Goal: Task Accomplishment & Management: Use online tool/utility

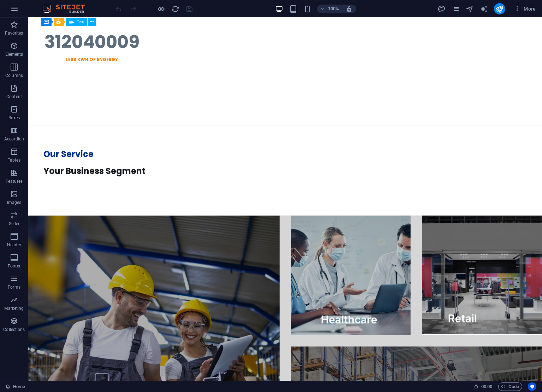
scroll to position [1094, 0]
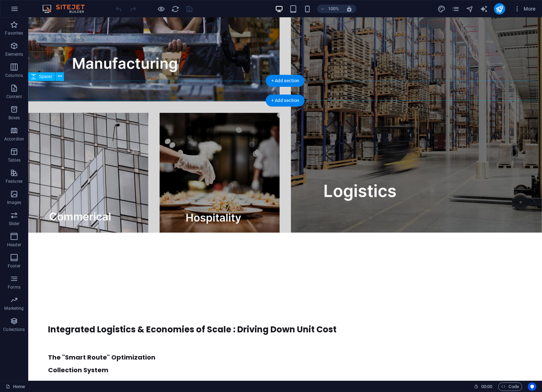
click at [249, 233] on div at bounding box center [285, 243] width 514 height 20
select select "px"
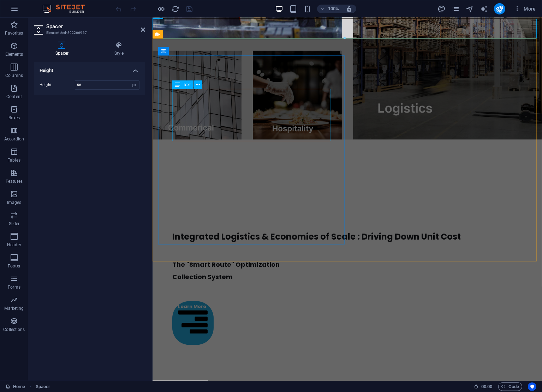
scroll to position [1063, 0]
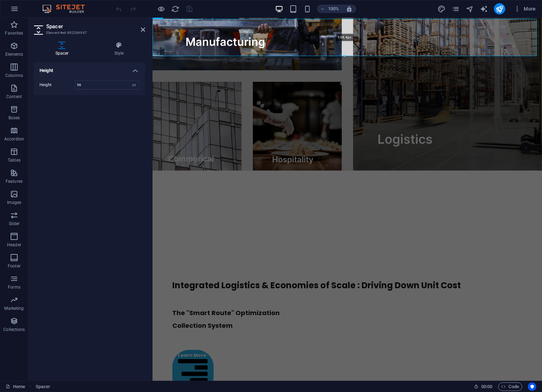
drag, startPoint x: 344, startPoint y: 39, endPoint x: 192, endPoint y: 36, distance: 151.8
click at [346, 56] on div at bounding box center [344, 56] width 383 height 2
type input "104"
click at [356, 171] on div at bounding box center [346, 189] width 389 height 37
click at [107, 246] on div "Height Height 104 px rem vh vw" at bounding box center [89, 218] width 111 height 313
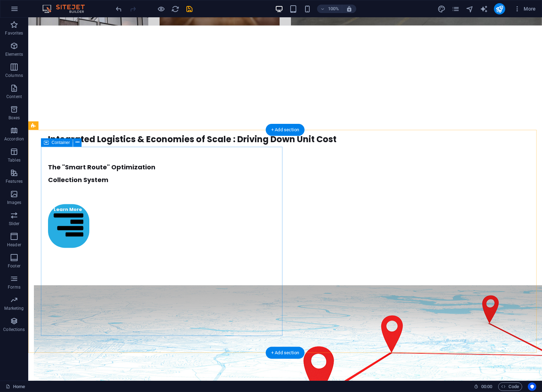
scroll to position [1305, 0]
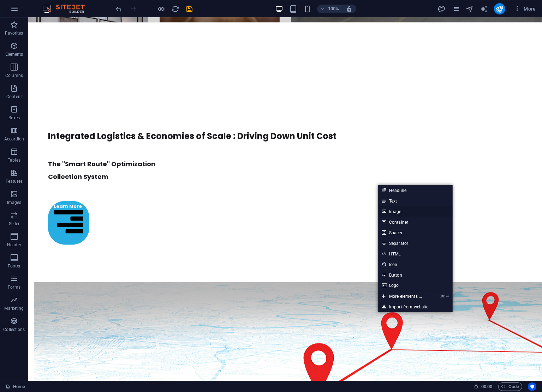
click at [397, 213] on link "Image" at bounding box center [415, 211] width 75 height 11
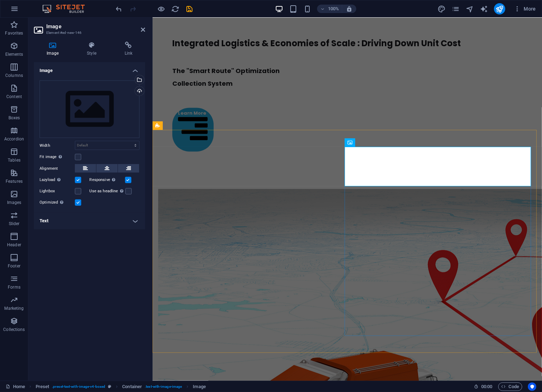
scroll to position [1211, 0]
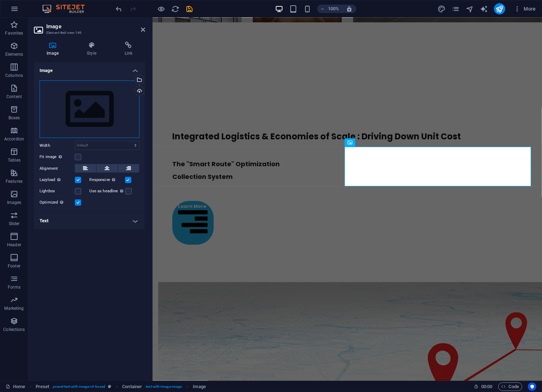
click at [106, 114] on div "Drag files here, click to choose files or select files from Files or our free s…" at bounding box center [90, 109] width 100 height 58
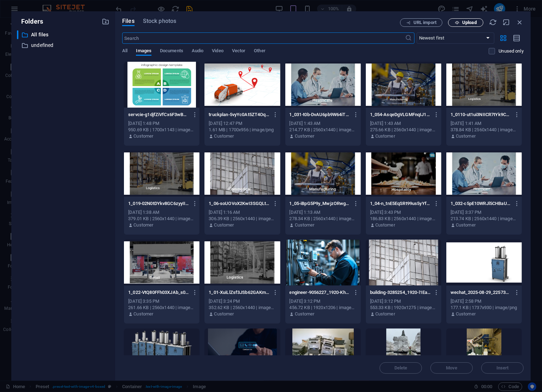
click at [468, 24] on span "Upload" at bounding box center [469, 22] width 14 height 4
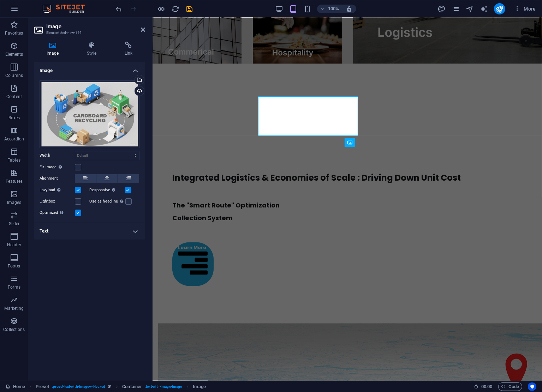
scroll to position [1211, 0]
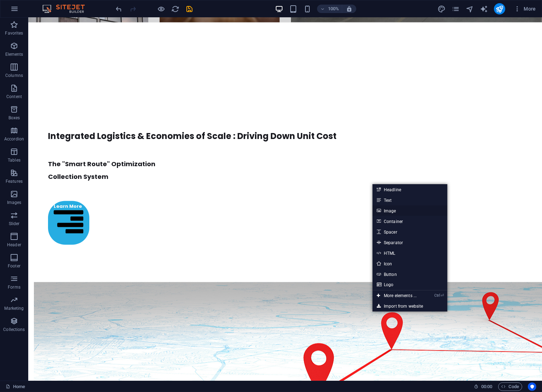
click at [407, 212] on link "Image" at bounding box center [409, 210] width 75 height 11
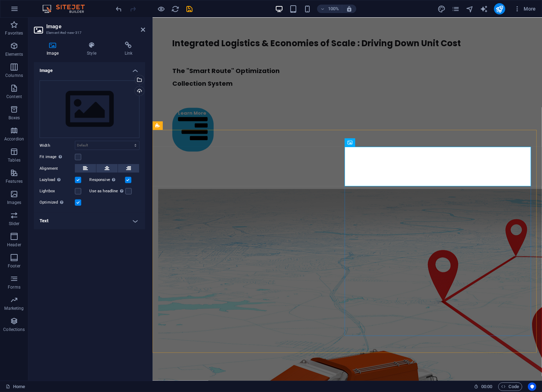
scroll to position [1211, 0]
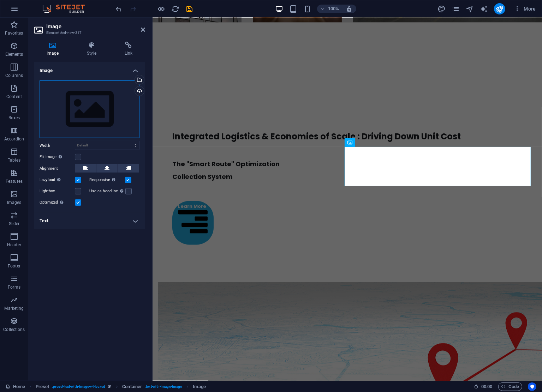
click at [88, 124] on div "Drag files here, click to choose files or select files from Files or our free s…" at bounding box center [90, 109] width 100 height 58
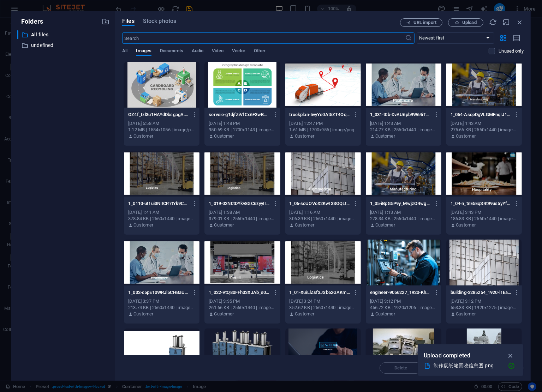
scroll to position [1170, 0]
click at [475, 21] on span "Upload" at bounding box center [469, 22] width 14 height 4
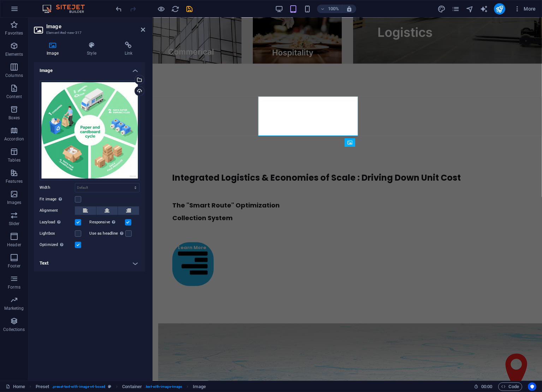
scroll to position [1211, 0]
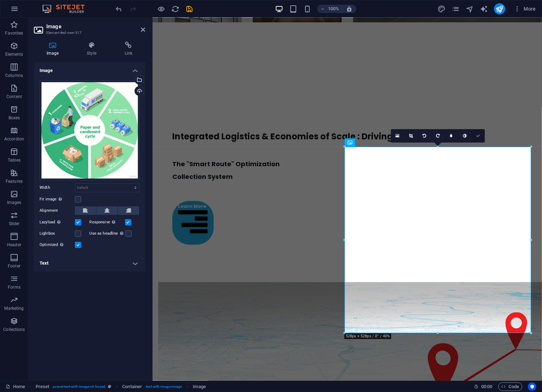
click at [478, 135] on icon at bounding box center [478, 136] width 4 height 4
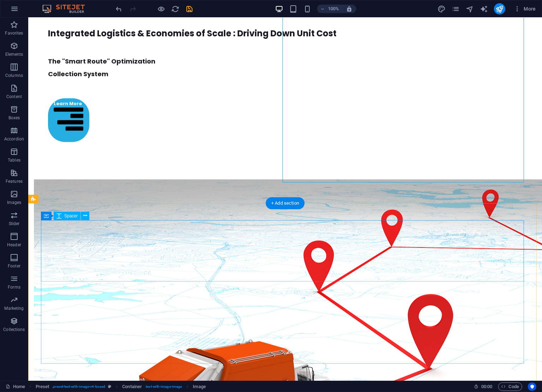
drag, startPoint x: 332, startPoint y: 331, endPoint x: 331, endPoint y: 275, distance: 56.5
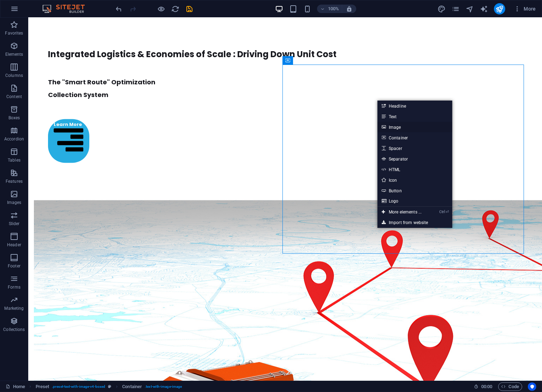
drag, startPoint x: 395, startPoint y: 127, endPoint x: 242, endPoint y: 110, distance: 153.1
click at [395, 127] on link "Image" at bounding box center [414, 127] width 75 height 11
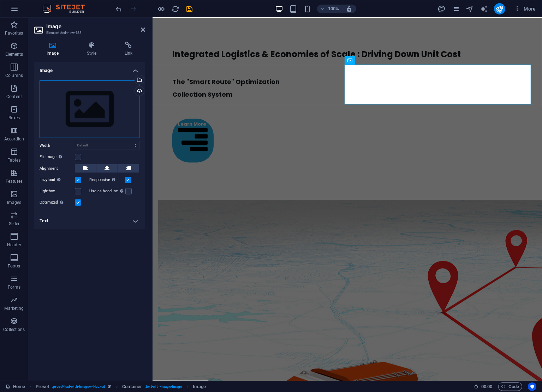
click at [103, 106] on div "Drag files here, click to choose files or select files from Files or our free s…" at bounding box center [90, 109] width 100 height 58
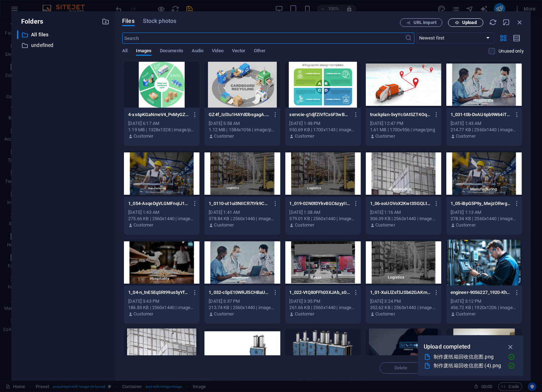
click at [461, 22] on span "Upload" at bounding box center [465, 22] width 29 height 5
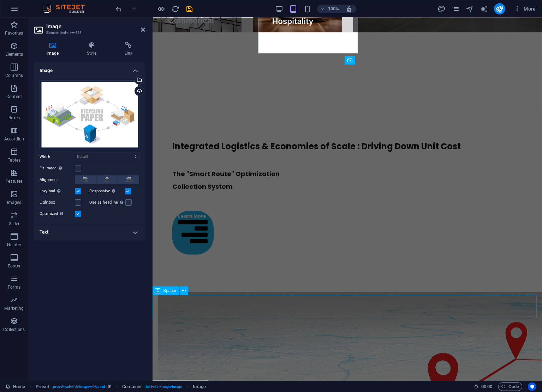
scroll to position [1294, 0]
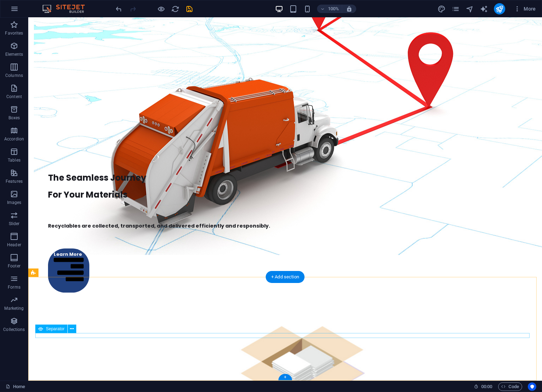
scroll to position [1305, 0]
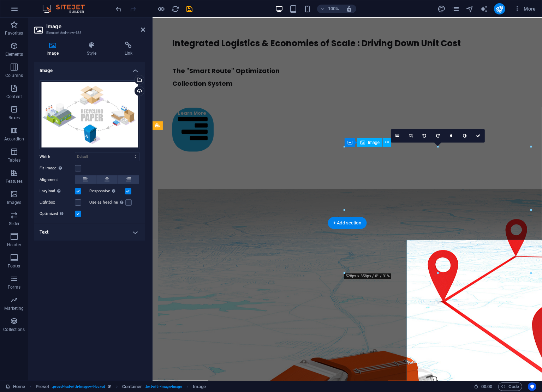
scroll to position [1211, 0]
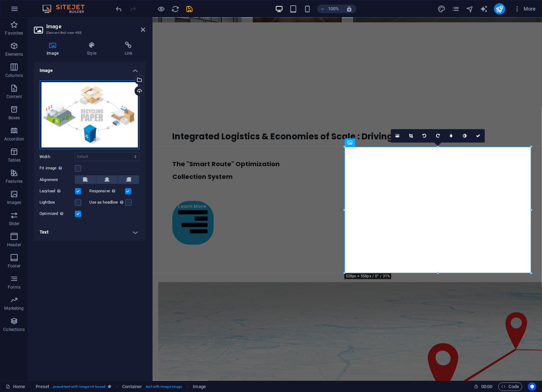
click at [90, 124] on div "Drag files here, click to choose files or select files from Files or our free s…" at bounding box center [90, 114] width 100 height 69
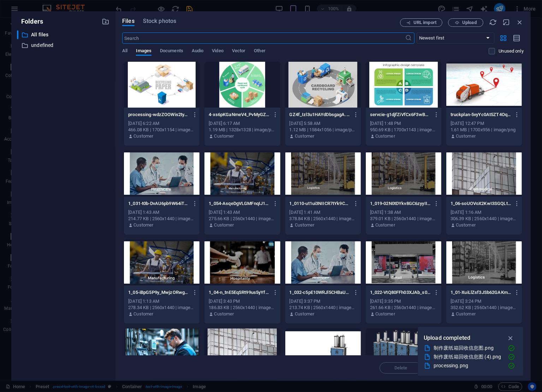
scroll to position [1170, 0]
click at [477, 21] on span "Upload" at bounding box center [465, 22] width 29 height 5
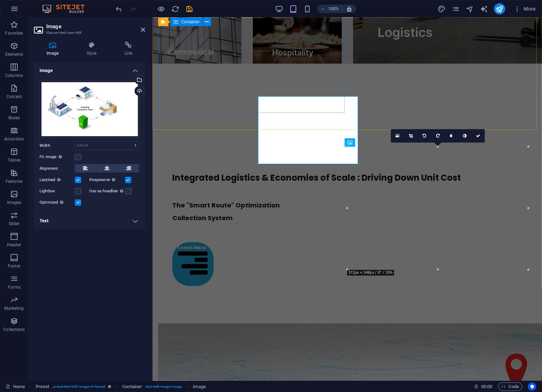
scroll to position [1211, 0]
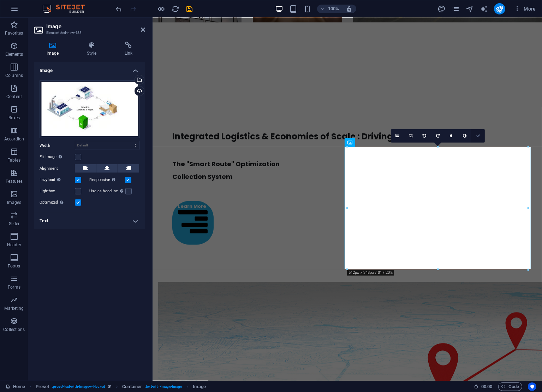
click at [479, 134] on icon at bounding box center [478, 136] width 4 height 4
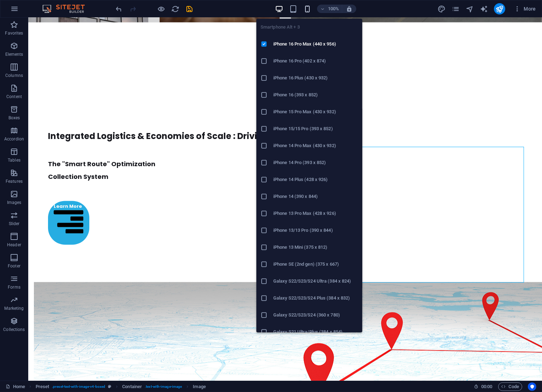
click at [308, 8] on icon "button" at bounding box center [307, 9] width 8 height 8
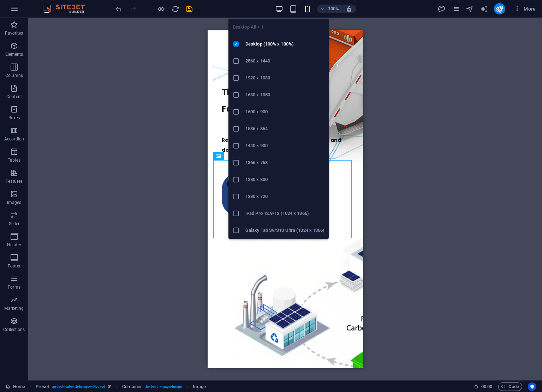
click at [280, 9] on icon "button" at bounding box center [279, 9] width 8 height 8
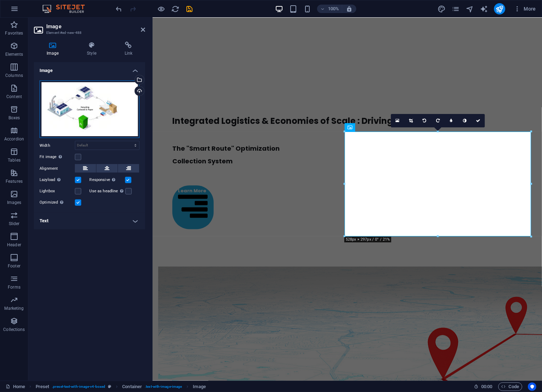
click at [96, 116] on div "Drag files here, click to choose files or select files from Files or our free s…" at bounding box center [90, 109] width 100 height 58
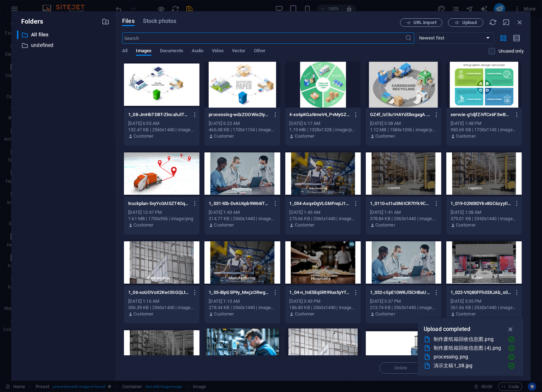
scroll to position [1186, 0]
click at [195, 116] on icon "button" at bounding box center [195, 115] width 7 height 6
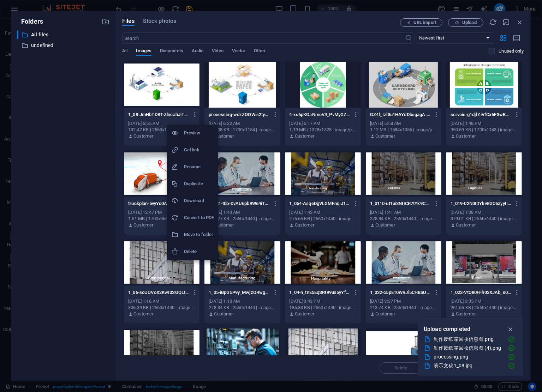
click at [183, 249] on div at bounding box center [177, 251] width 13 height 7
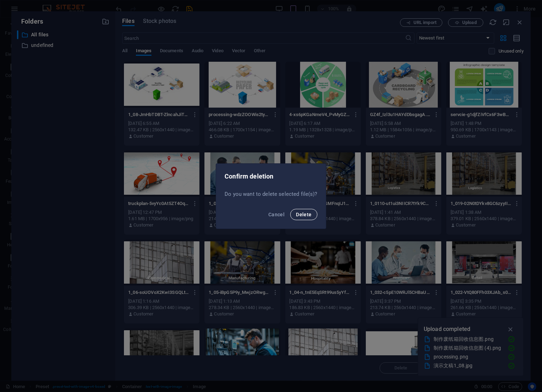
click at [303, 214] on span "Delete" at bounding box center [304, 215] width 16 height 6
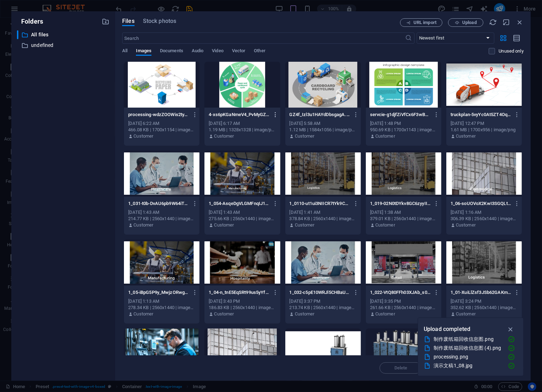
click at [272, 117] on icon "button" at bounding box center [275, 115] width 7 height 6
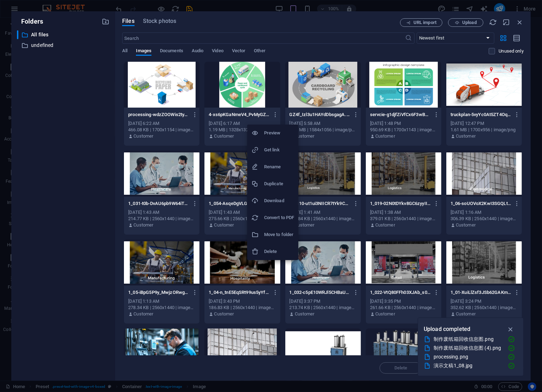
click at [263, 250] on div at bounding box center [257, 251] width 13 height 7
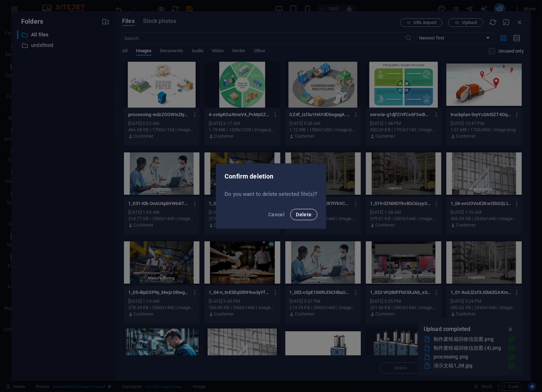
click at [306, 218] on button "Delete" at bounding box center [303, 214] width 27 height 11
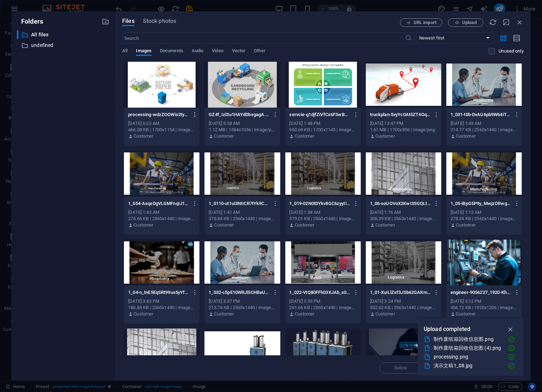
click at [194, 115] on icon "button" at bounding box center [195, 115] width 7 height 6
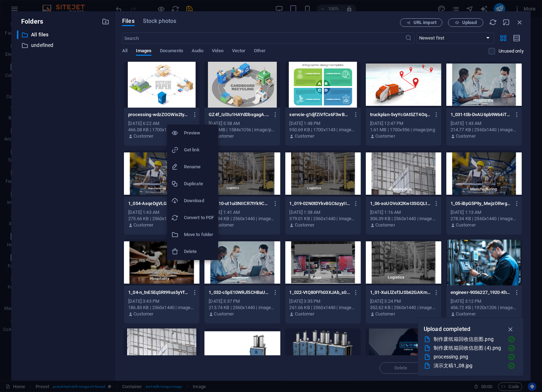
click at [191, 251] on h6 "Delete" at bounding box center [199, 251] width 30 height 8
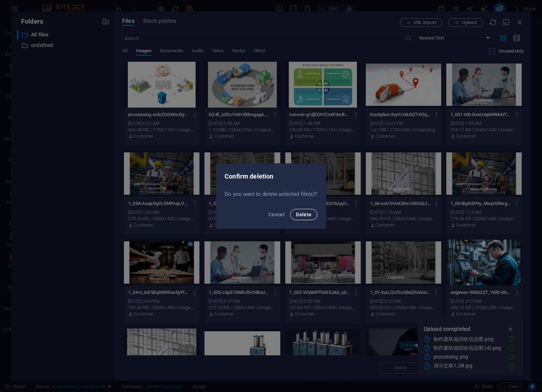
click at [305, 215] on span "Delete" at bounding box center [304, 215] width 16 height 6
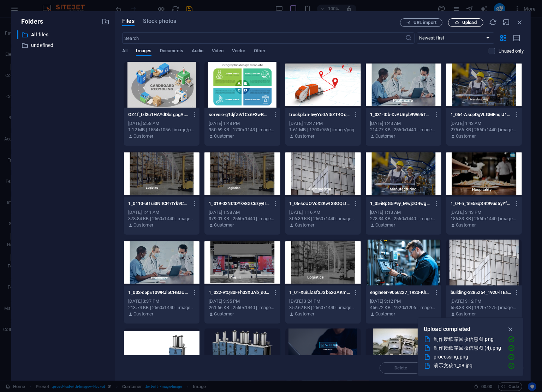
click at [459, 20] on icon "button" at bounding box center [457, 22] width 5 height 5
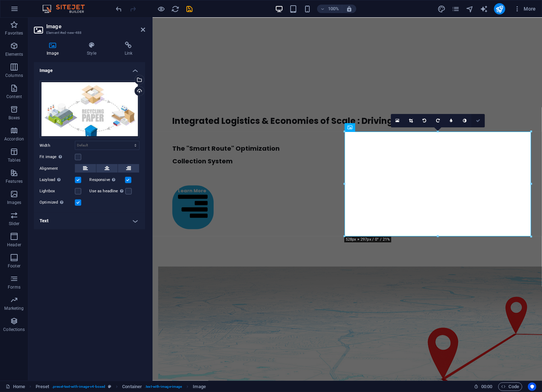
drag, startPoint x: 479, startPoint y: 120, endPoint x: 450, endPoint y: 102, distance: 33.6
click at [479, 120] on icon at bounding box center [478, 121] width 4 height 4
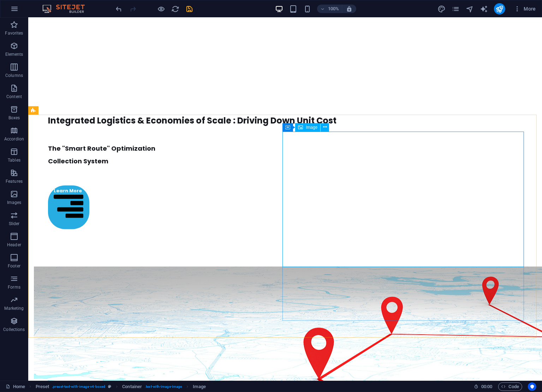
click at [307, 126] on span "Image" at bounding box center [312, 127] width 12 height 4
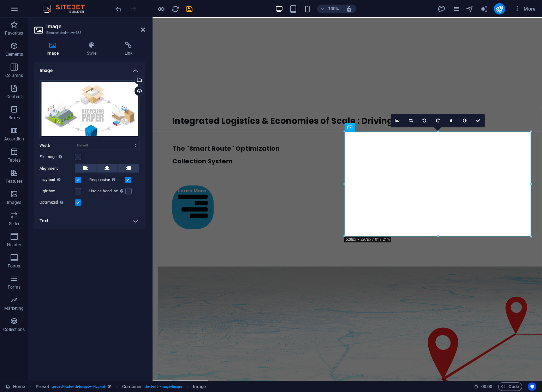
click at [78, 202] on label at bounding box center [78, 202] width 6 height 6
click at [0, 0] on input "Optimized Images are compressed to improve page speed." at bounding box center [0, 0] width 0 height 0
click at [78, 203] on label at bounding box center [78, 202] width 6 height 6
click at [0, 0] on input "Optimized Images are compressed to improve page speed." at bounding box center [0, 0] width 0 height 0
click at [114, 149] on select "Default auto px rem % em vh vw" at bounding box center [107, 145] width 64 height 8
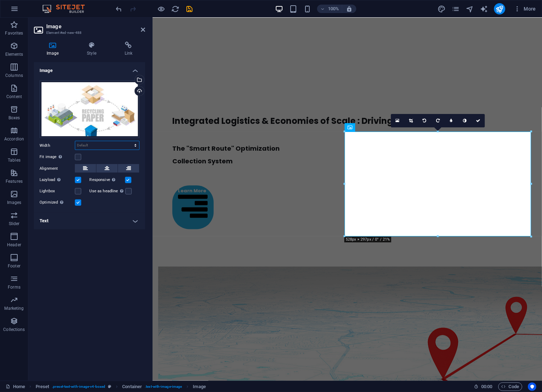
select select "px"
click at [129, 141] on select "Default auto px rem % em vh vw" at bounding box center [107, 145] width 64 height 8
type input "528"
click at [104, 149] on input "528" at bounding box center [107, 145] width 64 height 8
click at [77, 157] on label at bounding box center [78, 157] width 6 height 6
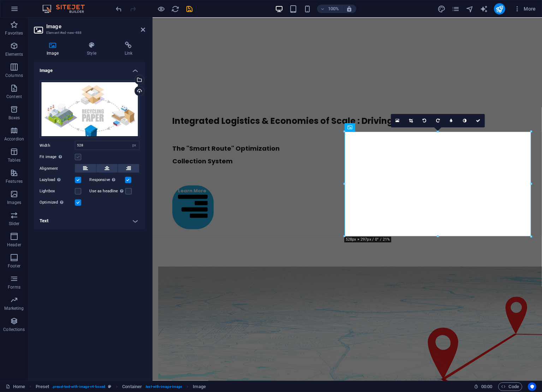
click at [0, 0] on input "Fit image Automatically fit image to a fixed width and height" at bounding box center [0, 0] width 0 height 0
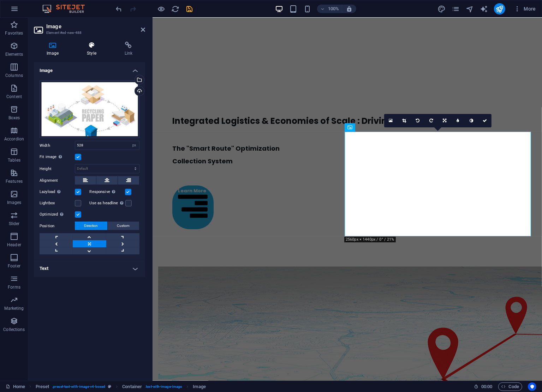
click at [94, 46] on icon at bounding box center [91, 45] width 35 height 7
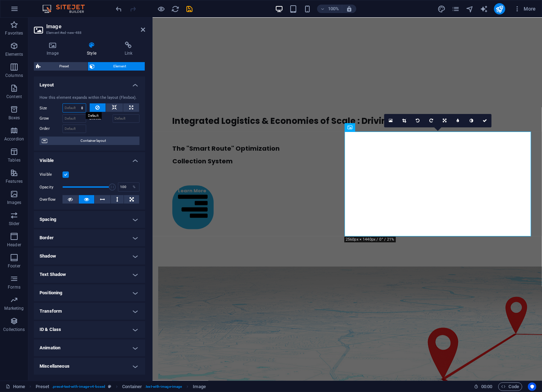
click at [79, 108] on select "Default auto px % 1/1 1/2 1/3 1/4 1/5 1/6 1/7 1/8 1/9 1/10" at bounding box center [74, 108] width 23 height 8
select select "px"
click at [76, 104] on select "Default auto px % 1/1 1/2 1/3 1/4 1/5 1/6 1/7 1/8 1/9 1/10" at bounding box center [74, 108] width 23 height 8
type input "0"
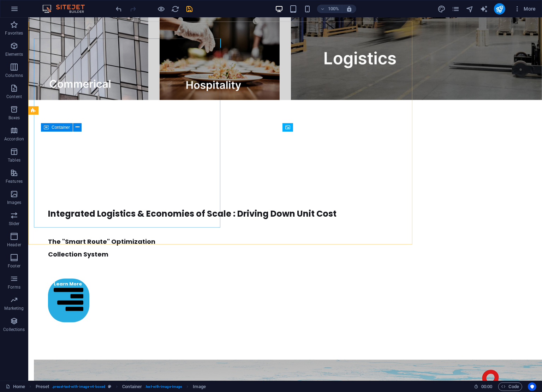
scroll to position [1320, 0]
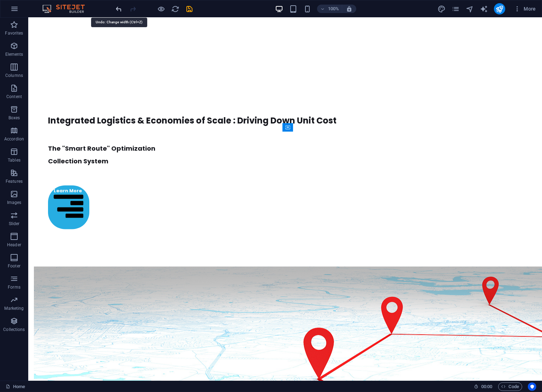
click at [116, 10] on icon "undo" at bounding box center [119, 9] width 8 height 8
click at [130, 9] on icon "redo" at bounding box center [133, 9] width 8 height 8
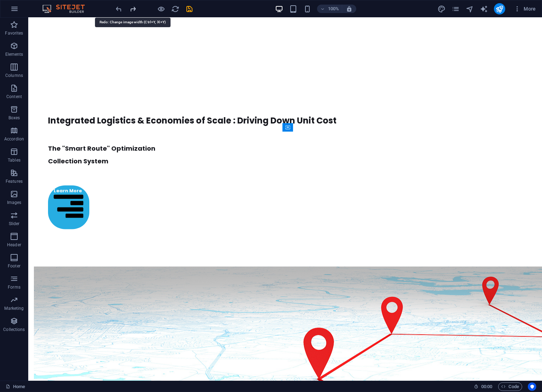
click at [130, 9] on icon "redo" at bounding box center [133, 9] width 8 height 8
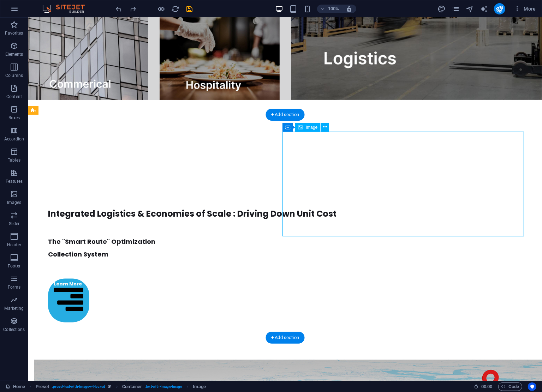
select select "px"
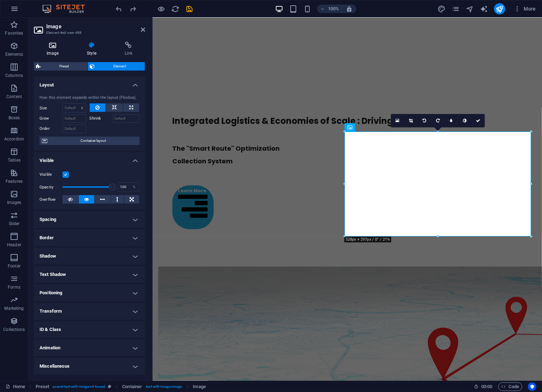
click at [58, 45] on icon at bounding box center [52, 45] width 37 height 7
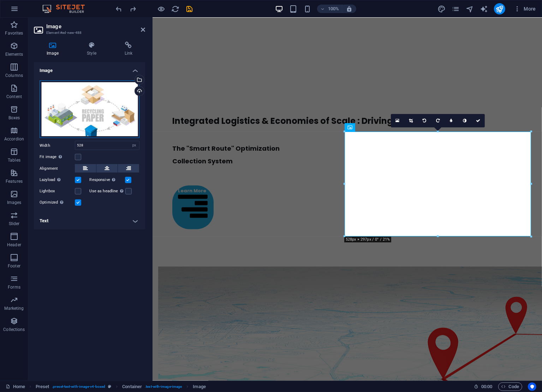
click at [116, 117] on div "Drag files here, click to choose files or select files from Files or our free s…" at bounding box center [90, 109] width 100 height 58
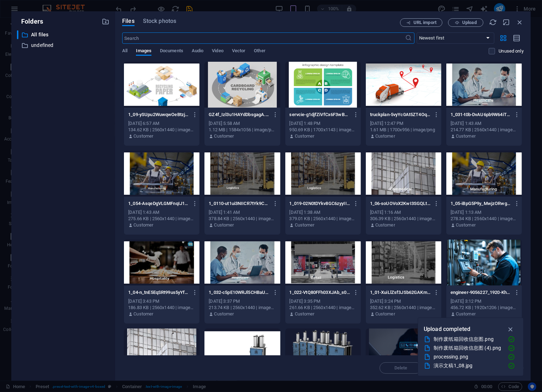
scroll to position [1186, 0]
click at [473, 24] on span "Upload" at bounding box center [469, 22] width 14 height 4
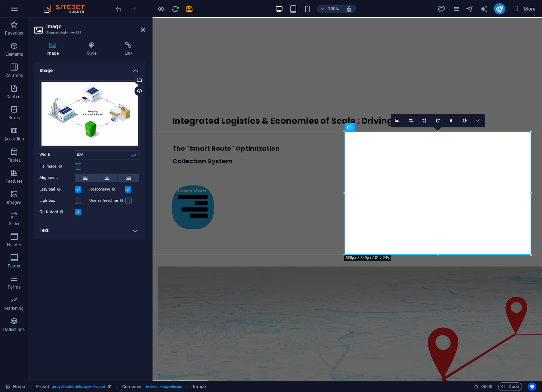
click at [479, 121] on icon at bounding box center [478, 121] width 4 height 4
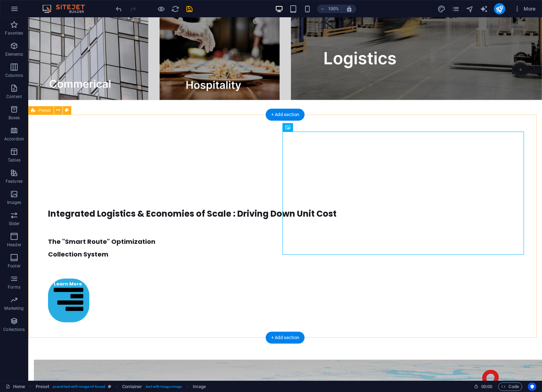
scroll to position [1320, 0]
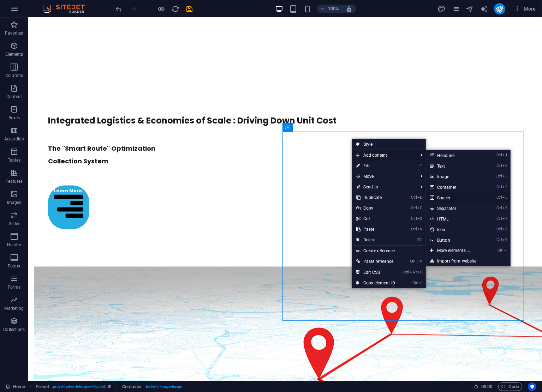
click at [467, 197] on link "Ctrl 5 Spacer" at bounding box center [455, 197] width 58 height 11
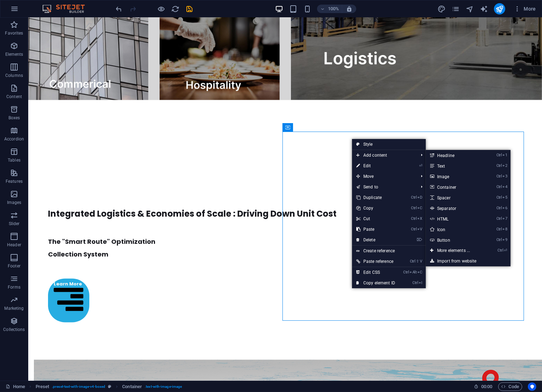
select select "px"
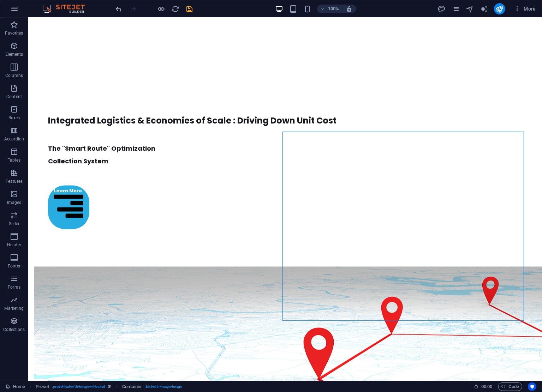
click at [119, 10] on icon "undo" at bounding box center [119, 9] width 8 height 8
click at [134, 8] on icon "redo" at bounding box center [133, 9] width 8 height 8
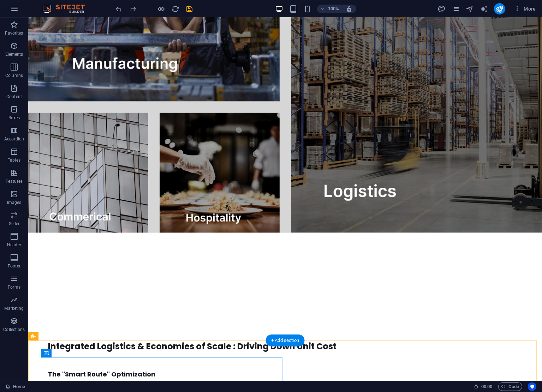
scroll to position [729, 0]
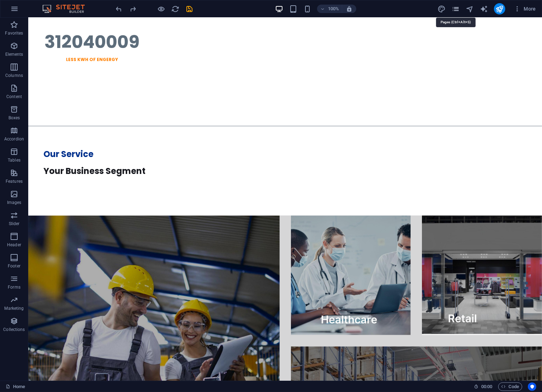
click at [455, 8] on icon "pages" at bounding box center [455, 9] width 8 height 8
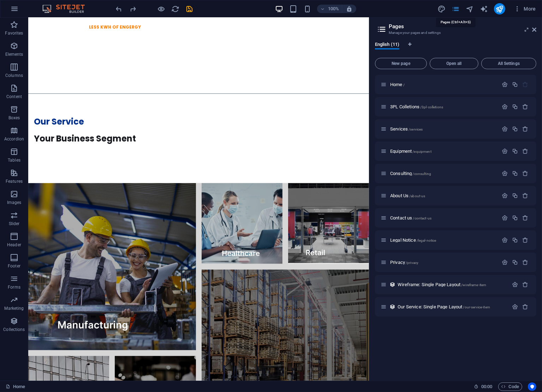
scroll to position [765, 0]
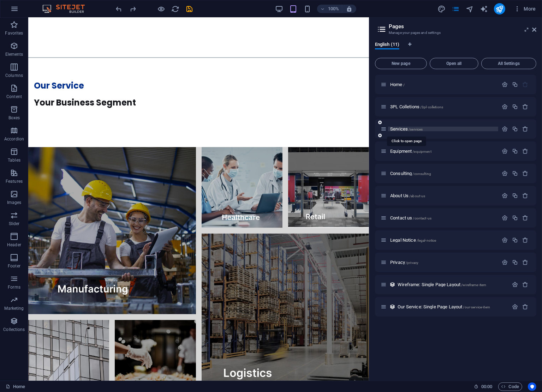
click at [398, 127] on span "Services /services" at bounding box center [406, 128] width 32 height 5
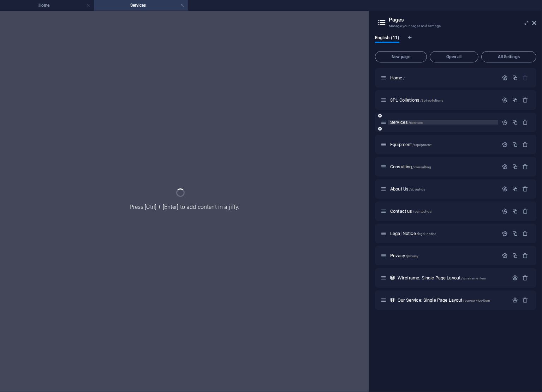
scroll to position [0, 0]
click at [534, 22] on icon at bounding box center [534, 23] width 4 height 6
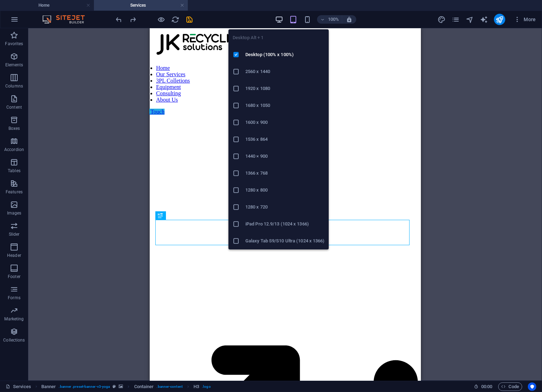
click at [277, 18] on icon "button" at bounding box center [279, 20] width 8 height 8
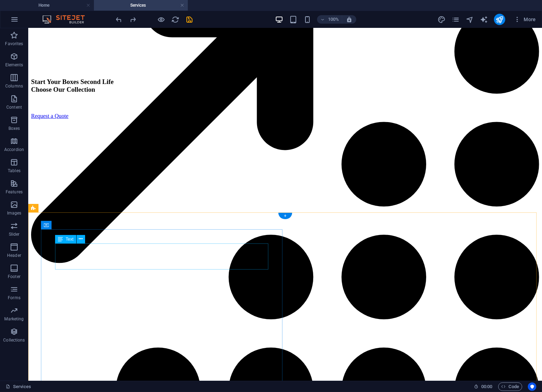
scroll to position [729, 0]
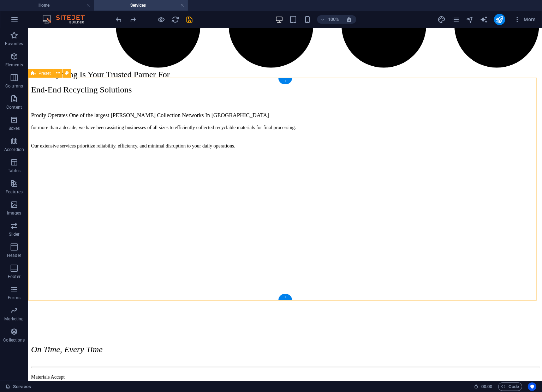
scroll to position [1094, 0]
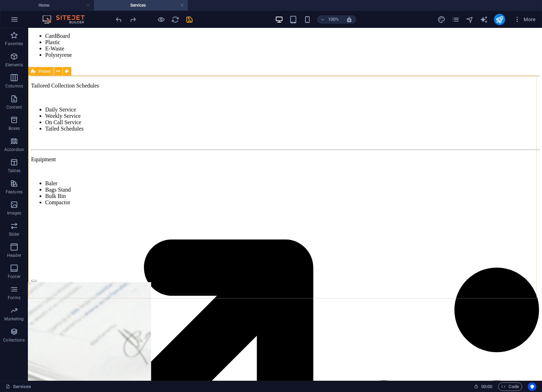
click at [35, 70] on icon at bounding box center [33, 71] width 5 height 8
click at [59, 4] on h4 "Home" at bounding box center [47, 5] width 94 height 8
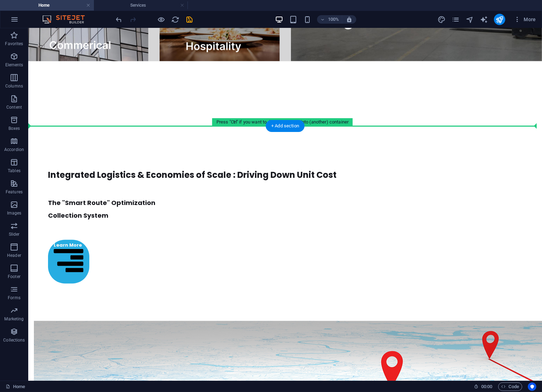
scroll to position [1275, 0]
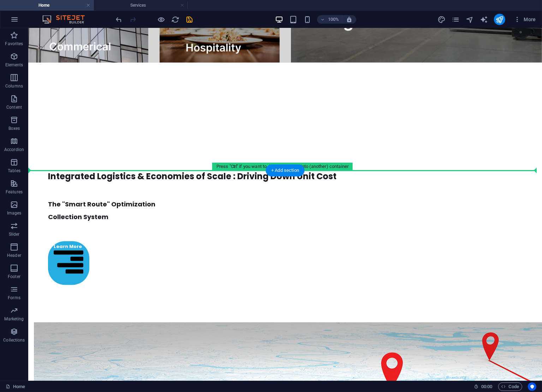
drag, startPoint x: 74, startPoint y: 180, endPoint x: 51, endPoint y: 176, distance: 23.2
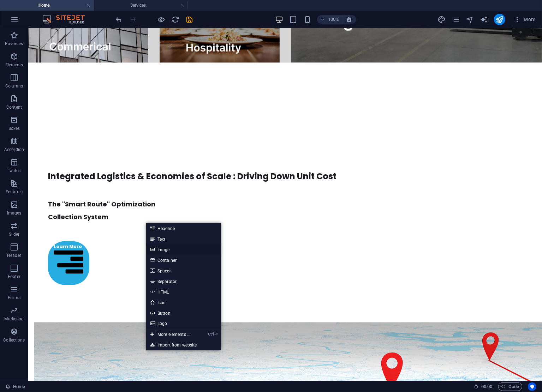
click at [168, 247] on link "Image" at bounding box center [183, 249] width 75 height 11
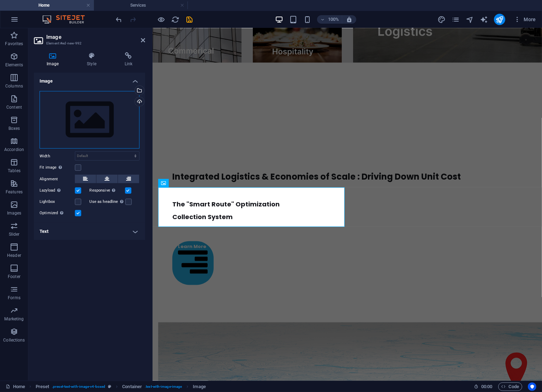
click at [103, 135] on div "Drag files here, click to choose files or select files from Files or our free s…" at bounding box center [90, 120] width 100 height 58
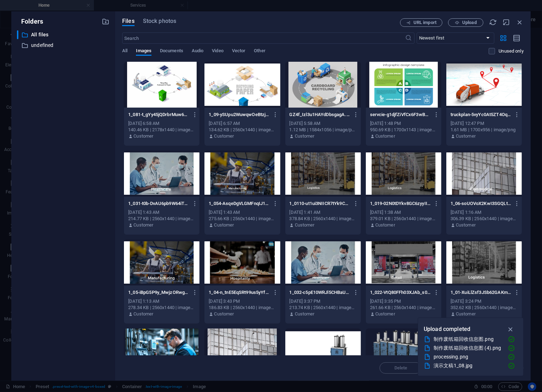
click at [184, 89] on div at bounding box center [162, 85] width 76 height 46
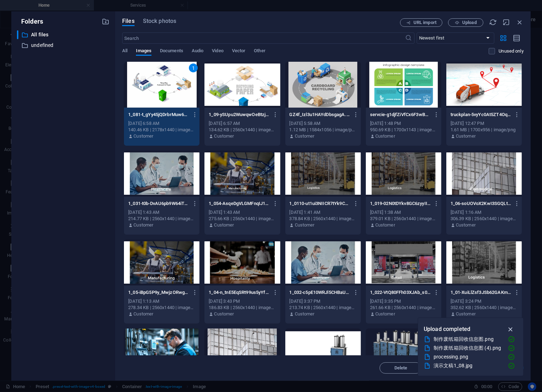
click at [513, 327] on icon "button" at bounding box center [511, 329] width 8 height 8
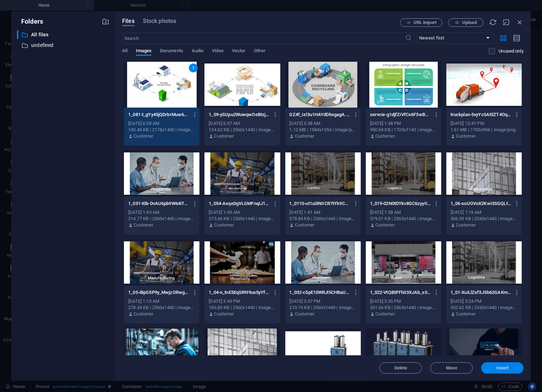
click at [508, 367] on span "Insert" at bounding box center [502, 368] width 37 height 4
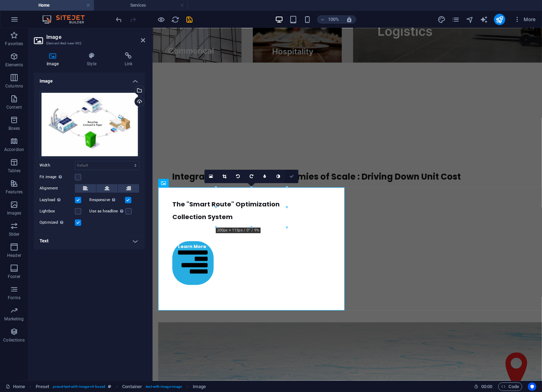
click at [290, 176] on icon at bounding box center [291, 176] width 4 height 4
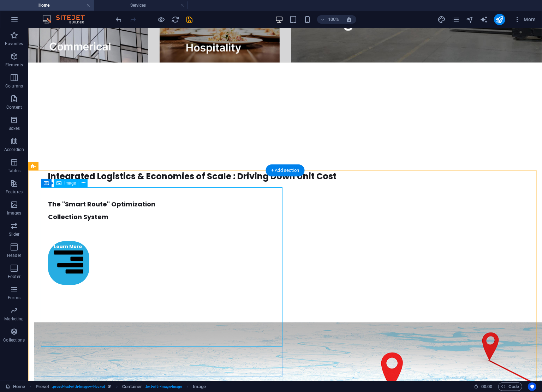
scroll to position [1639, 0]
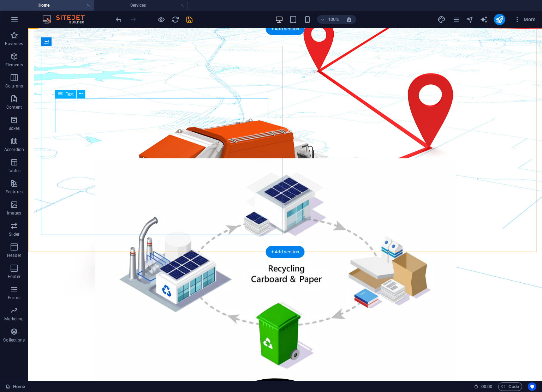
click at [69, 95] on span "Text" at bounding box center [70, 94] width 8 height 4
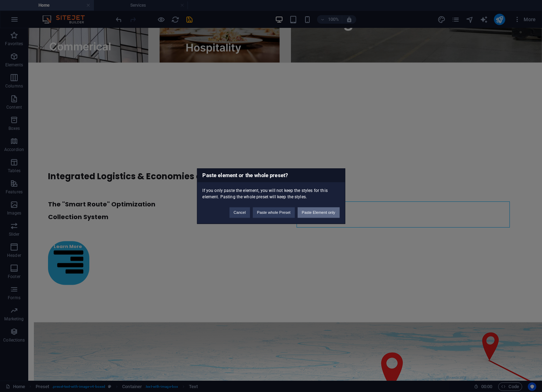
click at [318, 213] on button "Paste Element only" at bounding box center [319, 212] width 42 height 11
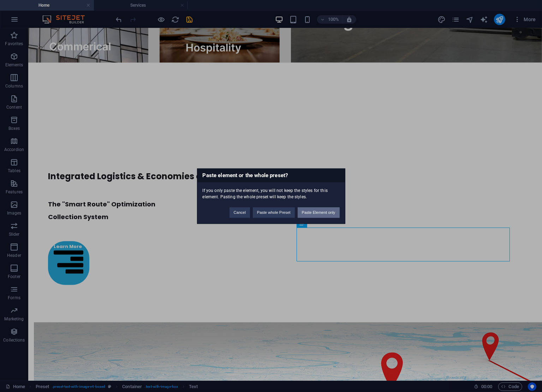
click at [327, 213] on button "Paste Element only" at bounding box center [319, 212] width 42 height 11
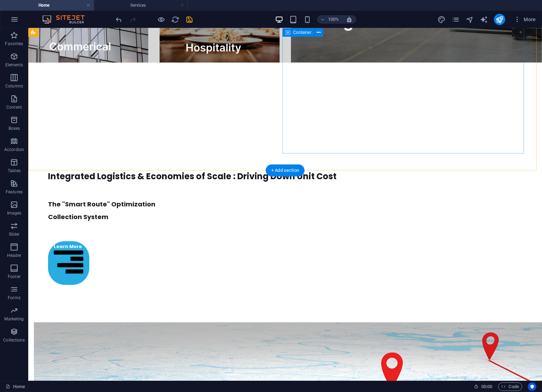
click at [351, 299] on div at bounding box center [275, 393] width 483 height 189
select select "px"
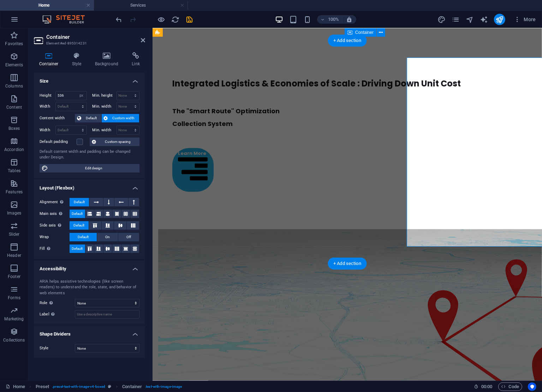
scroll to position [1182, 0]
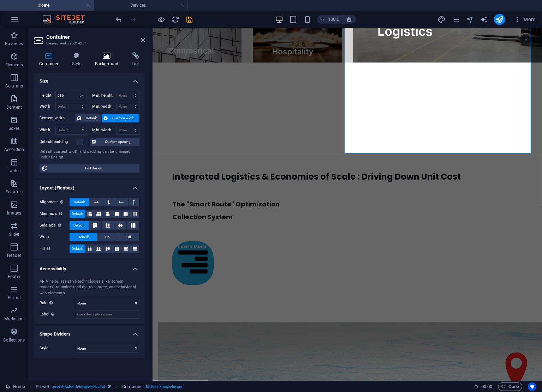
click at [96, 58] on icon at bounding box center [107, 55] width 34 height 7
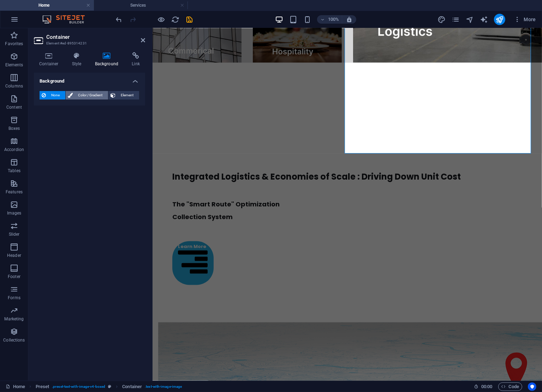
click at [78, 94] on span "Color / Gradient" at bounding box center [90, 95] width 31 height 8
click at [120, 96] on span "Element" at bounding box center [127, 95] width 19 height 8
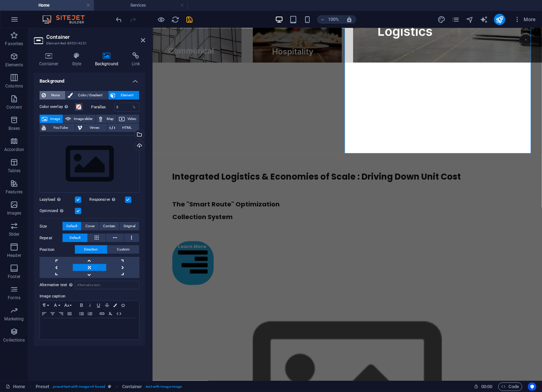
click at [54, 96] on span "None" at bounding box center [55, 95] width 15 height 8
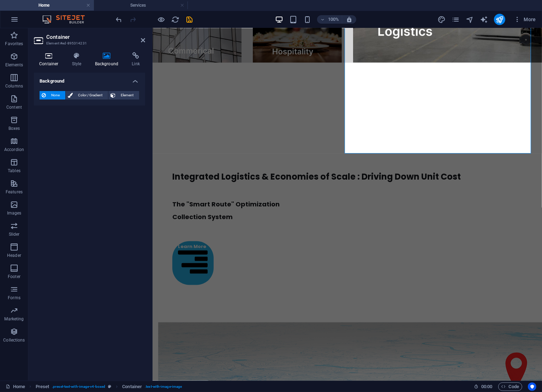
click at [49, 62] on h4 "Container" at bounding box center [50, 59] width 33 height 15
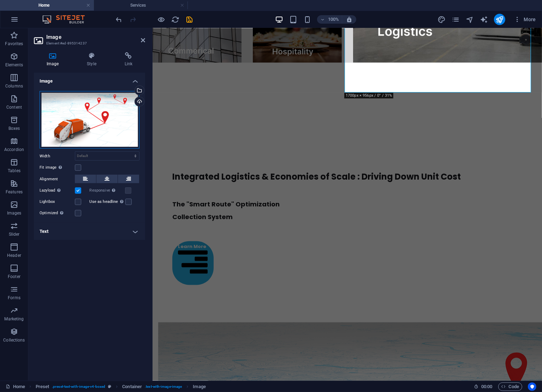
click at [96, 115] on div "Drag files here, click to choose files or select files from Files or our free s…" at bounding box center [90, 120] width 100 height 58
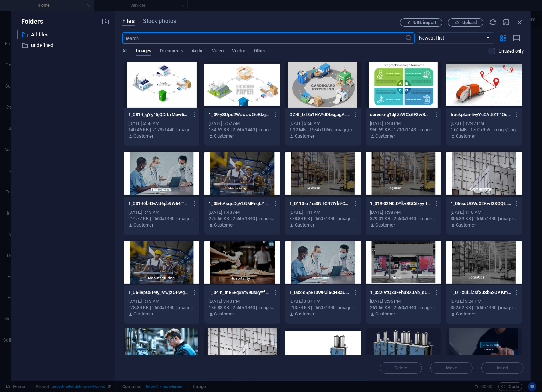
click at [165, 87] on div at bounding box center [162, 85] width 76 height 46
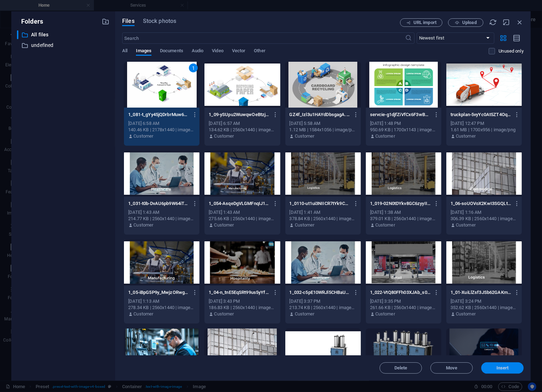
click at [493, 368] on span "Insert" at bounding box center [502, 368] width 37 height 4
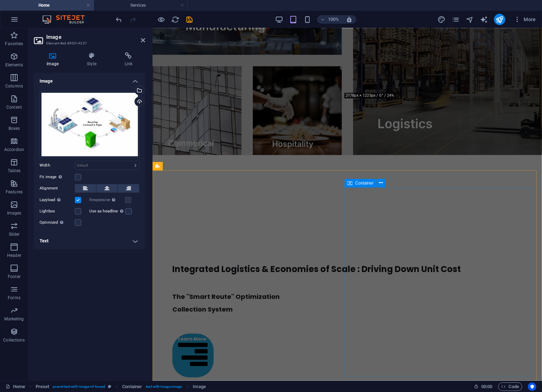
scroll to position [1182, 0]
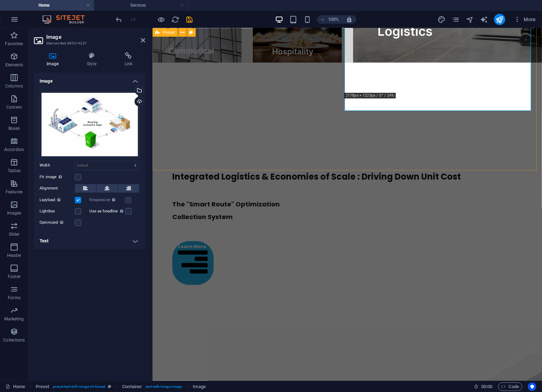
click at [362, 159] on div "Integrated Logistics & Economies of Scale : Driving Down Unit Cost The "Smart R…" at bounding box center [346, 302] width 389 height 406
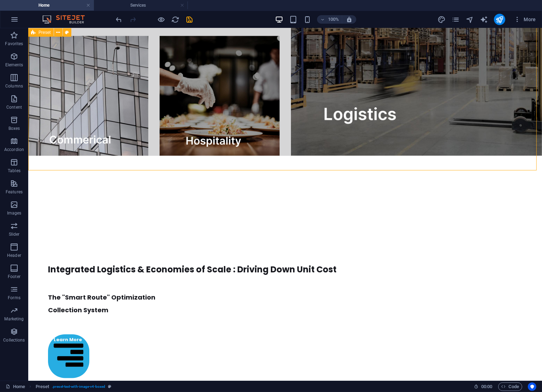
scroll to position [1275, 0]
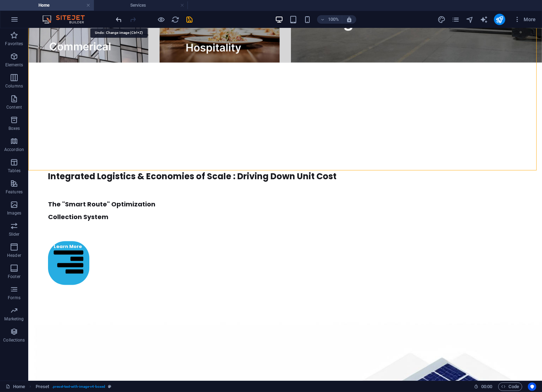
click at [116, 18] on icon "undo" at bounding box center [119, 20] width 8 height 8
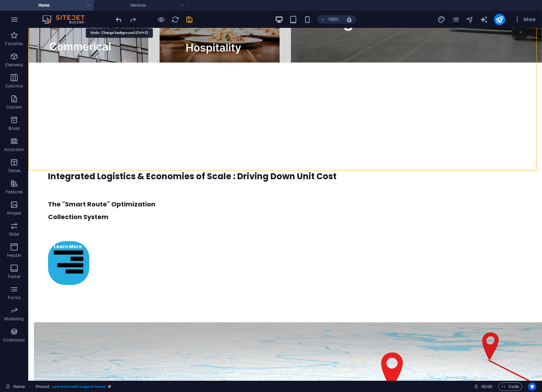
click at [116, 18] on icon "undo" at bounding box center [119, 20] width 8 height 8
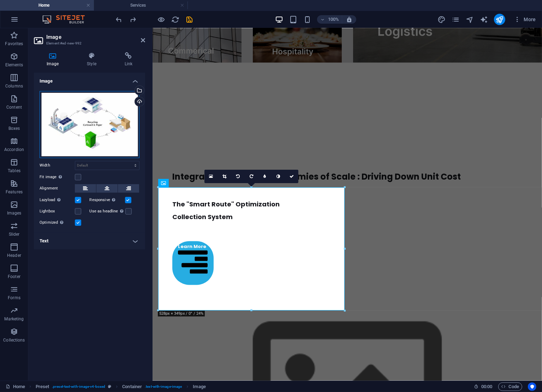
click at [97, 121] on div "Drag files here, click to choose files or select files from Files or our free s…" at bounding box center [90, 124] width 100 height 67
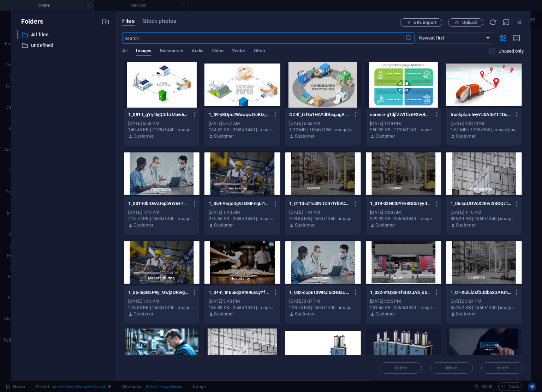
scroll to position [1089, 0]
click at [196, 113] on icon "button" at bounding box center [195, 115] width 7 height 6
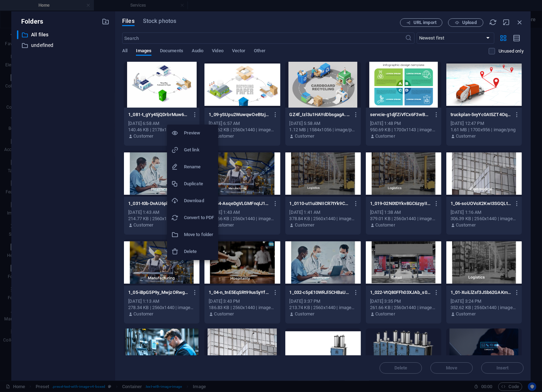
click at [200, 248] on h6 "Delete" at bounding box center [199, 251] width 30 height 8
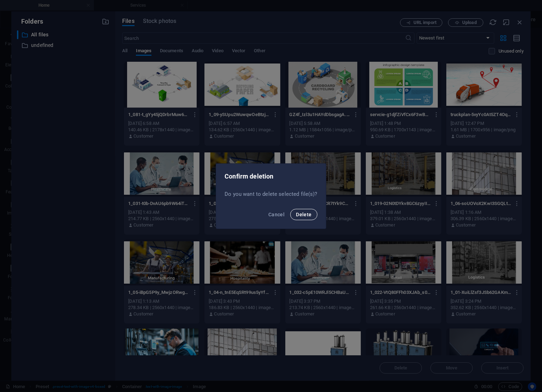
click at [308, 214] on span "Delete" at bounding box center [304, 215] width 16 height 6
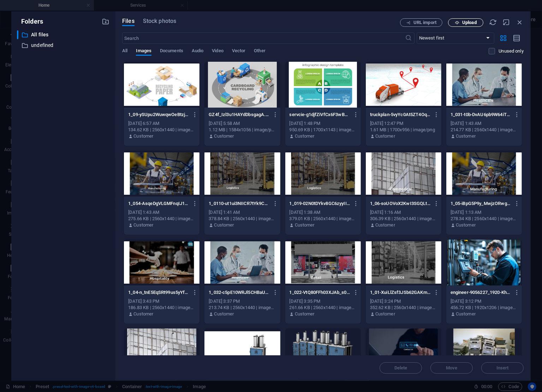
click at [466, 25] on span "Upload" at bounding box center [469, 22] width 14 height 4
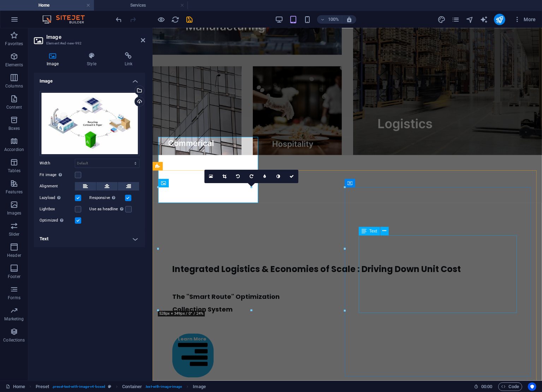
scroll to position [1182, 0]
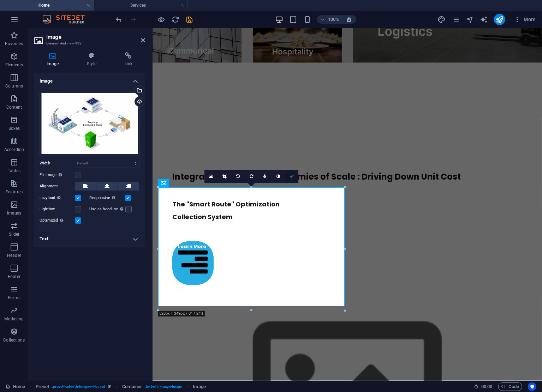
click at [291, 176] on icon at bounding box center [291, 176] width 4 height 4
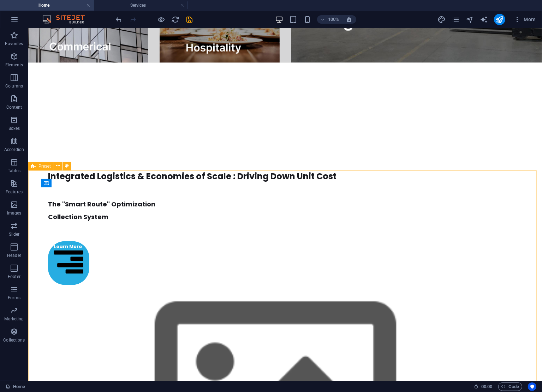
click at [36, 168] on div "Preset" at bounding box center [40, 166] width 25 height 8
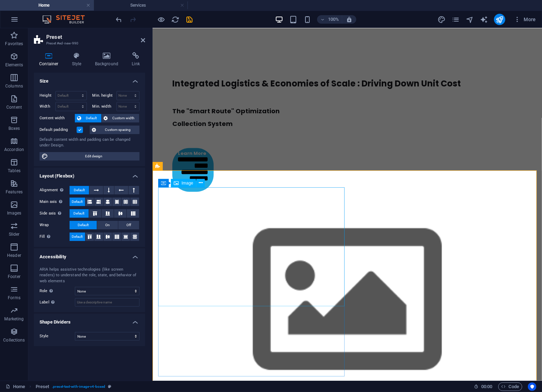
scroll to position [1182, 0]
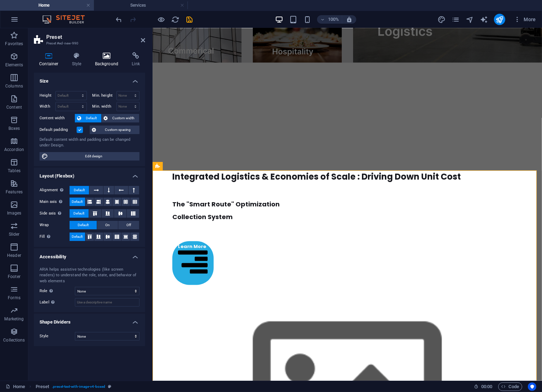
click at [105, 55] on icon at bounding box center [107, 55] width 34 height 7
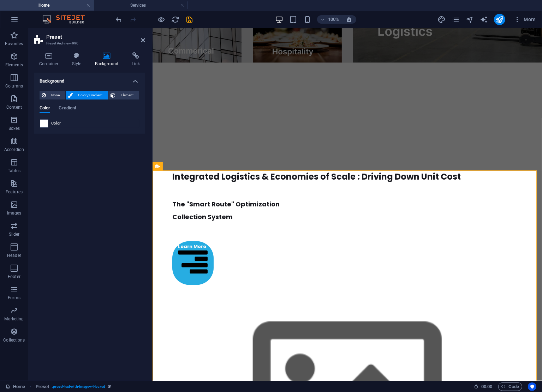
click at [43, 121] on span at bounding box center [44, 124] width 8 height 8
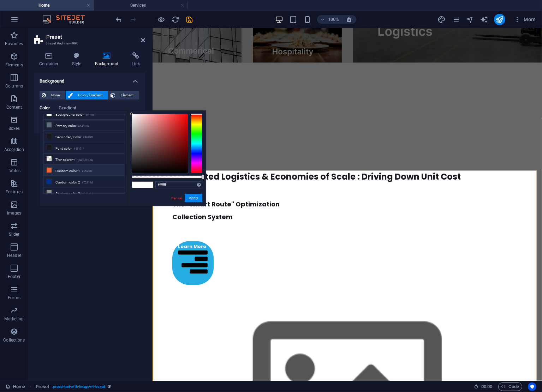
scroll to position [7, 0]
click at [398, 299] on figure at bounding box center [347, 393] width 378 height 189
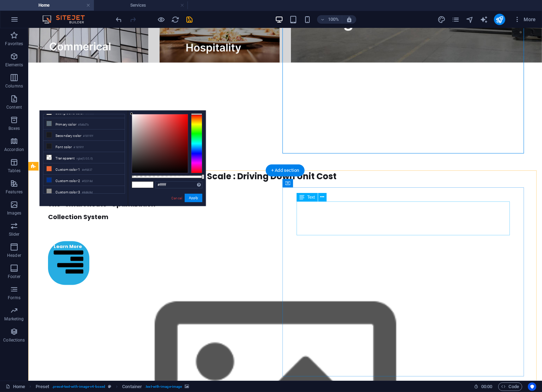
scroll to position [910, 0]
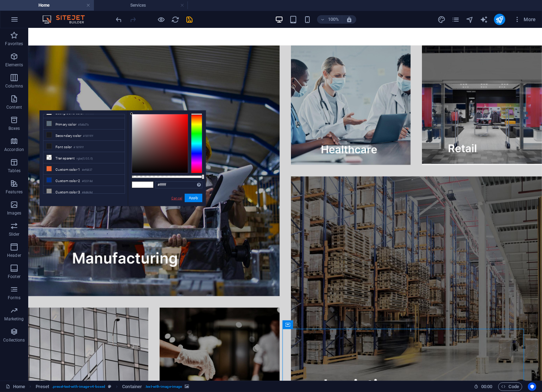
click at [175, 198] on link "Cancel" at bounding box center [176, 198] width 12 height 5
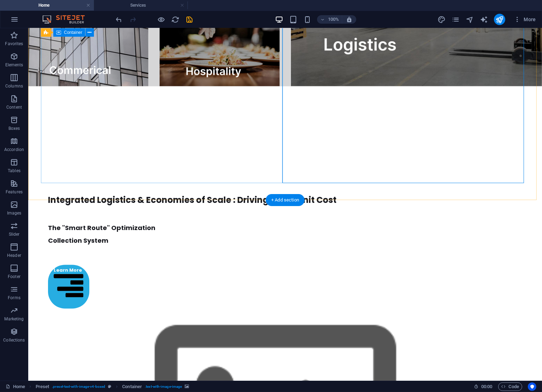
scroll to position [1227, 0]
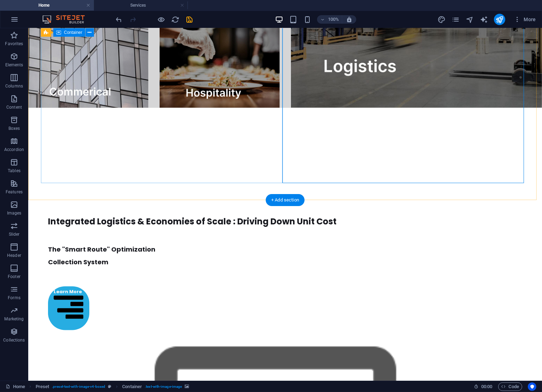
drag, startPoint x: 247, startPoint y: 180, endPoint x: 246, endPoint y: 153, distance: 26.8
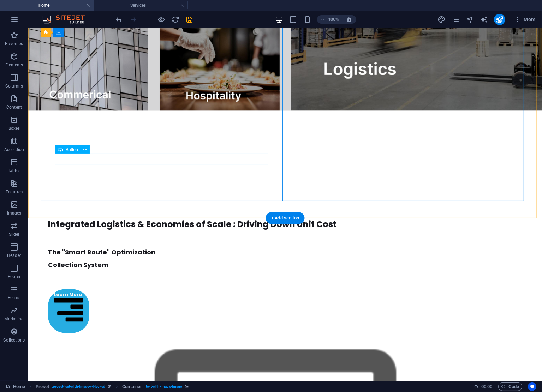
click at [59, 289] on div "Learn More" at bounding box center [275, 311] width 455 height 44
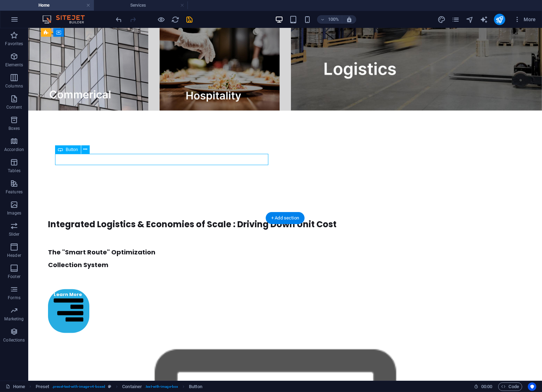
click at [59, 289] on div "Learn More" at bounding box center [275, 311] width 455 height 44
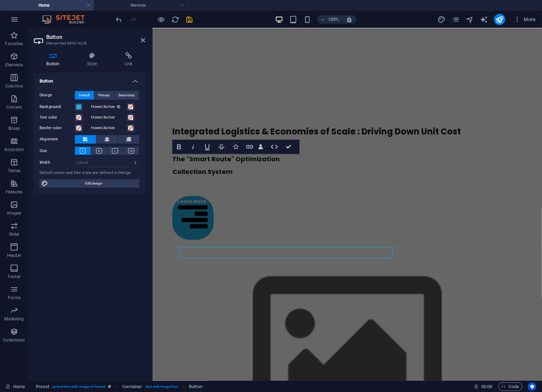
scroll to position [1134, 0]
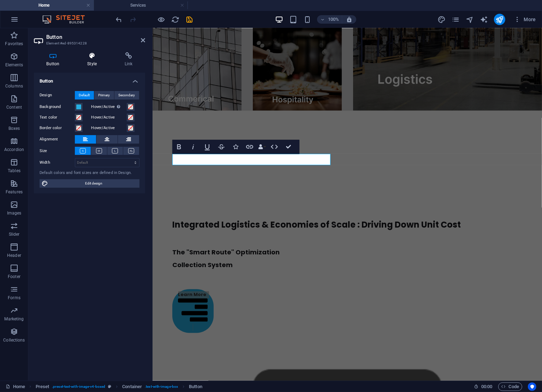
click at [94, 58] on icon at bounding box center [92, 55] width 35 height 7
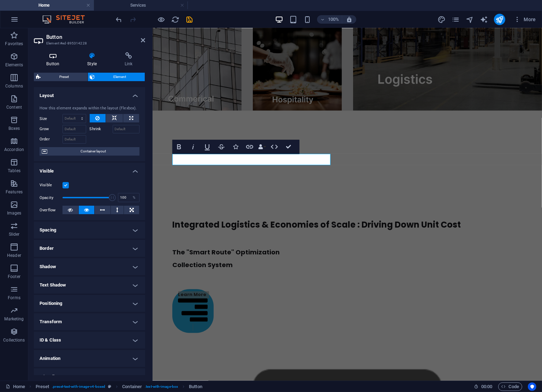
click at [59, 60] on h4 "Button" at bounding box center [54, 59] width 41 height 15
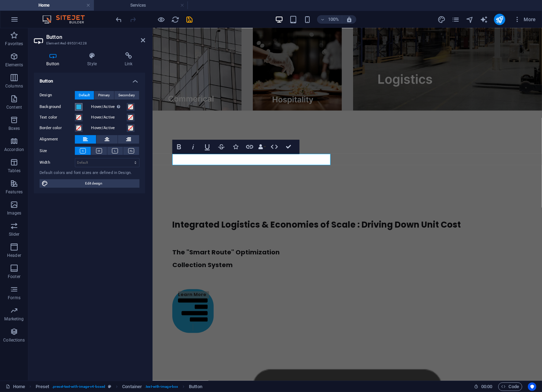
click at [78, 104] on span at bounding box center [79, 107] width 6 height 6
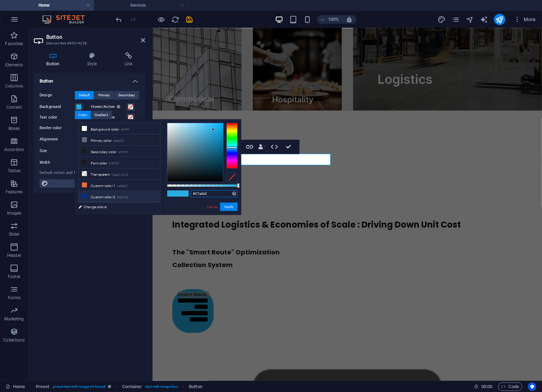
drag, startPoint x: 209, startPoint y: 194, endPoint x: 113, endPoint y: 193, distance: 95.7
click at [113, 193] on div "less Background color #ffffff Primary color #5d6d7b Secondary color #18191f Fon…" at bounding box center [158, 167] width 166 height 96
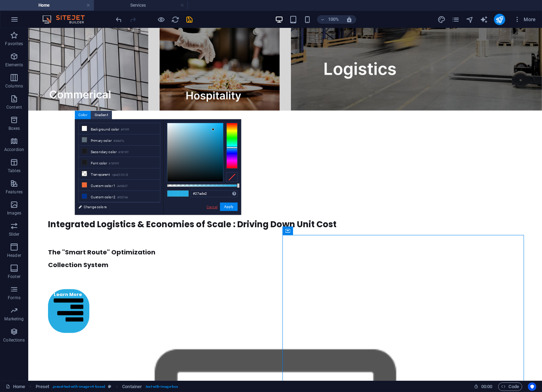
click at [212, 207] on link "Cancel" at bounding box center [212, 206] width 12 height 5
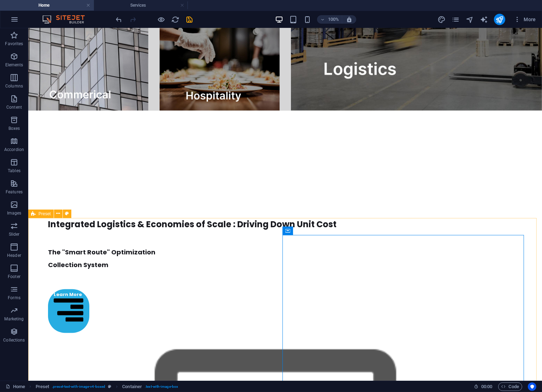
click at [37, 215] on div "Preset" at bounding box center [40, 214] width 25 height 8
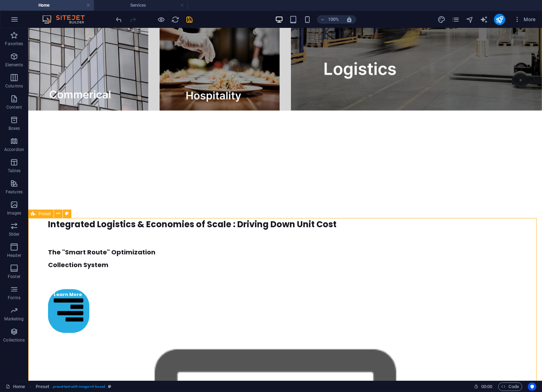
click at [37, 215] on div "Preset" at bounding box center [40, 214] width 25 height 8
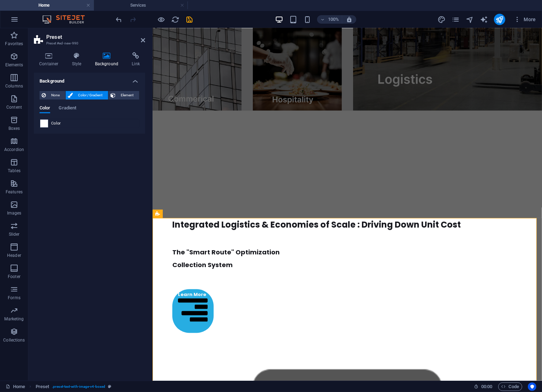
click at [42, 124] on span at bounding box center [44, 124] width 8 height 8
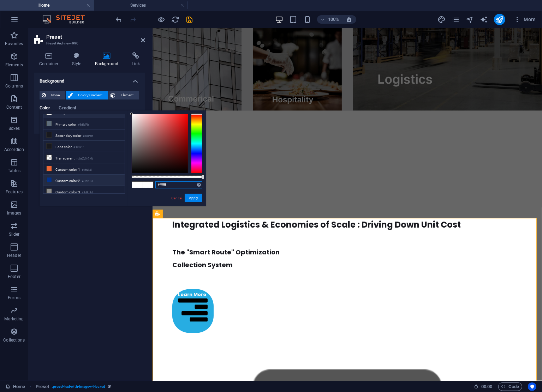
drag, startPoint x: 179, startPoint y: 184, endPoint x: 72, endPoint y: 180, distance: 107.7
click at [72, 180] on div "less Background color #ffffff Primary color #5d6d7b Secondary color #18191f Fon…" at bounding box center [123, 158] width 166 height 96
paste input "27ade2"
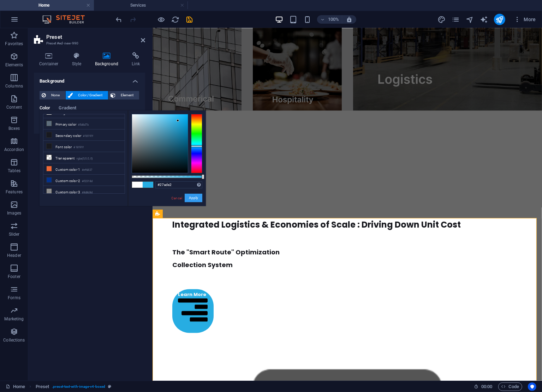
click at [195, 197] on button "Apply" at bounding box center [194, 198] width 18 height 8
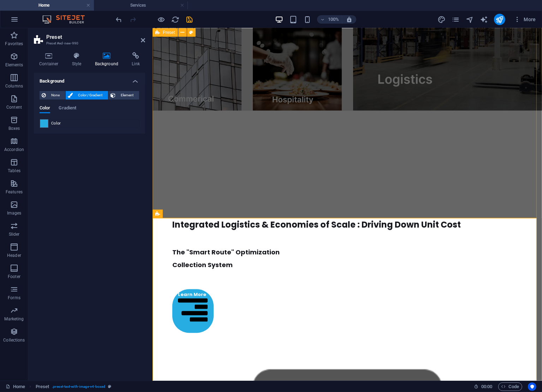
click at [377, 205] on div "Integrated Logistics & Economies of Scale : Driving Down Unit Cost The "Smart R…" at bounding box center [346, 350] width 389 height 406
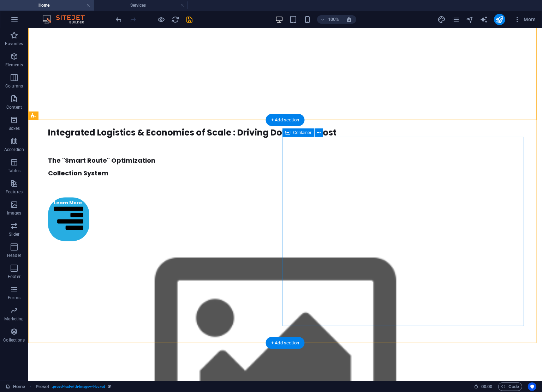
drag, startPoint x: 481, startPoint y: 268, endPoint x: 489, endPoint y: 311, distance: 43.9
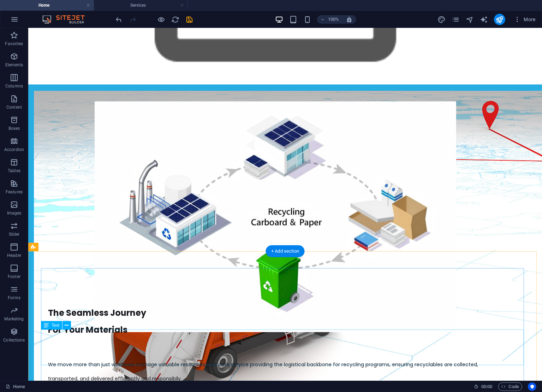
scroll to position [1331, 0]
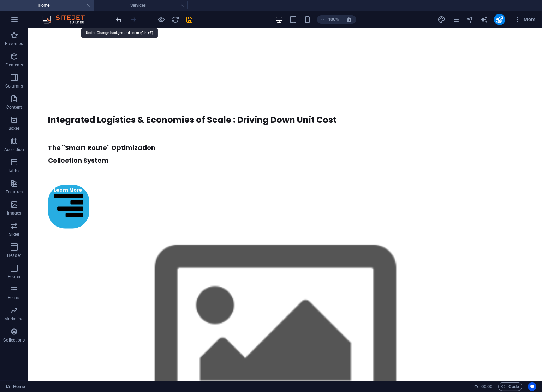
click at [121, 16] on icon "undo" at bounding box center [119, 20] width 8 height 8
click at [134, 19] on icon "redo" at bounding box center [133, 20] width 8 height 8
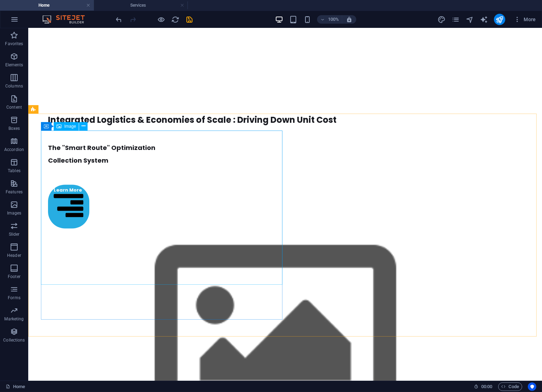
click at [65, 127] on span "Image" at bounding box center [70, 126] width 12 height 4
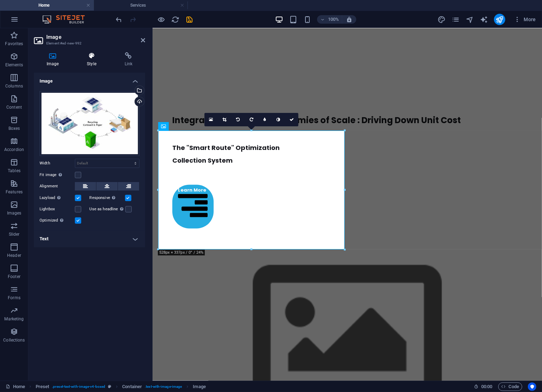
click at [88, 59] on icon at bounding box center [91, 55] width 35 height 7
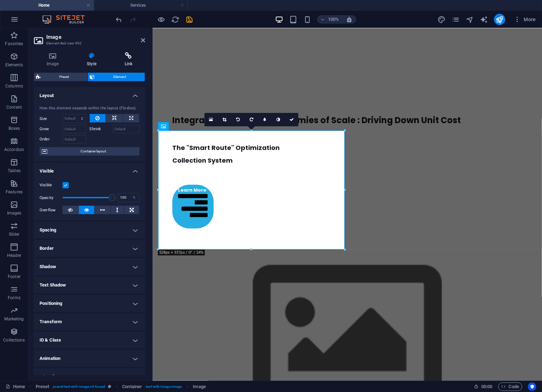
click at [134, 58] on icon at bounding box center [128, 55] width 33 height 7
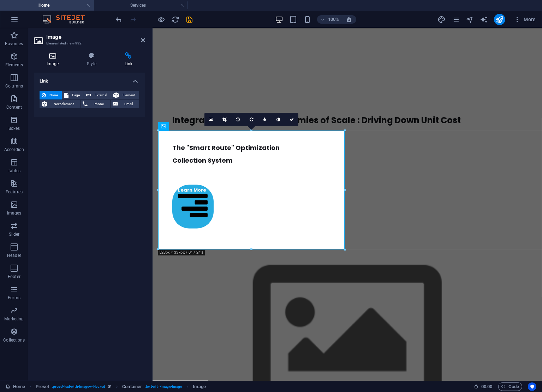
click at [48, 56] on icon at bounding box center [52, 55] width 37 height 7
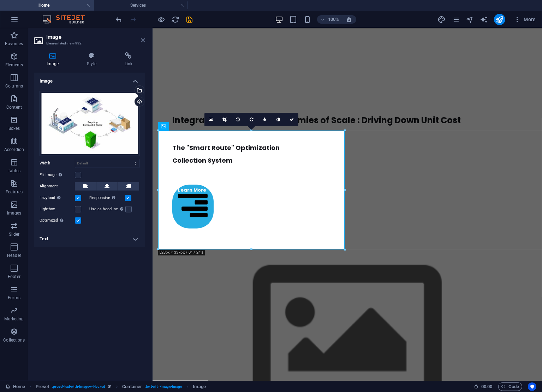
drag, startPoint x: 146, startPoint y: 41, endPoint x: 141, endPoint y: 40, distance: 5.0
click at [144, 41] on aside "Image Element #ed-new-992 Image Style Link Image Drag files here, click to choo…" at bounding box center [90, 204] width 124 height 353
click at [141, 40] on icon at bounding box center [143, 40] width 4 height 6
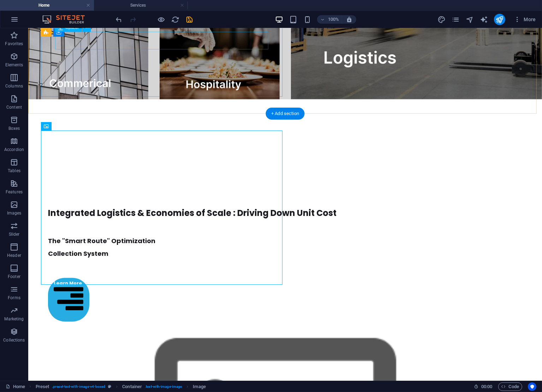
scroll to position [1331, 0]
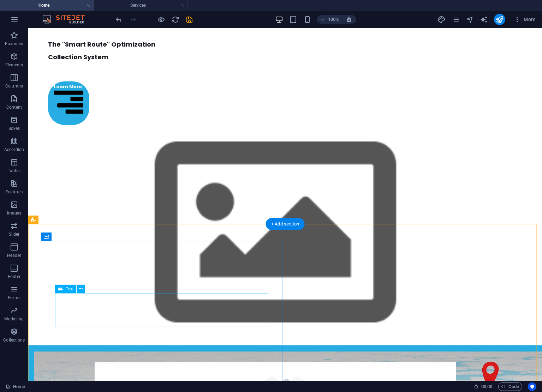
drag, startPoint x: 153, startPoint y: 283, endPoint x: 165, endPoint y: 316, distance: 34.7
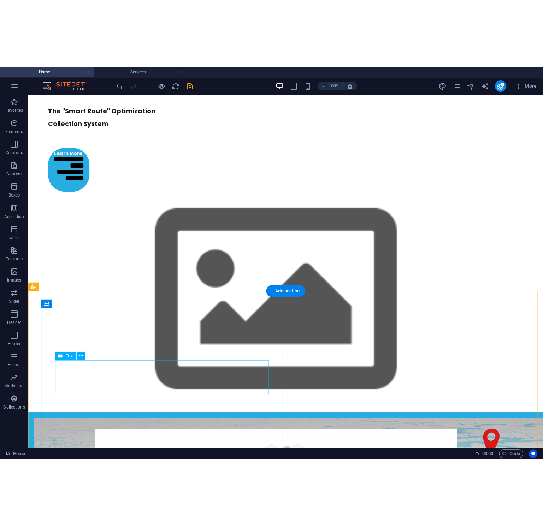
scroll to position [1444, 0]
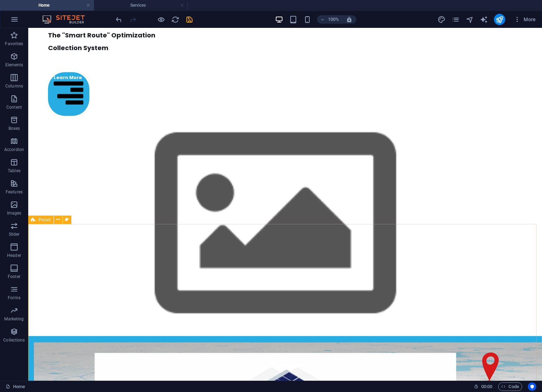
click at [39, 220] on span "Preset" at bounding box center [44, 220] width 12 height 4
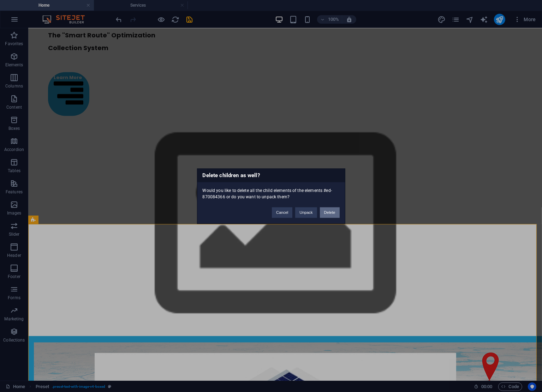
click at [332, 211] on button "Delete" at bounding box center [330, 212] width 20 height 11
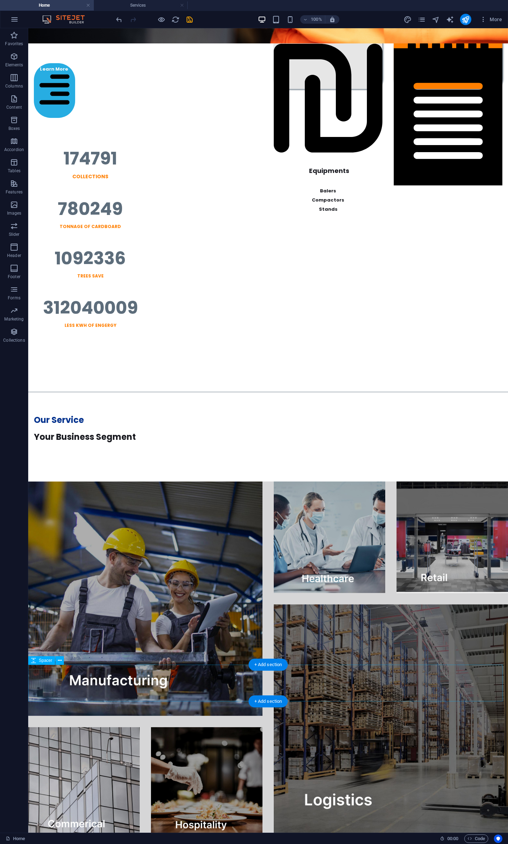
scroll to position [1186, 0]
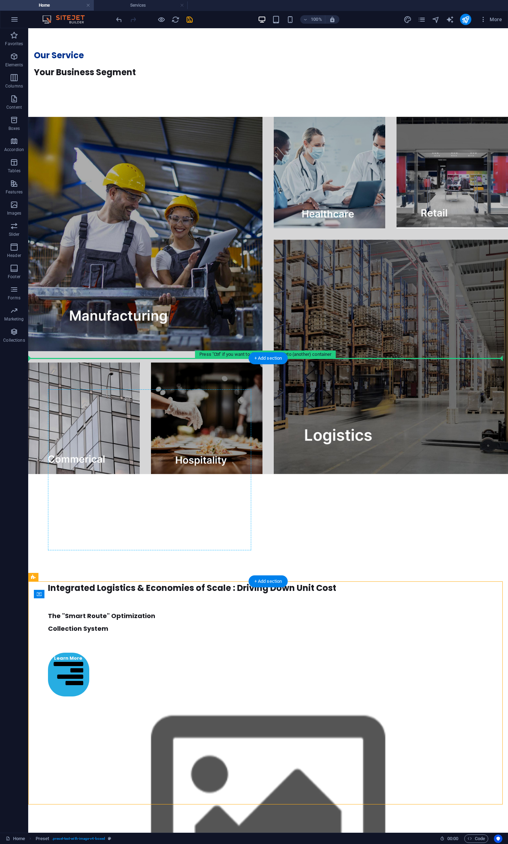
drag, startPoint x: 76, startPoint y: 606, endPoint x: 60, endPoint y: 418, distance: 188.8
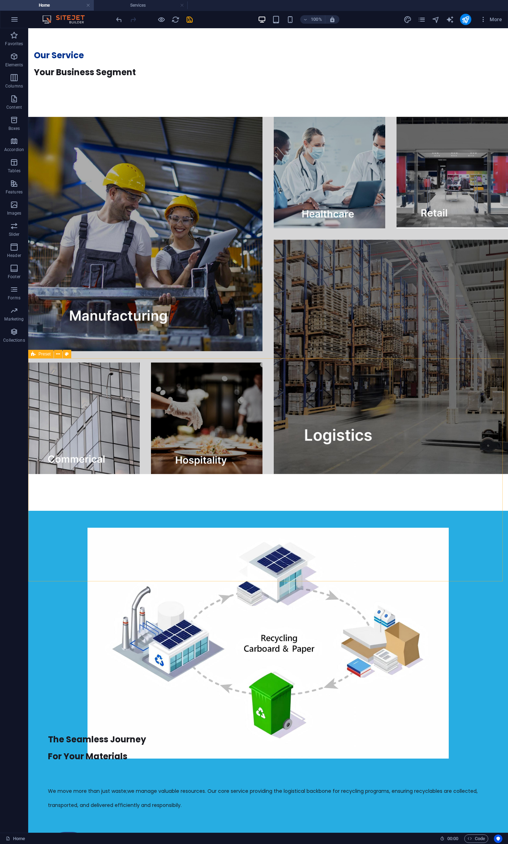
click at [47, 352] on span "Preset" at bounding box center [44, 354] width 12 height 4
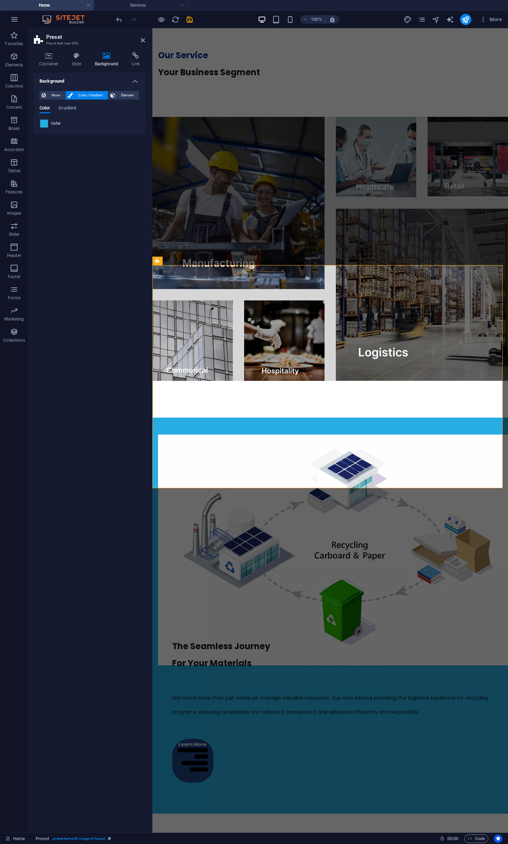
click at [40, 122] on span at bounding box center [44, 124] width 8 height 8
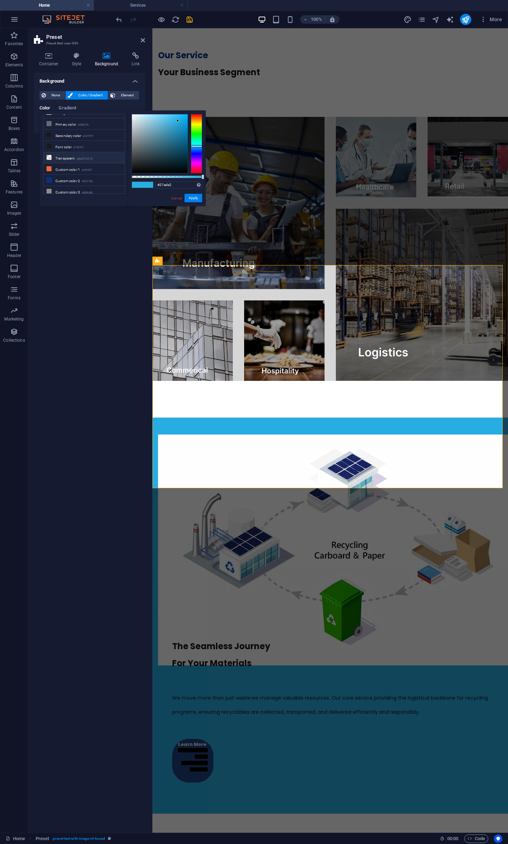
click at [51, 158] on span at bounding box center [49, 158] width 6 height 6
type input "rgba(0, 0, 0, 0)"
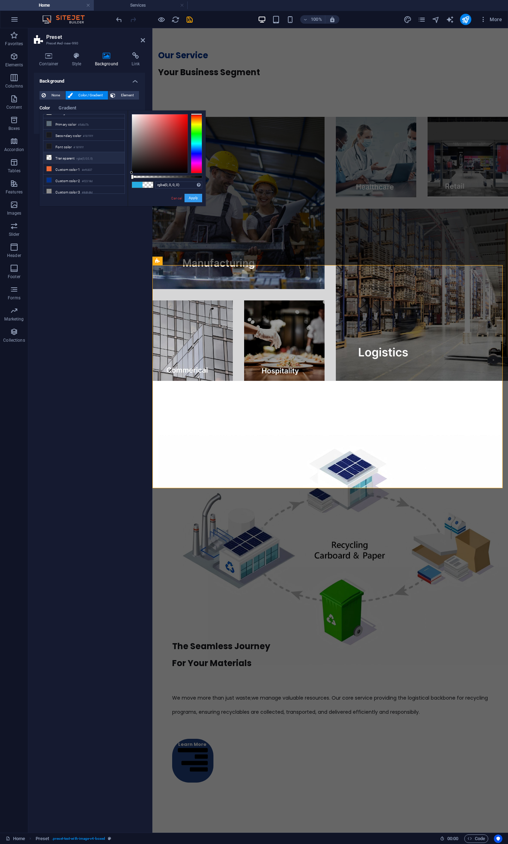
click at [196, 197] on button "Apply" at bounding box center [194, 198] width 18 height 8
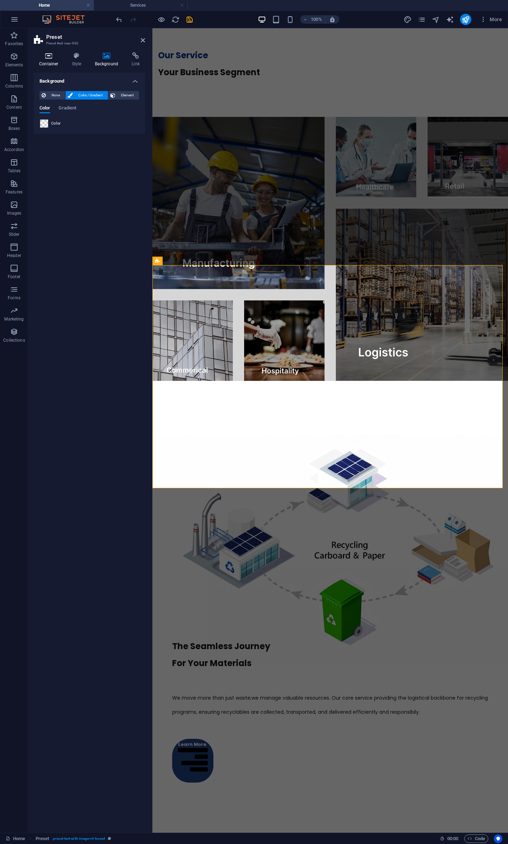
click at [50, 59] on icon at bounding box center [49, 55] width 30 height 7
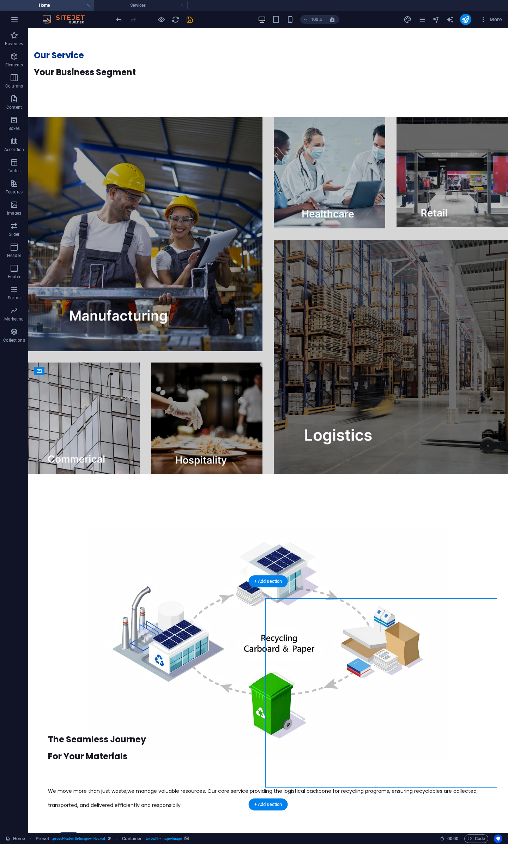
select select "px"
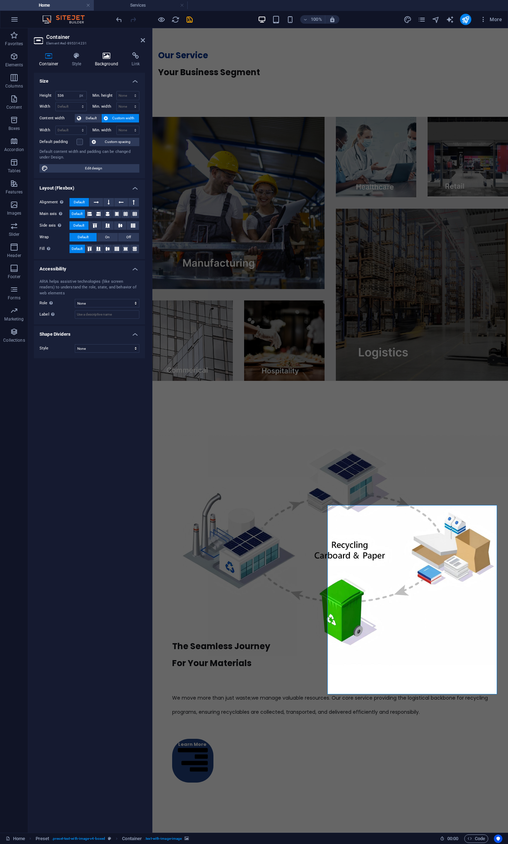
click at [108, 60] on h4 "Background" at bounding box center [108, 59] width 37 height 15
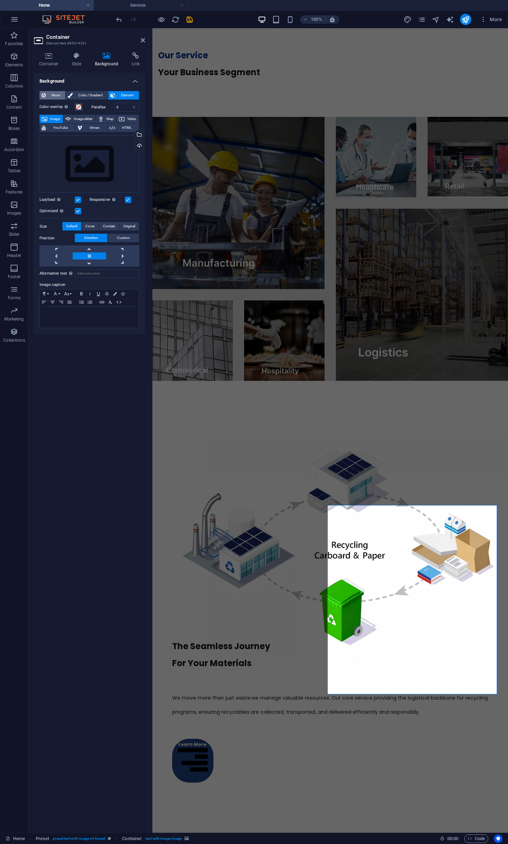
click at [57, 95] on span "None" at bounding box center [55, 95] width 15 height 8
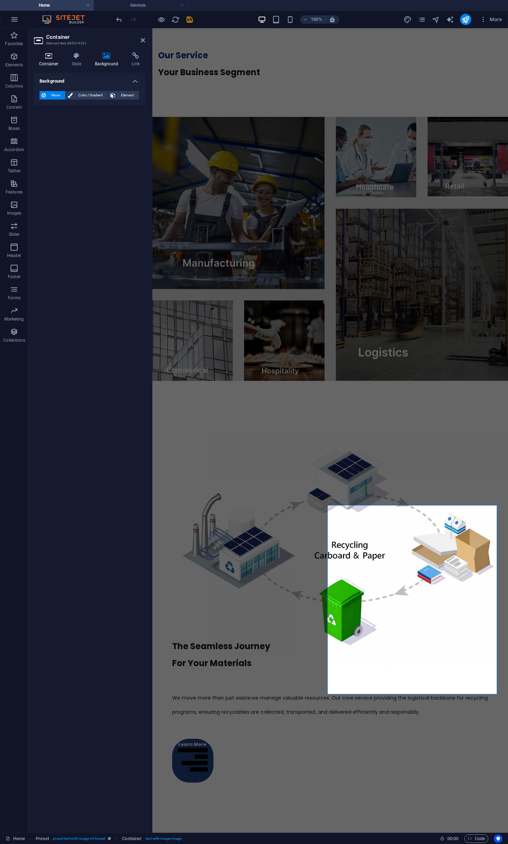
click at [49, 62] on h4 "Container" at bounding box center [50, 59] width 33 height 15
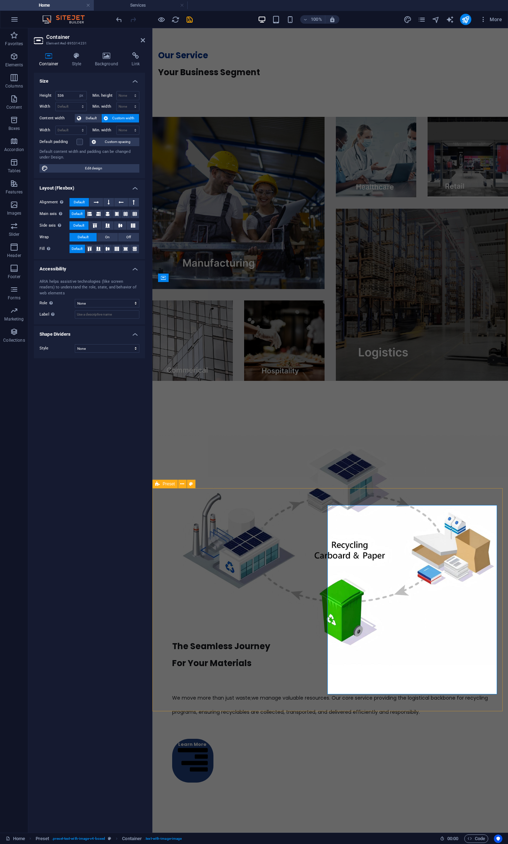
click at [166, 392] on span "Preset" at bounding box center [169, 484] width 12 height 4
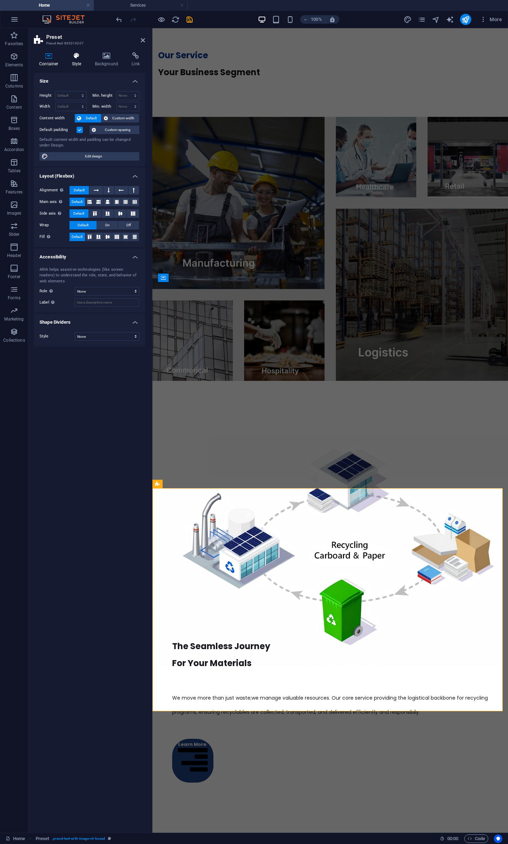
click at [80, 61] on h4 "Style" at bounding box center [78, 59] width 23 height 15
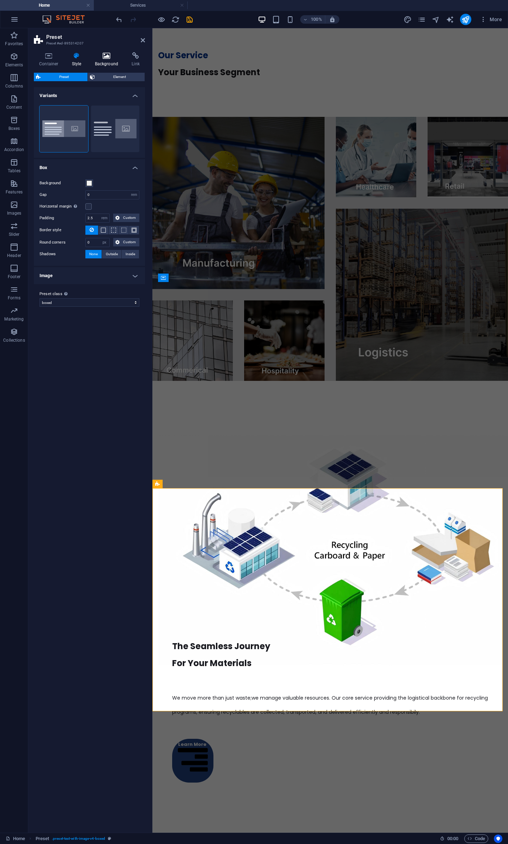
click at [102, 59] on icon at bounding box center [107, 55] width 34 height 7
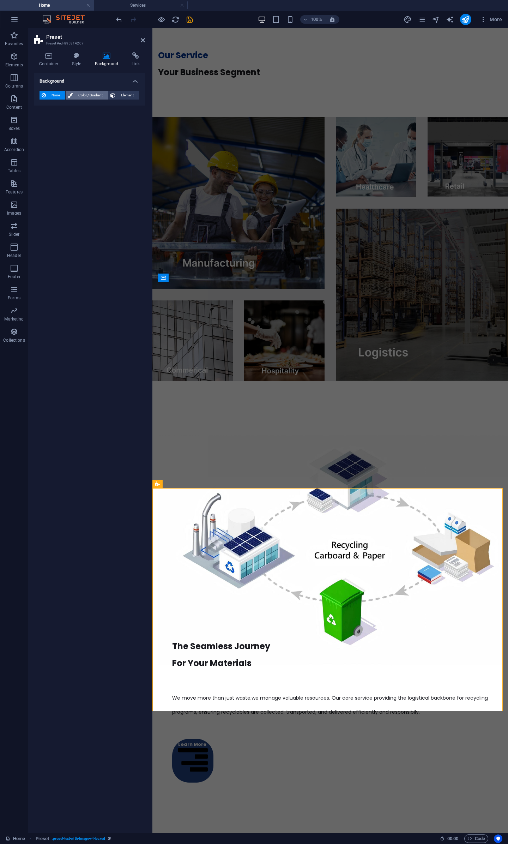
click at [76, 95] on span "Color / Gradient" at bounding box center [90, 95] width 31 height 8
click at [67, 113] on div "Color Gradient" at bounding box center [90, 112] width 100 height 13
click at [42, 124] on span at bounding box center [44, 124] width 8 height 8
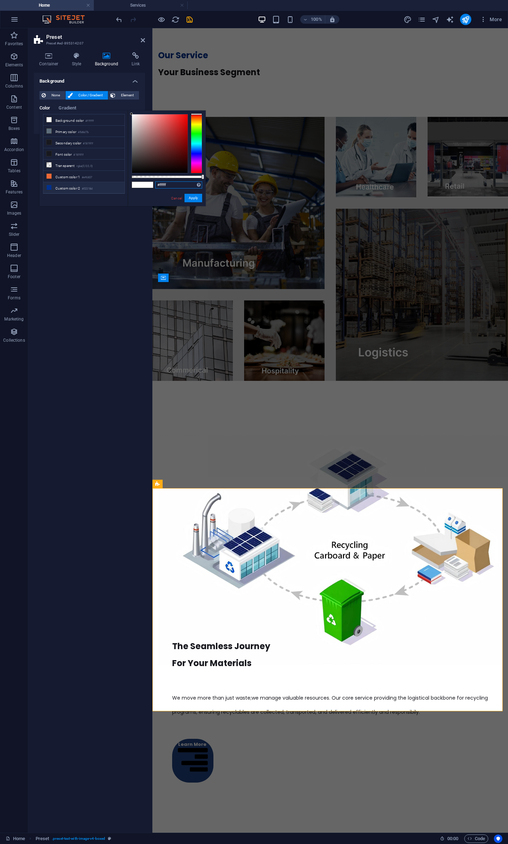
drag, startPoint x: 174, startPoint y: 183, endPoint x: 107, endPoint y: 181, distance: 67.4
click at [107, 181] on div "less Background color #ffffff Primary color #5d6d7b Secondary color #18191f Fon…" at bounding box center [123, 158] width 166 height 96
paste input "27ade2"
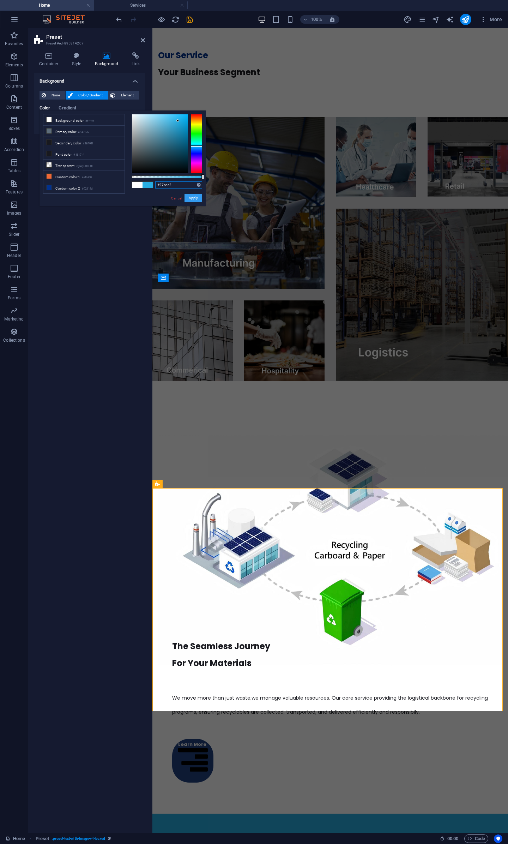
type input "#27ade2"
click at [194, 195] on button "Apply" at bounding box center [194, 198] width 18 height 8
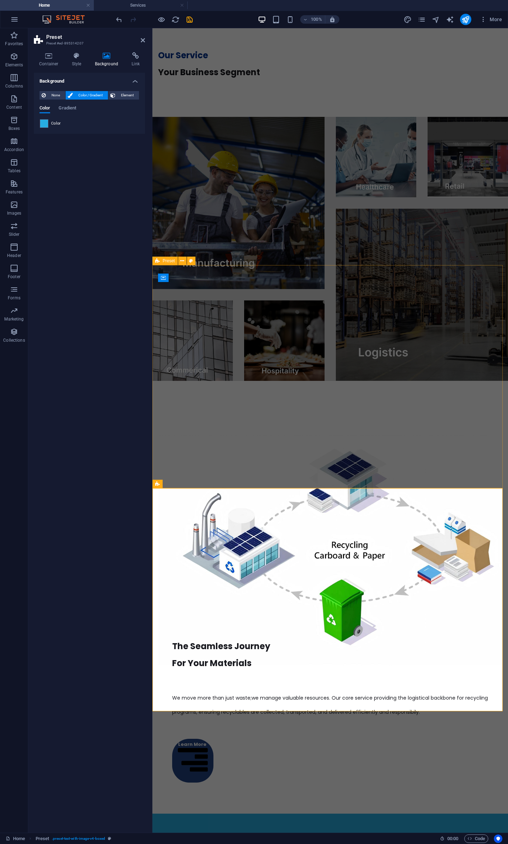
click at [269, 392] on div "The Seamless Journey For Your Materials We move more than just waste;we manage …" at bounding box center [330, 616] width 356 height 396
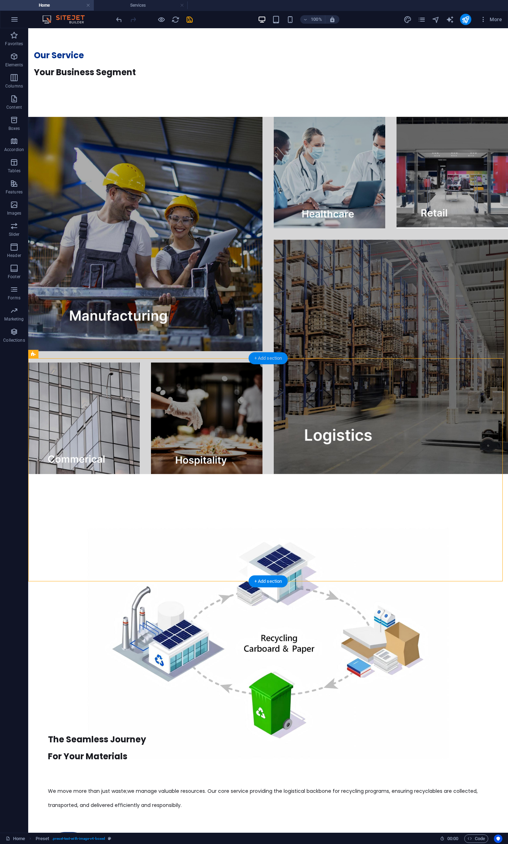
click at [269, 356] on div "+ Add section" at bounding box center [268, 358] width 39 height 12
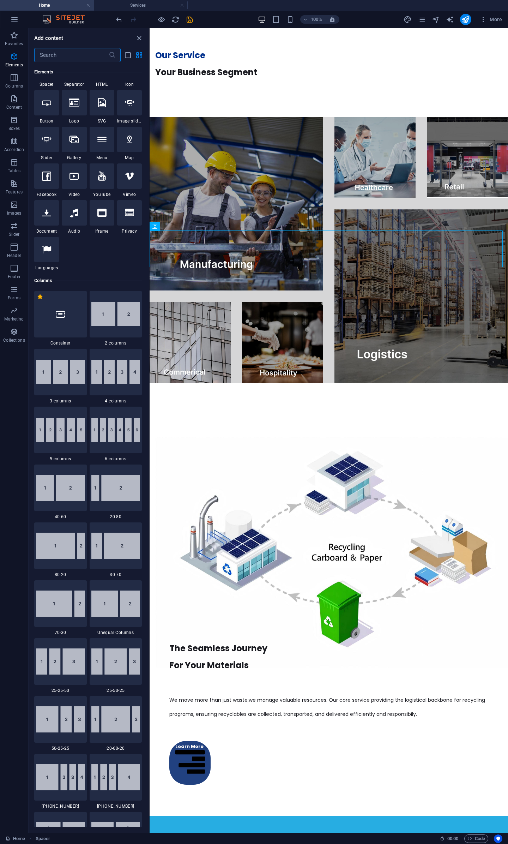
scroll to position [0, 0]
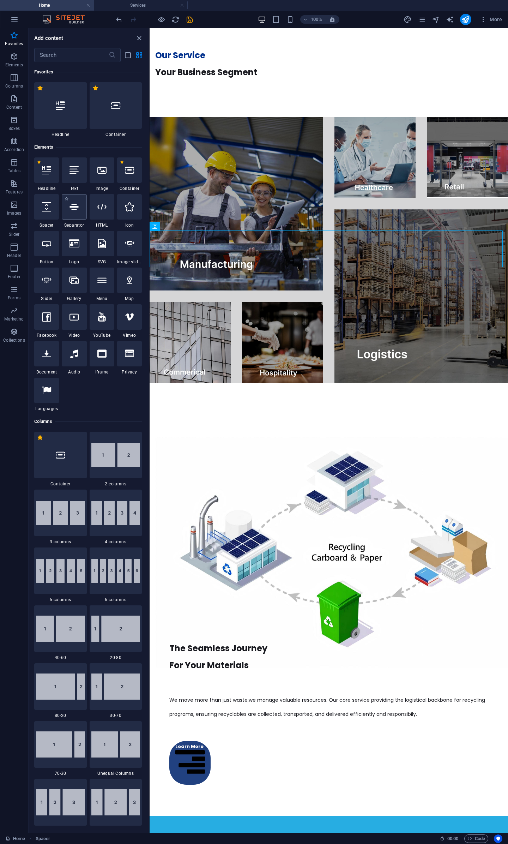
click at [72, 210] on icon at bounding box center [74, 206] width 9 height 9
select select "%"
select select "px"
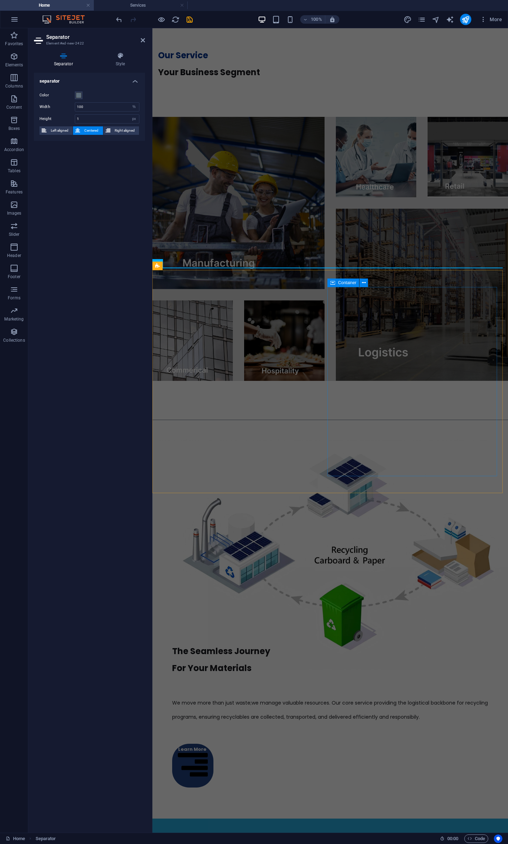
click at [491, 392] on div "The Seamless Journey For Your Materials We move more than just waste;we manage …" at bounding box center [330, 715] width 344 height 173
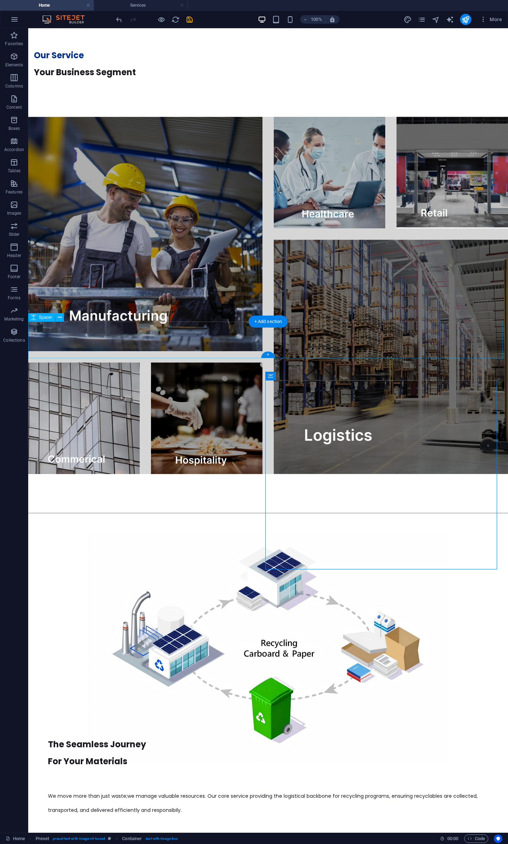
click at [280, 392] on div at bounding box center [268, 492] width 480 height 37
select select "px"
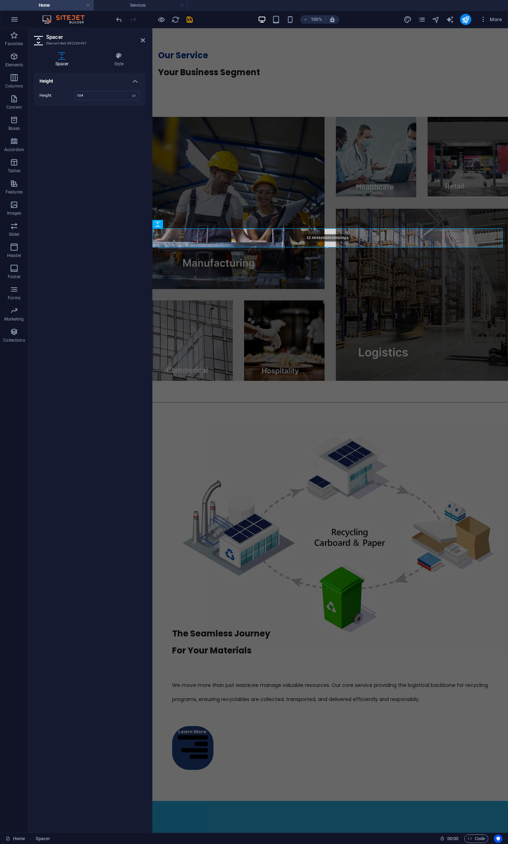
drag, startPoint x: 327, startPoint y: 264, endPoint x: 328, endPoint y: 247, distance: 17.0
click at [328, 247] on div at bounding box center [328, 247] width 350 height 2
click at [386, 381] on div at bounding box center [330, 390] width 356 height 19
click at [491, 392] on div "The Seamless Journey For Your Materials We move more than just waste;we manage …" at bounding box center [330, 697] width 344 height 173
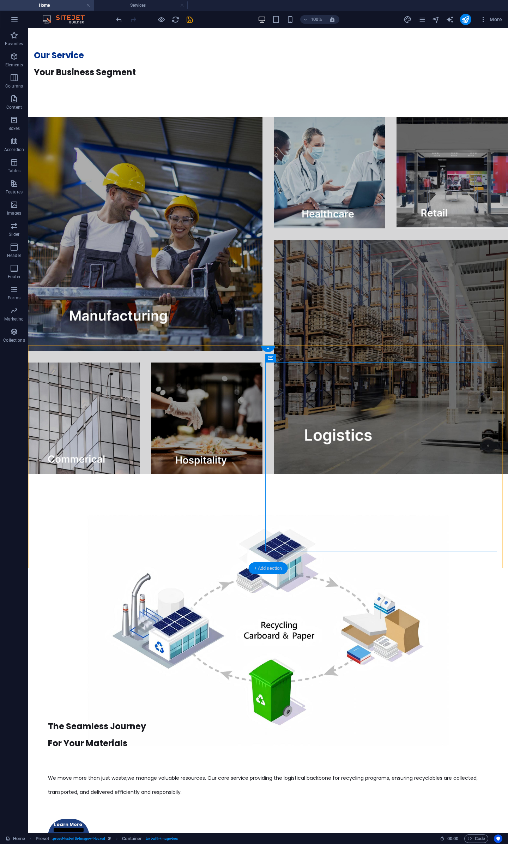
click at [272, 392] on div "+ Add section" at bounding box center [268, 568] width 39 height 12
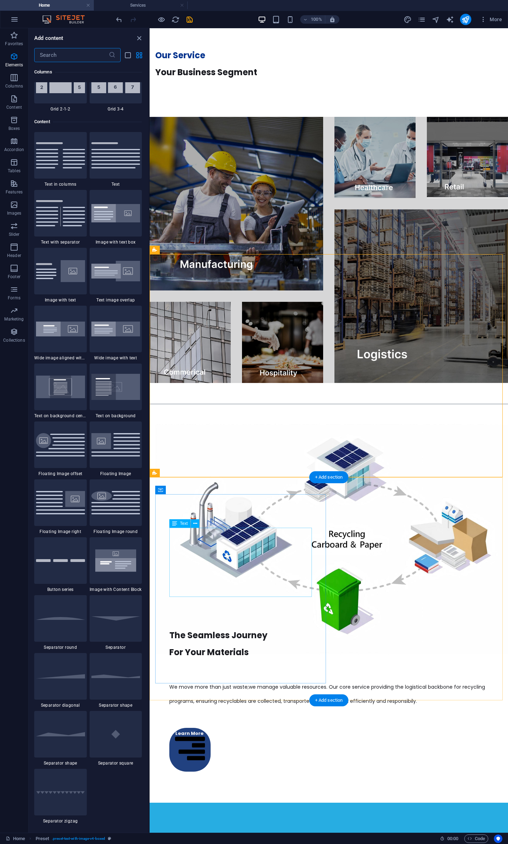
scroll to position [1235, 0]
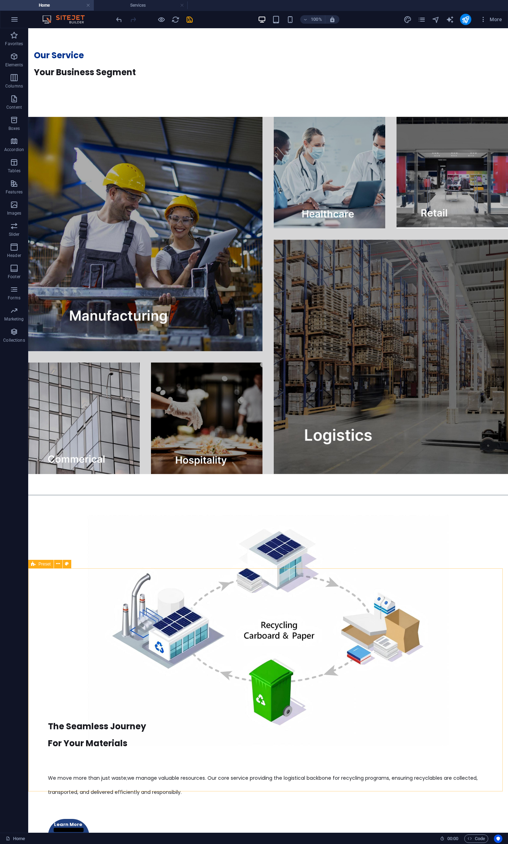
click at [41, 392] on span "Preset" at bounding box center [44, 564] width 12 height 4
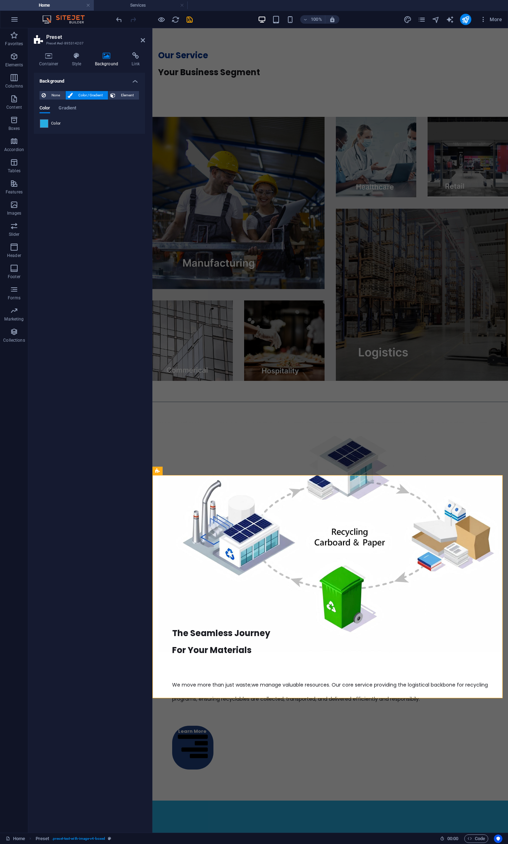
click at [44, 118] on div "Color Gradient" at bounding box center [90, 112] width 100 height 13
drag, startPoint x: 42, startPoint y: 118, endPoint x: 43, endPoint y: 124, distance: 5.6
click at [42, 119] on div "Color Gradient Color" at bounding box center [90, 117] width 100 height 23
click at [43, 124] on span at bounding box center [44, 124] width 8 height 8
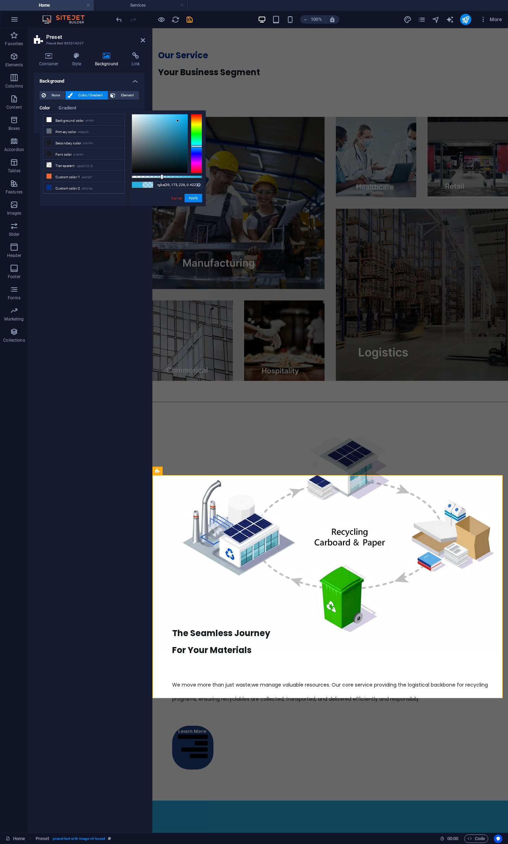
click at [161, 177] on div at bounding box center [167, 176] width 71 height 3
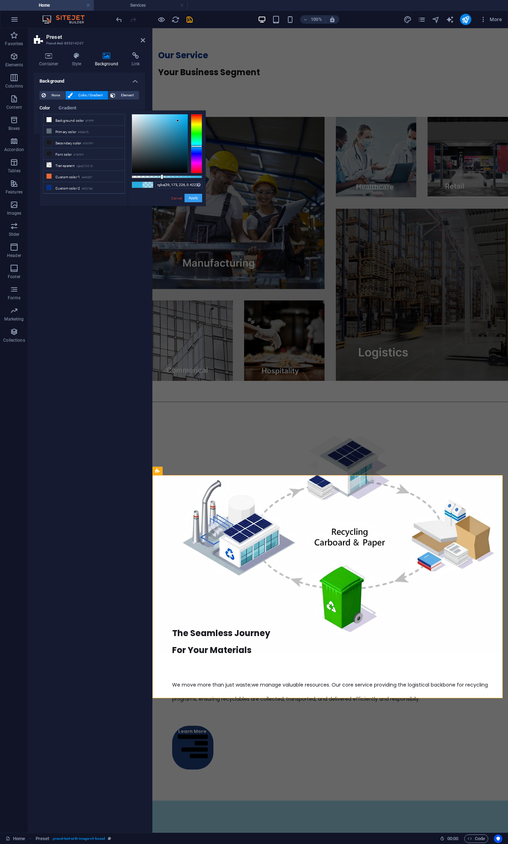
click at [192, 198] on button "Apply" at bounding box center [194, 198] width 18 height 8
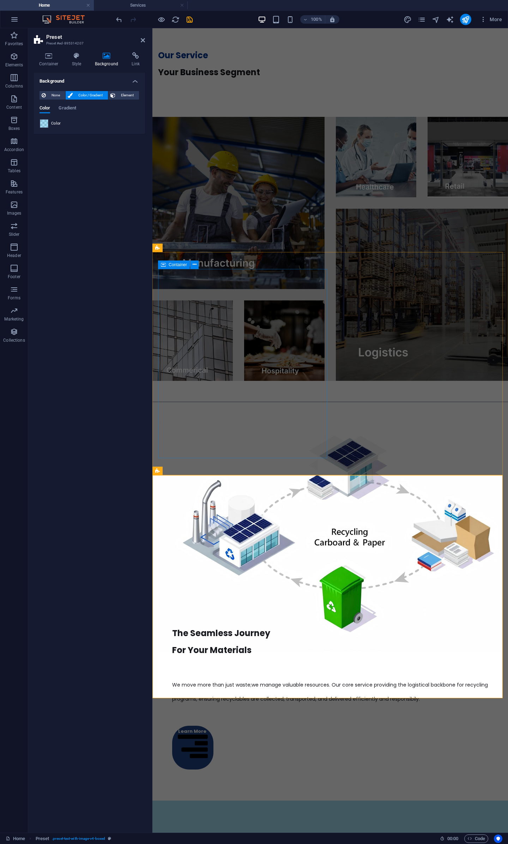
click at [224, 392] on div at bounding box center [330, 515] width 344 height 189
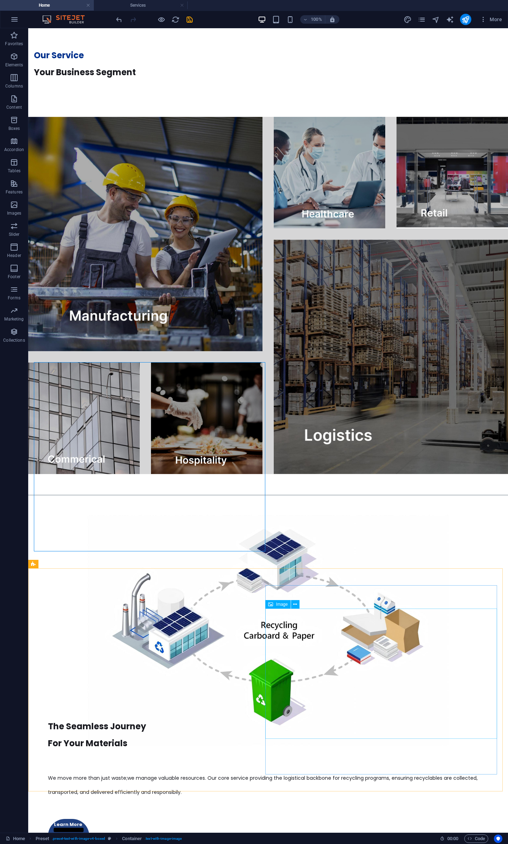
click at [282, 392] on span "Image" at bounding box center [282, 604] width 12 height 4
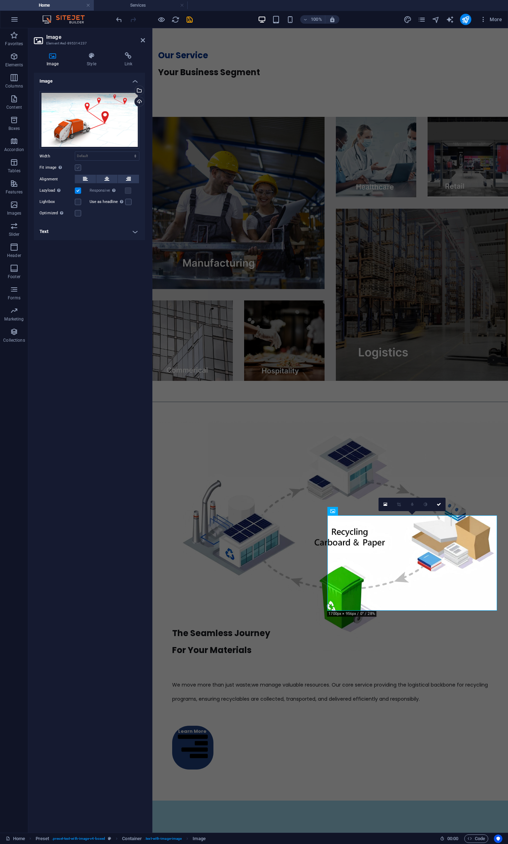
click at [78, 168] on label at bounding box center [78, 167] width 6 height 6
click at [0, 0] on input "Fit image Automatically fit image to a fixed width and height" at bounding box center [0, 0] width 0 height 0
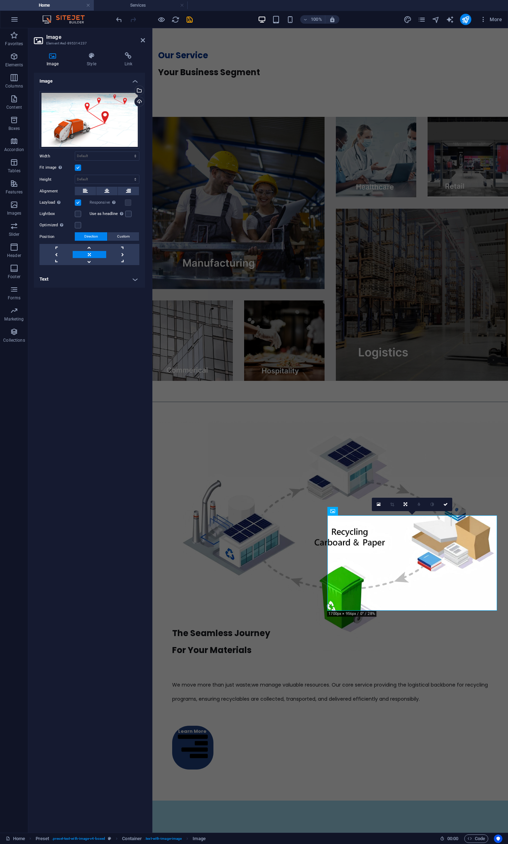
click at [78, 168] on label at bounding box center [78, 167] width 6 height 6
click at [0, 0] on input "Fit image Automatically fit image to a fixed width and height" at bounding box center [0, 0] width 0 height 0
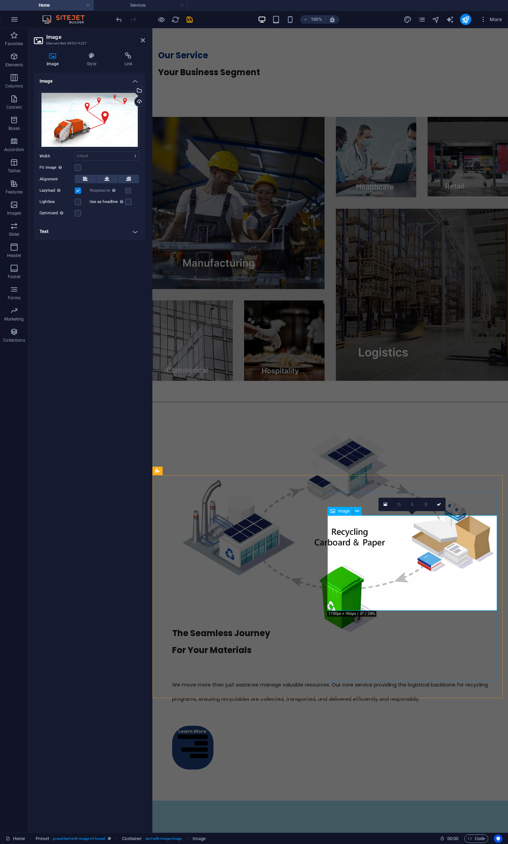
click at [344, 392] on span "Image" at bounding box center [344, 511] width 12 height 4
click at [443, 392] on link at bounding box center [438, 504] width 13 height 13
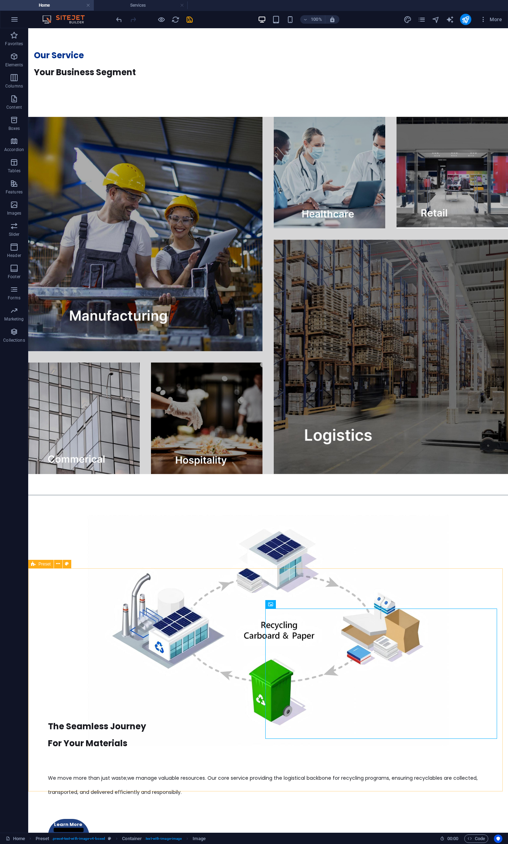
click at [37, 392] on div "Preset" at bounding box center [40, 564] width 25 height 8
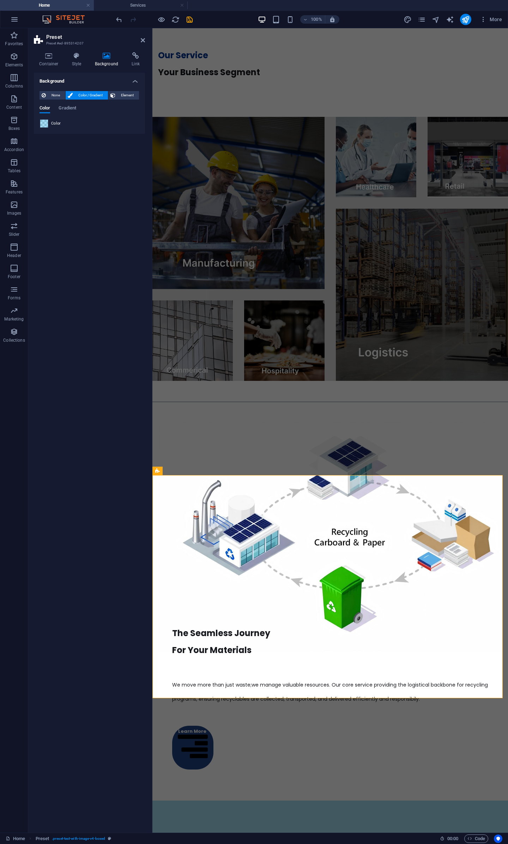
click at [45, 121] on span at bounding box center [44, 124] width 8 height 8
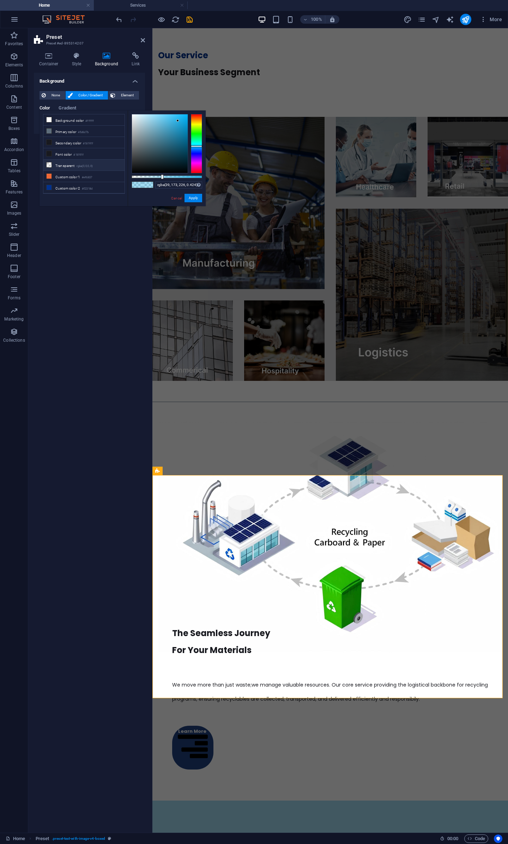
click at [69, 164] on li "Transparent rgba(0,0,0,.0)" at bounding box center [83, 165] width 81 height 11
type input "rgba(0, 0, 0, 0)"
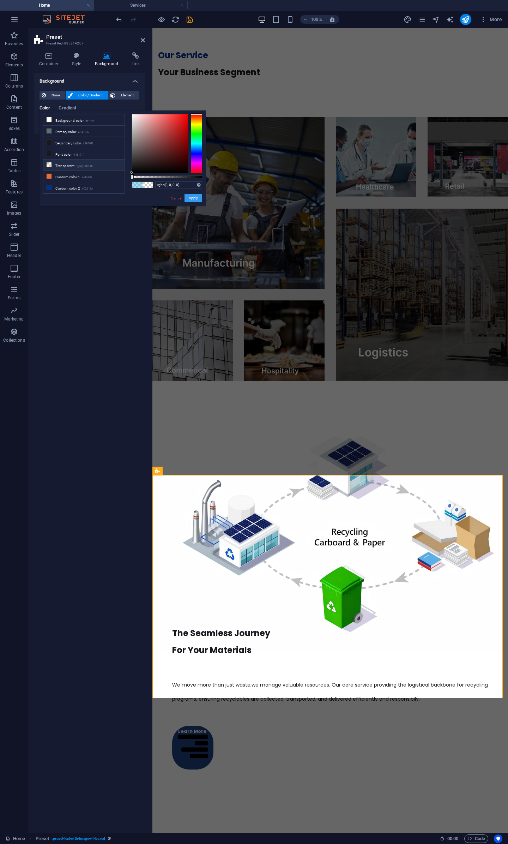
click at [194, 197] on button "Apply" at bounding box center [194, 198] width 18 height 8
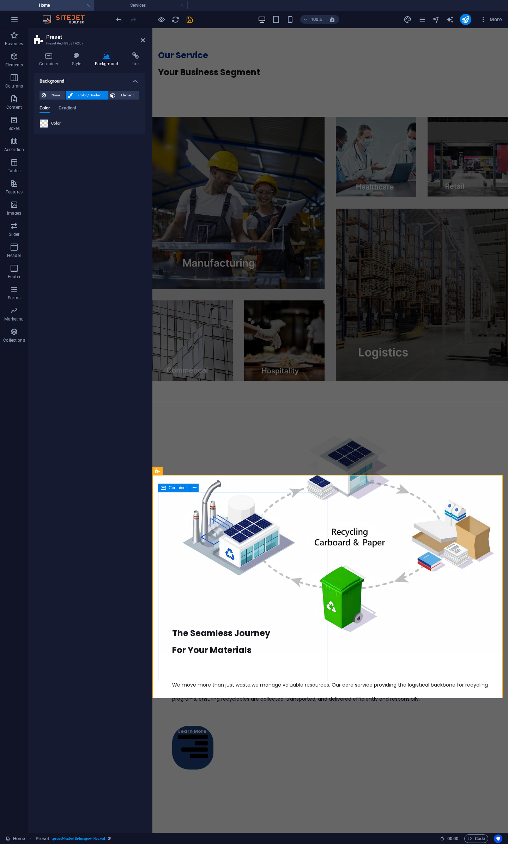
click at [141, 40] on icon at bounding box center [143, 40] width 4 height 6
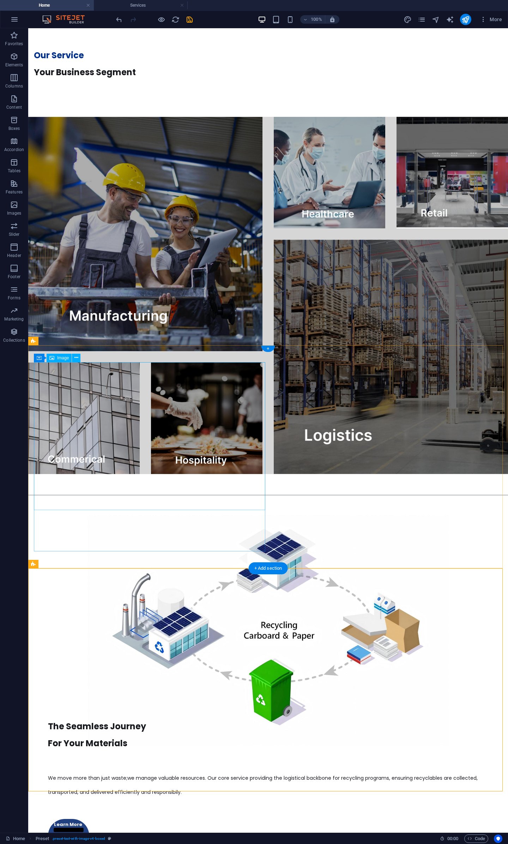
click at [190, 392] on figure at bounding box center [268, 630] width 469 height 231
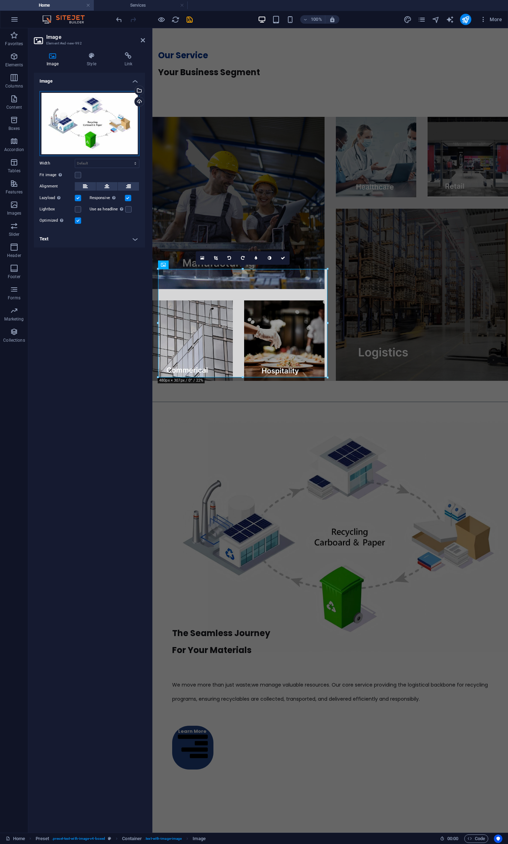
click at [109, 139] on div "Drag files here, click to choose files or select files from Files or our free s…" at bounding box center [90, 123] width 100 height 65
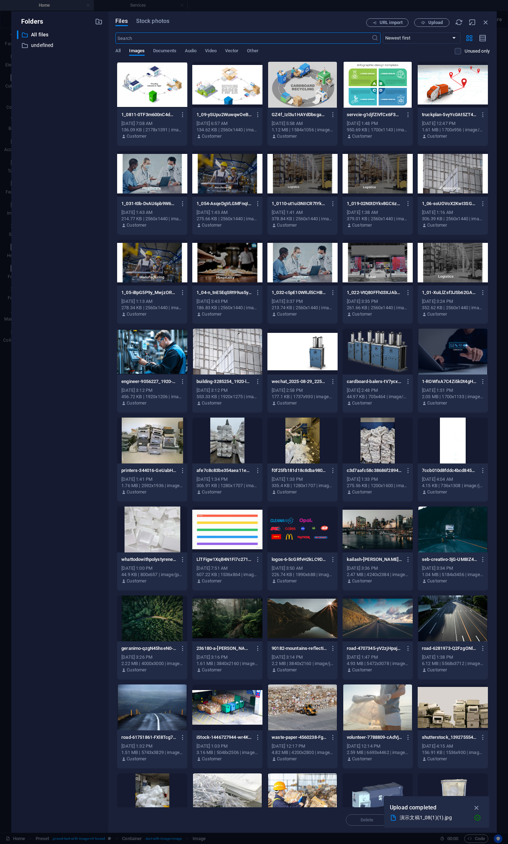
scroll to position [317, 0]
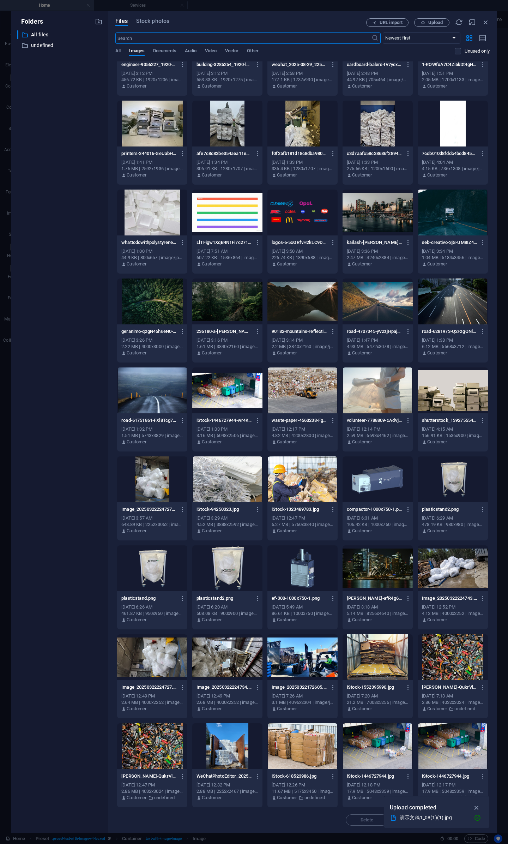
click at [299, 392] on div at bounding box center [303, 479] width 70 height 46
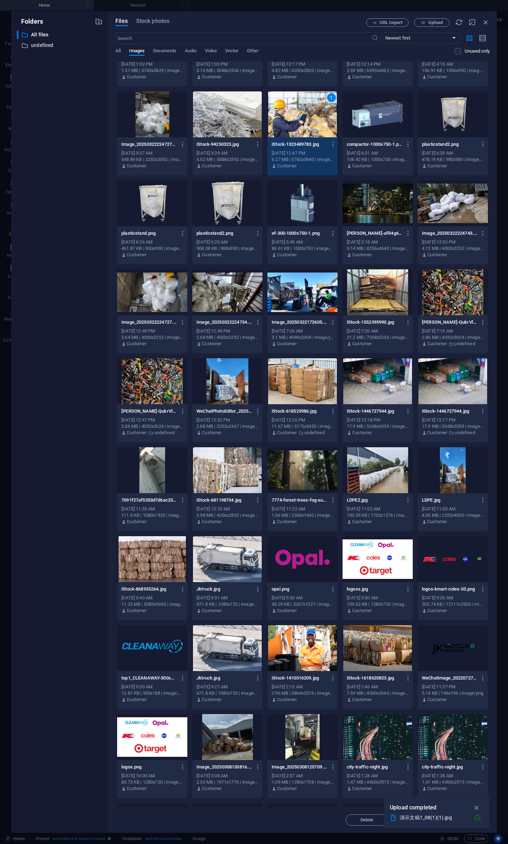
click at [381, 392] on div at bounding box center [378, 648] width 70 height 46
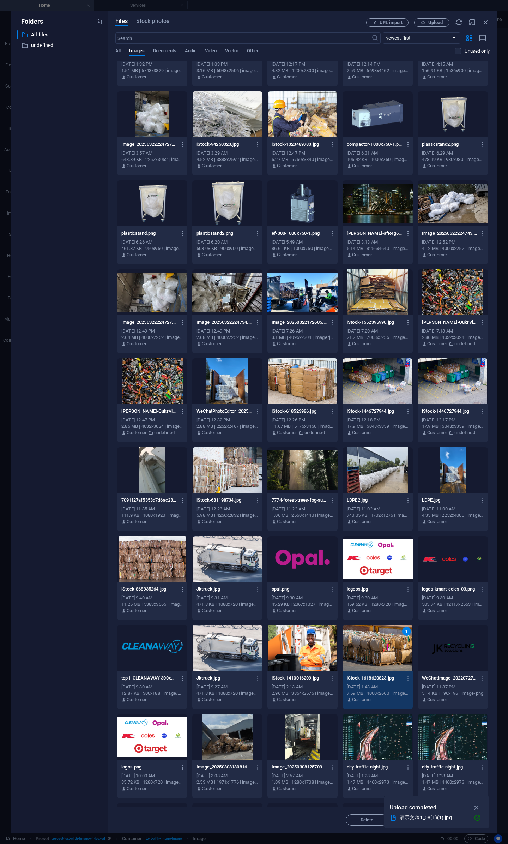
click at [478, 392] on icon "button" at bounding box center [477, 808] width 8 height 8
click at [459, 392] on span "Insert" at bounding box center [468, 820] width 37 height 4
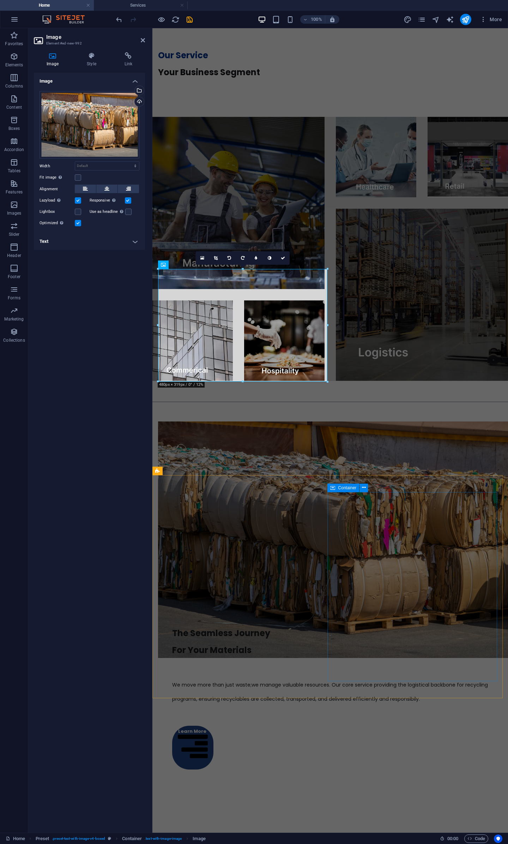
scroll to position [821, 0]
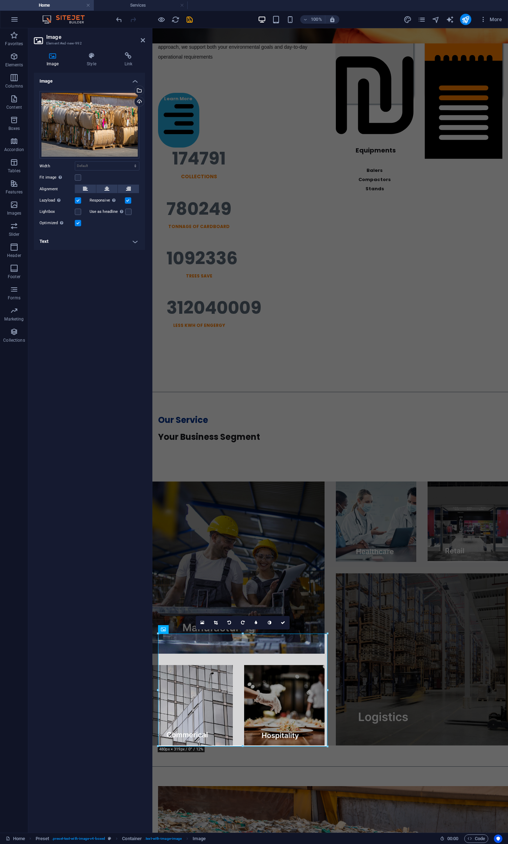
click at [77, 222] on label at bounding box center [78, 223] width 6 height 6
click at [0, 0] on input "Optimized Images are compressed to improve page speed." at bounding box center [0, 0] width 0 height 0
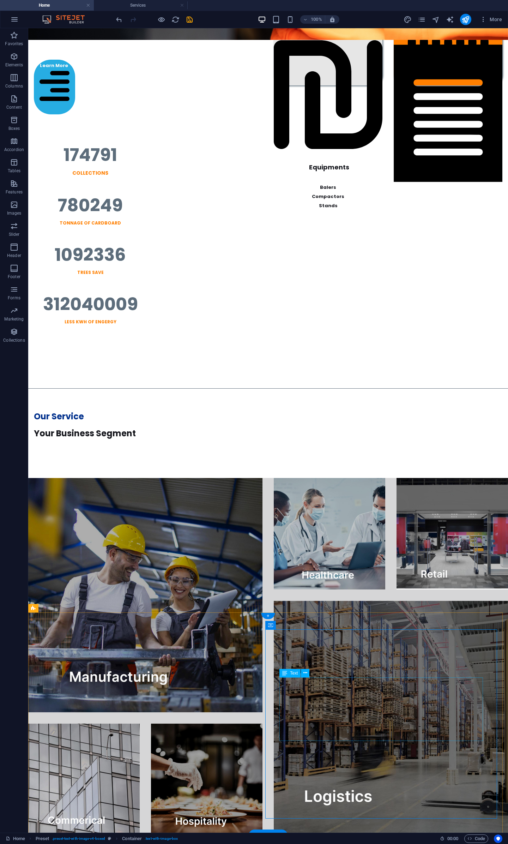
scroll to position [1189, 0]
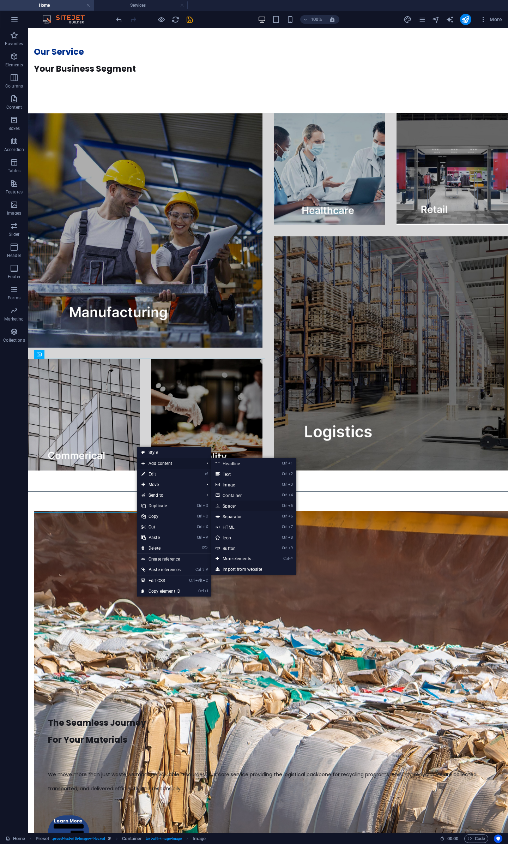
click at [242, 392] on link "Ctrl 5 Spacer" at bounding box center [240, 506] width 58 height 11
select select "px"
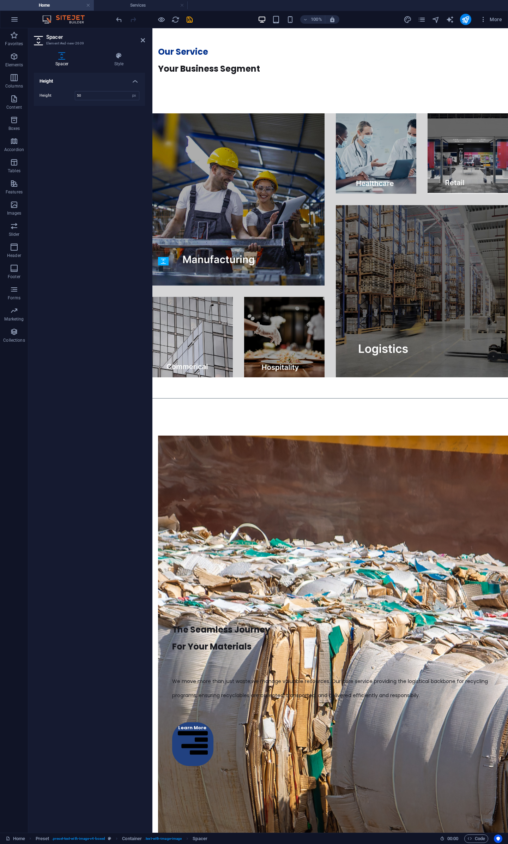
drag, startPoint x: 248, startPoint y: 386, endPoint x: 252, endPoint y: 304, distance: 82.3
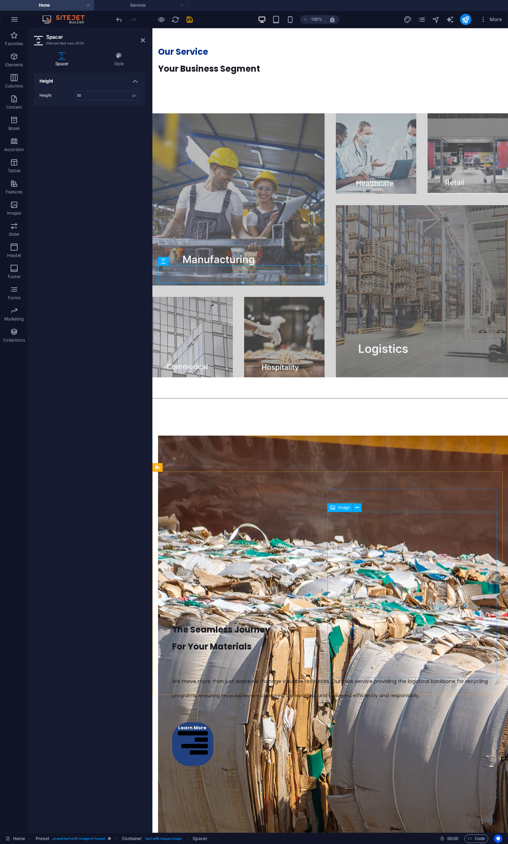
scroll to position [825, 0]
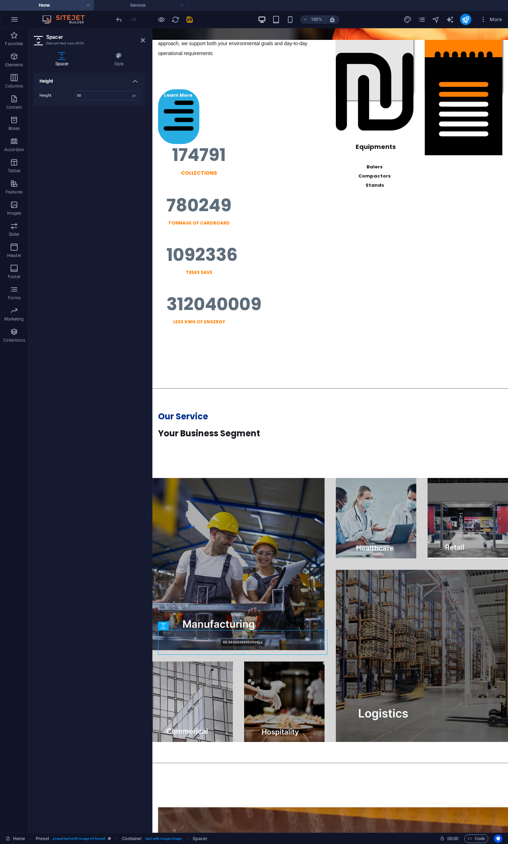
drag, startPoint x: 242, startPoint y: 648, endPoint x: 245, endPoint y: 655, distance: 8.4
click at [245, 392] on div at bounding box center [242, 654] width 169 height 2
type input "68"
click at [143, 43] on link at bounding box center [143, 40] width 4 height 6
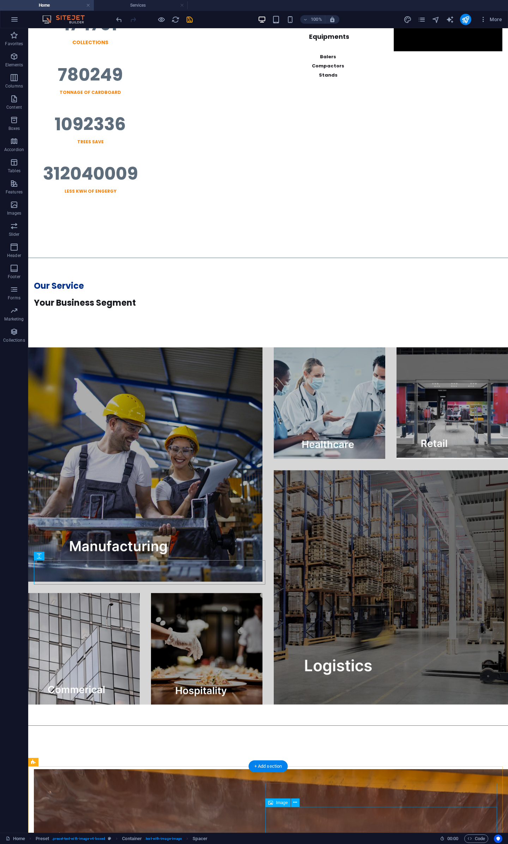
scroll to position [1062, 0]
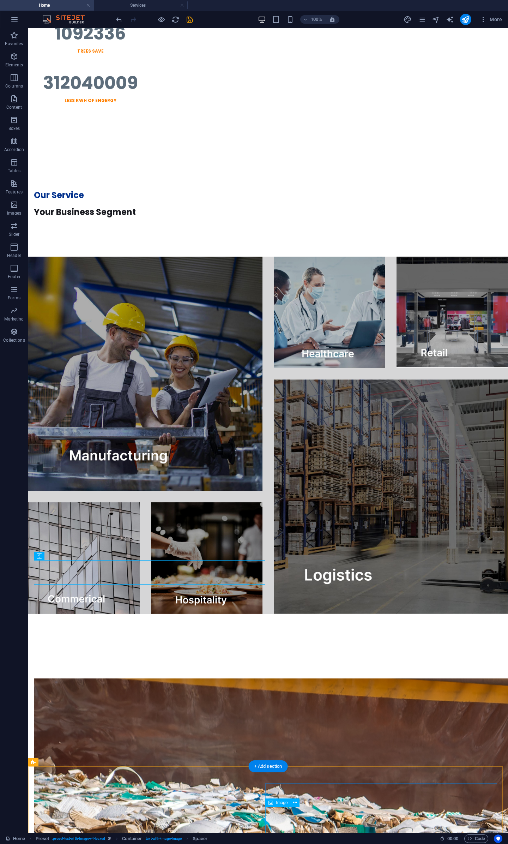
drag, startPoint x: 468, startPoint y: 745, endPoint x: 475, endPoint y: 812, distance: 67.8
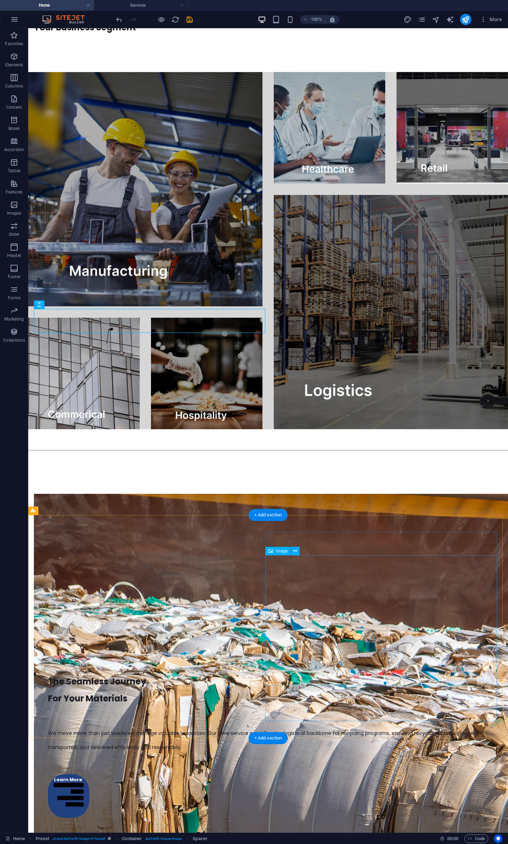
scroll to position [1291, 0]
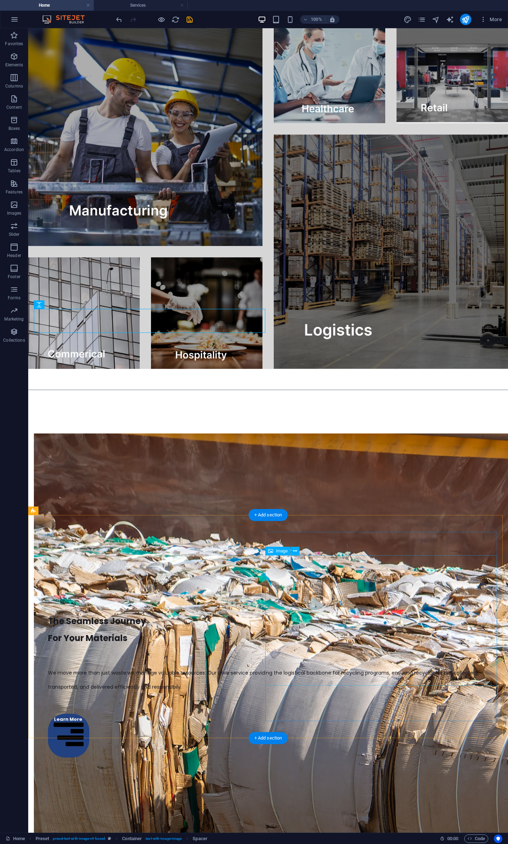
drag, startPoint x: 457, startPoint y: 631, endPoint x: 457, endPoint y: 642, distance: 11.3
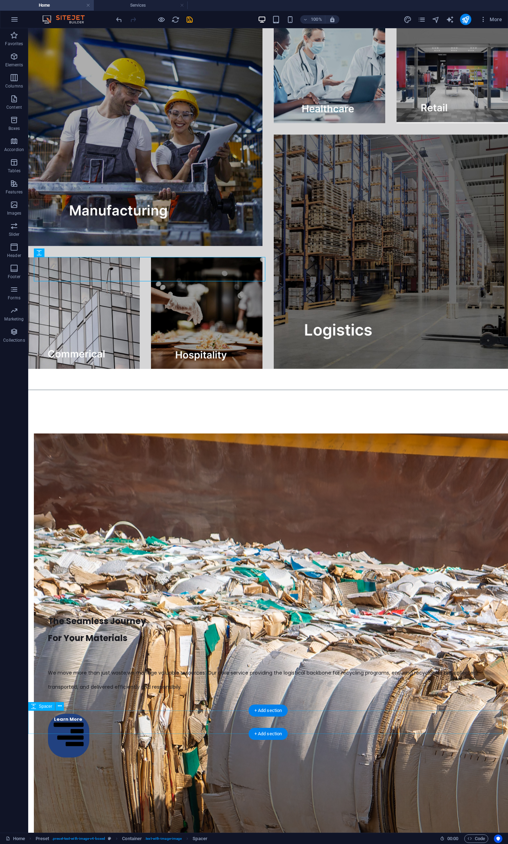
click at [271, 392] on div "+ Add section" at bounding box center [268, 734] width 39 height 12
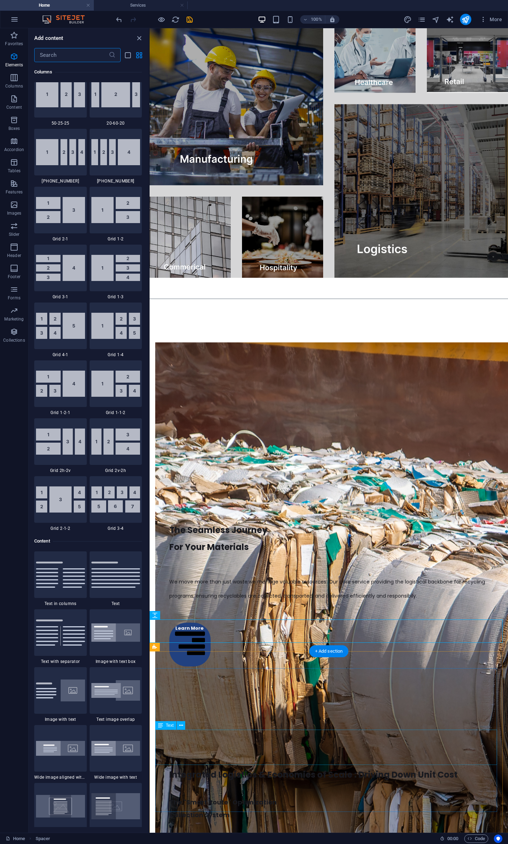
scroll to position [1235, 0]
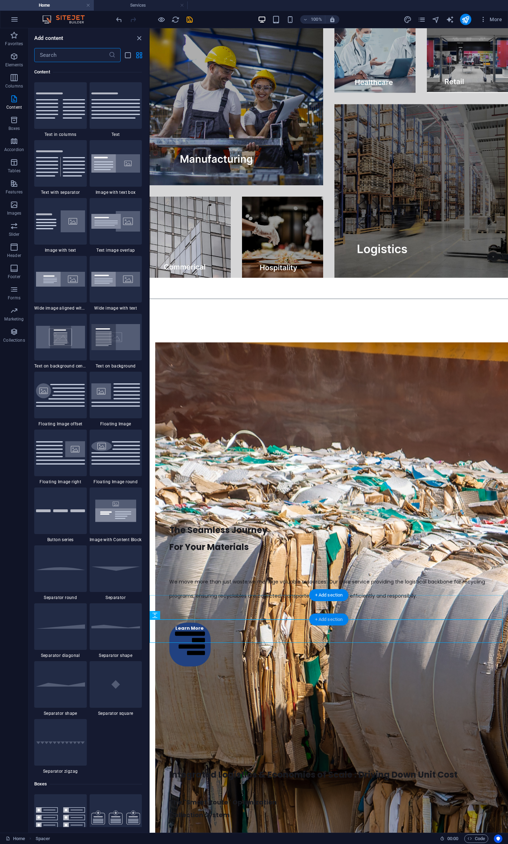
click at [332, 392] on div "+ Add section" at bounding box center [329, 619] width 39 height 12
click at [15, 62] on p "Elements" at bounding box center [14, 65] width 18 height 6
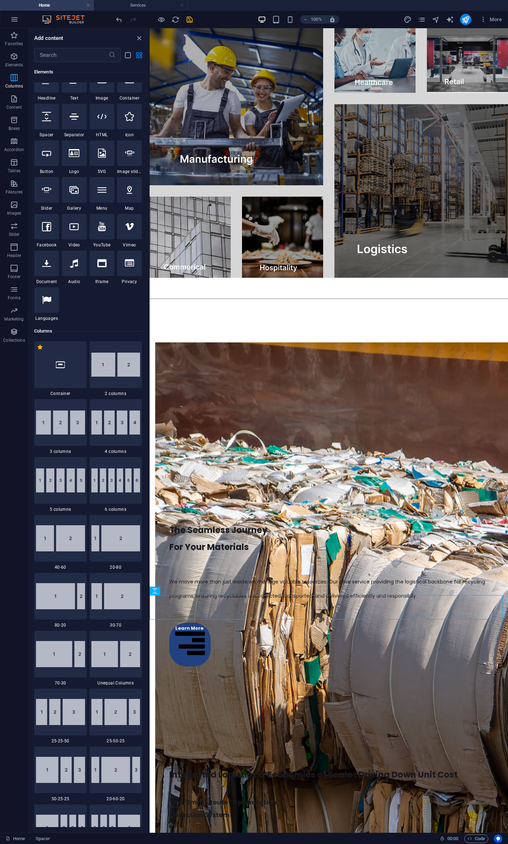
scroll to position [75, 0]
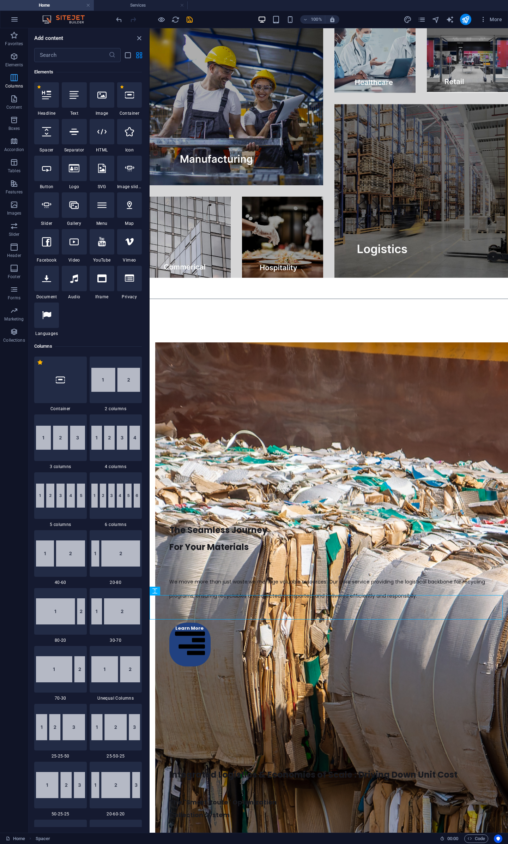
click at [18, 77] on icon "button" at bounding box center [14, 77] width 8 height 8
click at [79, 137] on div at bounding box center [74, 131] width 25 height 25
select select "%"
select select "px"
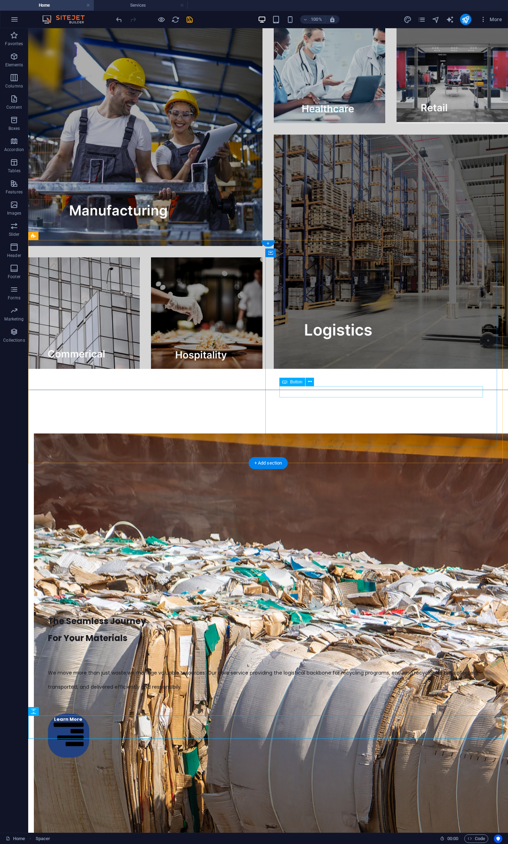
click at [287, 392] on div "Learn More" at bounding box center [268, 736] width 440 height 44
click at [289, 384] on div "Button" at bounding box center [293, 382] width 26 height 8
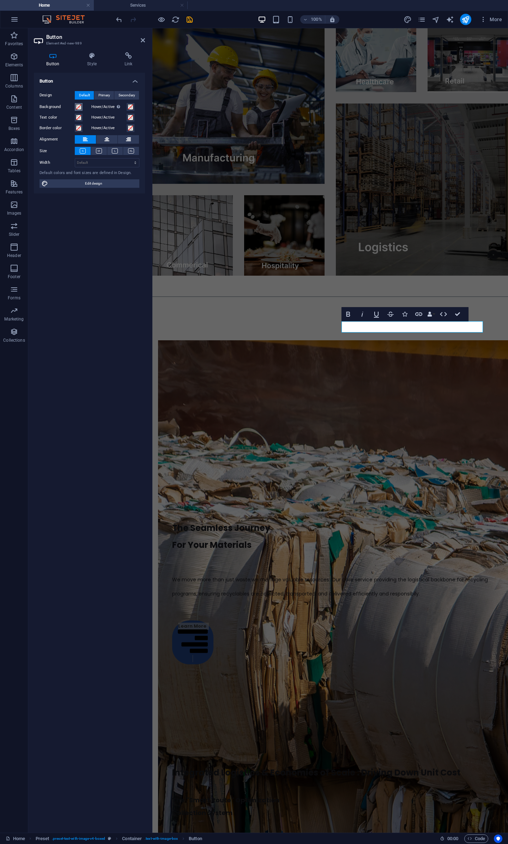
click at [81, 105] on span at bounding box center [79, 107] width 6 height 6
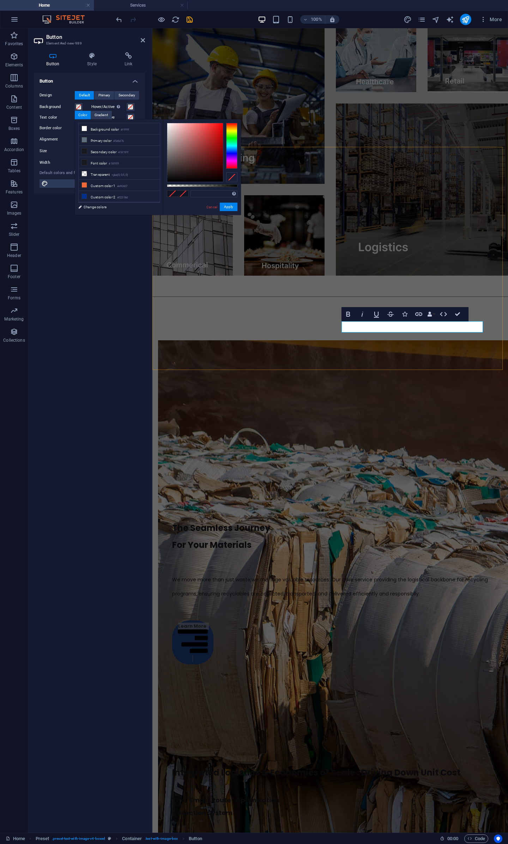
click at [280, 357] on div "The Seamless Journey For Your Materials We move more than just waste;we manage …" at bounding box center [330, 497] width 356 height 396
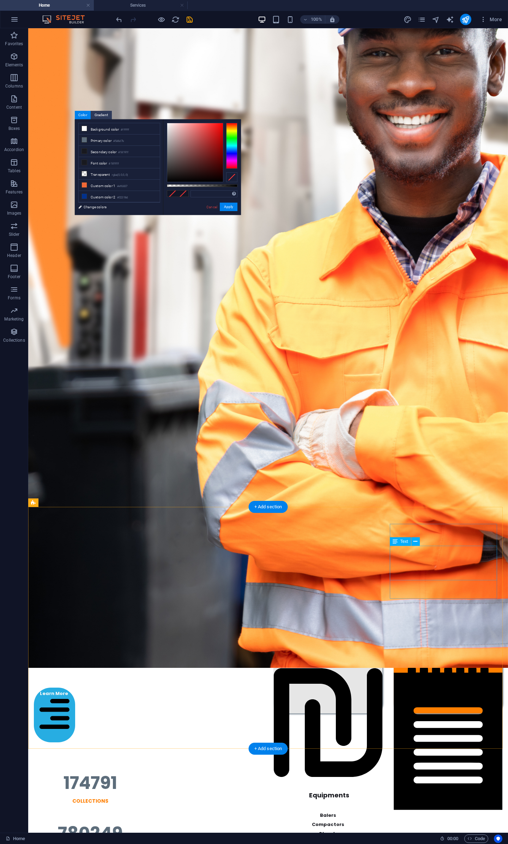
scroll to position [561, 0]
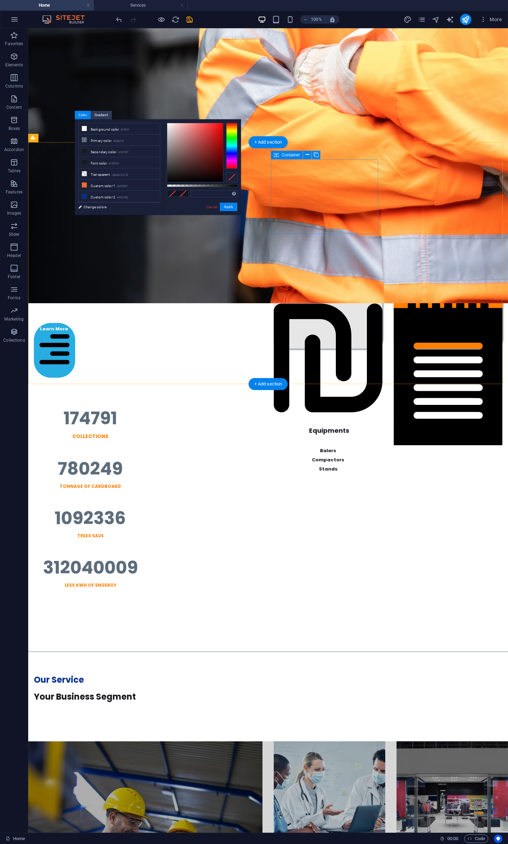
click at [286, 229] on div "Materials Cardboard & Paper Plastic E-Waste Polystyrene" at bounding box center [328, 196] width 109 height 75
select select "px"
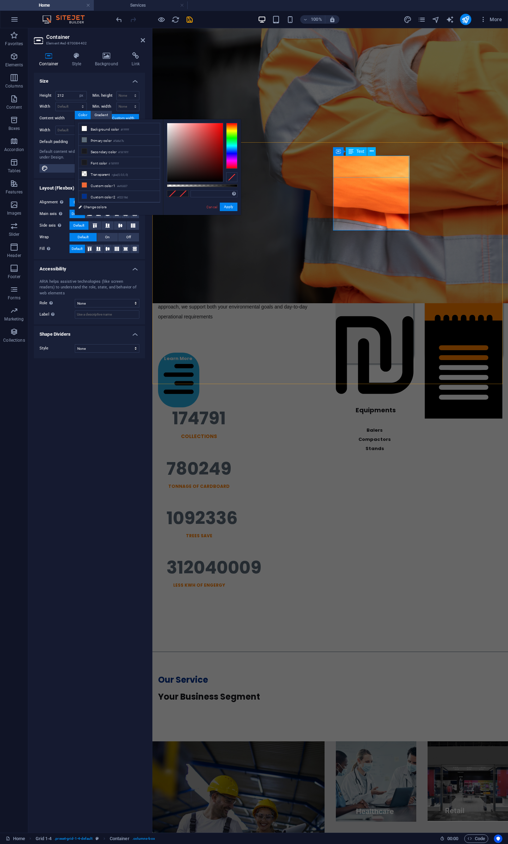
click at [344, 161] on div "Materials" at bounding box center [375, 217] width 78 height 116
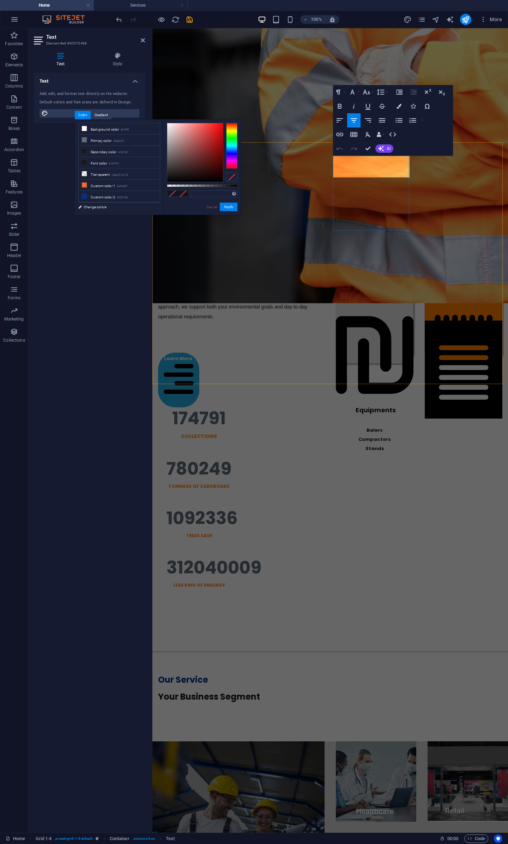
click at [344, 162] on p at bounding box center [375, 163] width 78 height 9
click at [341, 276] on div "Cardboard & Paper Plastic E-Waste Polystyrene" at bounding box center [375, 299] width 78 height 46
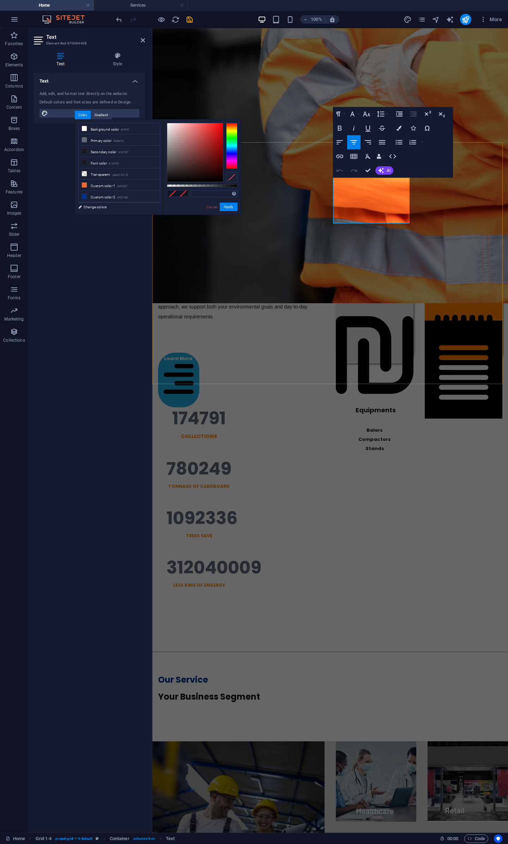
click at [421, 240] on div "End-To-End Recycling Solutions A Dedicated 3PL Partner for the Recycling Indust…" at bounding box center [330, 263] width 356 height 242
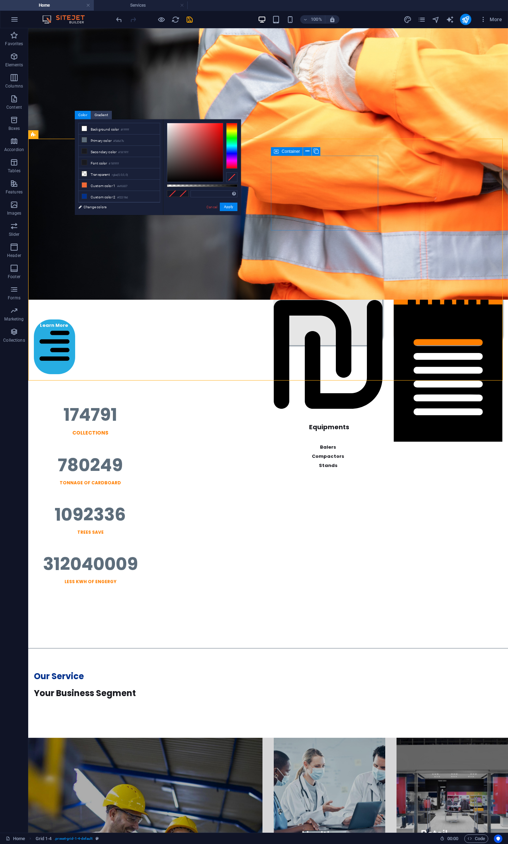
click at [280, 151] on div "Container" at bounding box center [287, 151] width 32 height 8
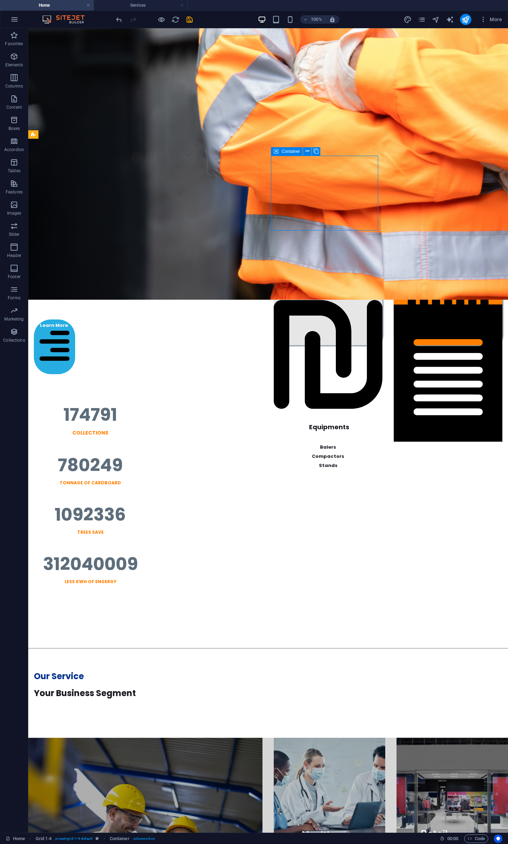
click at [280, 151] on div "Container" at bounding box center [287, 151] width 32 height 8
select select "px"
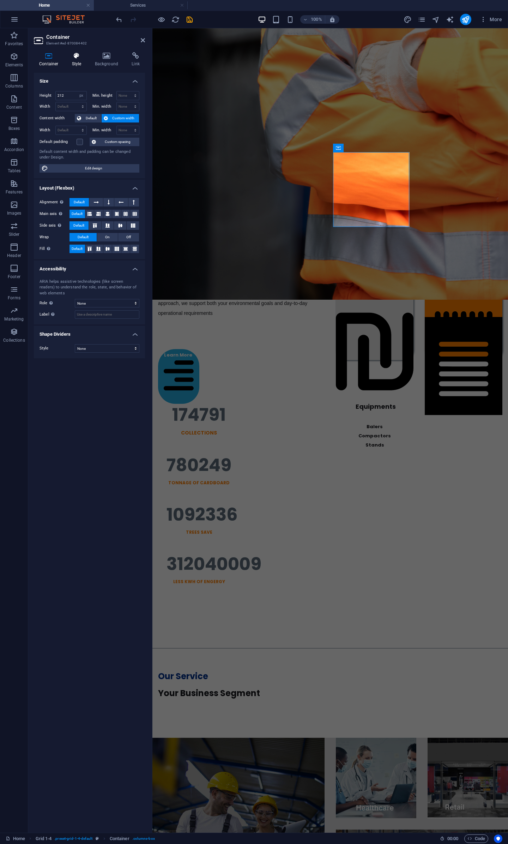
click at [75, 61] on h4 "Style" at bounding box center [78, 59] width 23 height 15
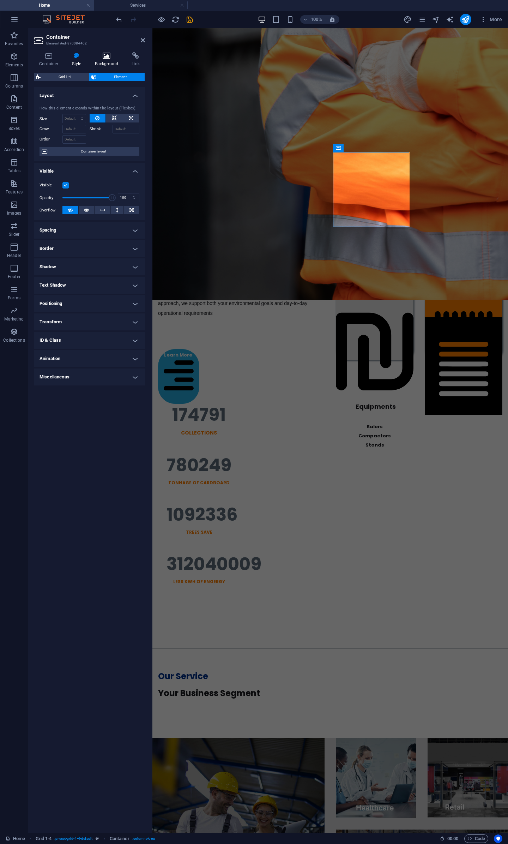
click at [94, 58] on icon at bounding box center [107, 55] width 34 height 7
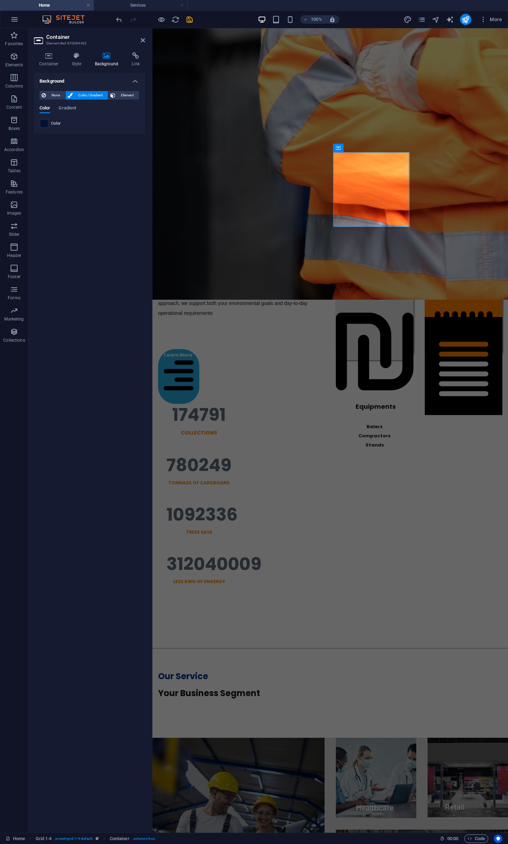
click at [43, 121] on span at bounding box center [44, 124] width 8 height 8
type input "#021233"
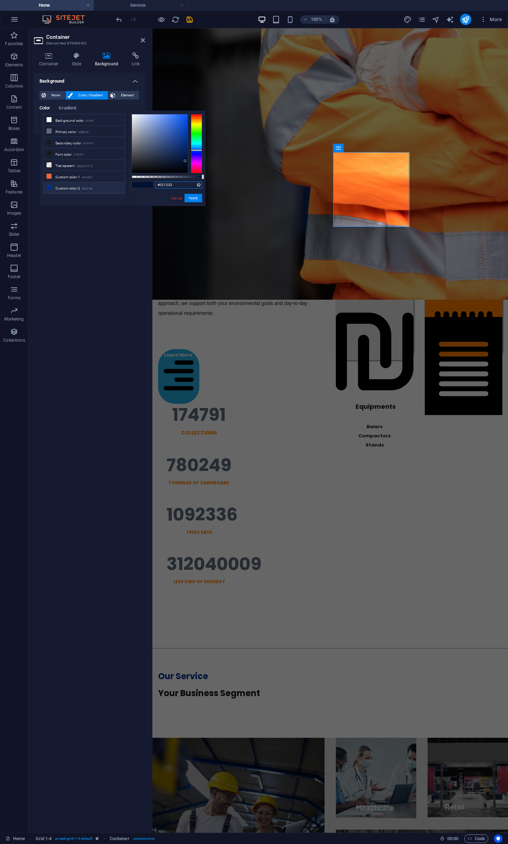
drag, startPoint x: 179, startPoint y: 186, endPoint x: 79, endPoint y: 190, distance: 99.6
click at [79, 190] on div "less Background color #ffffff Primary color #5d6d7b Secondary color #18191f Fon…" at bounding box center [123, 158] width 166 height 96
click at [176, 197] on link "Cancel" at bounding box center [176, 198] width 12 height 5
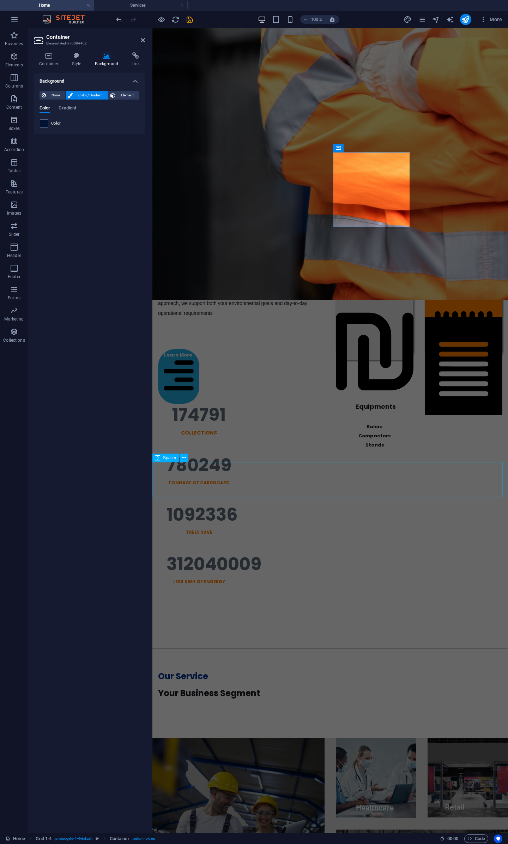
click at [405, 392] on div at bounding box center [330, 628] width 356 height 36
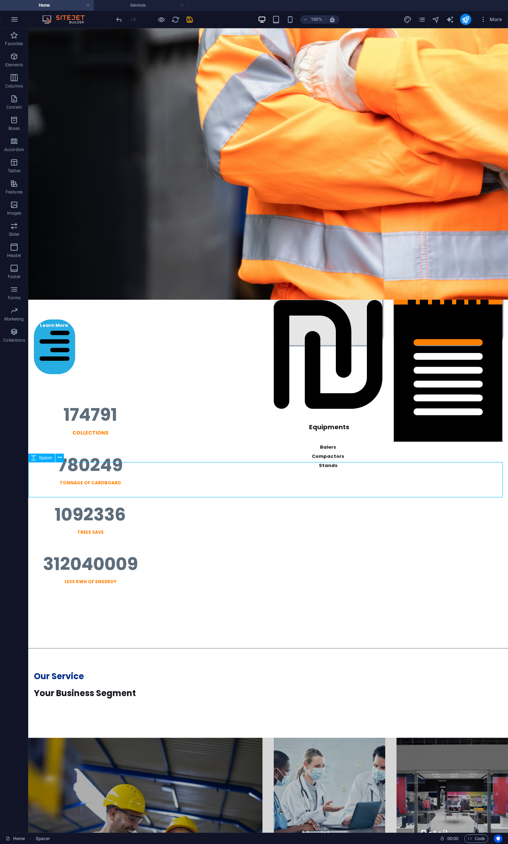
scroll to position [930, 0]
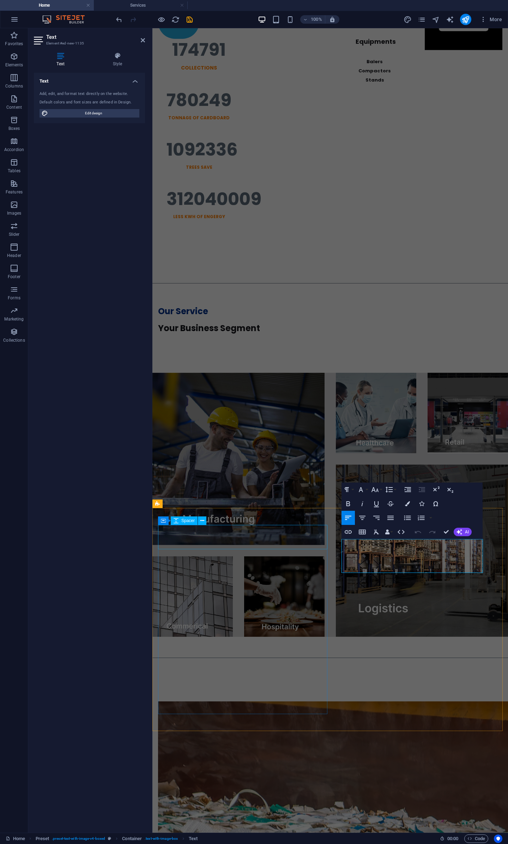
drag, startPoint x: 433, startPoint y: 563, endPoint x: 311, endPoint y: 541, distance: 124.1
click at [311, 392] on div "The Seamless Journey For Your Materials We move more than just waste;we manage …" at bounding box center [330, 858] width 356 height 396
click at [407, 392] on button "Colors" at bounding box center [407, 504] width 13 height 14
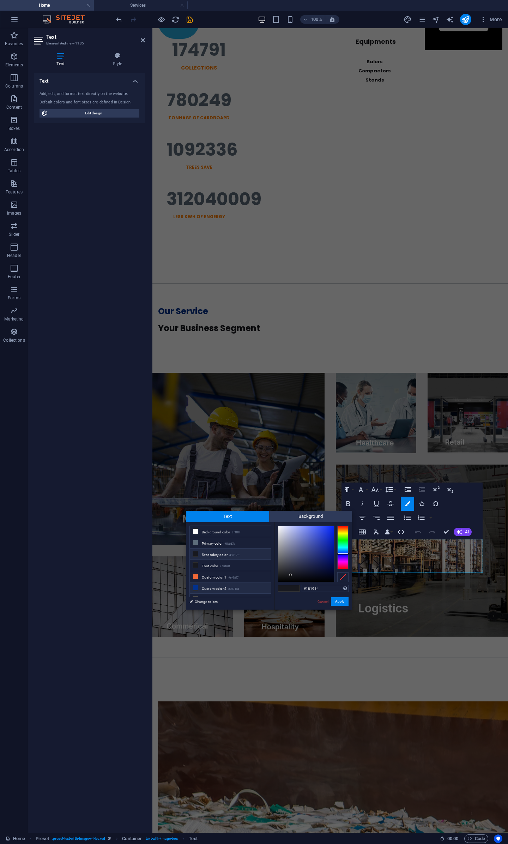
drag, startPoint x: 327, startPoint y: 588, endPoint x: 251, endPoint y: 587, distance: 75.9
click at [251, 392] on div "less Background color #ffffff Primary color #5d6d7b Secondary color #18191f Fon…" at bounding box center [269, 566] width 166 height 88
type input "#021233"
click at [340, 392] on button "Apply" at bounding box center [340, 601] width 18 height 8
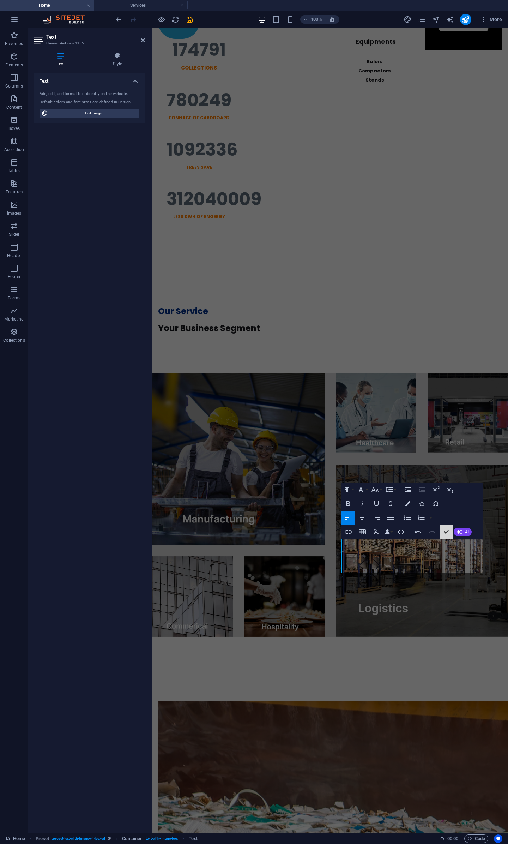
scroll to position [1023, 0]
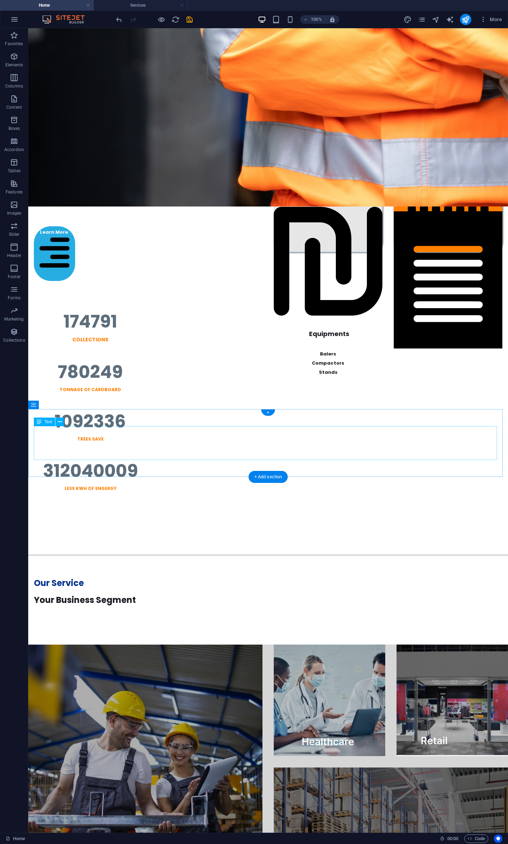
scroll to position [293, 0]
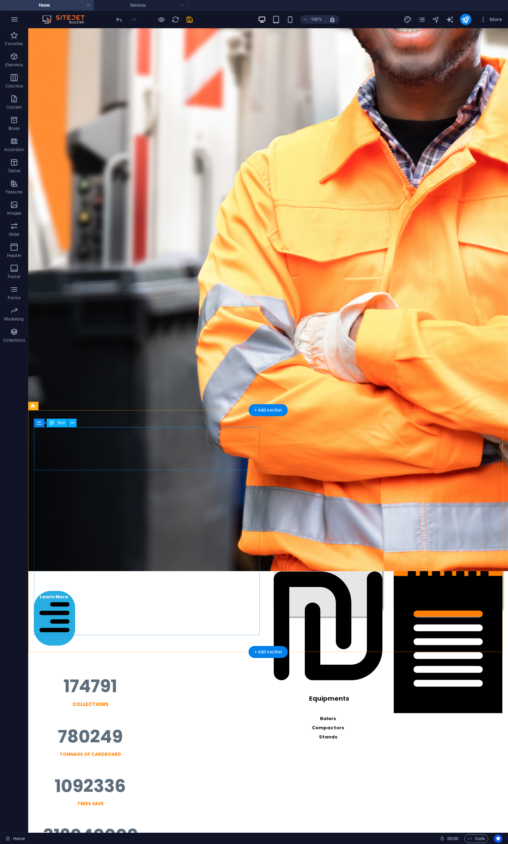
click at [104, 392] on div "End-To-End Recycling Solutions" at bounding box center [148, 448] width 229 height 43
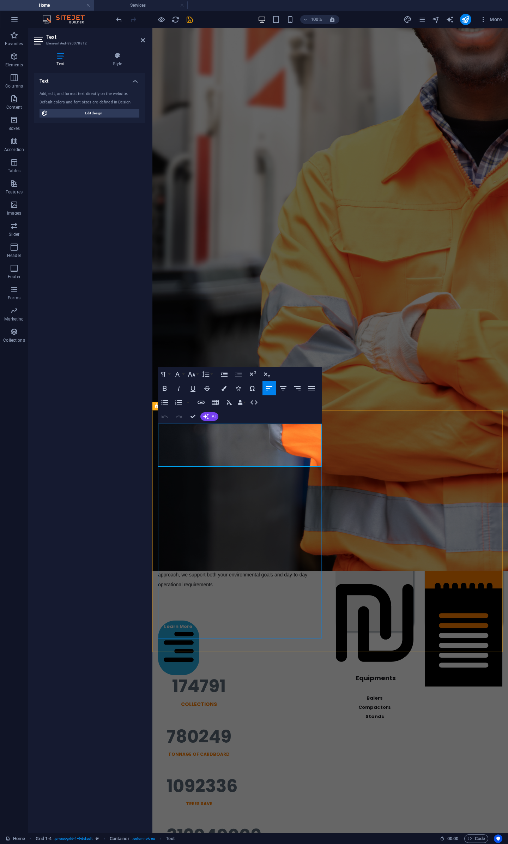
drag, startPoint x: 254, startPoint y: 450, endPoint x: 130, endPoint y: 446, distance: 124.3
click at [226, 389] on icon "button" at bounding box center [224, 388] width 5 height 5
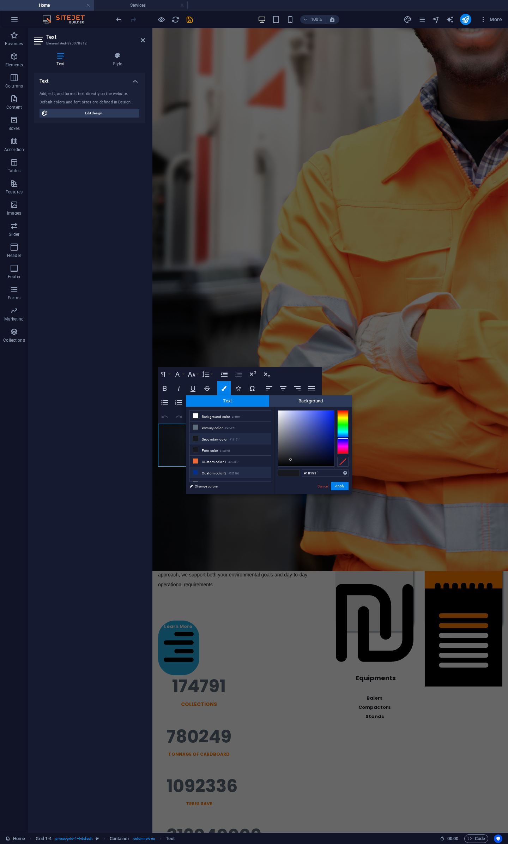
drag, startPoint x: 289, startPoint y: 474, endPoint x: 246, endPoint y: 473, distance: 43.1
click at [248, 392] on div "less Background color #ffffff Primary color #5d6d7b Secondary color #18191f Fon…" at bounding box center [269, 451] width 166 height 88
type input "#021233"
click at [342, 392] on button "Apply" at bounding box center [340, 486] width 18 height 8
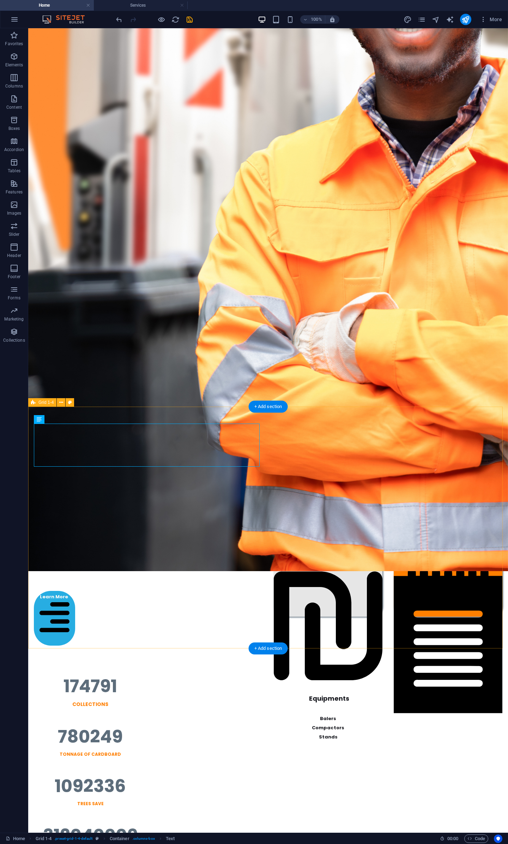
scroll to position [297, 0]
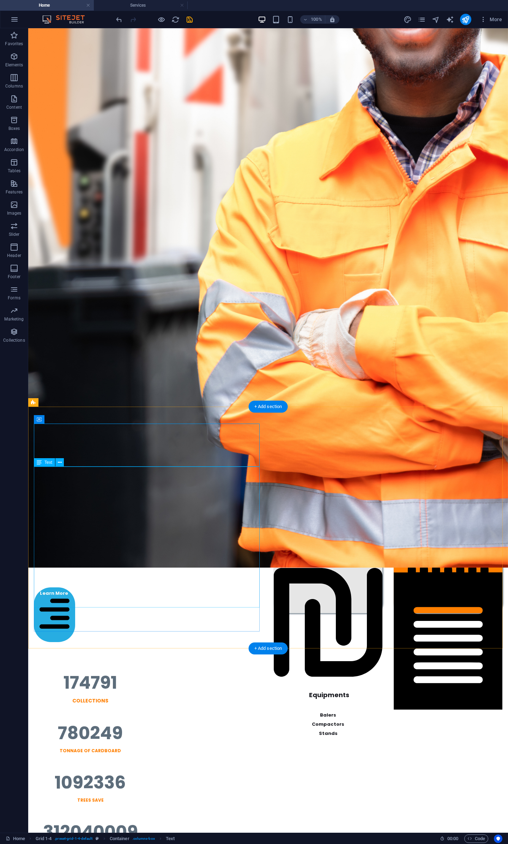
click at [228, 392] on div "A Dedicated 3PL Partner for the Recycling Industry Since 2012 We deliver tailor…" at bounding box center [148, 527] width 229 height 121
click at [118, 20] on icon "undo" at bounding box center [119, 20] width 8 height 8
click at [132, 19] on icon "redo" at bounding box center [133, 20] width 8 height 8
click at [132, 19] on div at bounding box center [154, 19] width 79 height 11
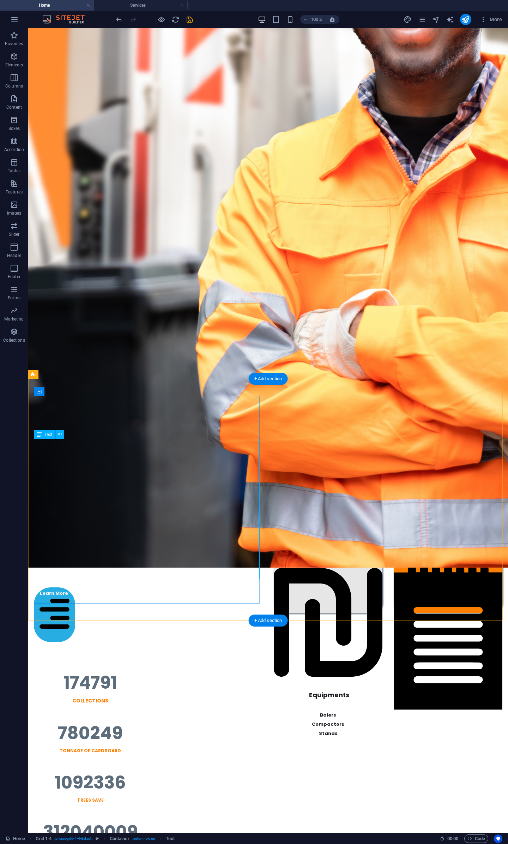
scroll to position [661, 0]
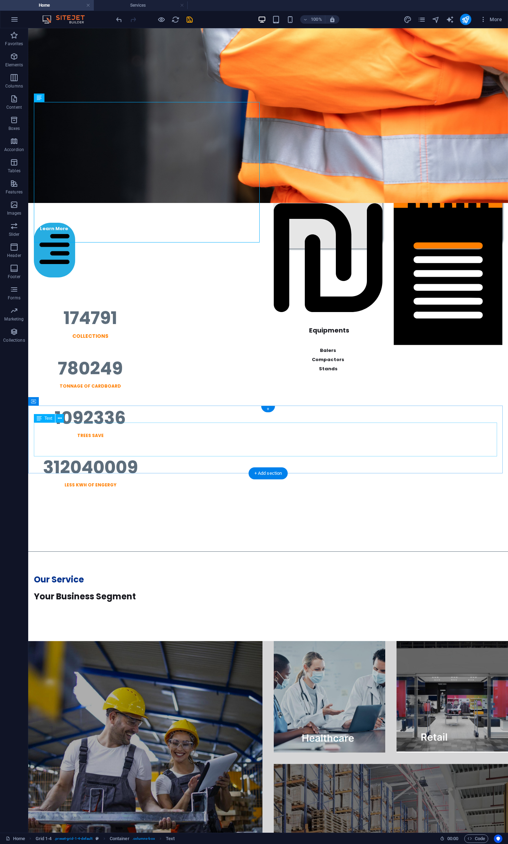
click at [64, 392] on div "Our Service Your Business Segment" at bounding box center [268, 588] width 469 height 34
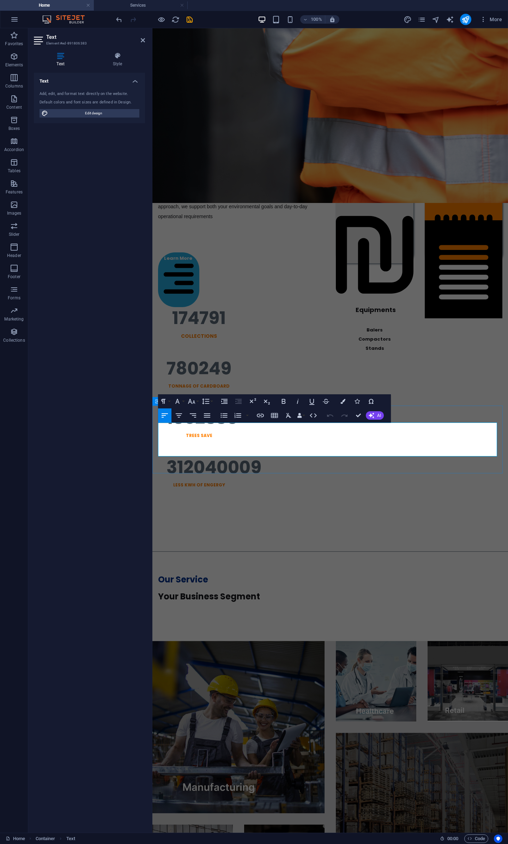
click at [218, 392] on p "Our Service" at bounding box center [330, 579] width 344 height 17
drag, startPoint x: 226, startPoint y: 430, endPoint x: 148, endPoint y: 430, distance: 78.4
click at [152, 392] on html "Home Our Services 3PL Colletions Equipment Consulting About Us Get In Touch You…" at bounding box center [330, 773] width 356 height 2813
click at [344, 392] on icon "button" at bounding box center [343, 401] width 5 height 5
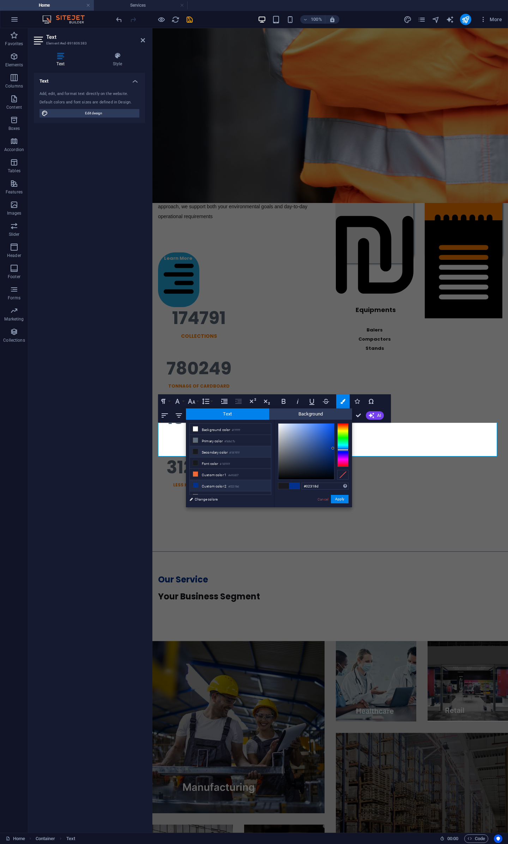
drag, startPoint x: 330, startPoint y: 487, endPoint x: 247, endPoint y: 487, distance: 82.2
click at [249, 392] on div "less Background color #ffffff Primary color #5d6d7b Secondary color #18191f Fon…" at bounding box center [269, 464] width 166 height 88
type input "#021233"
click at [341, 392] on button "Apply" at bounding box center [340, 499] width 18 height 8
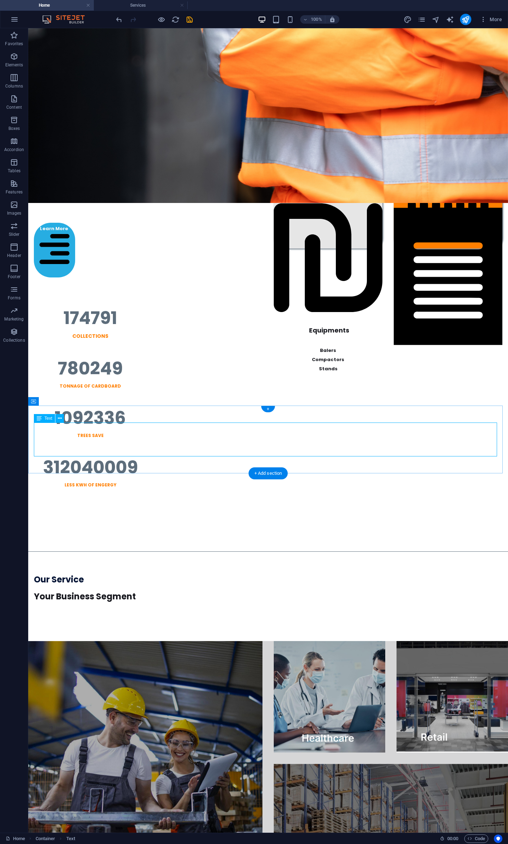
click at [278, 392] on div "Our Service Your Business Segment" at bounding box center [268, 588] width 469 height 34
click at [91, 392] on div "Our Service Your Business Segment" at bounding box center [268, 588] width 469 height 34
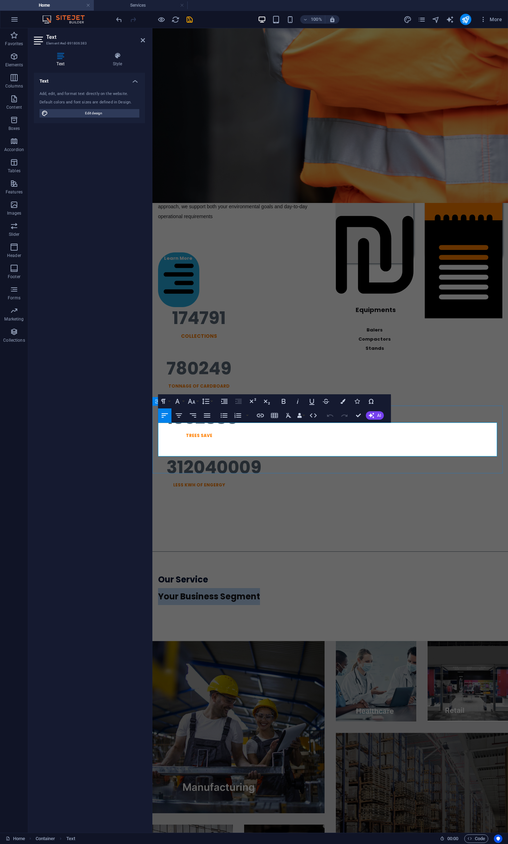
drag, startPoint x: 271, startPoint y: 451, endPoint x: 155, endPoint y: 451, distance: 116.1
click at [155, 392] on div "Our Service Your Business Segment" at bounding box center [330, 588] width 356 height 68
click at [342, 392] on icon "button" at bounding box center [343, 401] width 5 height 5
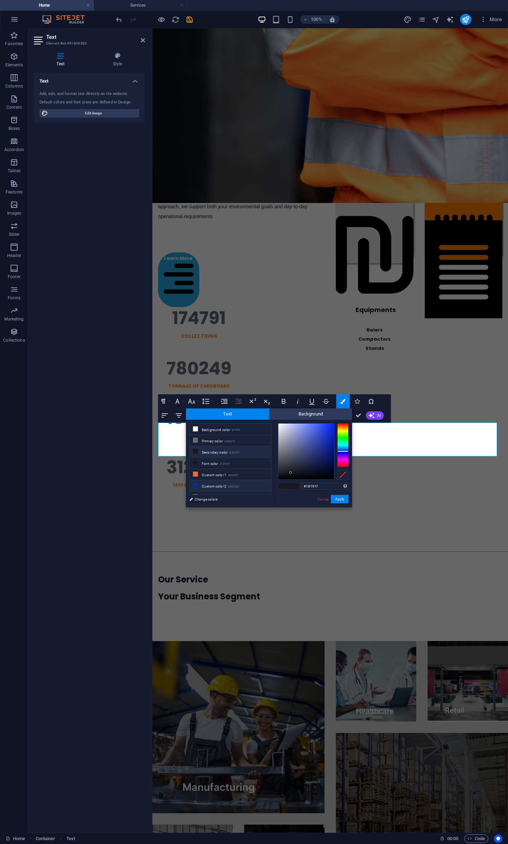
drag, startPoint x: 326, startPoint y: 486, endPoint x: 226, endPoint y: 486, distance: 99.9
click at [221, 392] on div "less Background color #ffffff Primary color #5d6d7b Secondary color #18191f Fon…" at bounding box center [269, 464] width 166 height 88
click at [344, 392] on button "Apply" at bounding box center [340, 499] width 18 height 8
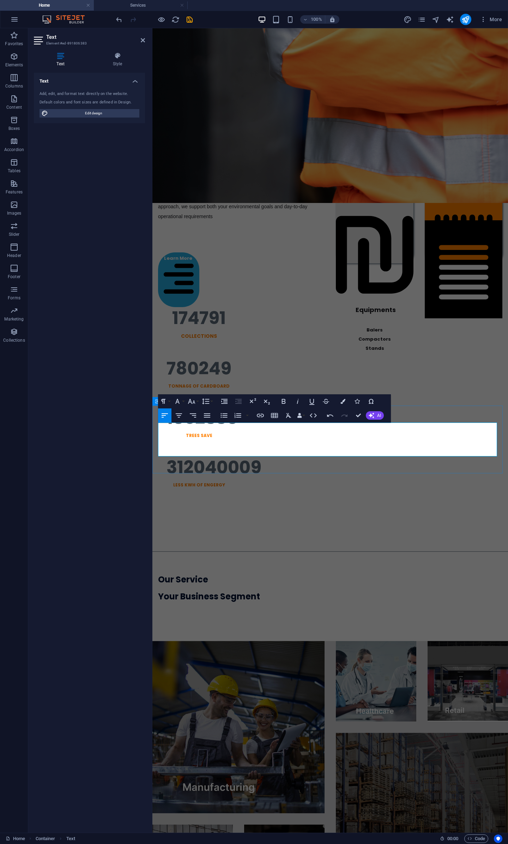
drag, startPoint x: 212, startPoint y: 430, endPoint x: 152, endPoint y: 430, distance: 59.3
click at [152, 392] on div "Our Service Your Business Segment" at bounding box center [330, 588] width 356 height 68
click at [342, 392] on icon "button" at bounding box center [343, 401] width 5 height 5
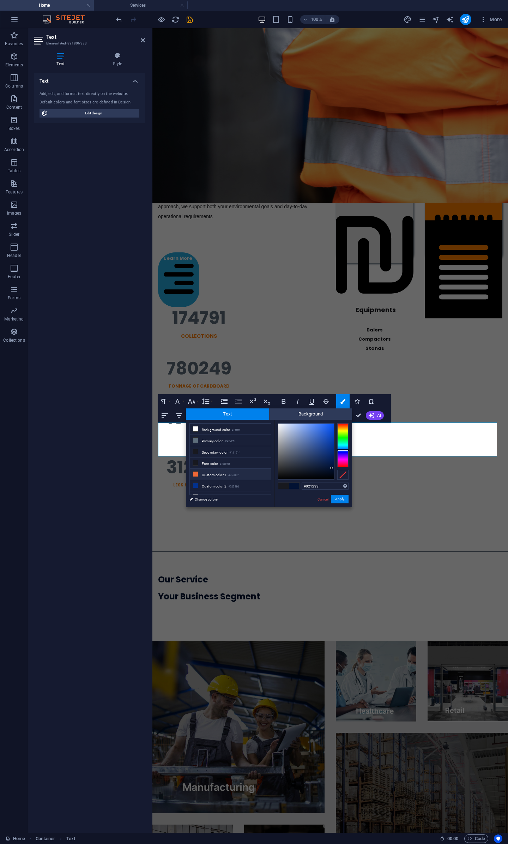
click at [228, 392] on li "Custom color 1 #ef6837" at bounding box center [230, 474] width 81 height 11
type input "#ef6837"
drag, startPoint x: 342, startPoint y: 496, endPoint x: 189, endPoint y: 457, distance: 158.1
click at [342, 392] on button "Apply" at bounding box center [340, 499] width 18 height 8
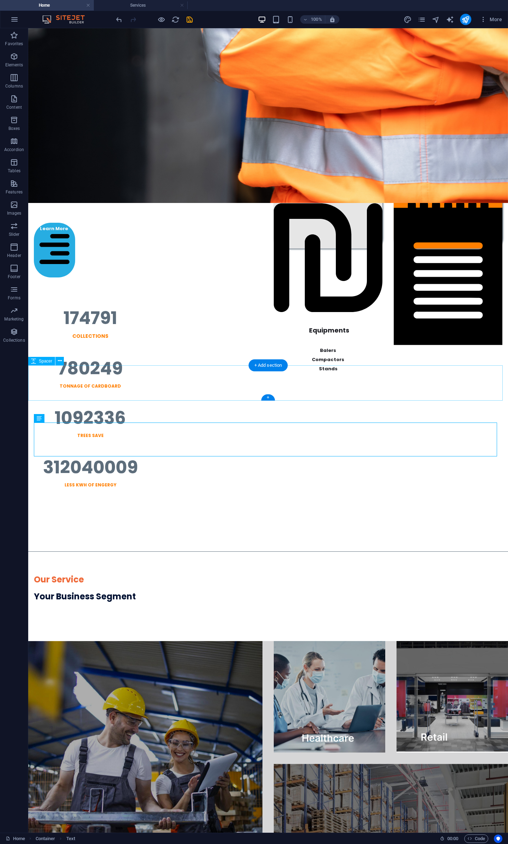
click at [344, 392] on div at bounding box center [268, 532] width 480 height 36
click at [120, 22] on icon "undo" at bounding box center [119, 20] width 8 height 8
click at [134, 20] on icon "redo" at bounding box center [133, 20] width 8 height 8
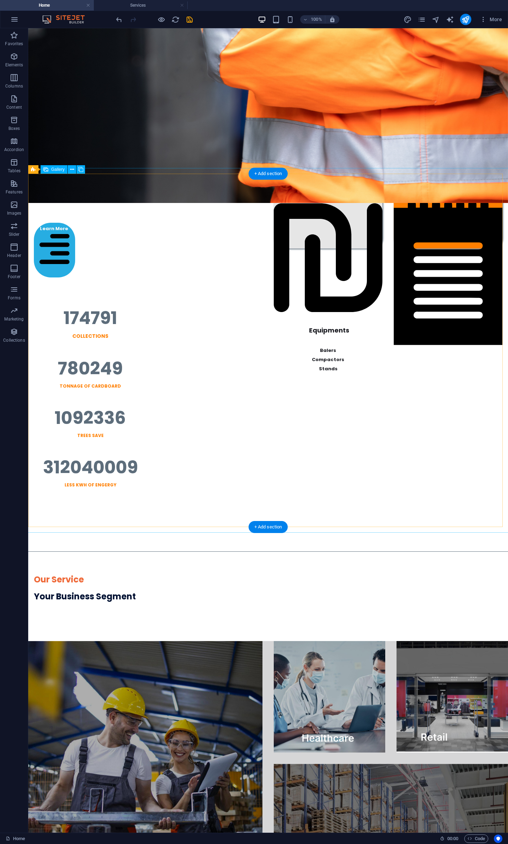
scroll to position [1026, 0]
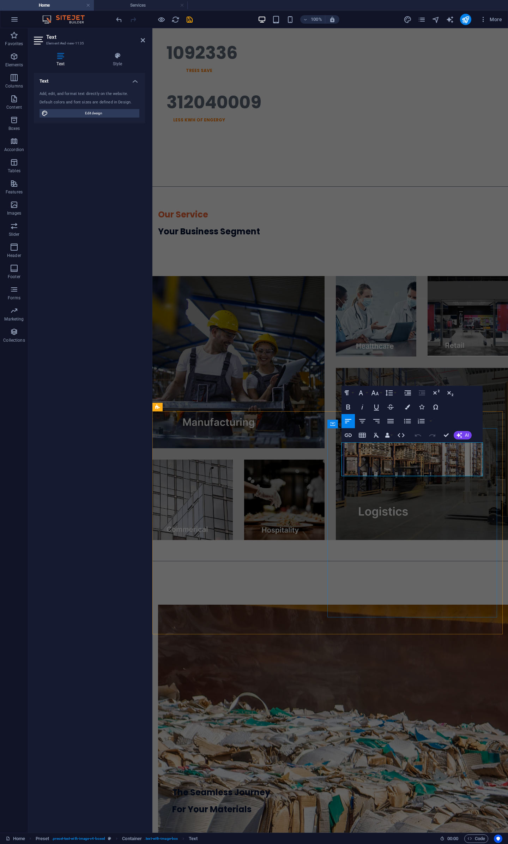
click at [270, 392] on span "The Seamless Journey" at bounding box center [221, 792] width 98 height 12
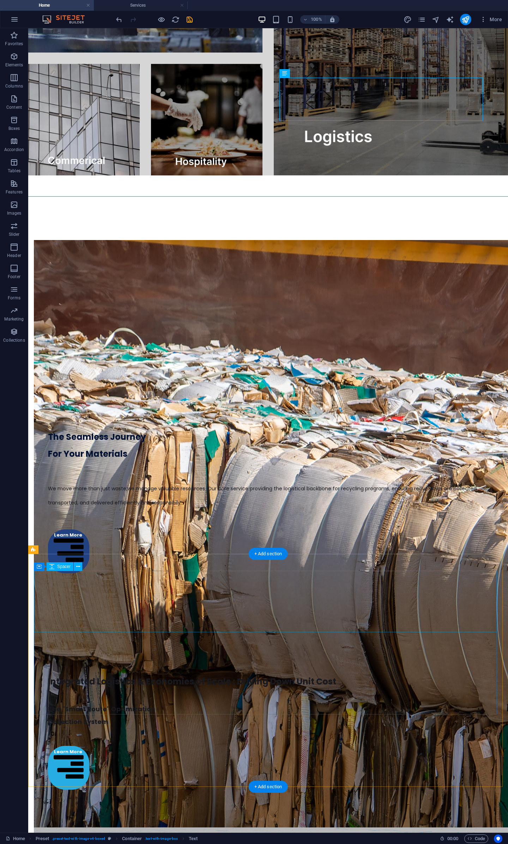
scroll to position [1542, 0]
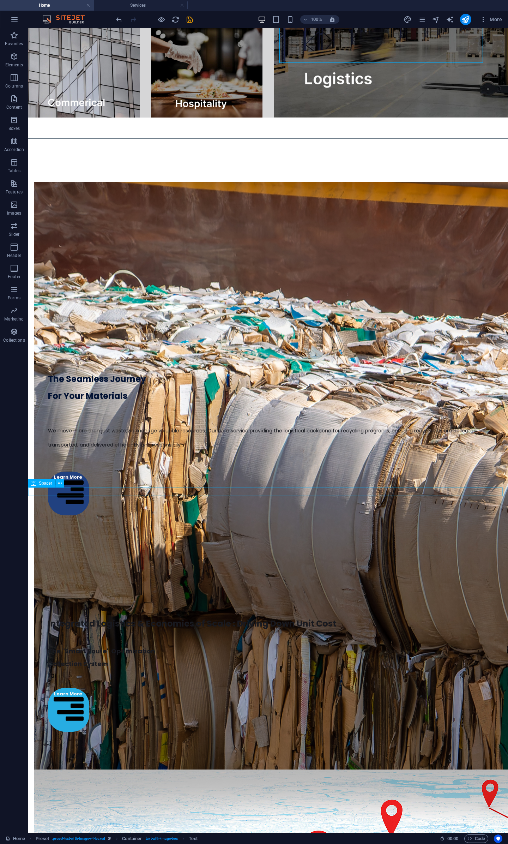
click at [40, 392] on span "Spacer" at bounding box center [45, 483] width 13 height 4
select select "px"
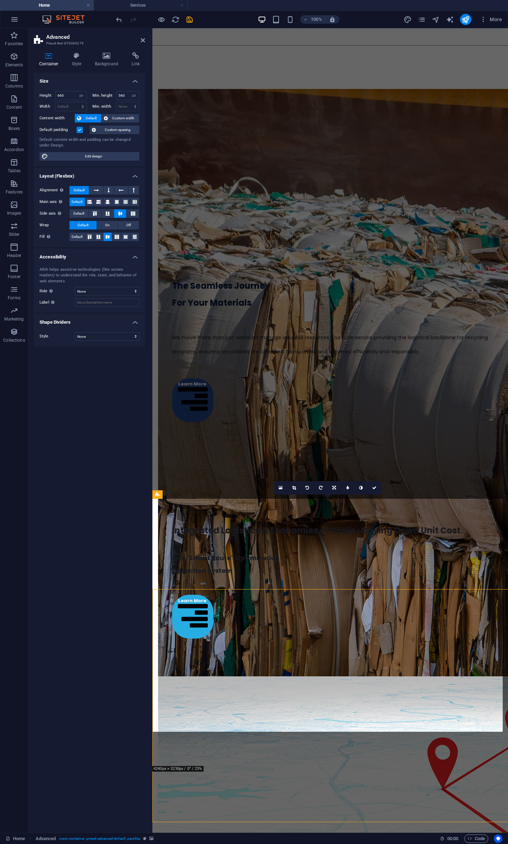
scroll to position [1449, 0]
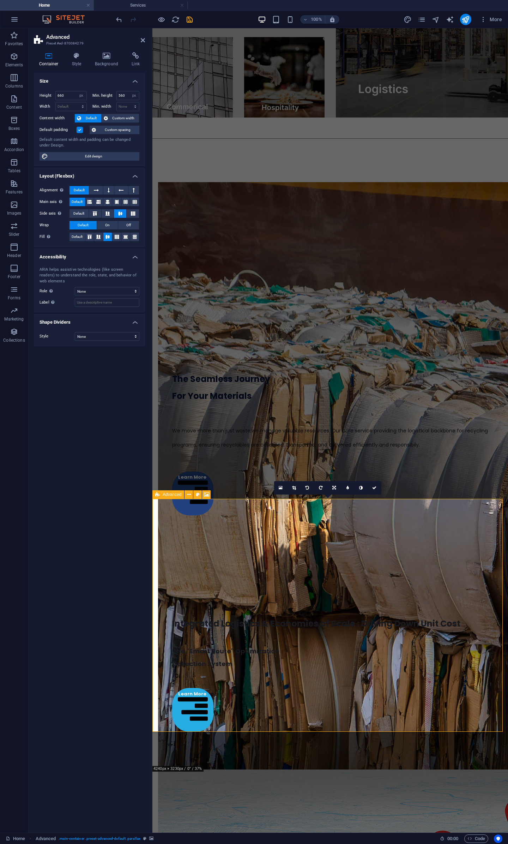
click at [162, 392] on div "Advanced" at bounding box center [168, 494] width 32 height 8
drag, startPoint x: 71, startPoint y: 95, endPoint x: 29, endPoint y: 98, distance: 42.8
click at [29, 98] on div "Container Style Background Link Size Height 660 Default px rem % vh vw Min. hei…" at bounding box center [89, 440] width 122 height 786
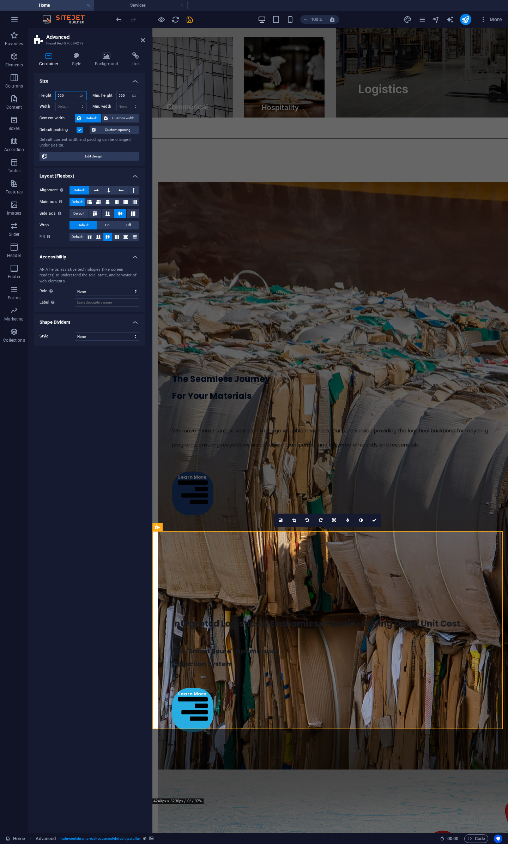
scroll to position [1416, 0]
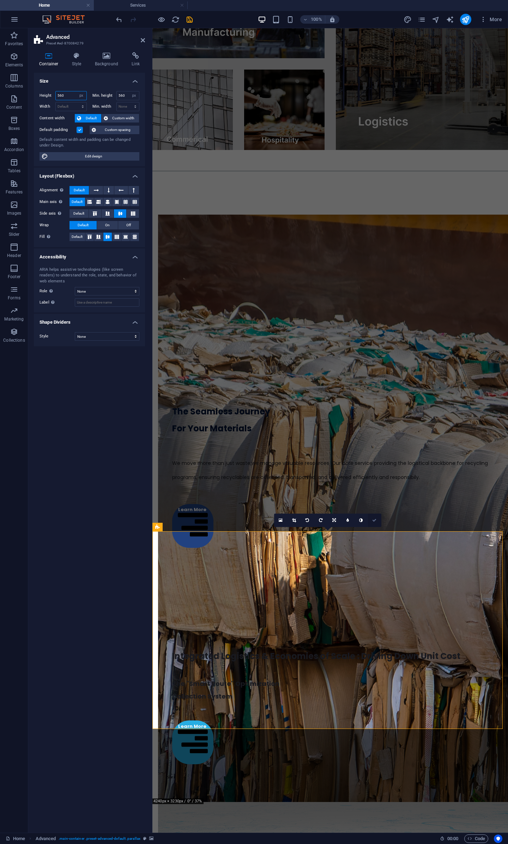
type input "560"
click at [372, 392] on icon at bounding box center [374, 520] width 4 height 4
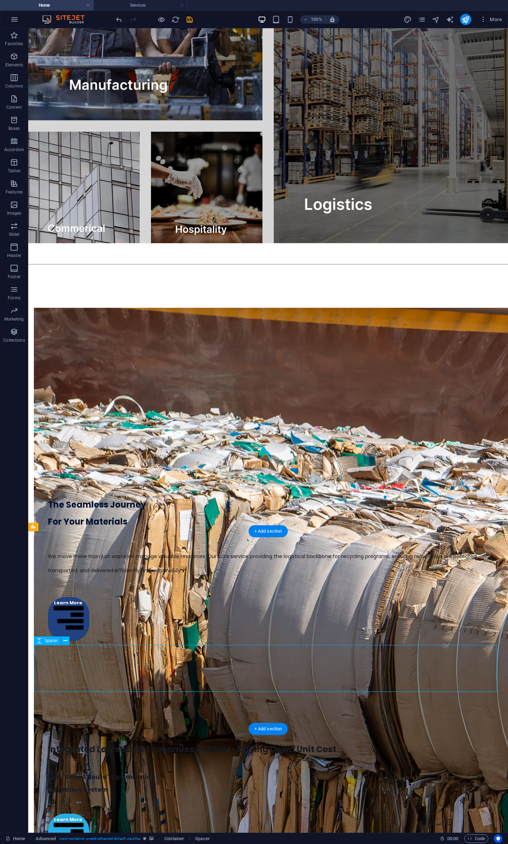
select select "px"
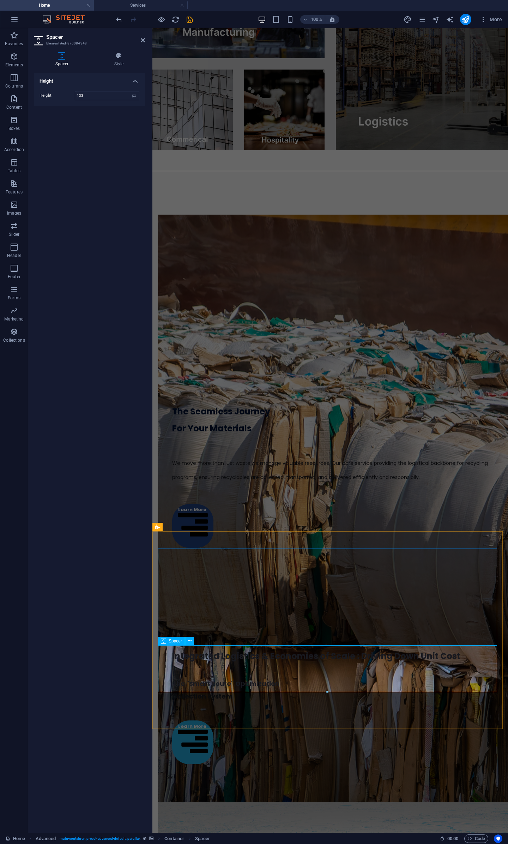
drag, startPoint x: 480, startPoint y: 720, endPoint x: 327, endPoint y: 675, distance: 159.6
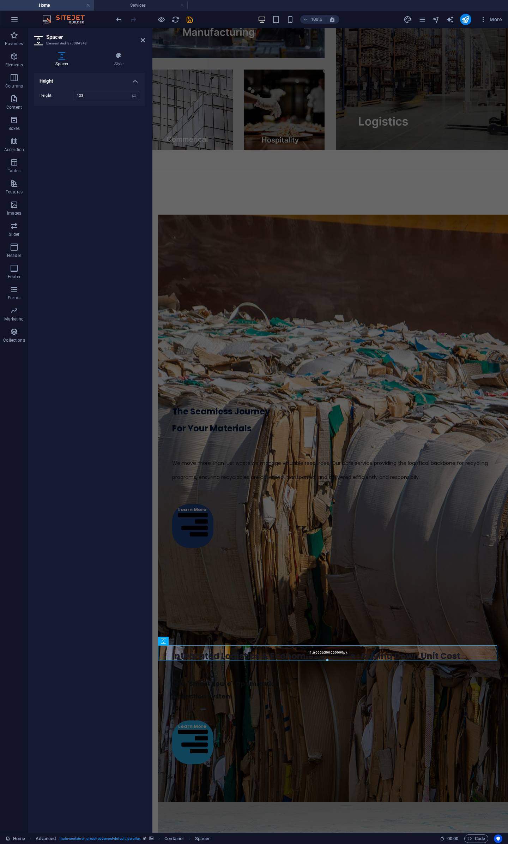
click at [326, 392] on div at bounding box center [327, 660] width 338 height 2
type input "41"
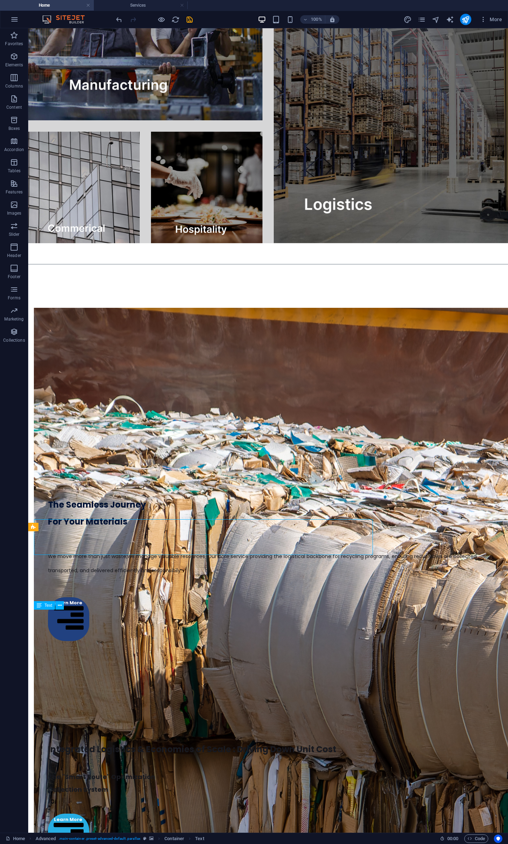
scroll to position [1507, 0]
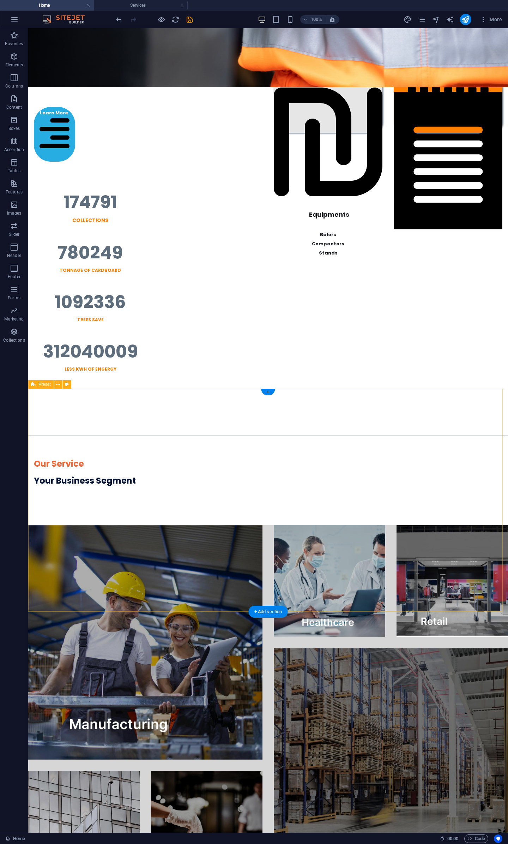
scroll to position [1142, 0]
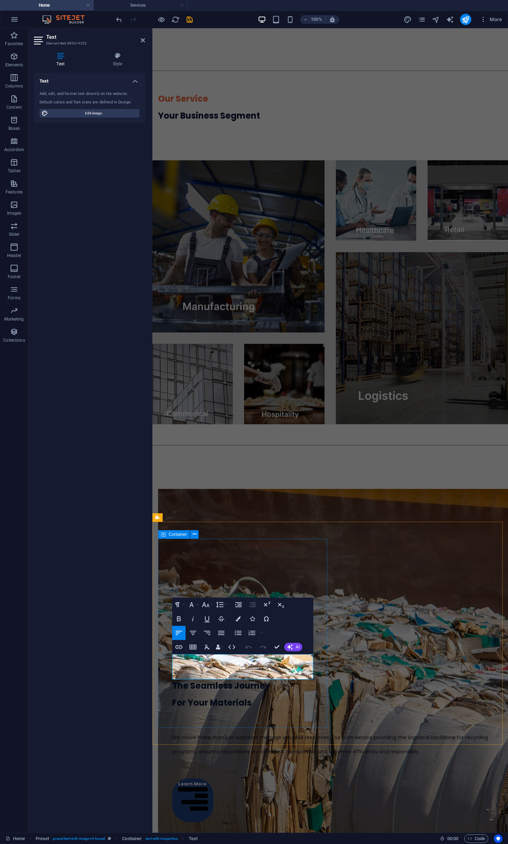
drag, startPoint x: 255, startPoint y: 673, endPoint x: 159, endPoint y: 654, distance: 97.8
click at [213, 392] on button "Font Size" at bounding box center [206, 605] width 13 height 14
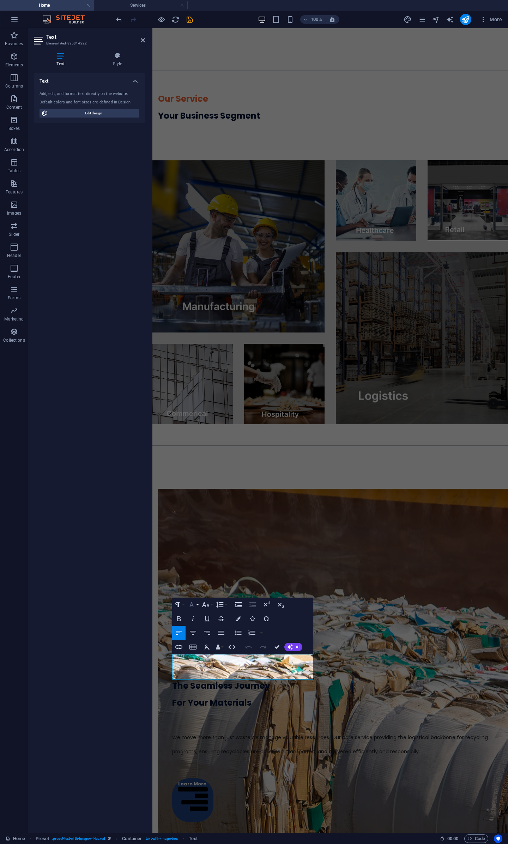
click at [197, 392] on button "Font Family" at bounding box center [192, 605] width 13 height 14
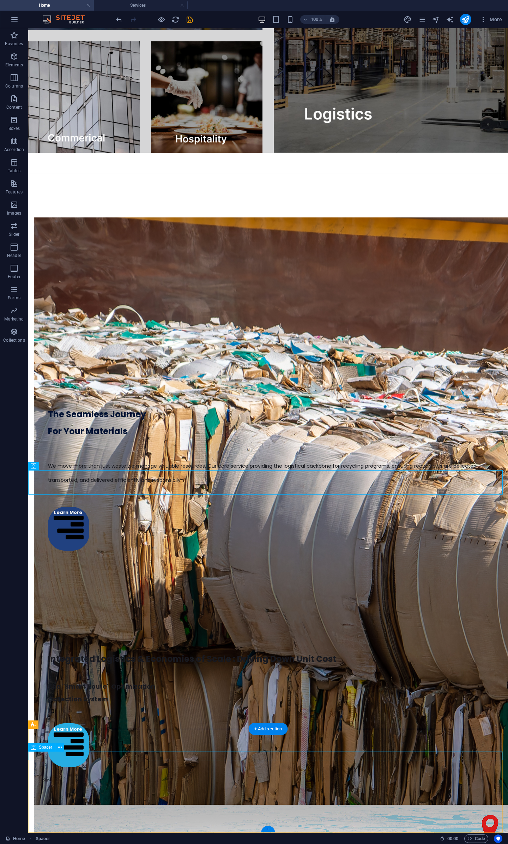
scroll to position [1142, 0]
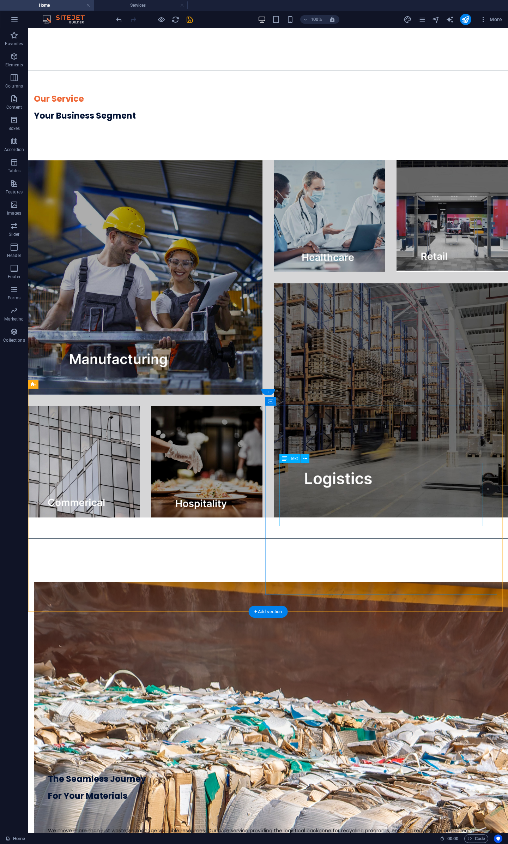
click at [355, 392] on div "We move more than just waste;we manage valuable resources. Our core service pro…" at bounding box center [268, 828] width 440 height 49
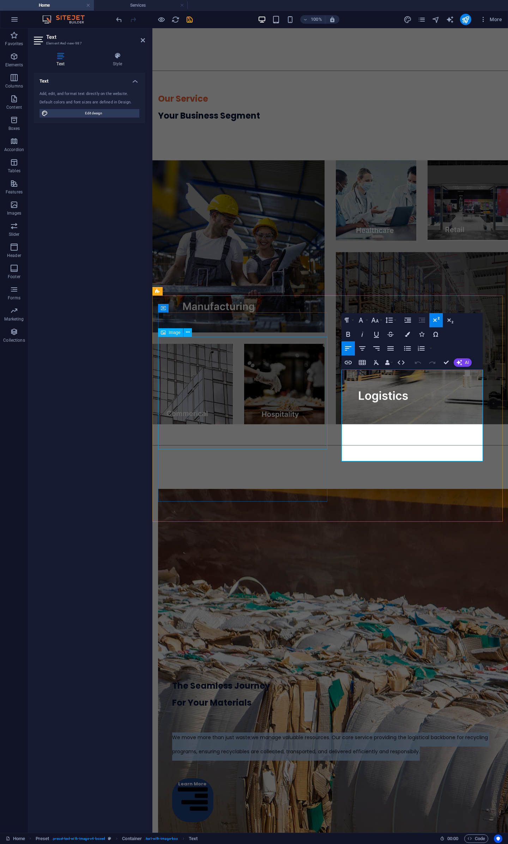
drag, startPoint x: 412, startPoint y: 451, endPoint x: 326, endPoint y: 398, distance: 100.0
click at [326, 392] on div "The Seamless Journey For Your Materials We move more than just waste;we manage …" at bounding box center [330, 650] width 356 height 405
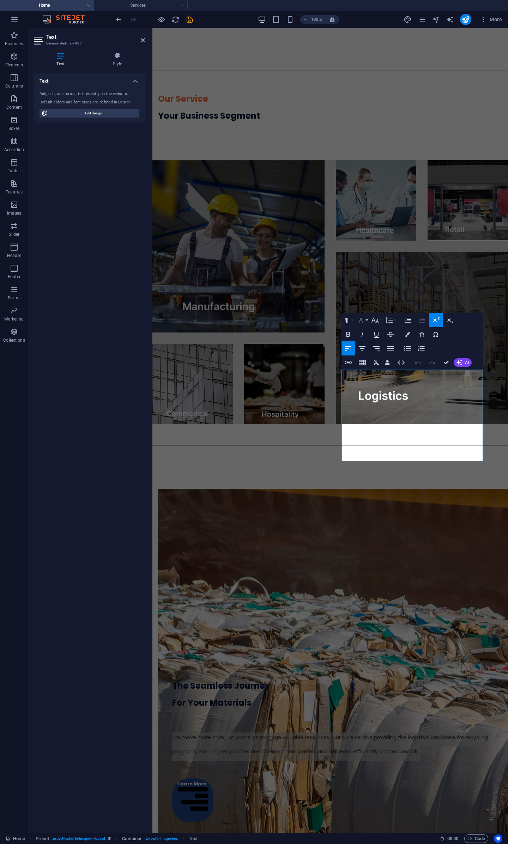
click at [365, 322] on icon "button" at bounding box center [361, 320] width 8 height 8
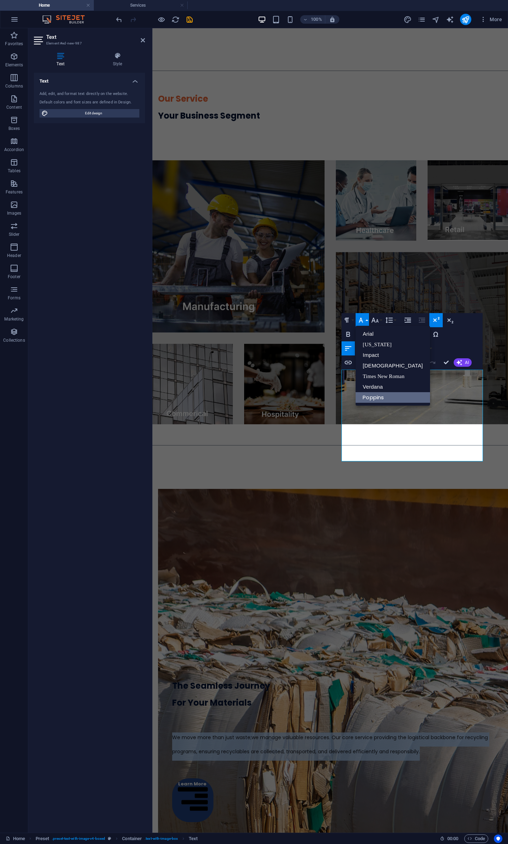
click at [372, 392] on link "Poppins" at bounding box center [393, 397] width 74 height 11
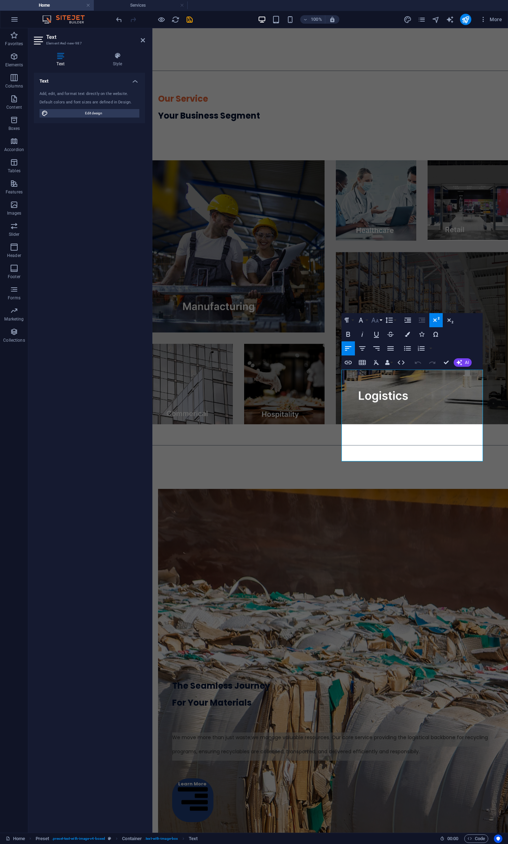
click at [381, 322] on button "Font Size" at bounding box center [376, 320] width 13 height 14
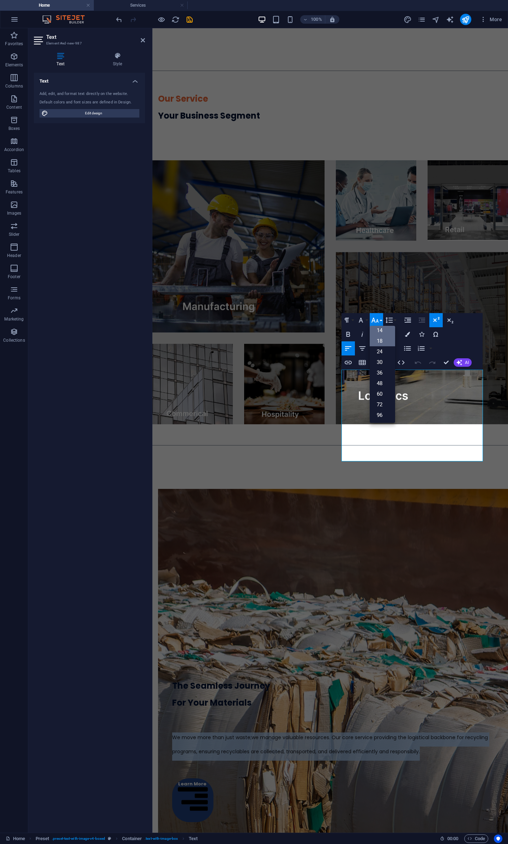
click at [382, 343] on link "18" at bounding box center [382, 341] width 25 height 11
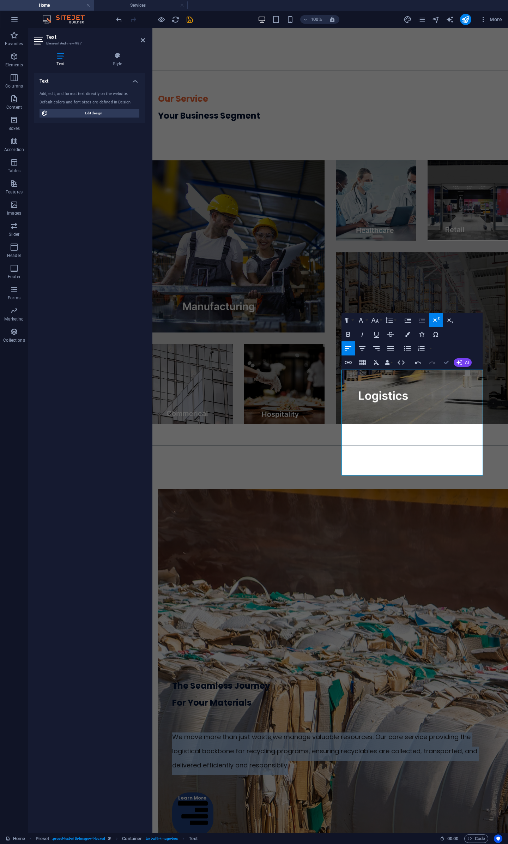
drag, startPoint x: 449, startPoint y: 362, endPoint x: 419, endPoint y: 334, distance: 41.2
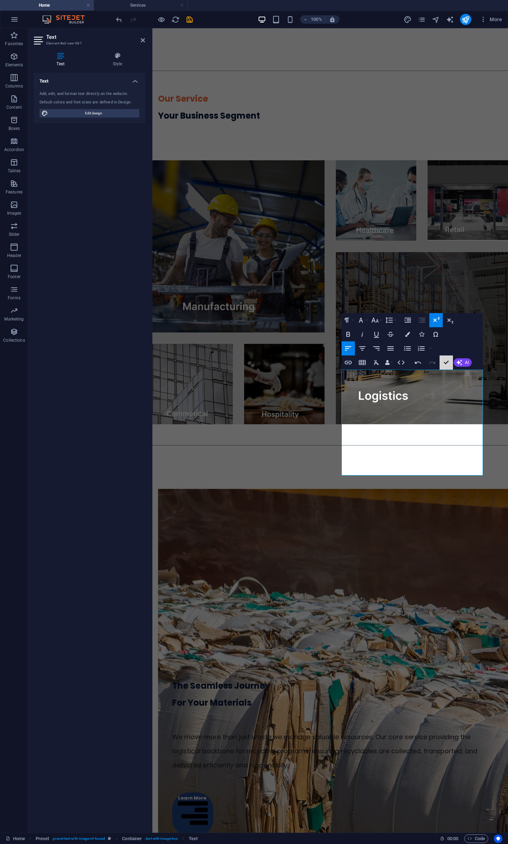
scroll to position [1235, 0]
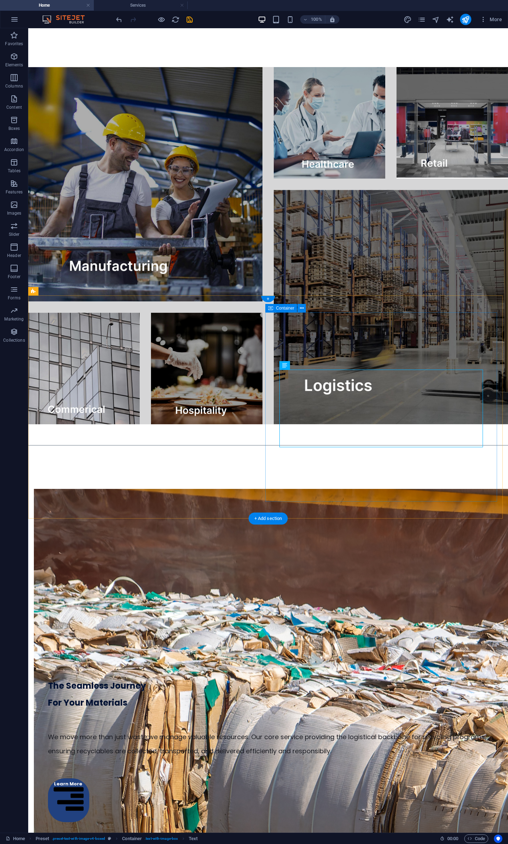
click at [440, 392] on div "The Seamless Journey For Your Materials We move more than just waste;we manage …" at bounding box center [268, 745] width 469 height 182
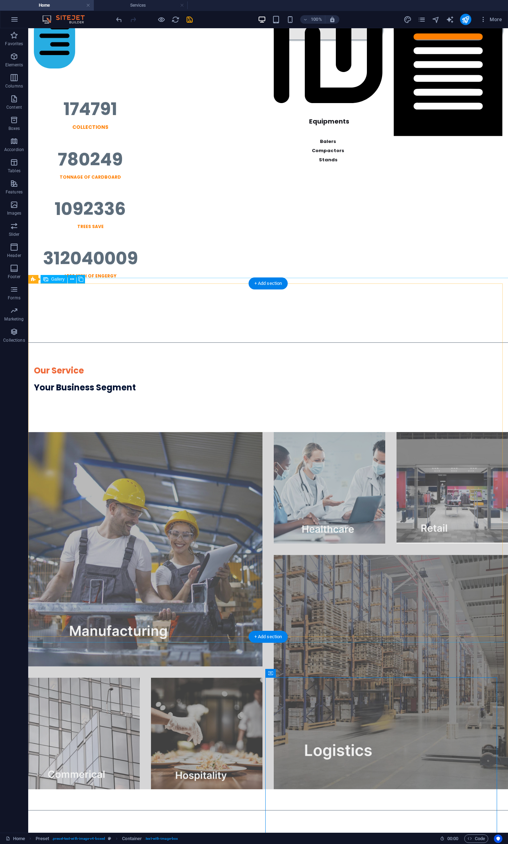
scroll to position [506, 0]
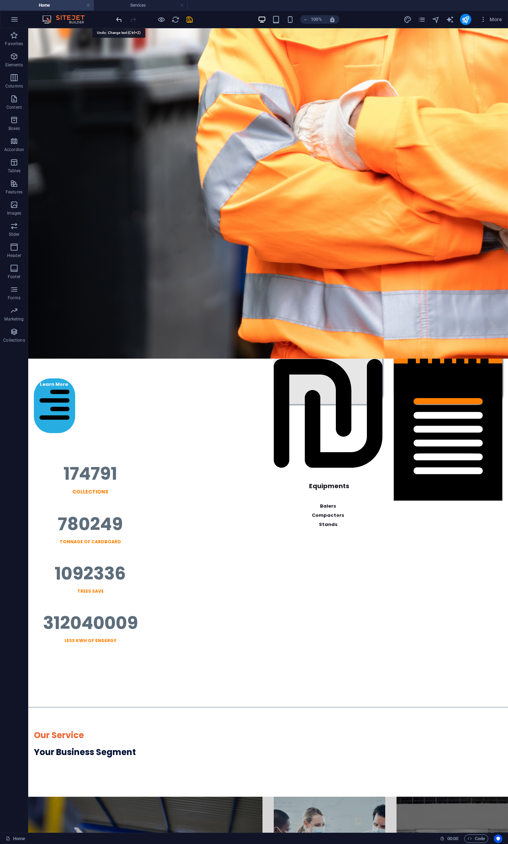
click at [117, 19] on icon "undo" at bounding box center [119, 20] width 8 height 8
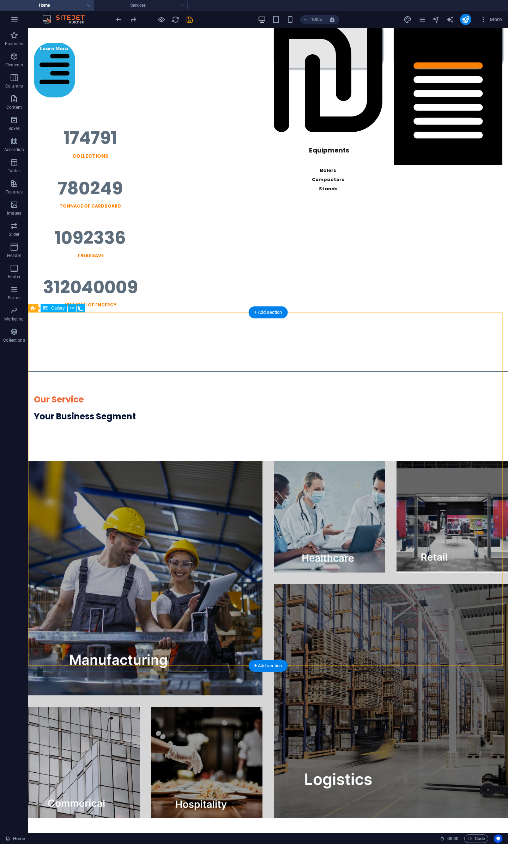
scroll to position [477, 0]
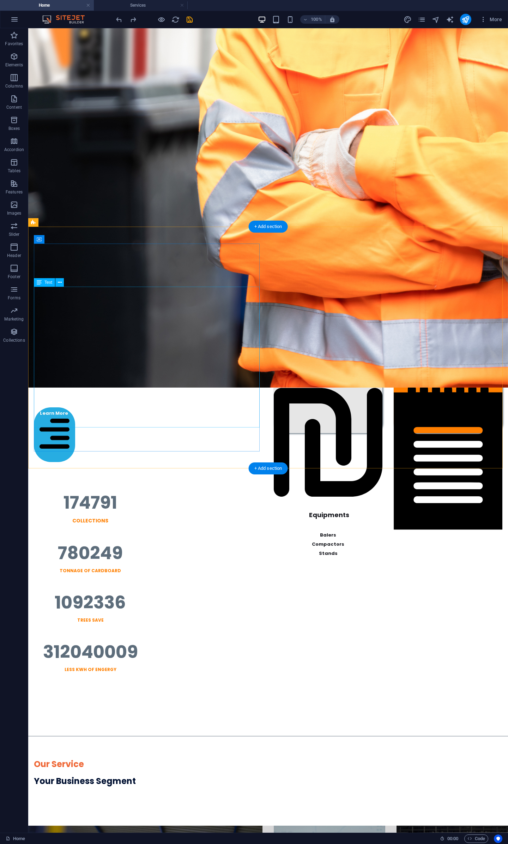
click at [177, 347] on div "A Dedicated 3PL Partner for the Recycling Industry Since 2012 We deliver tailor…" at bounding box center [148, 347] width 229 height 121
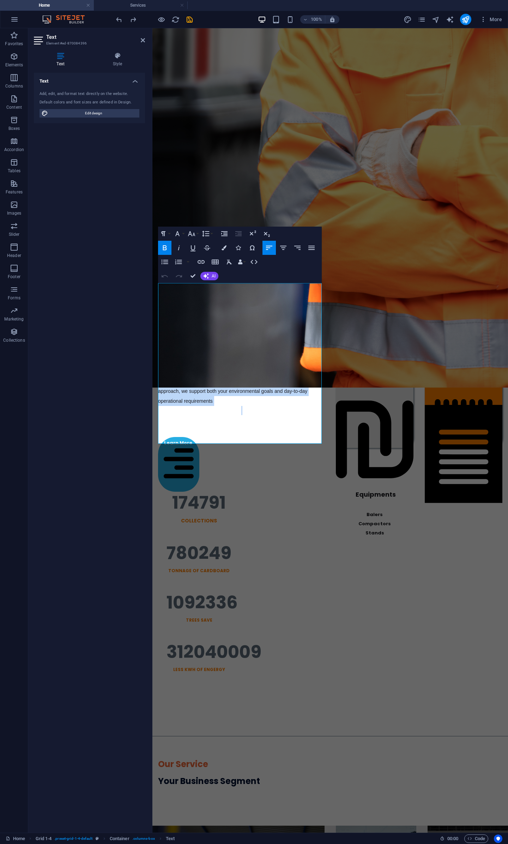
drag, startPoint x: 234, startPoint y: 418, endPoint x: 128, endPoint y: 295, distance: 162.2
click at [168, 243] on button "Bold" at bounding box center [164, 248] width 13 height 14
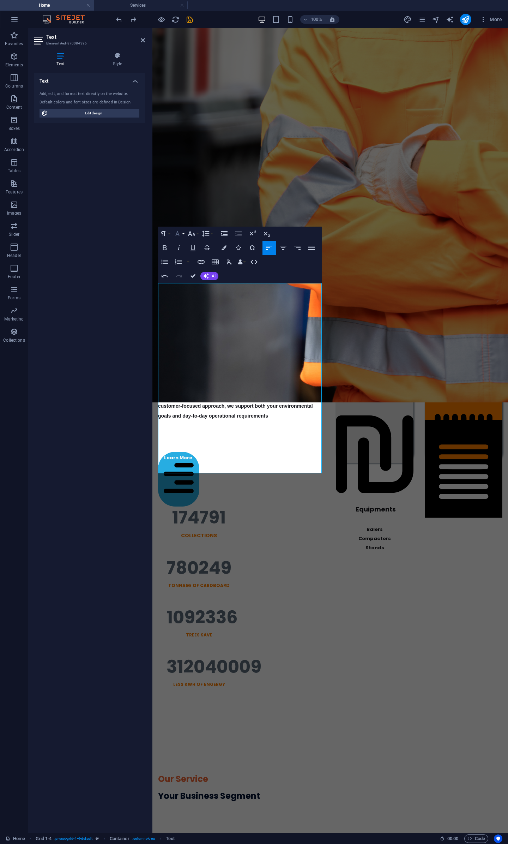
click at [182, 233] on button "Font Family" at bounding box center [178, 234] width 13 height 14
click at [203, 310] on link "Poppins" at bounding box center [209, 311] width 74 height 11
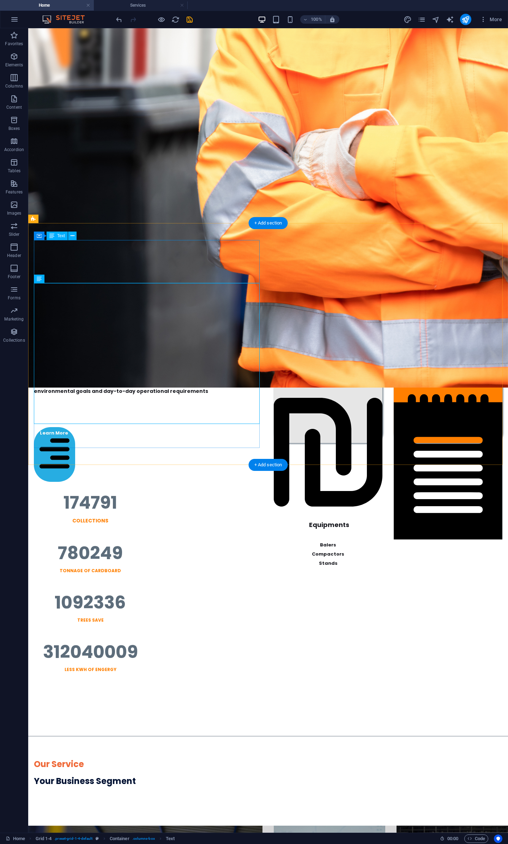
scroll to position [480, 0]
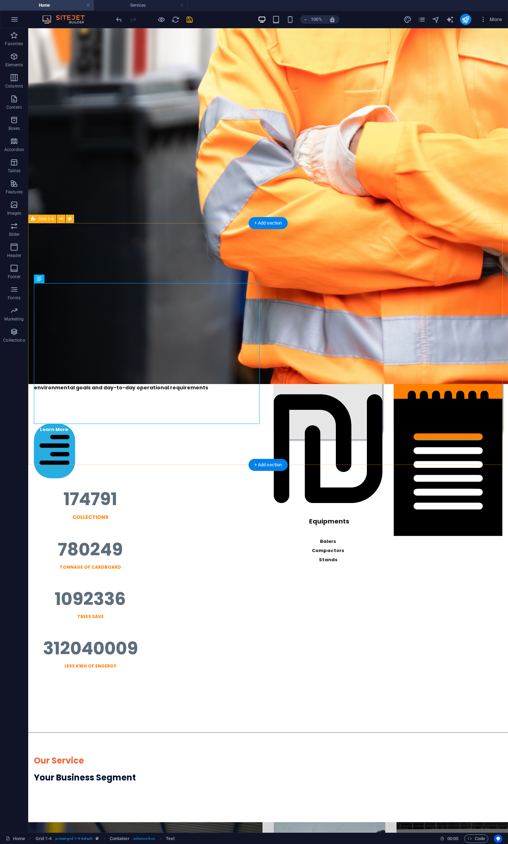
click at [197, 392] on div "End-To-End Recycling Solutions A Dedicated 3PL Partner for the Recycling Indust…" at bounding box center [268, 344] width 480 height 242
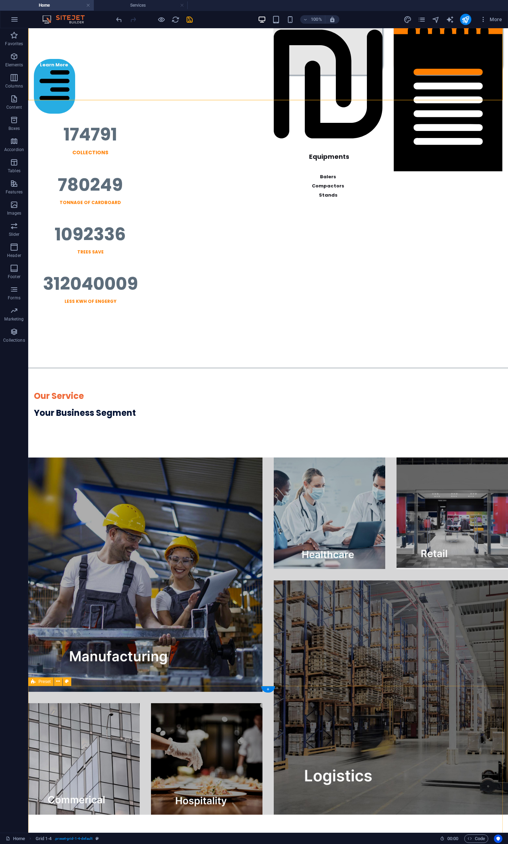
scroll to position [1210, 0]
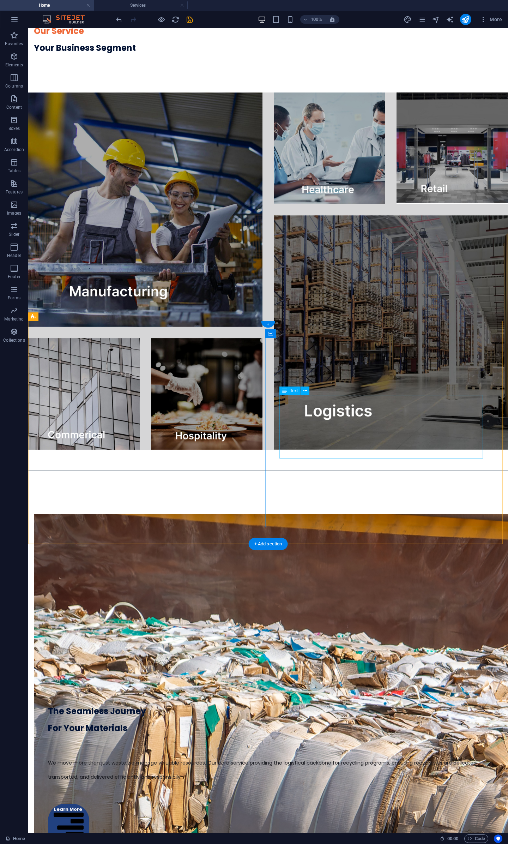
click at [421, 392] on div "We move more than just waste;we manage valuable resources. Our core service pro…" at bounding box center [268, 761] width 440 height 49
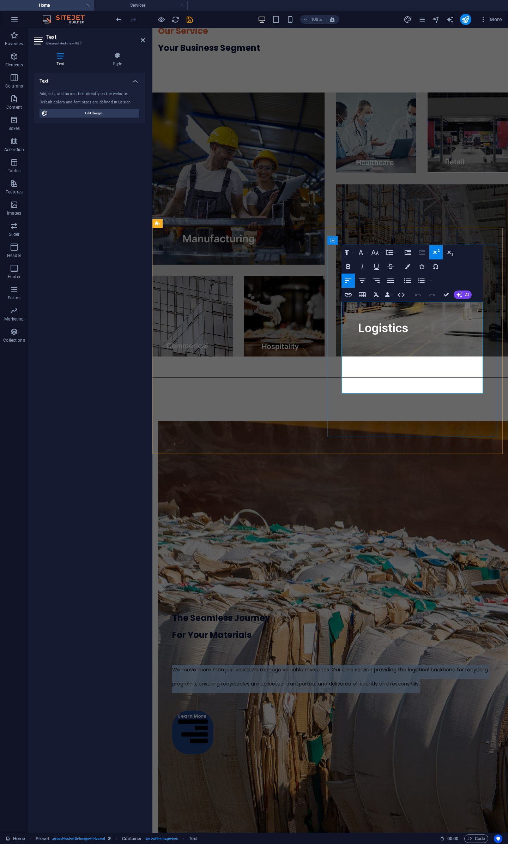
drag, startPoint x: 442, startPoint y: 382, endPoint x: 342, endPoint y: 326, distance: 114.6
click at [342, 392] on h4 "We move more than just waste;we manage valuable resources. Our core service pro…" at bounding box center [330, 679] width 316 height 28
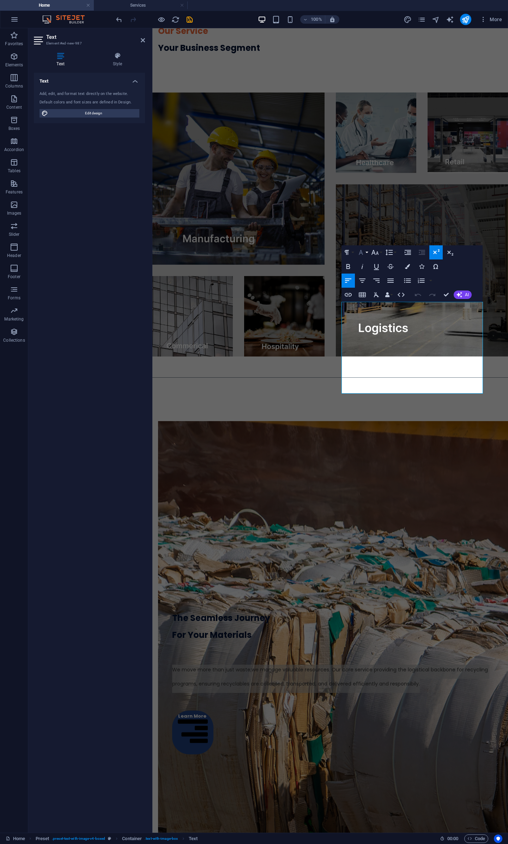
click at [366, 252] on button "Font Family" at bounding box center [362, 252] width 13 height 14
click at [380, 253] on button "Font Size" at bounding box center [376, 252] width 13 height 14
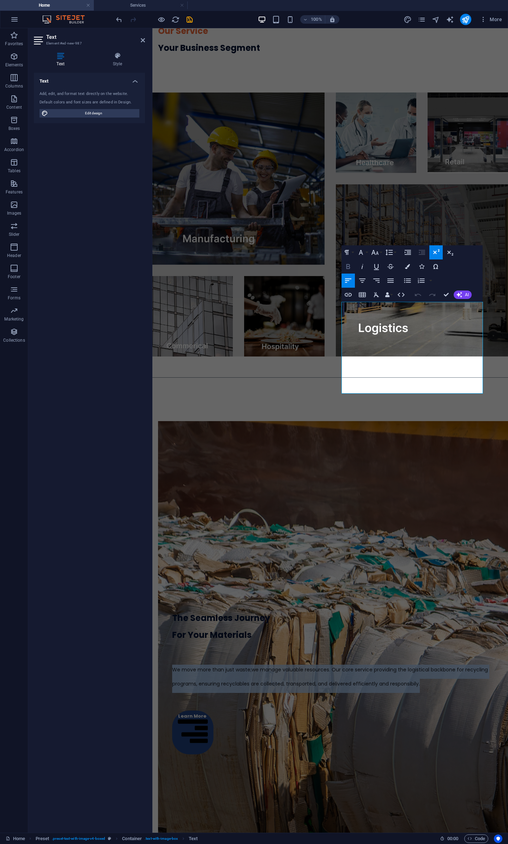
click at [349, 265] on icon "button" at bounding box center [348, 266] width 8 height 8
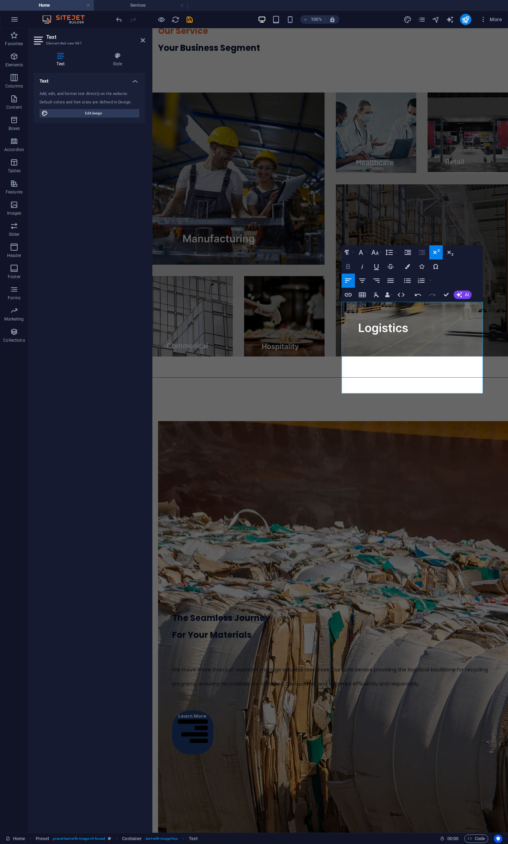
click at [349, 265] on icon "button" at bounding box center [348, 266] width 8 height 8
click at [365, 253] on button "Font Family" at bounding box center [362, 252] width 13 height 14
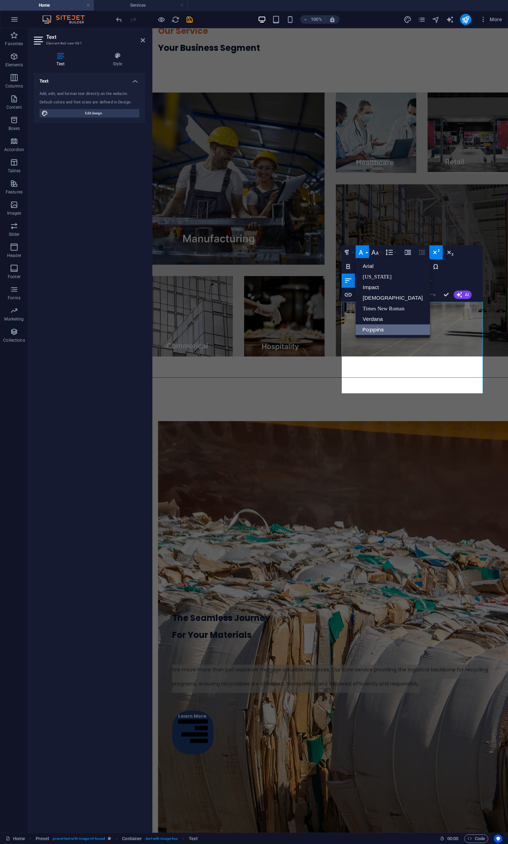
scroll to position [0, 0]
click at [352, 253] on button "Paragraph Format" at bounding box center [348, 252] width 13 height 14
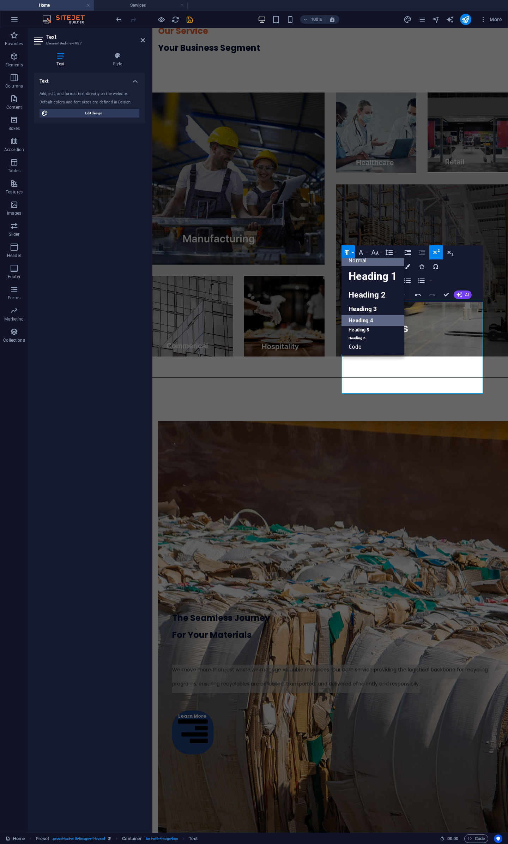
scroll to position [6, 0]
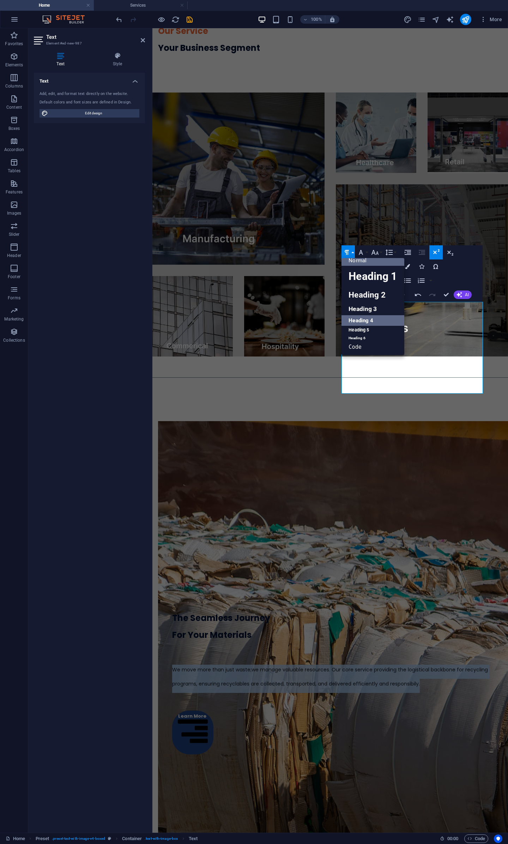
click at [365, 264] on link "Normal" at bounding box center [373, 260] width 62 height 11
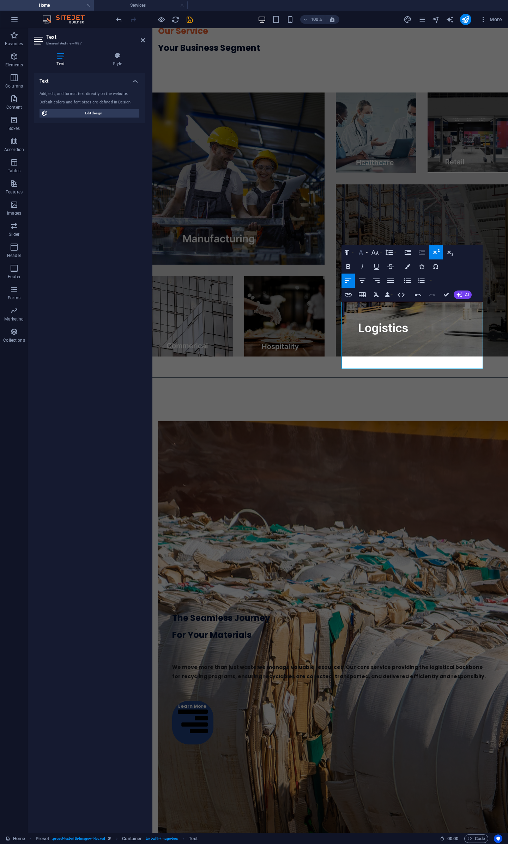
click at [365, 254] on icon "button" at bounding box center [361, 252] width 8 height 8
click at [380, 333] on link "Poppins" at bounding box center [393, 329] width 74 height 11
click at [380, 254] on button "Font Size" at bounding box center [376, 252] width 13 height 14
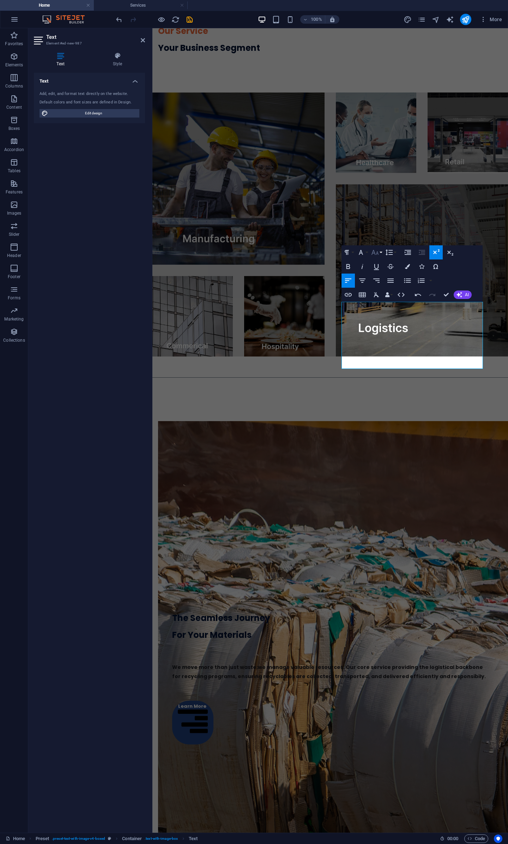
click at [380, 254] on button "Font Size" at bounding box center [376, 252] width 13 height 14
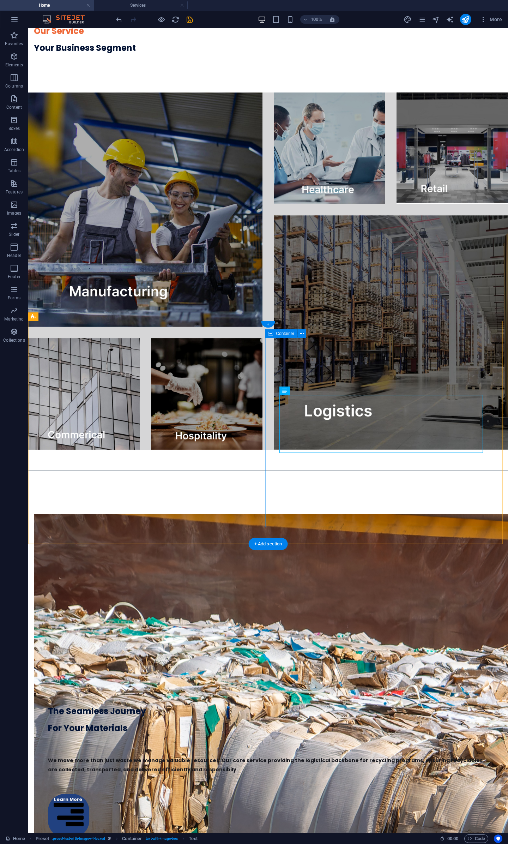
click at [431, 392] on div "The Seamless Journey For Your Materials We move more than just waste;we manage …" at bounding box center [268, 765] width 469 height 172
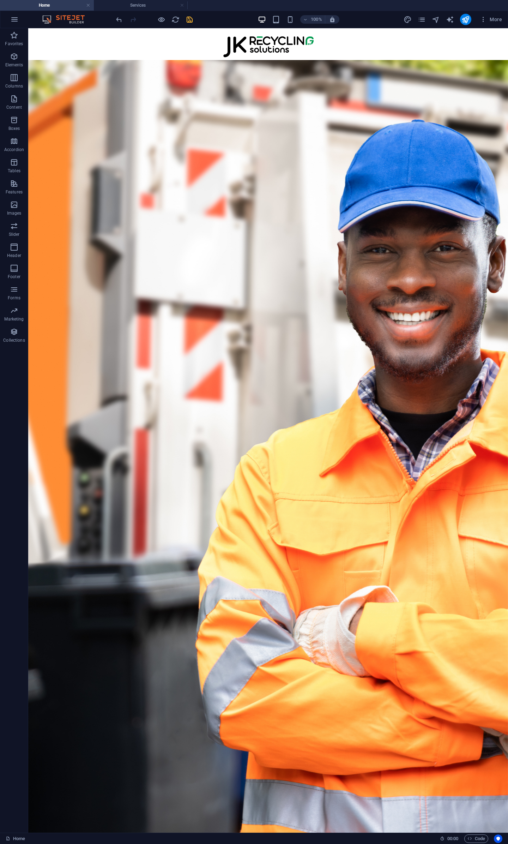
click at [188, 19] on icon "save" at bounding box center [190, 20] width 8 height 8
click at [43, 5] on h4 "Home" at bounding box center [47, 5] width 94 height 8
click at [58, 8] on h4 "Home" at bounding box center [47, 5] width 94 height 8
click at [187, 21] on div at bounding box center [154, 19] width 79 height 11
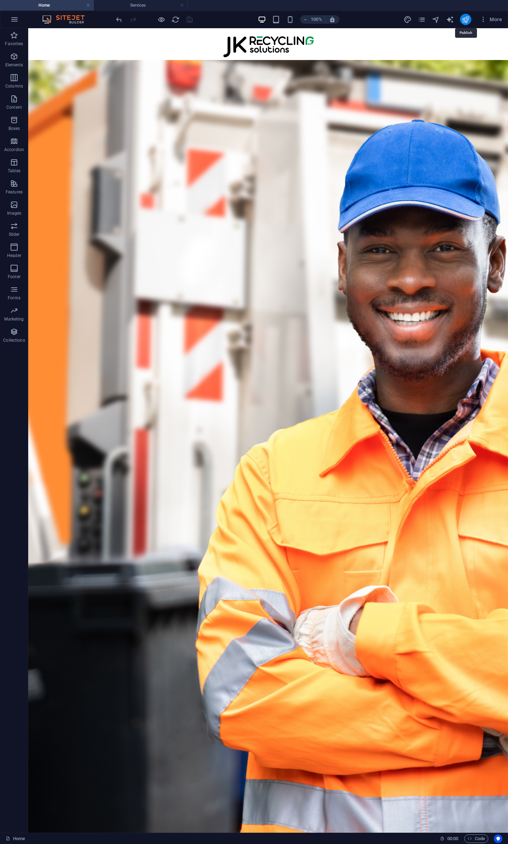
click at [466, 21] on icon "publish" at bounding box center [466, 20] width 8 height 8
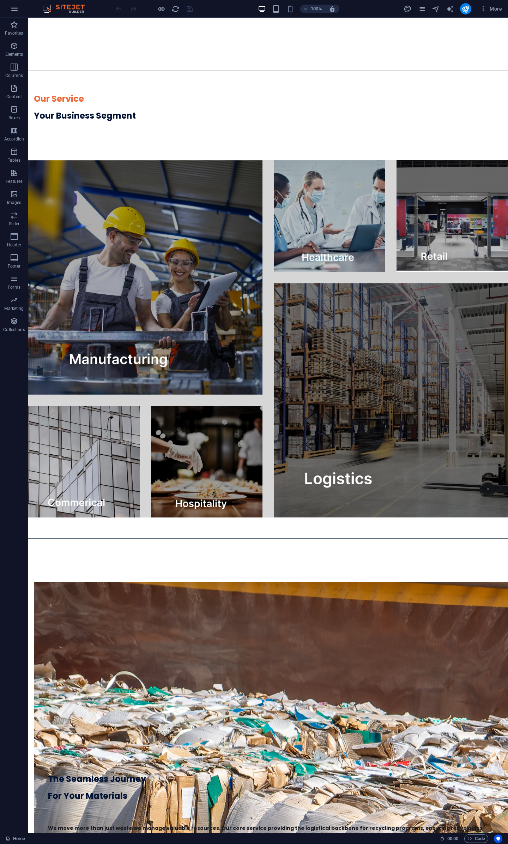
scroll to position [1505, 0]
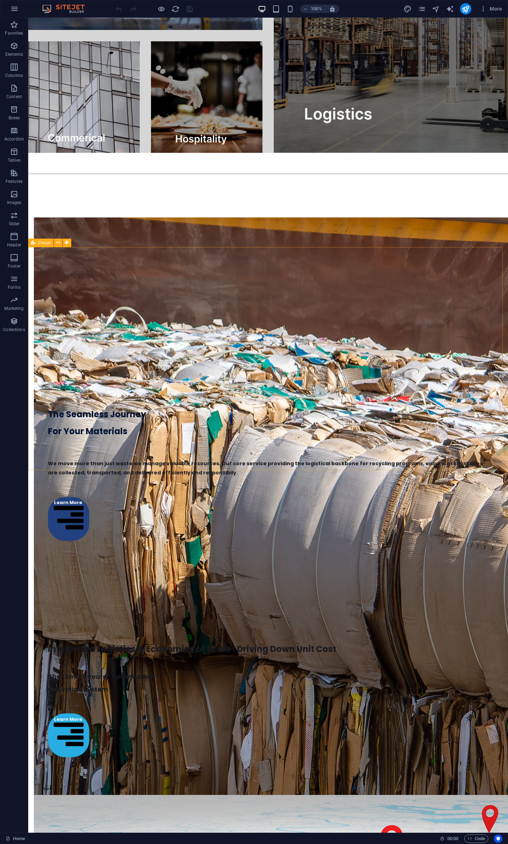
click at [33, 244] on icon at bounding box center [33, 243] width 5 height 8
drag, startPoint x: 33, startPoint y: 244, endPoint x: 66, endPoint y: 297, distance: 62.3
click at [33, 244] on icon at bounding box center [33, 243] width 5 height 8
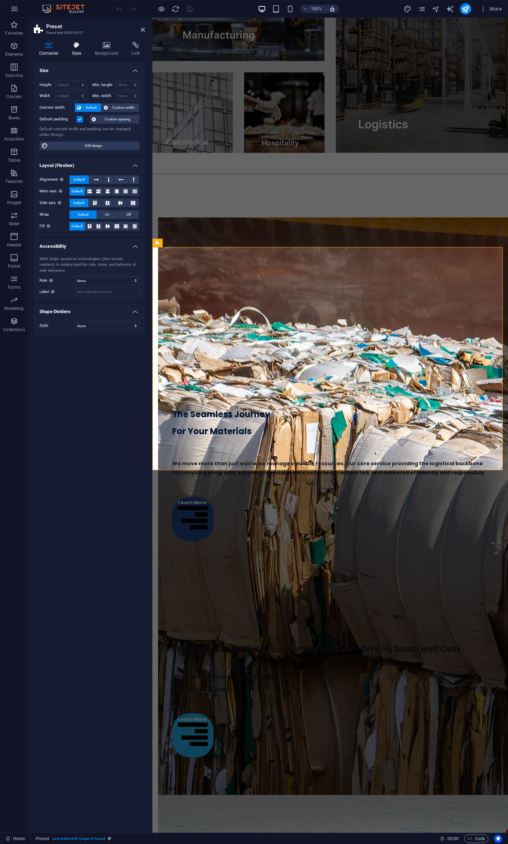
click at [78, 48] on icon at bounding box center [77, 45] width 20 height 7
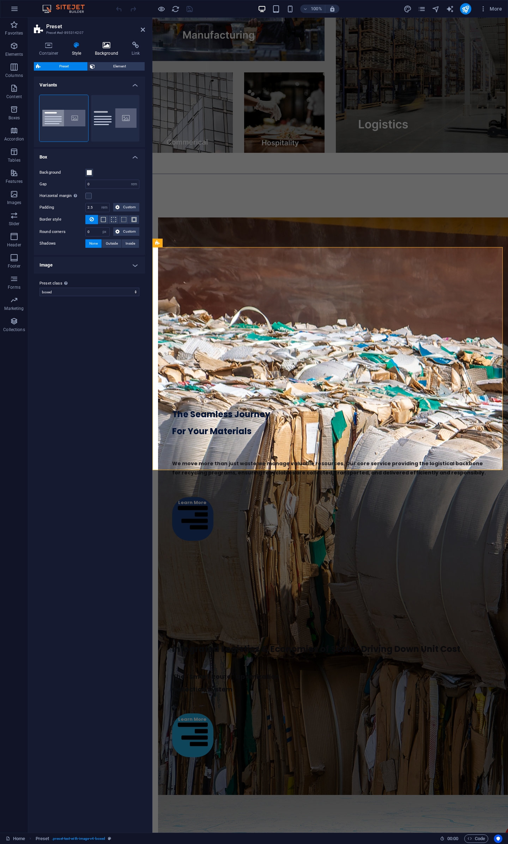
click at [97, 50] on h4 "Background" at bounding box center [108, 49] width 37 height 15
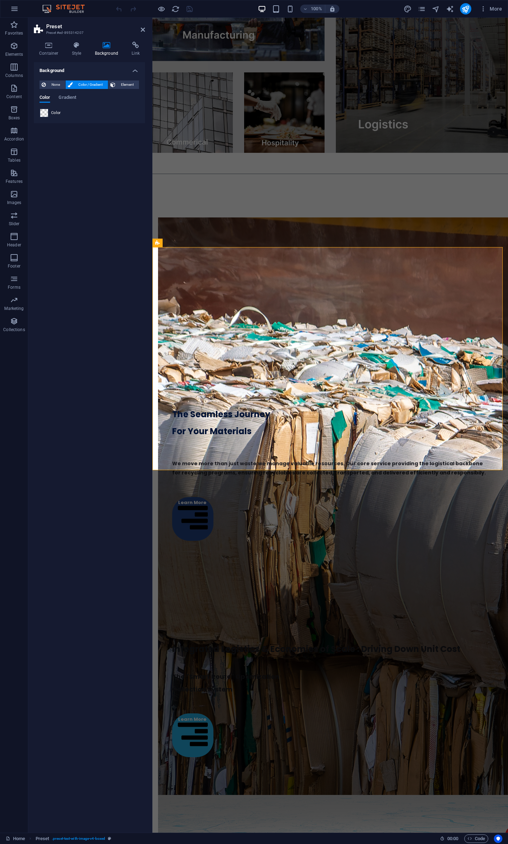
click at [41, 115] on span at bounding box center [44, 113] width 8 height 8
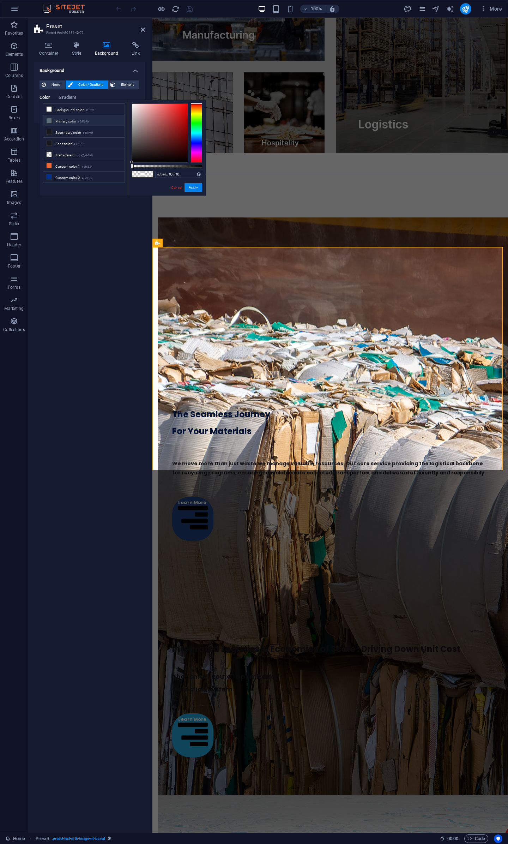
click at [49, 120] on icon at bounding box center [49, 120] width 5 height 5
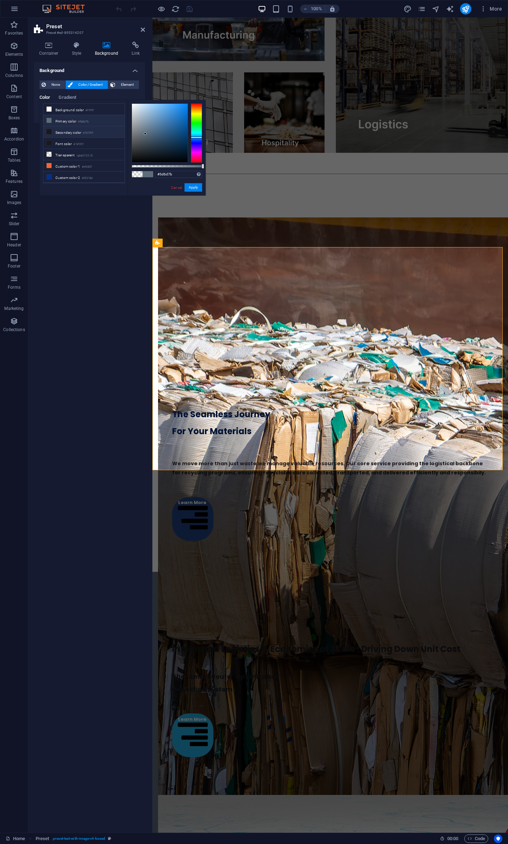
click at [51, 129] on span at bounding box center [49, 132] width 6 height 6
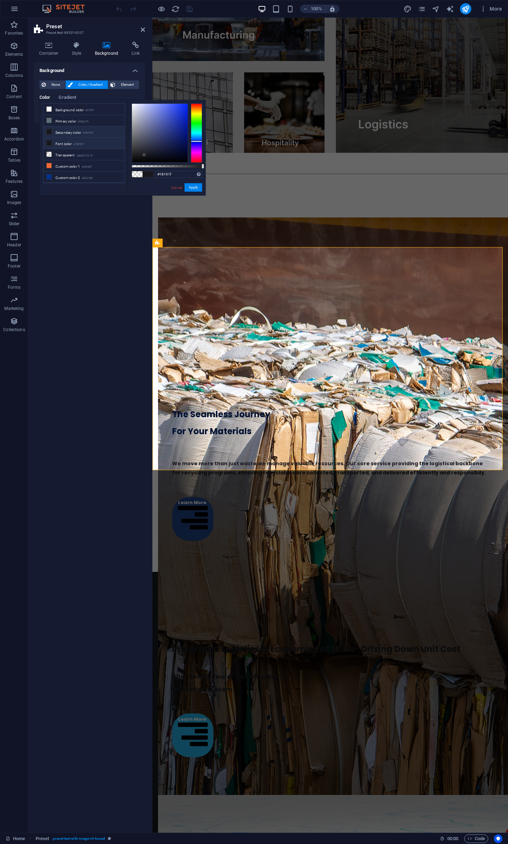
click at [48, 140] on icon at bounding box center [49, 142] width 5 height 5
click at [48, 144] on li "Font color #18191f" at bounding box center [83, 143] width 81 height 11
click at [51, 138] on li "Font color #18191f" at bounding box center [83, 143] width 81 height 11
click at [50, 153] on icon at bounding box center [49, 154] width 5 height 5
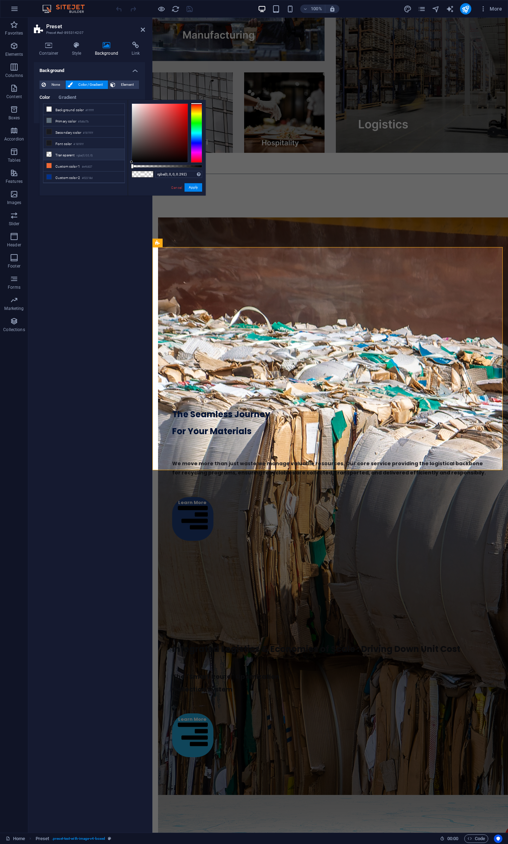
click at [152, 166] on div at bounding box center [167, 166] width 71 height 3
type input "rgba(0, 0, 0, 0.277)"
click at [151, 167] on div at bounding box center [151, 166] width 3 height 5
click at [191, 188] on button "Apply" at bounding box center [194, 187] width 18 height 8
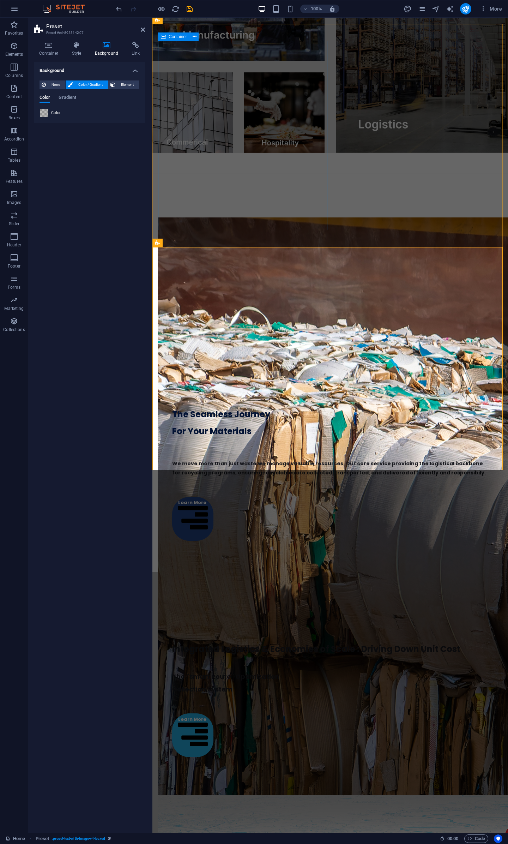
click at [253, 216] on div at bounding box center [330, 287] width 344 height 189
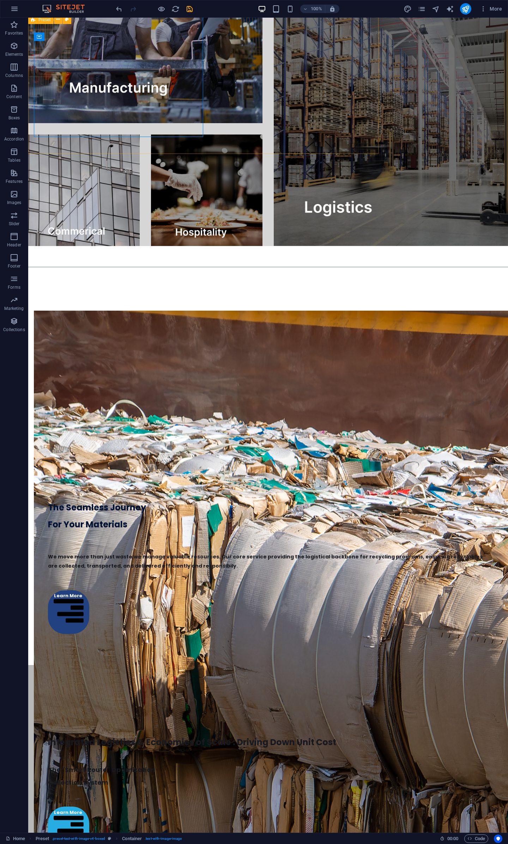
scroll to position [1505, 0]
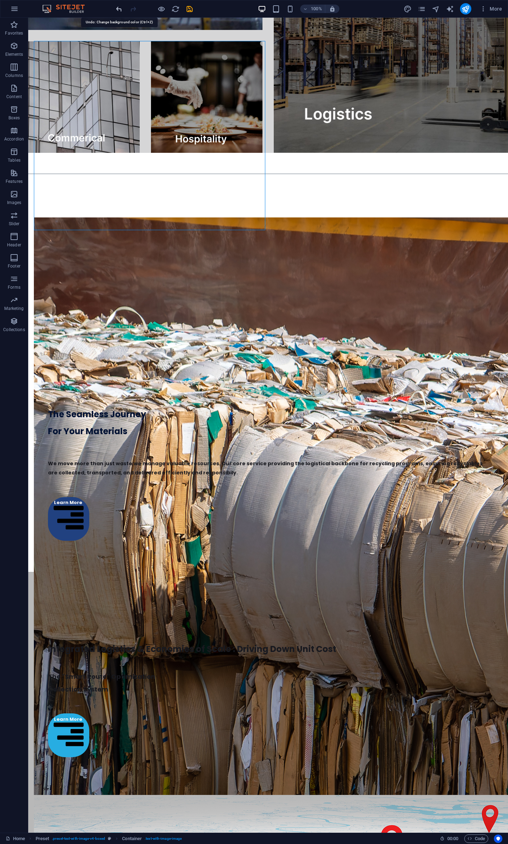
click at [115, 11] on icon "undo" at bounding box center [119, 9] width 8 height 8
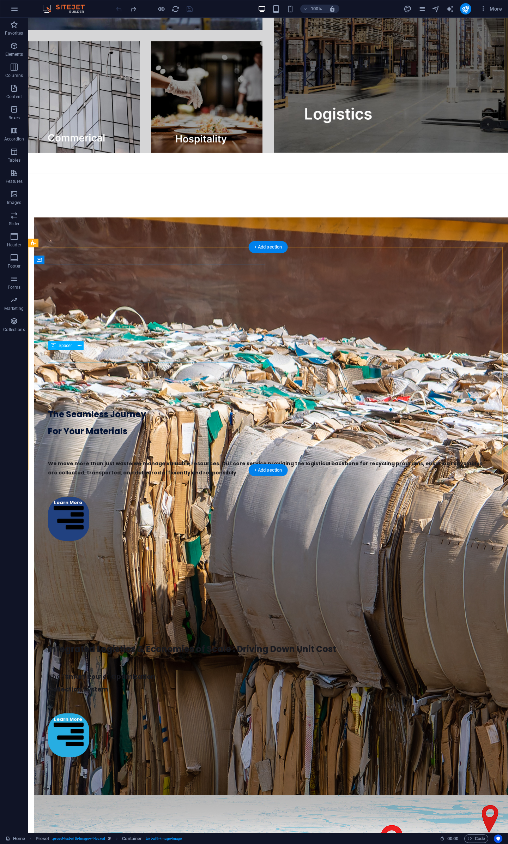
scroll to position [1140, 0]
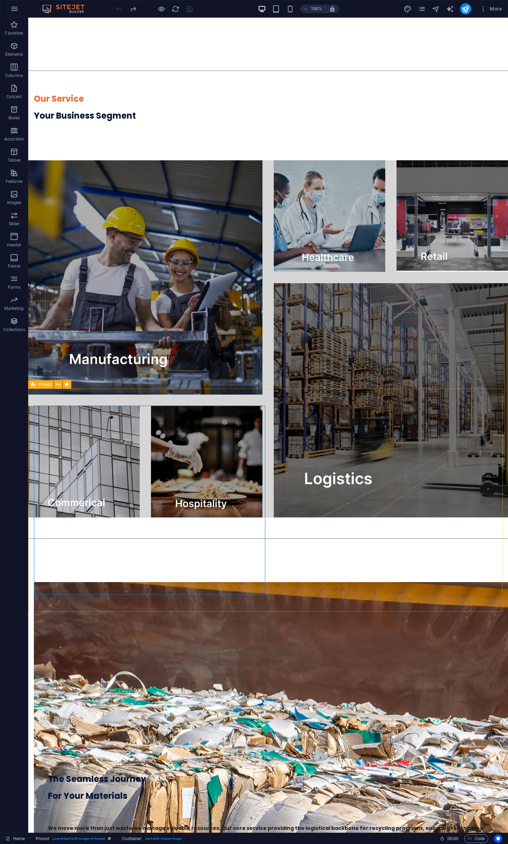
click at [35, 386] on icon at bounding box center [33, 384] width 5 height 8
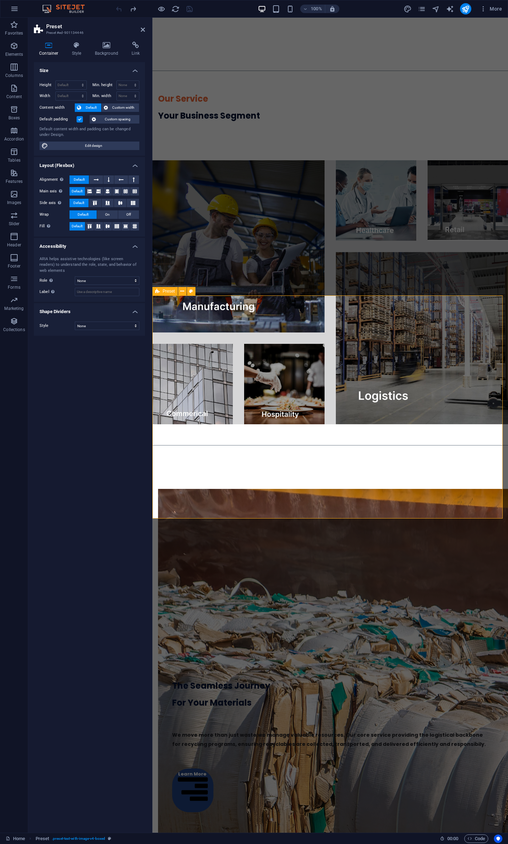
click at [164, 293] on span "Preset" at bounding box center [169, 291] width 12 height 4
click at [107, 48] on icon at bounding box center [107, 45] width 34 height 7
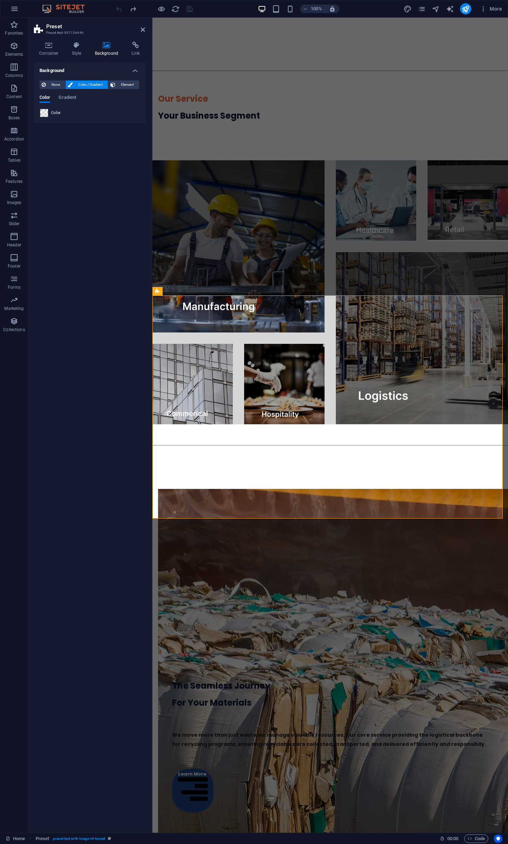
click at [47, 113] on span at bounding box center [44, 113] width 8 height 8
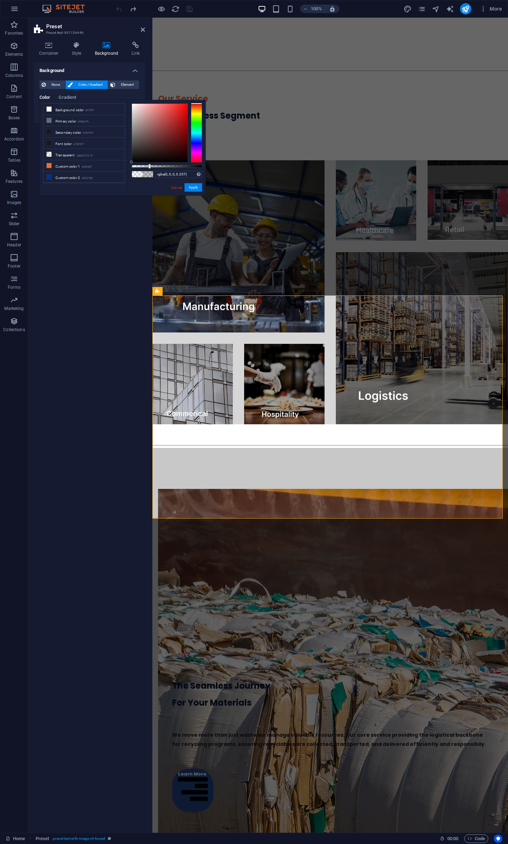
type input "rgba(0, 0, 0, 0.267)"
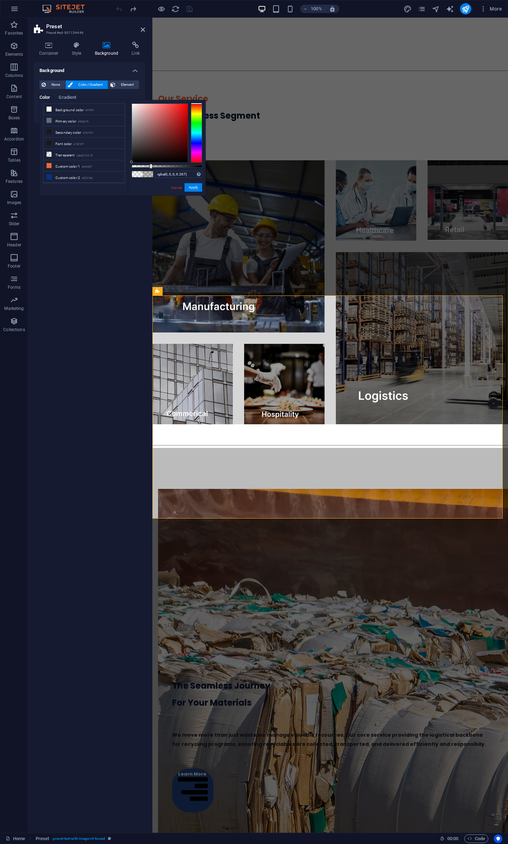
drag, startPoint x: 134, startPoint y: 166, endPoint x: 150, endPoint y: 168, distance: 16.8
click at [150, 168] on div at bounding box center [167, 166] width 71 height 3
click at [195, 192] on div "rgba(0, 0, 0, 0.267) Supported formats #0852ed rgb(8, 82, 237) rgba(8, 82, 237,…" at bounding box center [167, 199] width 78 height 198
click at [195, 187] on button "Apply" at bounding box center [194, 187] width 18 height 8
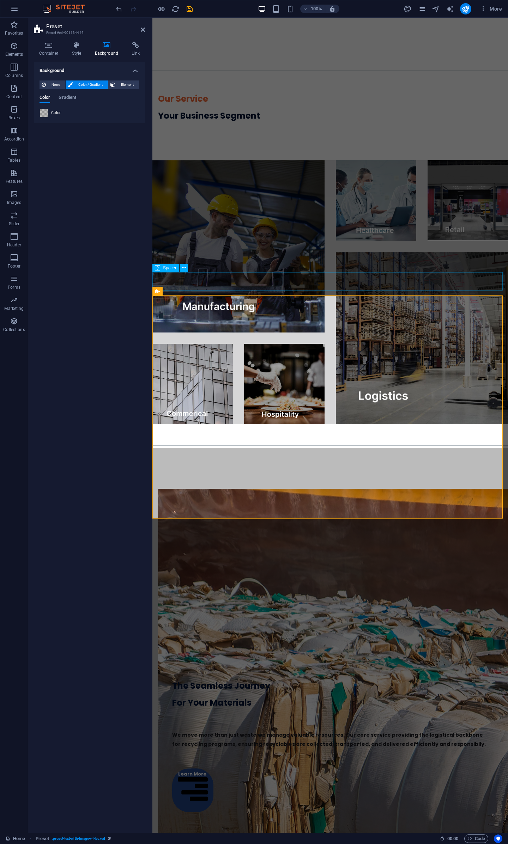
click at [399, 424] on div at bounding box center [330, 433] width 356 height 19
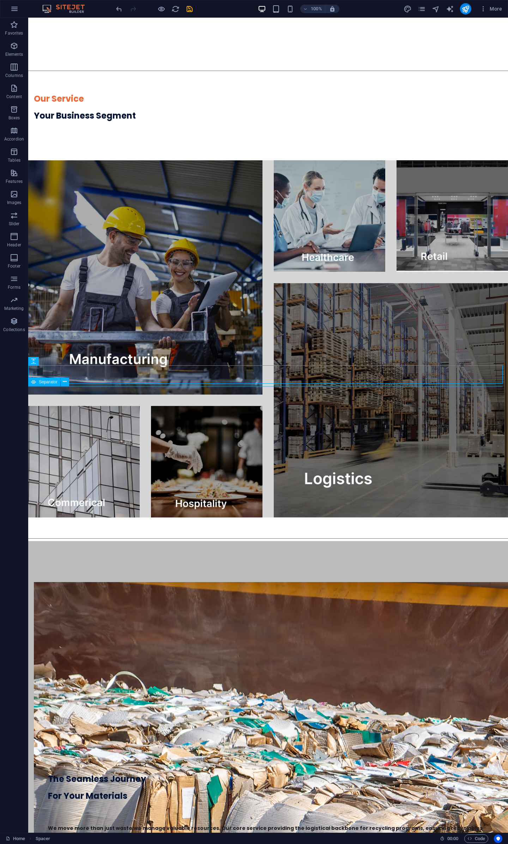
click at [305, 538] on div at bounding box center [268, 538] width 480 height 0
drag, startPoint x: 305, startPoint y: 386, endPoint x: 306, endPoint y: 378, distance: 8.5
click at [306, 378] on div "Home Our Services 3PL Colletions Equipment Consulting About Us Get In Touch You…" at bounding box center [268, 317] width 480 height 2878
drag, startPoint x: 293, startPoint y: 377, endPoint x: 290, endPoint y: 391, distance: 14.7
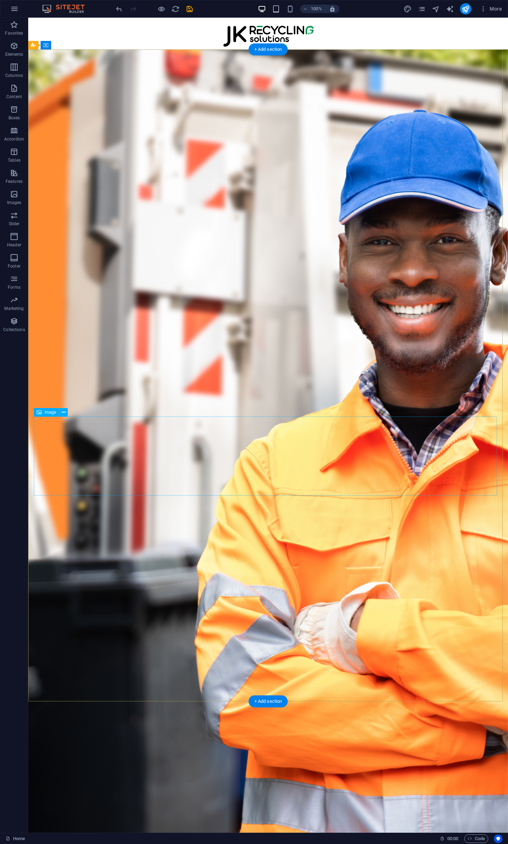
scroll to position [729, 0]
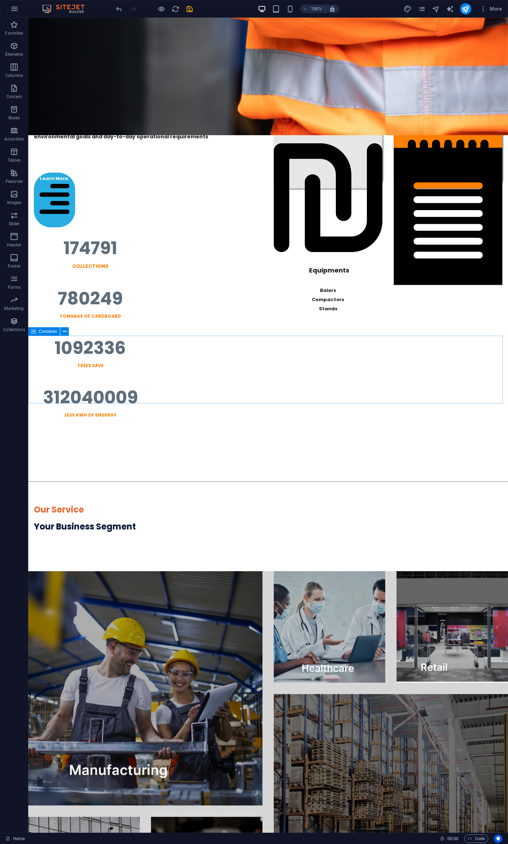
click at [37, 332] on div "Container" at bounding box center [44, 331] width 32 height 8
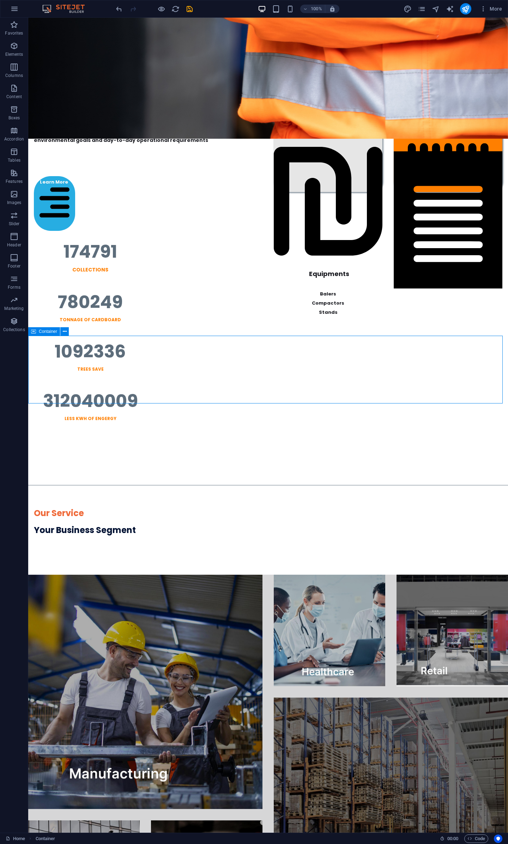
select select "px"
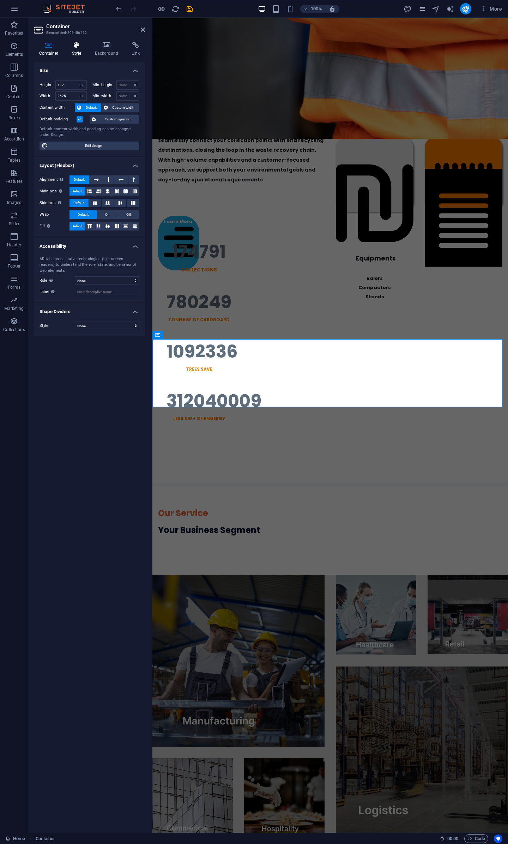
click at [78, 55] on h4 "Style" at bounding box center [78, 49] width 23 height 15
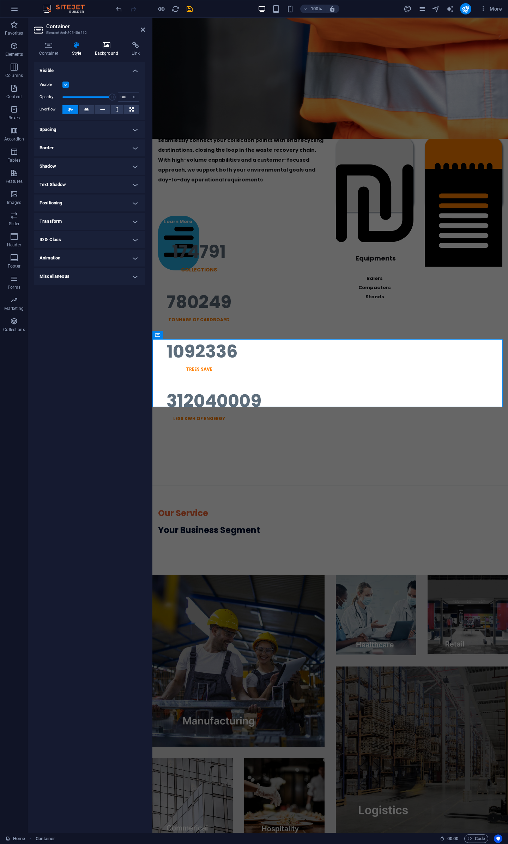
click at [102, 48] on icon at bounding box center [107, 45] width 34 height 7
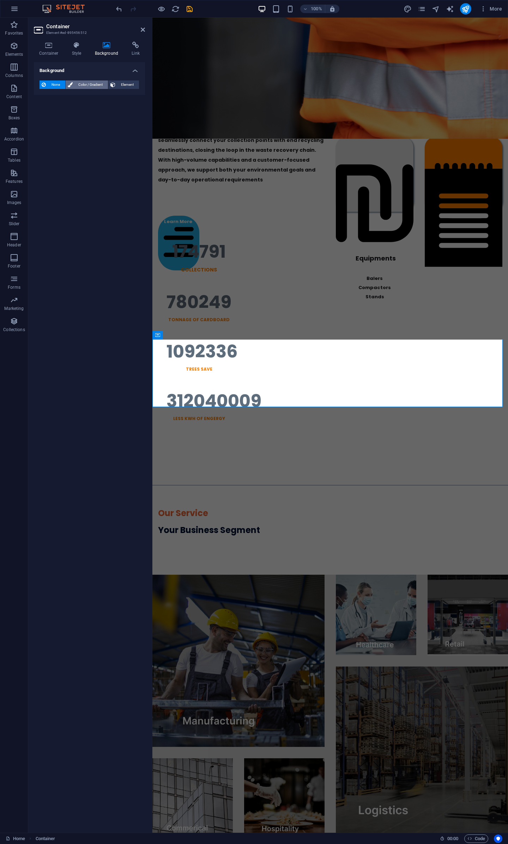
click at [80, 85] on span "Color / Gradient" at bounding box center [90, 84] width 31 height 8
click at [44, 114] on span at bounding box center [44, 113] width 8 height 8
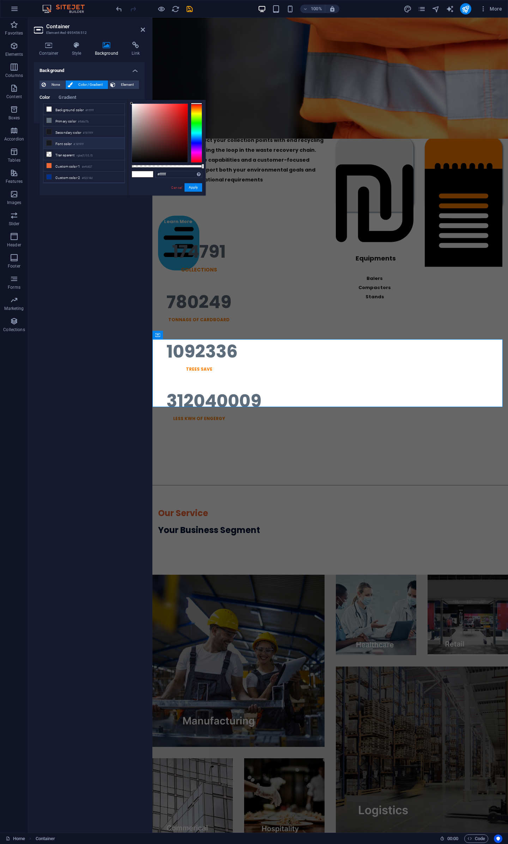
click at [62, 142] on li "Font color #18191f" at bounding box center [83, 143] width 81 height 11
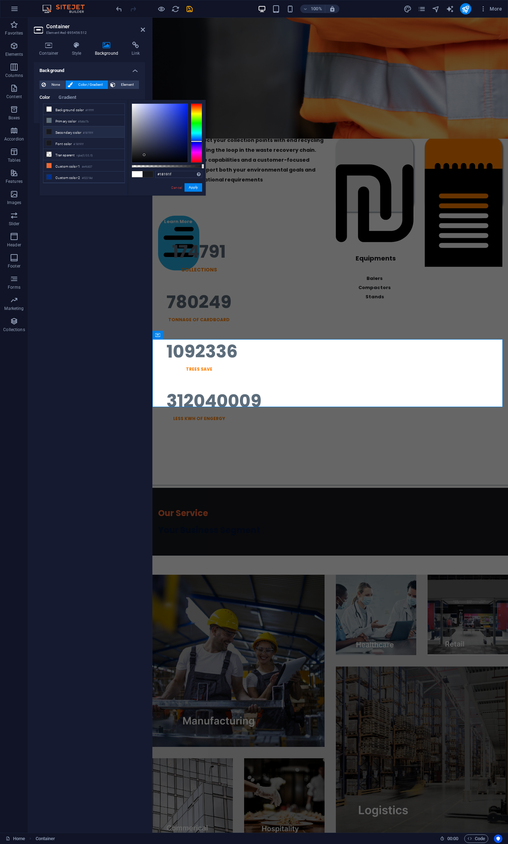
click at [66, 132] on li "Secondary color #18191f" at bounding box center [83, 131] width 81 height 11
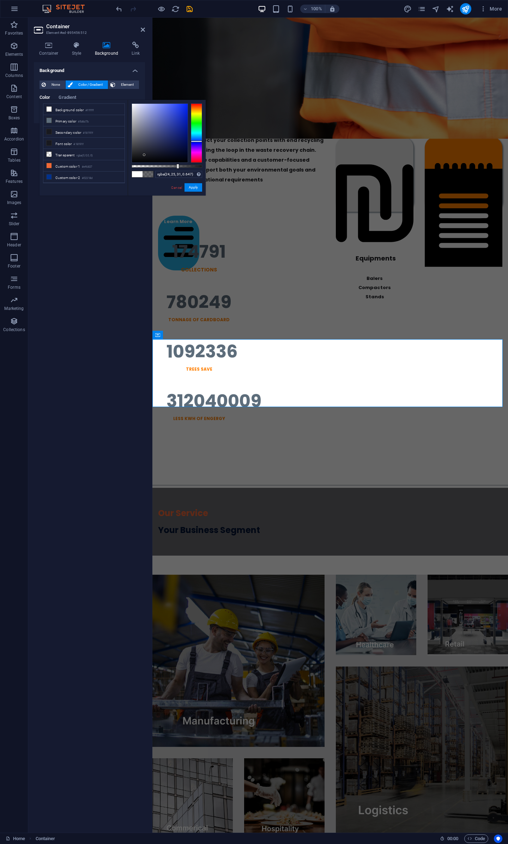
drag, startPoint x: 202, startPoint y: 166, endPoint x: 177, endPoint y: 166, distance: 24.4
click at [177, 166] on div at bounding box center [177, 166] width 3 height 5
drag, startPoint x: 194, startPoint y: 187, endPoint x: 43, endPoint y: 166, distance: 153.3
click at [194, 187] on button "Apply" at bounding box center [194, 187] width 18 height 8
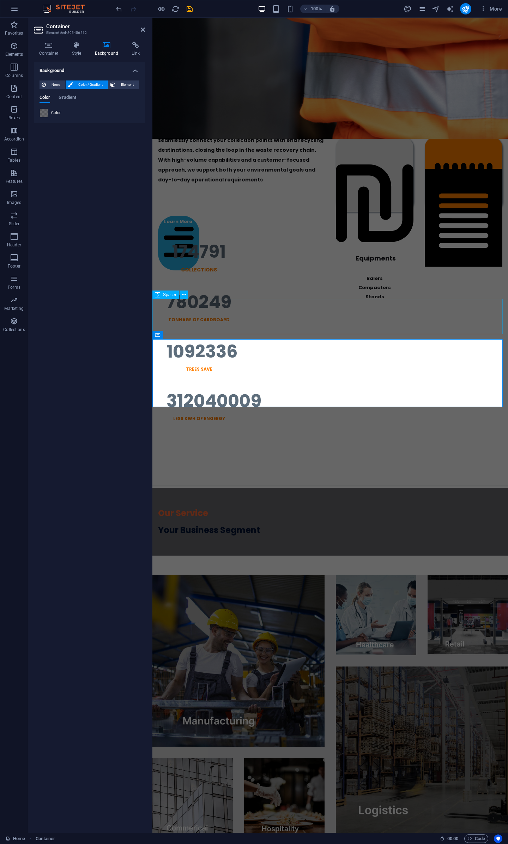
click at [287, 447] on div at bounding box center [330, 465] width 356 height 36
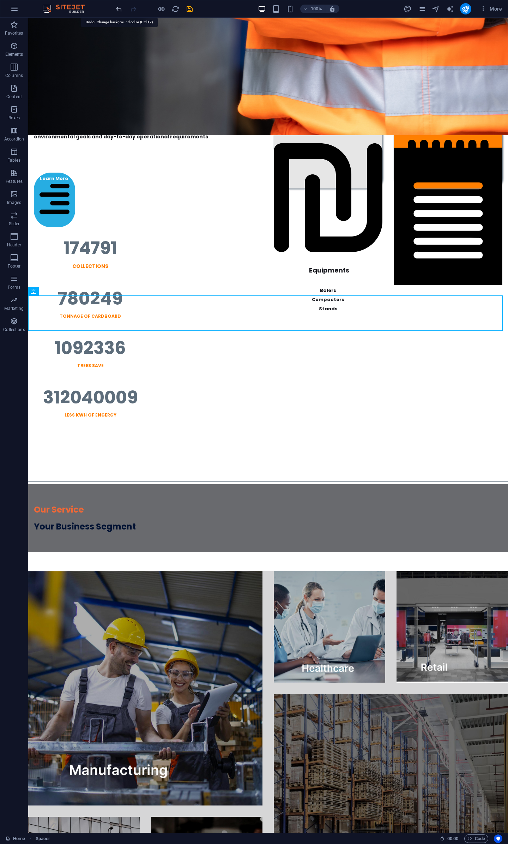
click at [118, 10] on icon "undo" at bounding box center [119, 9] width 8 height 8
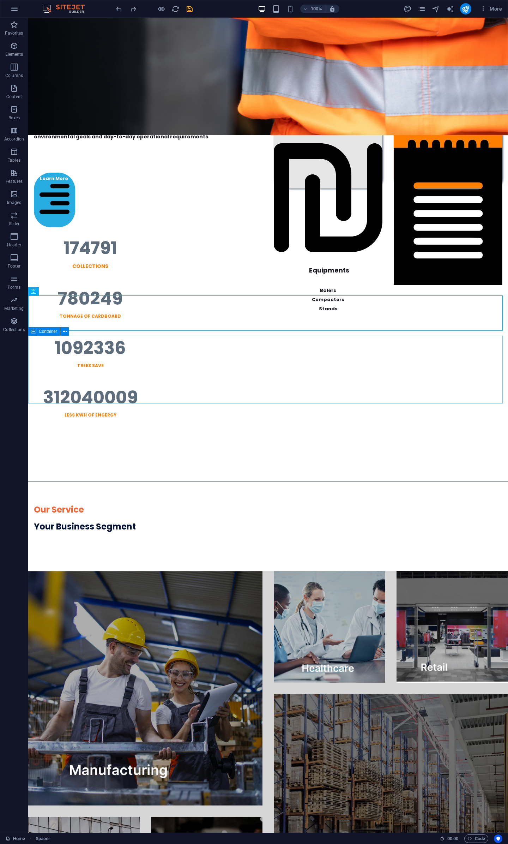
click at [36, 333] on div "Container" at bounding box center [44, 331] width 32 height 8
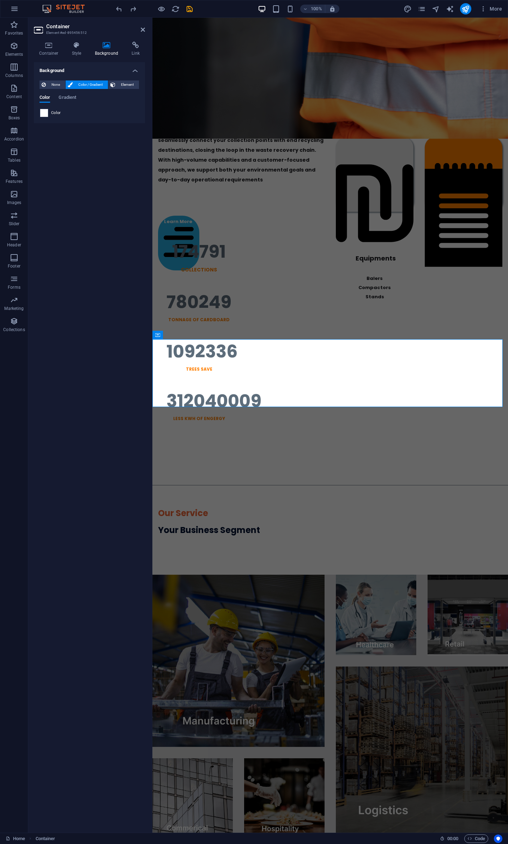
click at [44, 112] on span at bounding box center [44, 113] width 8 height 8
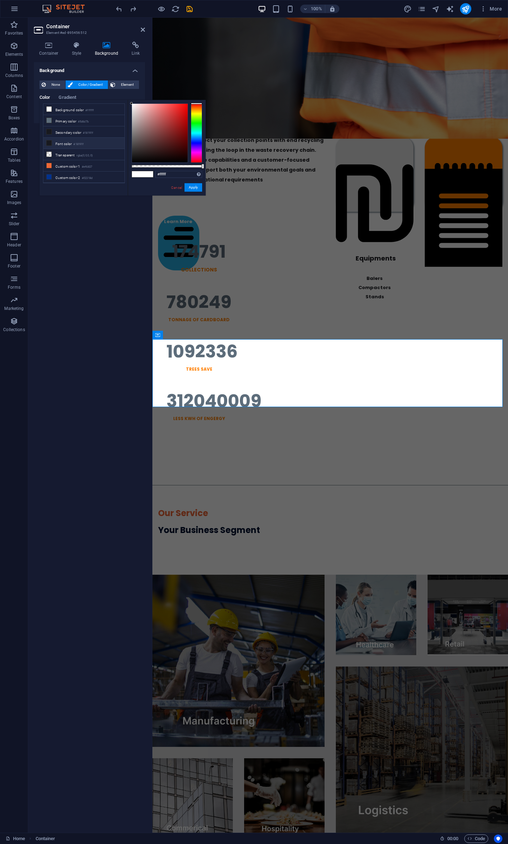
click at [57, 141] on li "Font color #18191f" at bounding box center [83, 143] width 81 height 11
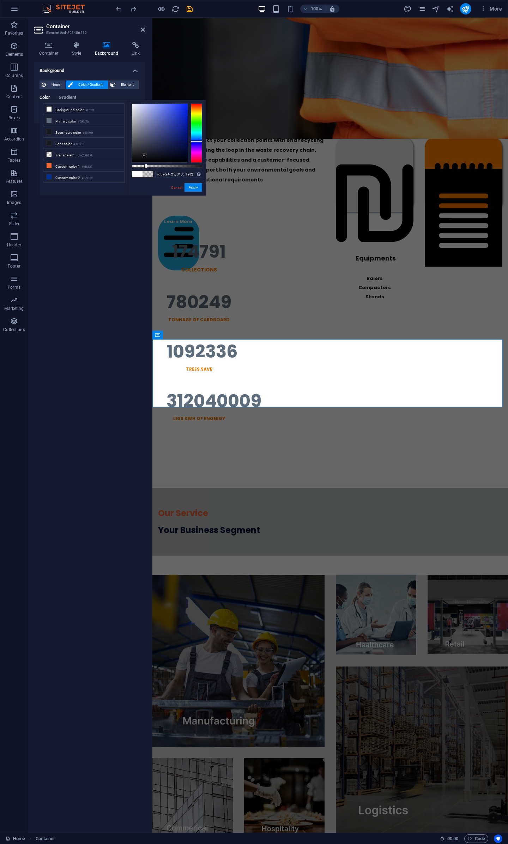
type input "rgba(24, 25, 31, 0.187)"
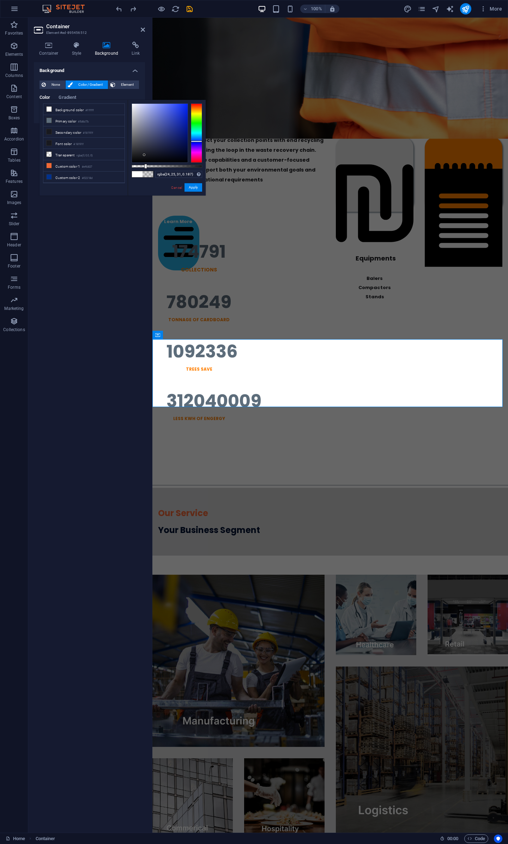
drag, startPoint x: 178, startPoint y: 166, endPoint x: 145, endPoint y: 169, distance: 33.0
click at [145, 169] on div "rgba(24, 25, 31, 0.187) Supported formats #0852ed rgb(8, 82, 237) rgba(8, 82, 2…" at bounding box center [167, 199] width 78 height 198
click at [194, 187] on button "Apply" at bounding box center [194, 187] width 18 height 8
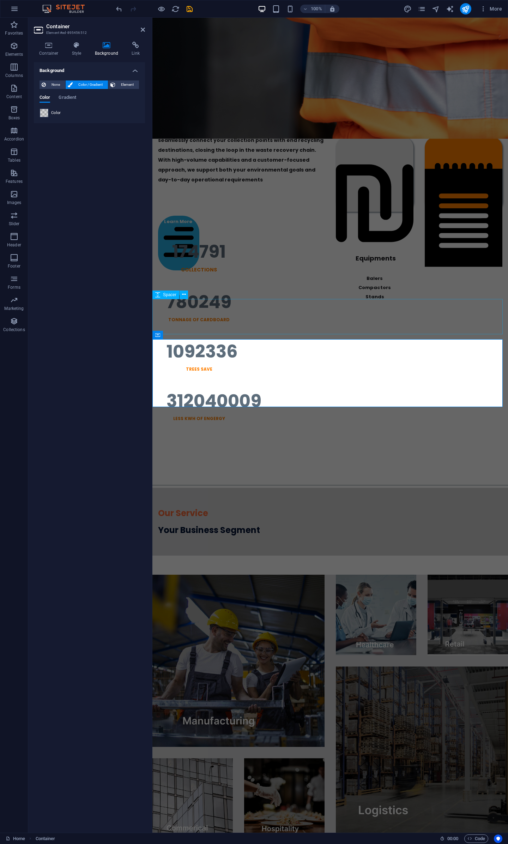
click at [314, 447] on div at bounding box center [330, 465] width 356 height 36
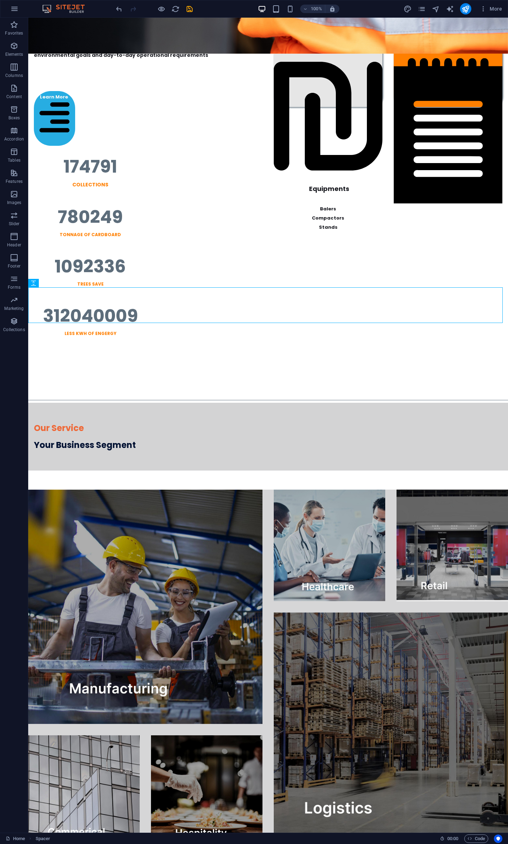
scroll to position [904, 0]
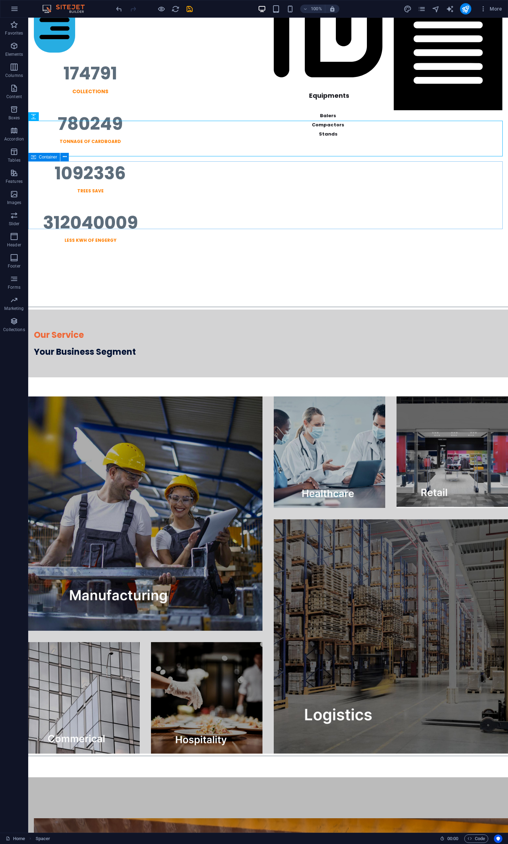
click at [41, 158] on span "Container" at bounding box center [48, 157] width 18 height 4
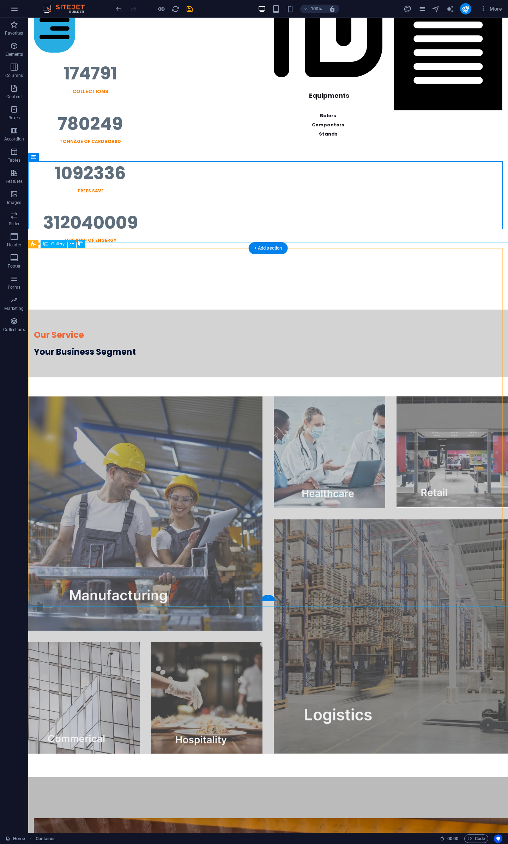
scroll to position [539, 0]
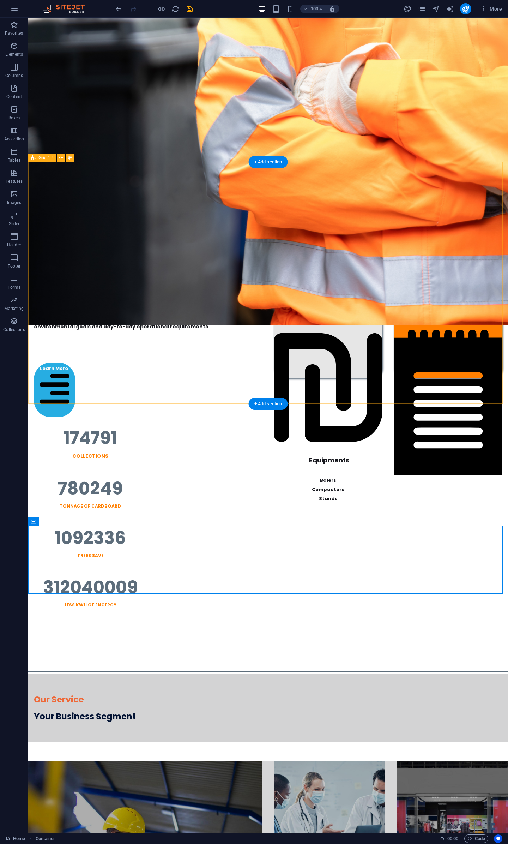
click at [305, 381] on div "End-To-End Recycling Solutions A Dedicated 3PL Partner for the Recycling Indust…" at bounding box center [268, 283] width 480 height 242
click at [285, 304] on div "Equipments" at bounding box center [328, 385] width 109 height 163
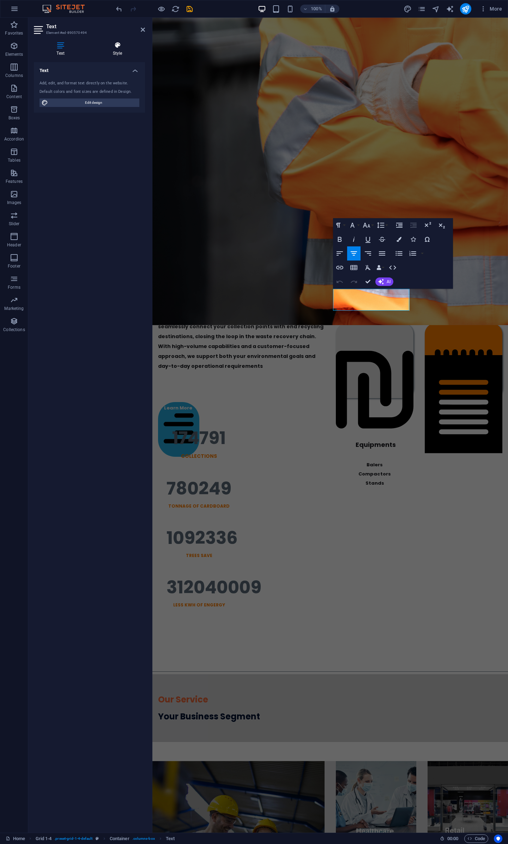
click at [121, 50] on h4 "Style" at bounding box center [117, 49] width 55 height 15
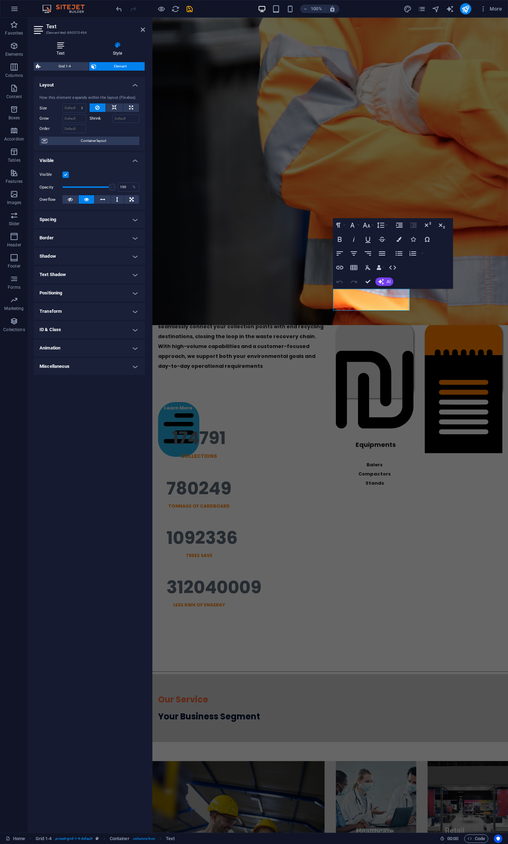
click at [63, 47] on icon at bounding box center [60, 45] width 53 height 7
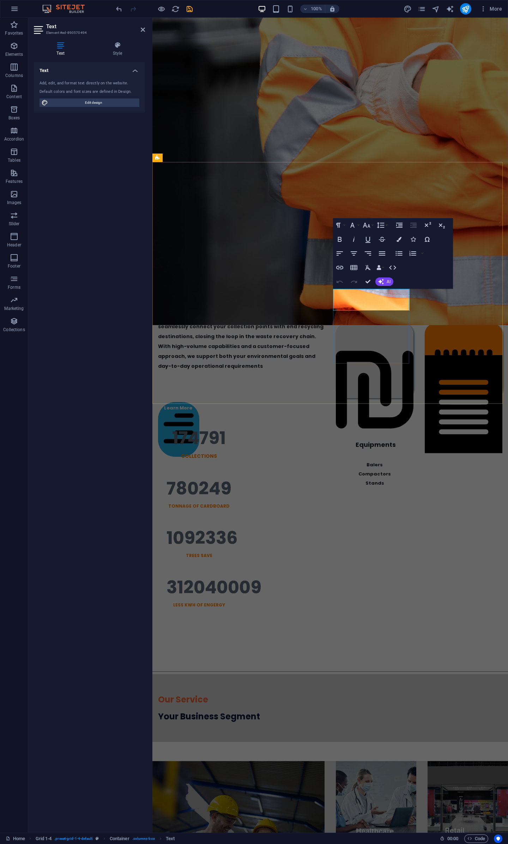
drag, startPoint x: 367, startPoint y: 362, endPoint x: 493, endPoint y: 356, distance: 126.2
click at [414, 362] on div "Equipments Balers Compactors Stands" at bounding box center [375, 360] width 78 height 75
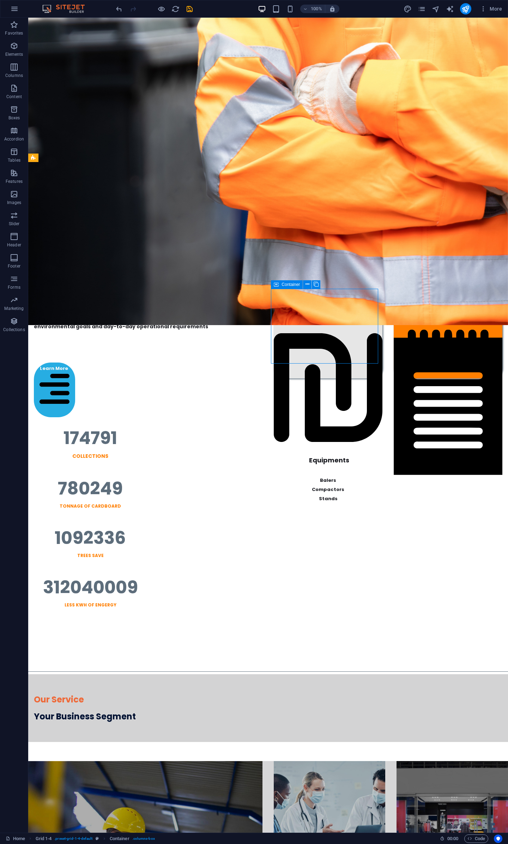
click at [368, 356] on div "Equipments Balers Compactors Stands" at bounding box center [328, 341] width 109 height 75
click at [366, 359] on div "Equipments Balers Compactors Stands" at bounding box center [328, 341] width 109 height 75
select select "px"
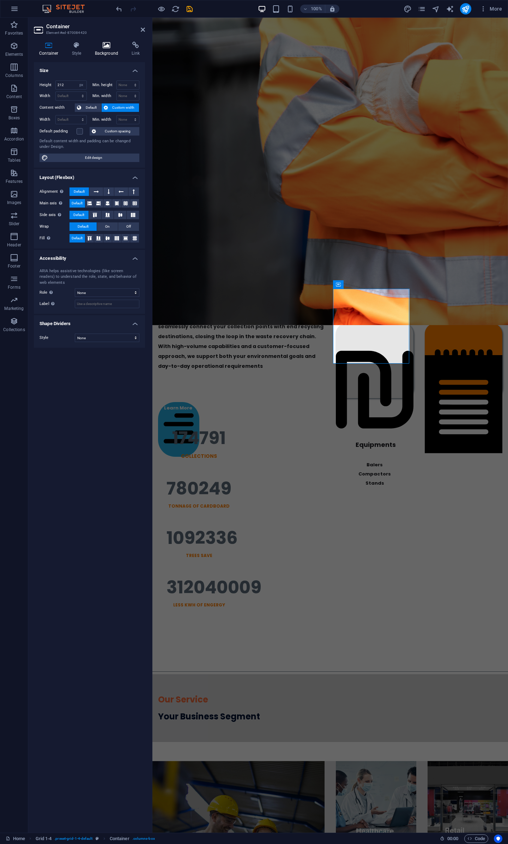
click at [104, 49] on h4 "Background" at bounding box center [108, 49] width 37 height 15
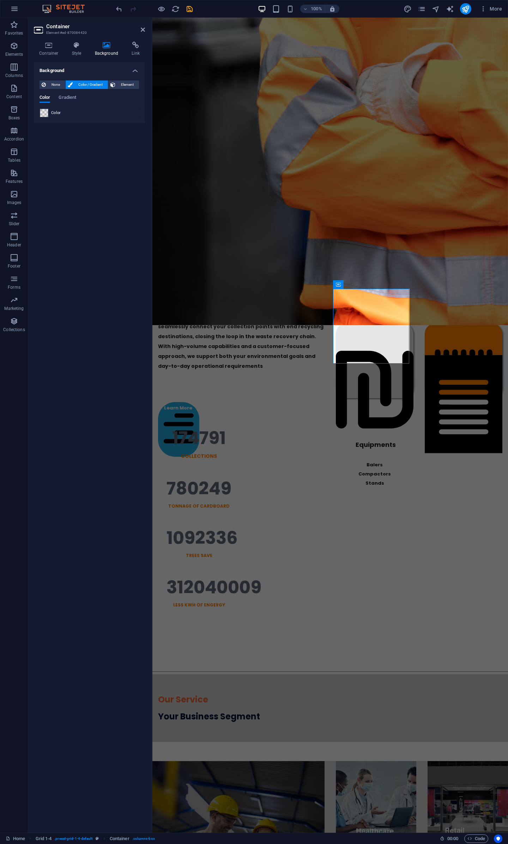
click at [43, 110] on span at bounding box center [44, 113] width 8 height 8
type input "rgba(58, 60, 59, 0.125)"
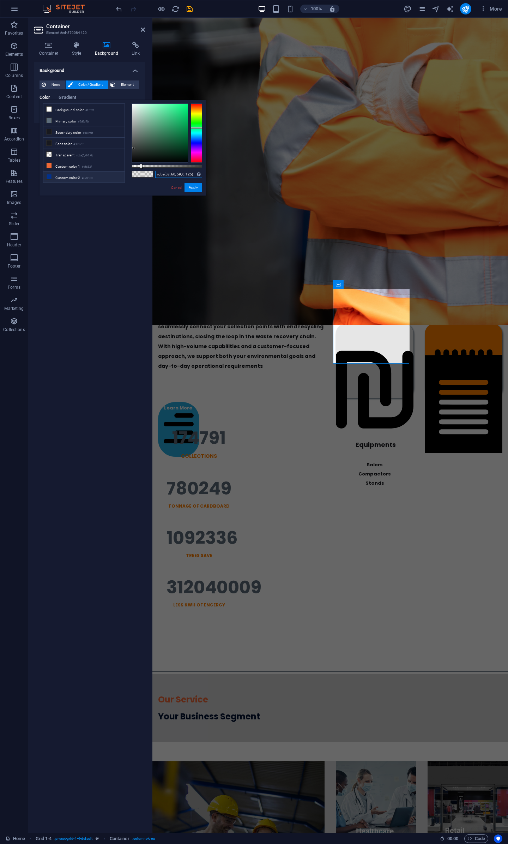
drag, startPoint x: 194, startPoint y: 175, endPoint x: 112, endPoint y: 172, distance: 82.3
click at [112, 172] on div "less Background color #ffffff Primary color #5d6d7b Secondary color #18191f Fon…" at bounding box center [123, 148] width 166 height 96
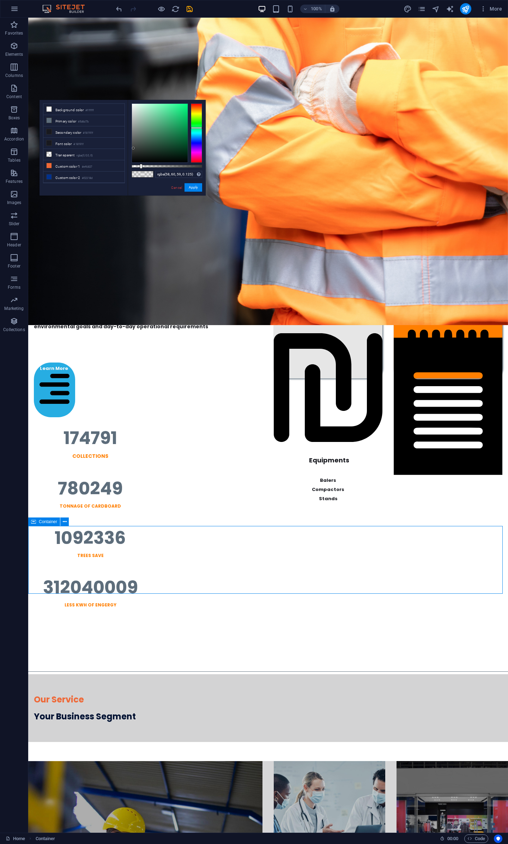
click at [45, 522] on span "Container" at bounding box center [48, 522] width 18 height 4
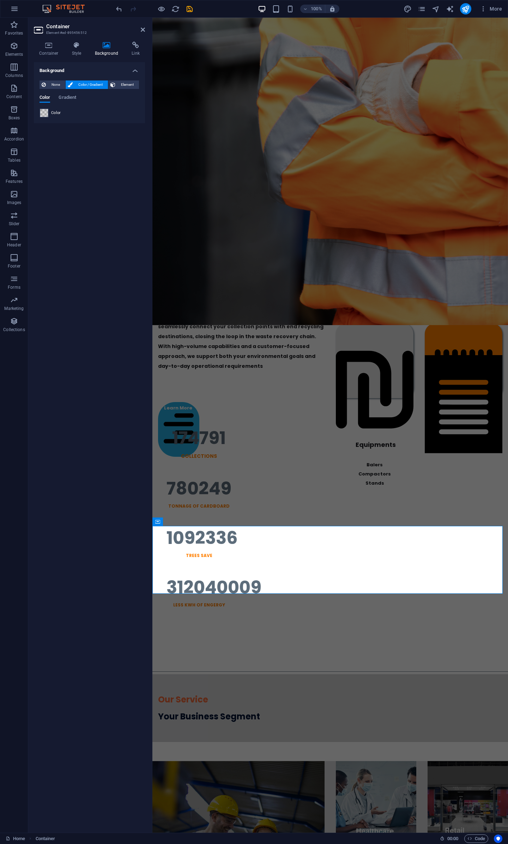
click at [48, 115] on div "Color" at bounding box center [89, 113] width 99 height 8
click at [43, 113] on span at bounding box center [44, 113] width 8 height 8
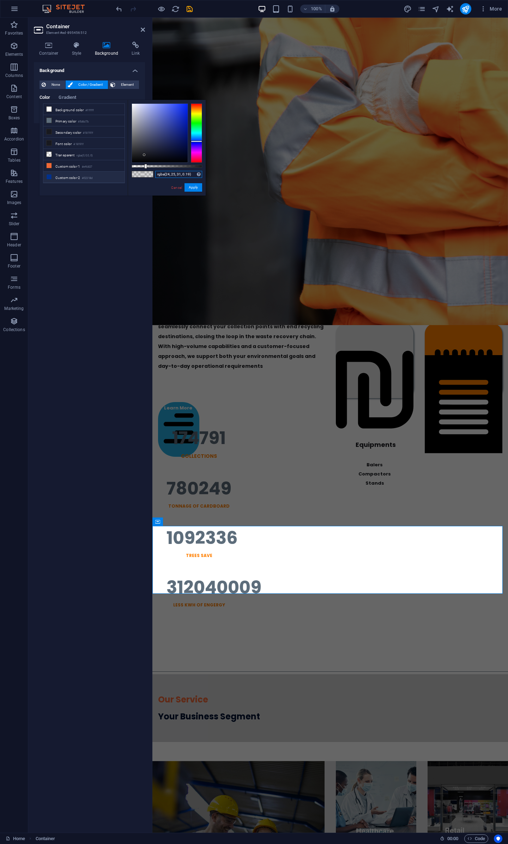
drag, startPoint x: 193, startPoint y: 176, endPoint x: 49, endPoint y: 174, distance: 144.0
click at [49, 174] on div "less Background color #ffffff Primary color #5d6d7b Secondary color #18191f Fon…" at bounding box center [123, 148] width 166 height 96
paste input "58, 60, 59, 0.125"
type input "rgba(58, 60, 59, 0.125)"
click at [197, 187] on button "Apply" at bounding box center [194, 187] width 18 height 8
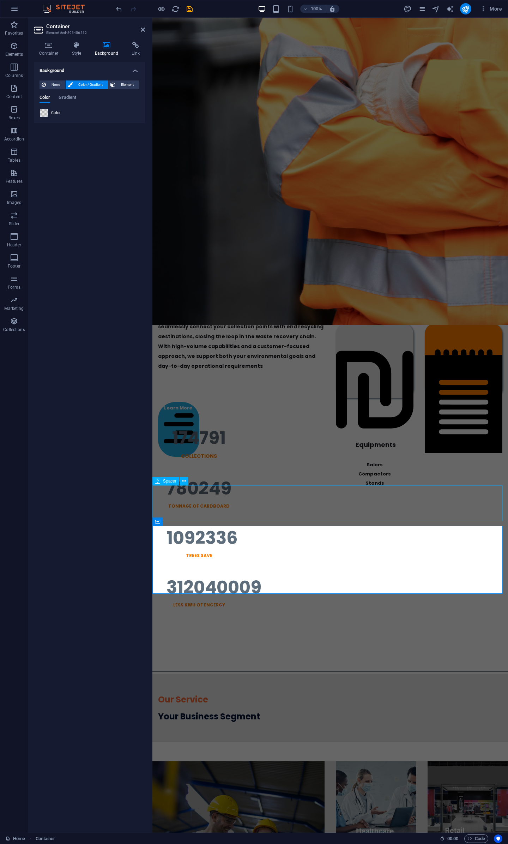
click at [287, 634] on div at bounding box center [330, 652] width 356 height 36
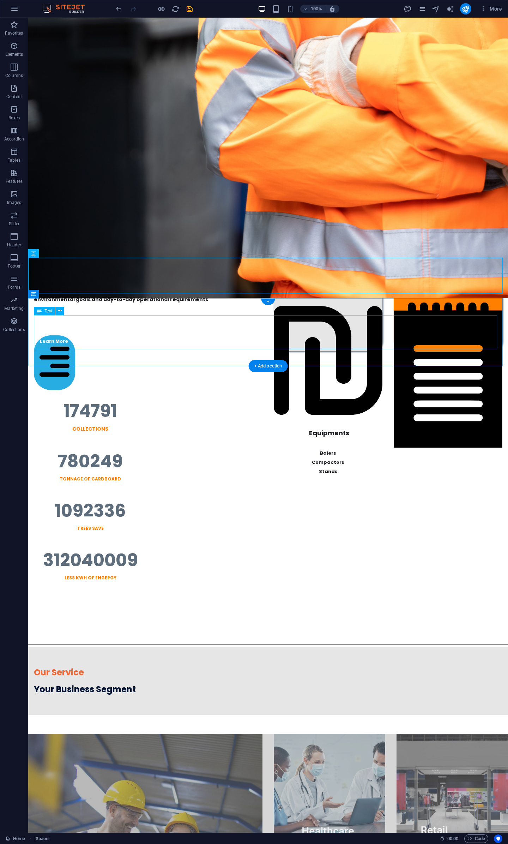
scroll to position [904, 0]
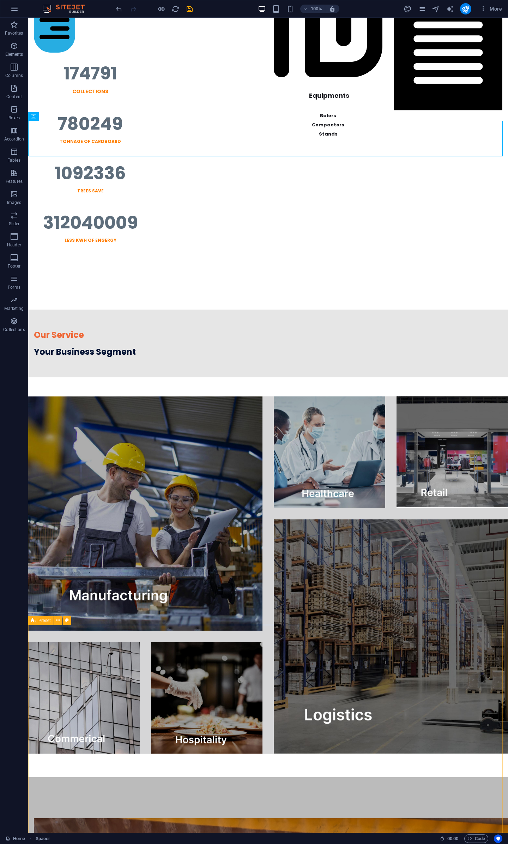
click at [38, 621] on span "Preset" at bounding box center [44, 620] width 12 height 4
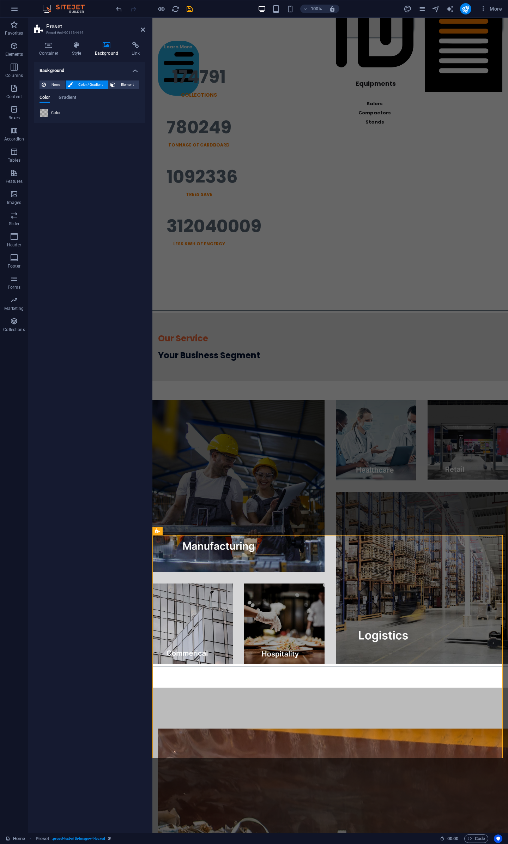
click at [46, 110] on span at bounding box center [44, 113] width 8 height 8
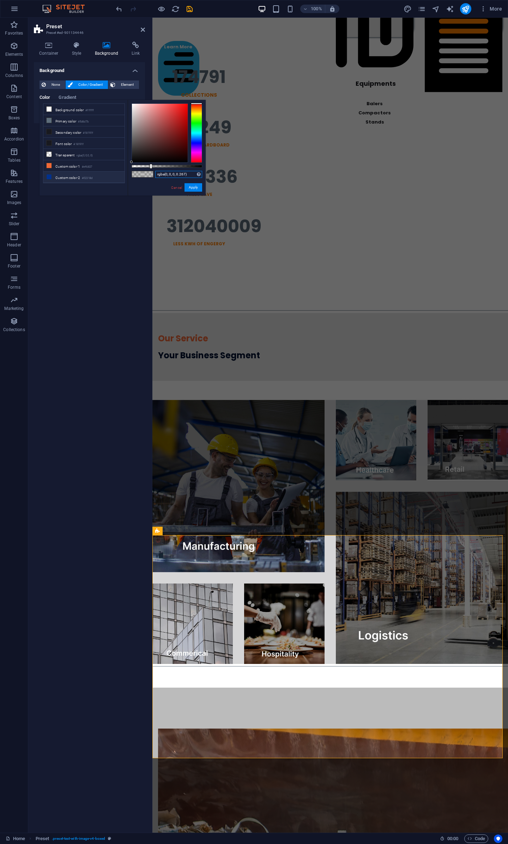
drag, startPoint x: 191, startPoint y: 178, endPoint x: 64, endPoint y: 177, distance: 127.4
click at [64, 177] on div "less Background color #ffffff Primary color #5d6d7b Secondary color #18191f Fon…" at bounding box center [123, 148] width 166 height 96
paste input "58, 60, 59, 0.125"
type input "rgba(58, 60, 59, 0.125)"
click at [195, 185] on button "Apply" at bounding box center [194, 187] width 18 height 8
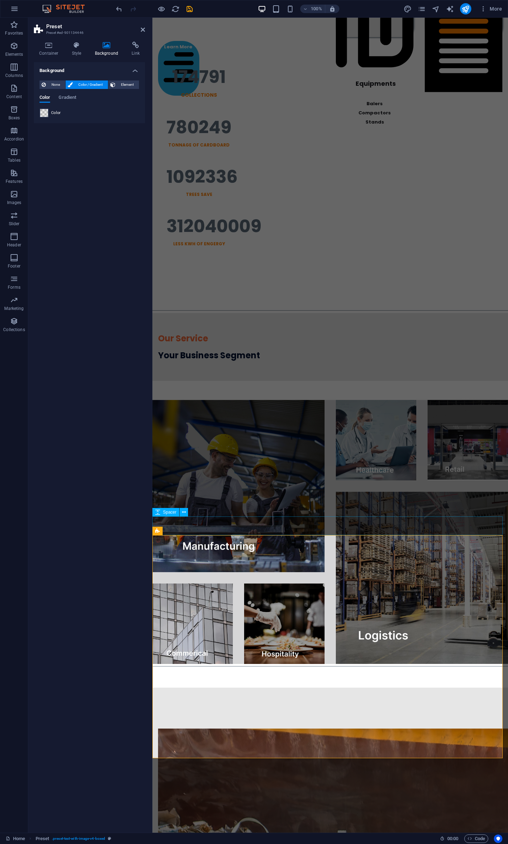
click at [328, 669] on div at bounding box center [330, 678] width 356 height 19
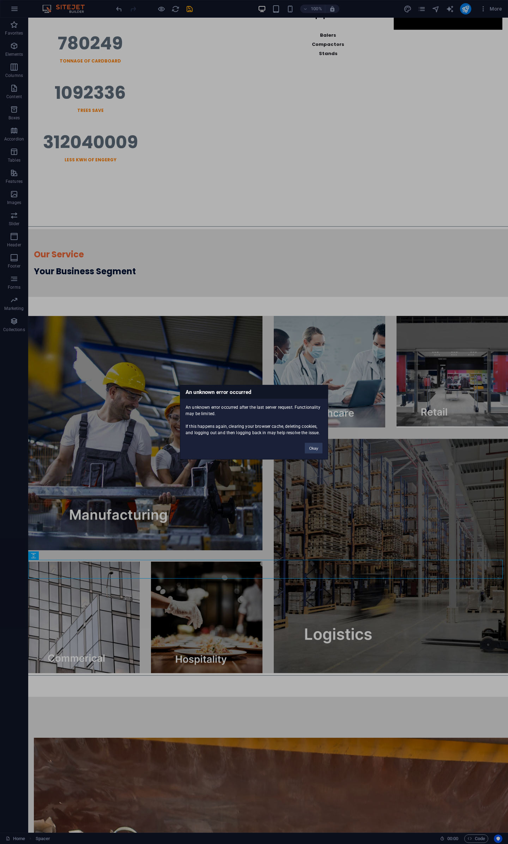
scroll to position [945, 0]
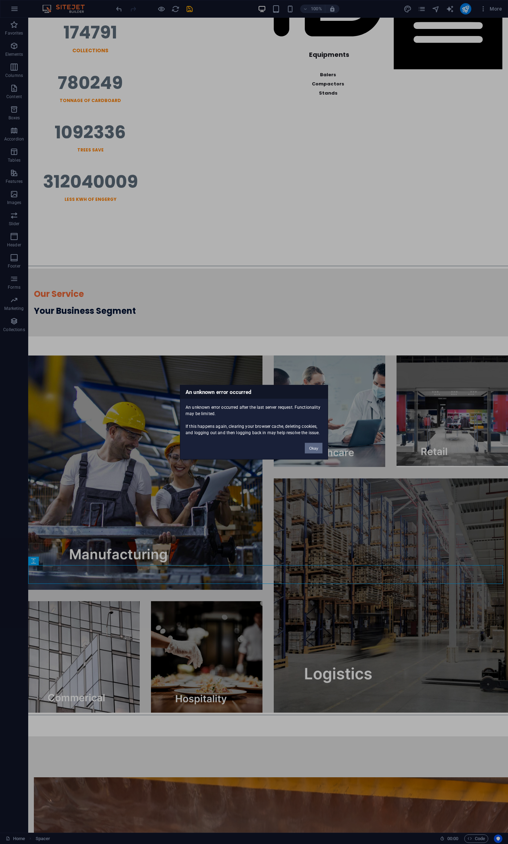
click at [316, 445] on button "Okay" at bounding box center [314, 448] width 18 height 11
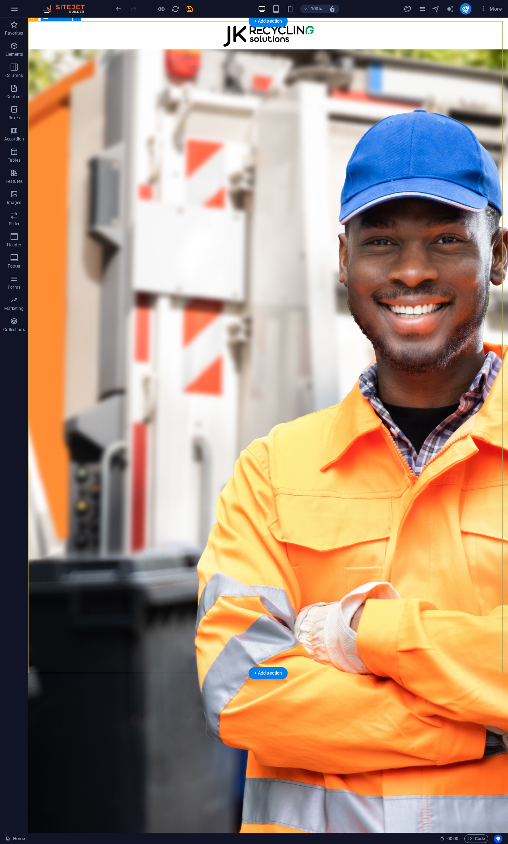
scroll to position [365, 0]
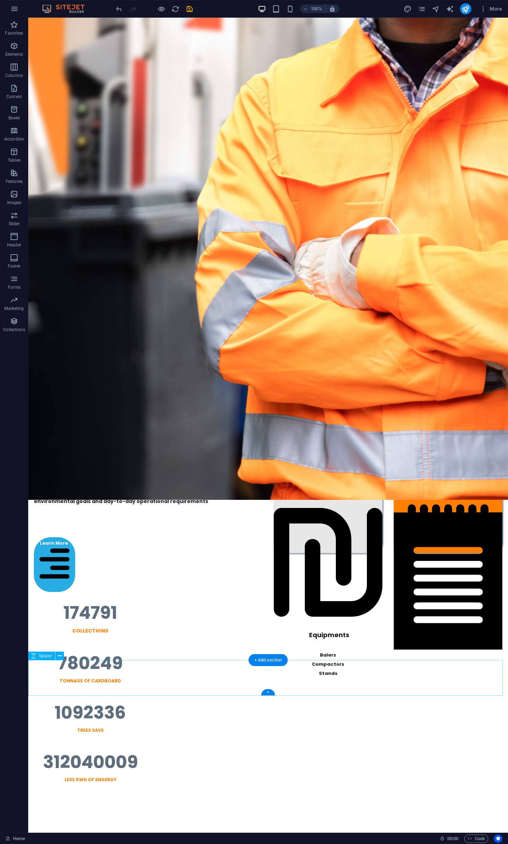
click at [268, 808] on div at bounding box center [268, 826] width 480 height 36
select select "px"
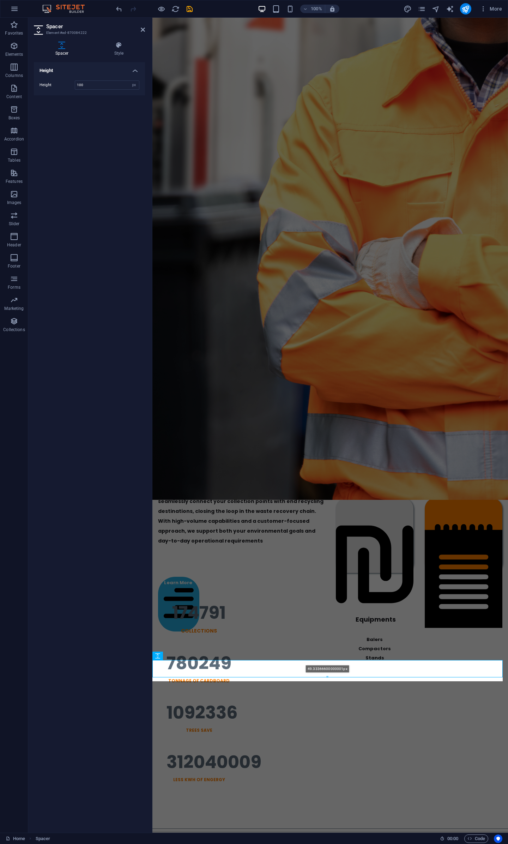
drag, startPoint x: 327, startPoint y: 695, endPoint x: 327, endPoint y: 678, distance: 16.9
click at [327, 678] on div at bounding box center [328, 677] width 350 height 2
type input "49"
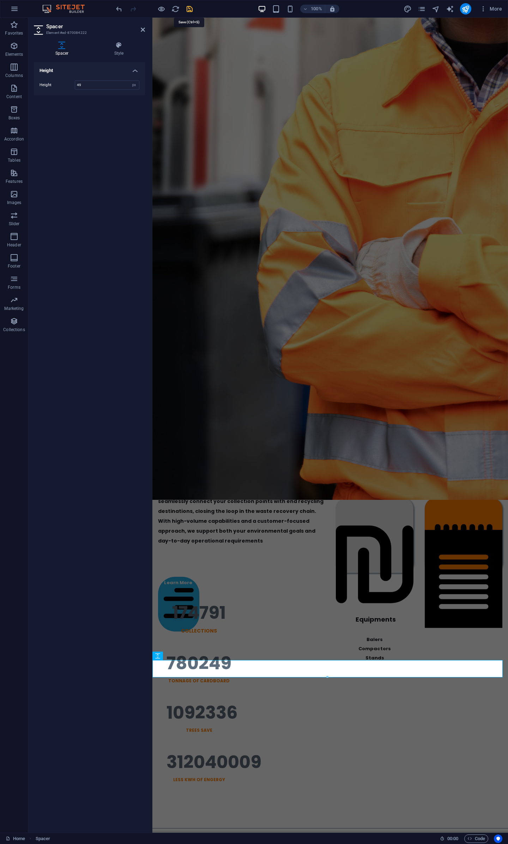
click at [188, 11] on icon "save" at bounding box center [190, 9] width 8 height 8
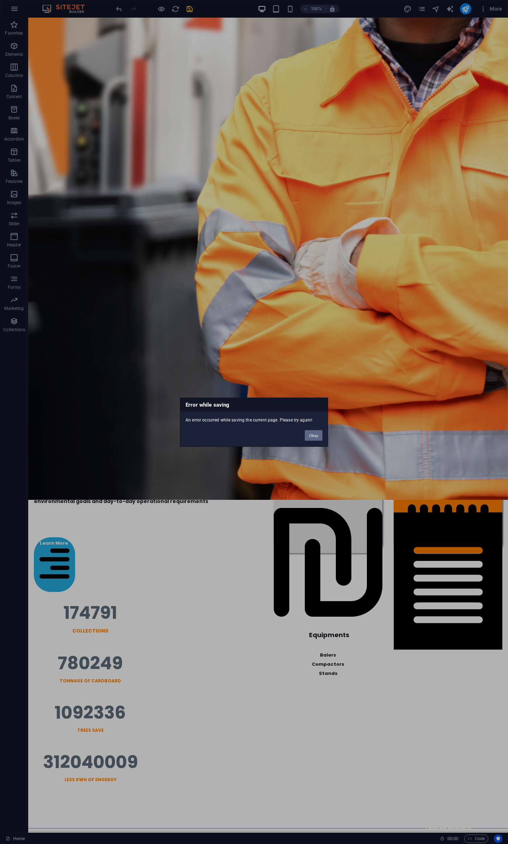
click at [320, 432] on button "Okay" at bounding box center [314, 435] width 18 height 11
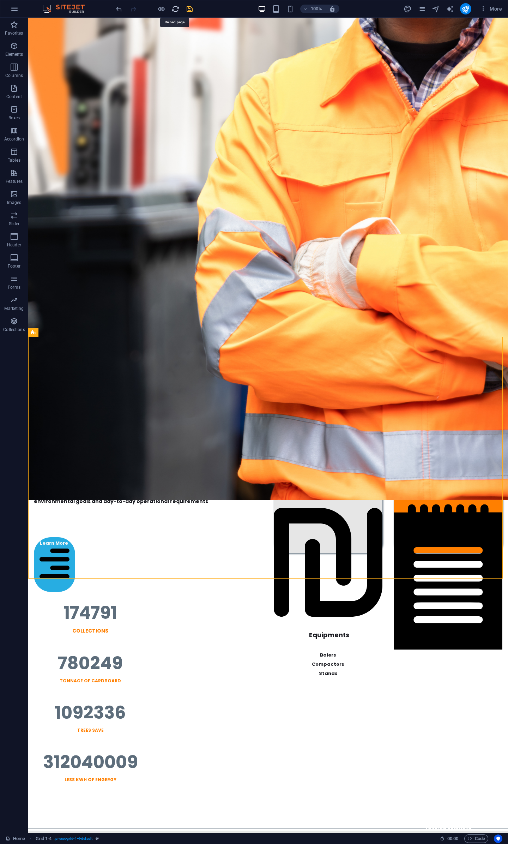
click at [176, 5] on icon "reload" at bounding box center [176, 9] width 8 height 8
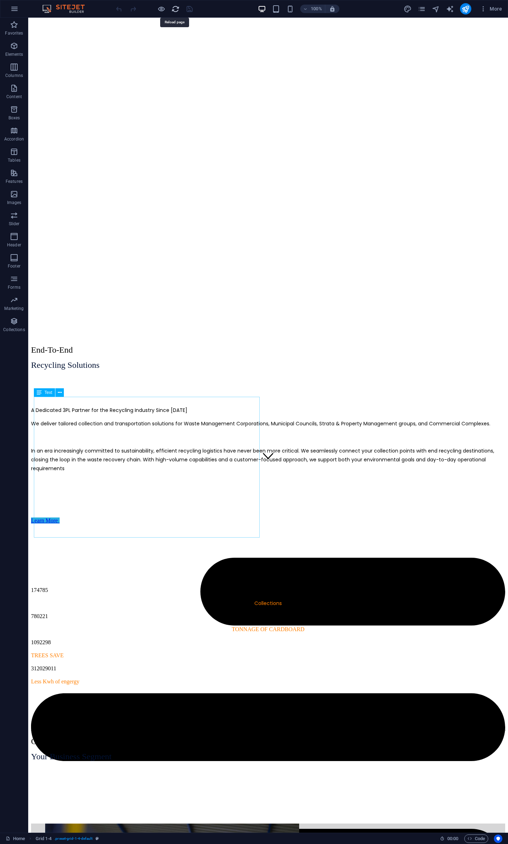
click at [174, 7] on icon "reload" at bounding box center [176, 9] width 8 height 8
click at [71, 9] on img at bounding box center [67, 9] width 53 height 8
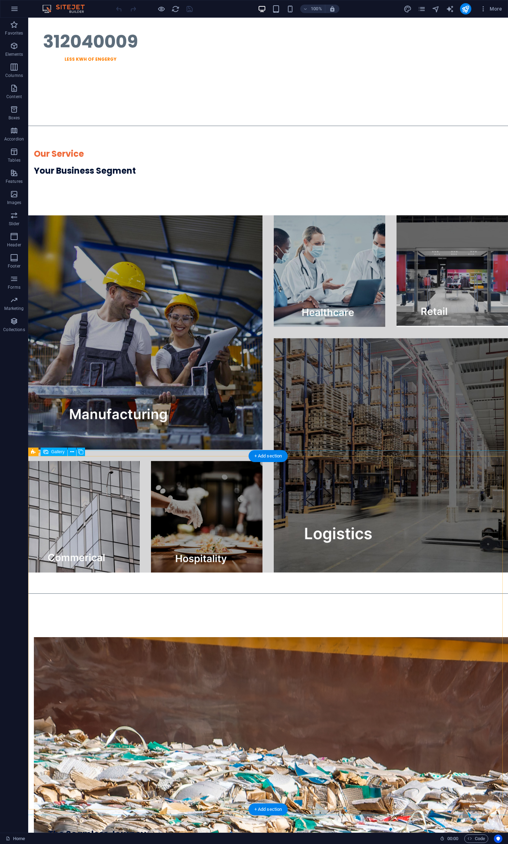
scroll to position [355, 0]
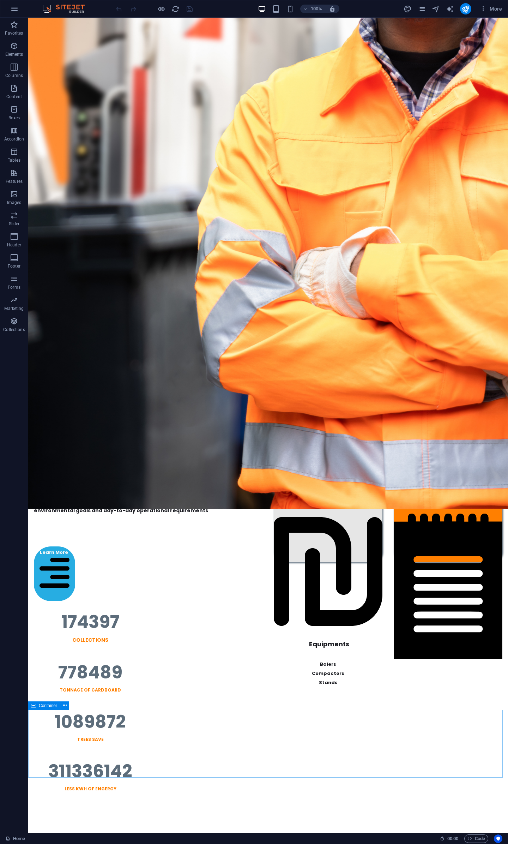
click at [44, 392] on span "Container" at bounding box center [48, 705] width 18 height 4
select select "px"
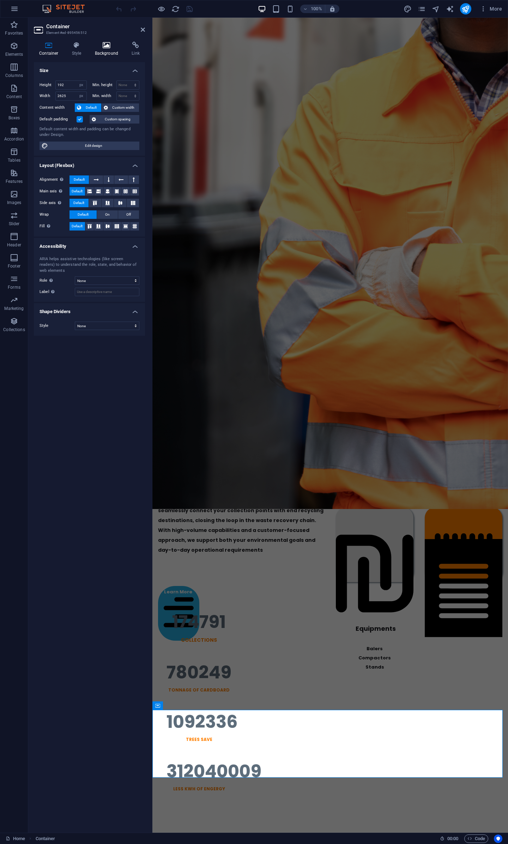
click at [105, 44] on icon at bounding box center [107, 45] width 34 height 7
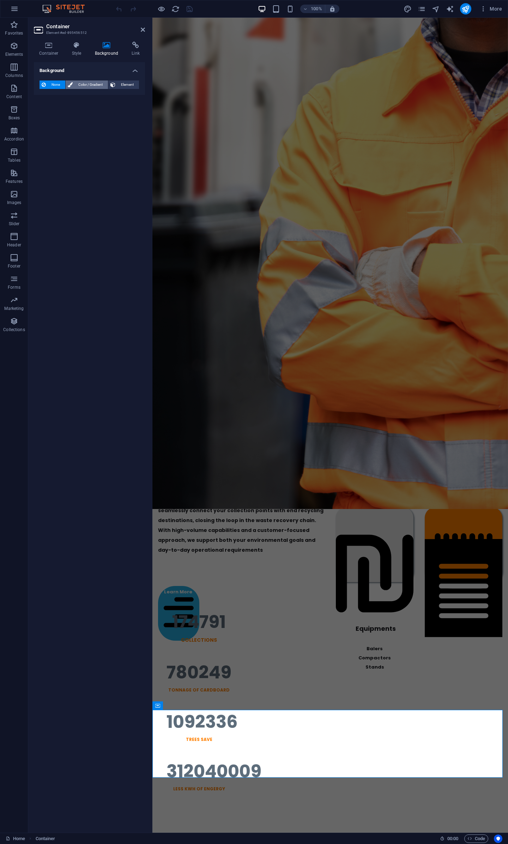
click at [95, 84] on span "Color / Gradient" at bounding box center [90, 84] width 31 height 8
click at [46, 112] on span at bounding box center [44, 113] width 8 height 8
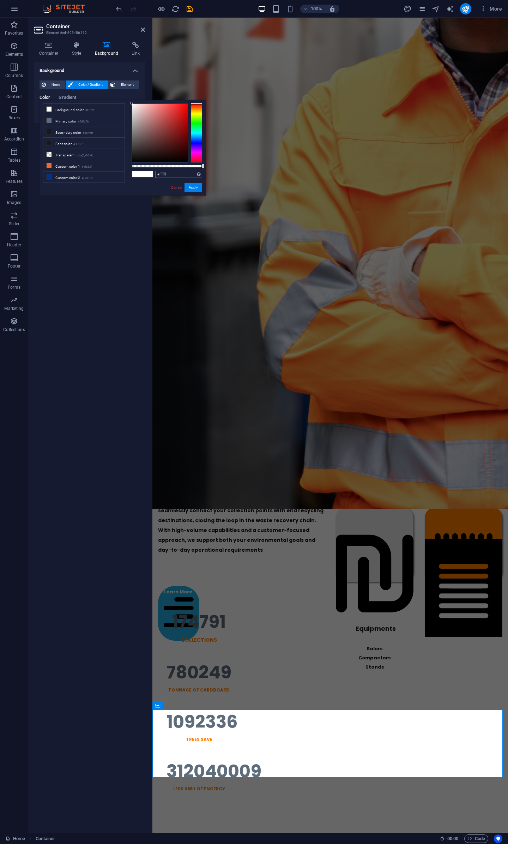
drag, startPoint x: 175, startPoint y: 176, endPoint x: 55, endPoint y: 182, distance: 119.8
click at [55, 182] on div "less Background color #ffffff Primary color #5d6d7b Secondary color #18191f Fon…" at bounding box center [123, 148] width 166 height 96
click at [176, 175] on input "#ffffff" at bounding box center [178, 174] width 47 height 7
drag, startPoint x: 146, startPoint y: 175, endPoint x: 91, endPoint y: 176, distance: 54.7
click at [91, 176] on div "less Background color #ffffff Primary color #5d6d7b Secondary color #18191f Fon…" at bounding box center [123, 148] width 166 height 96
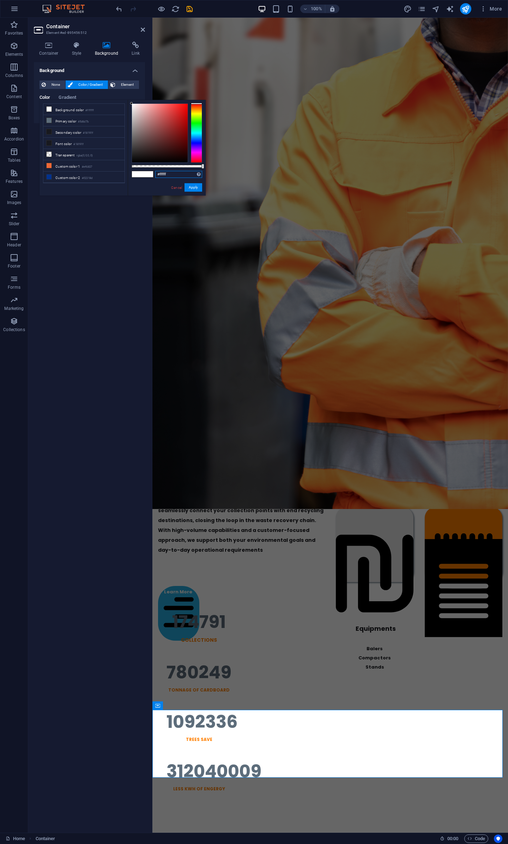
paste input "rgba(58, 60, 59, 0.125)"
type input "rgba(58, 60, 59, 0.125)"
drag, startPoint x: 193, startPoint y: 188, endPoint x: 40, endPoint y: 169, distance: 154.0
click at [193, 188] on button "Apply" at bounding box center [194, 187] width 18 height 8
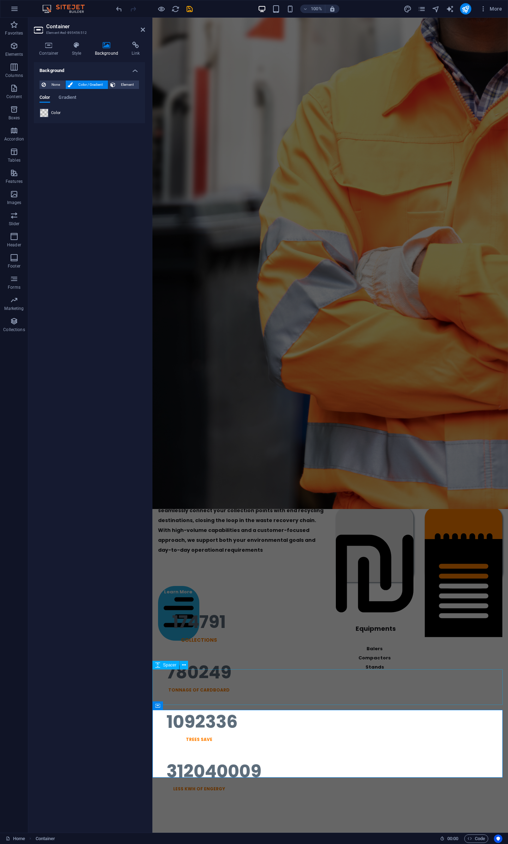
click at [313, 392] on div at bounding box center [330, 835] width 356 height 36
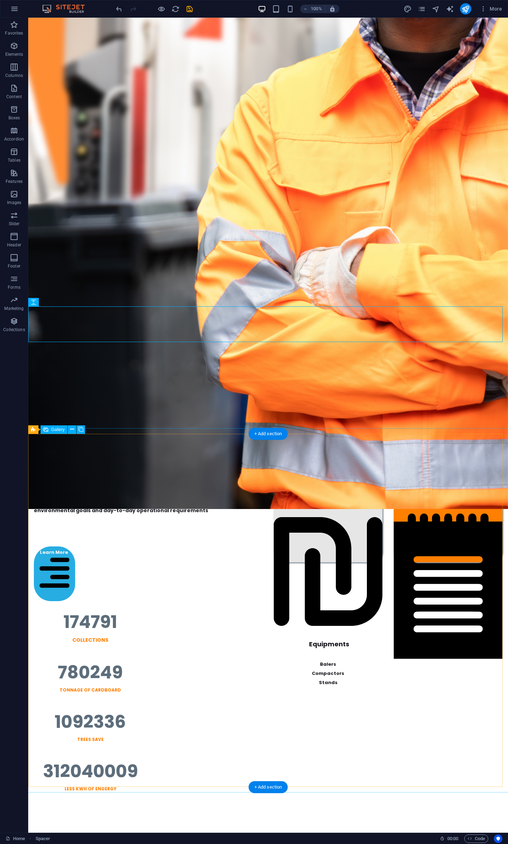
scroll to position [720, 0]
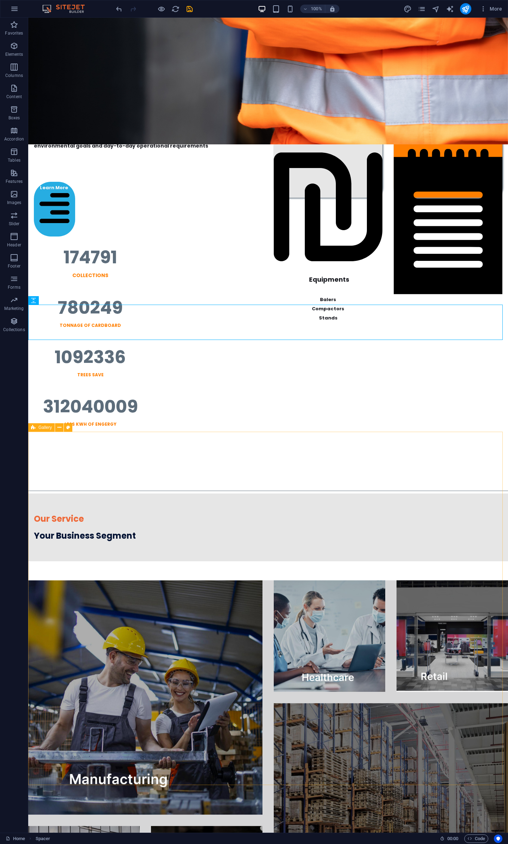
click at [31, 392] on icon at bounding box center [33, 427] width 5 height 8
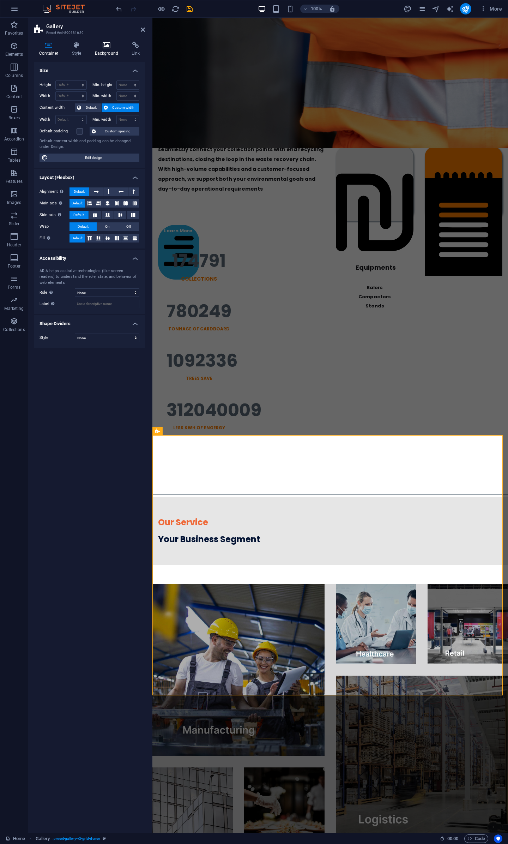
click at [109, 43] on icon at bounding box center [107, 45] width 34 height 7
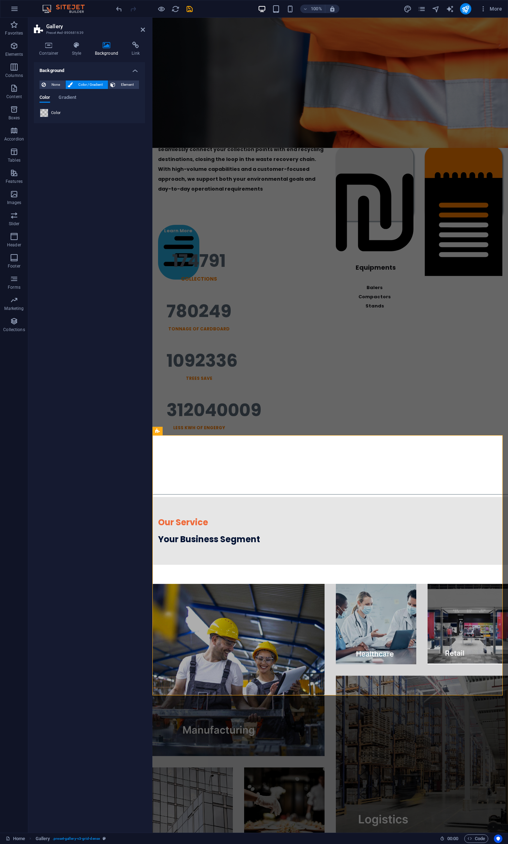
click at [43, 113] on span at bounding box center [44, 113] width 8 height 8
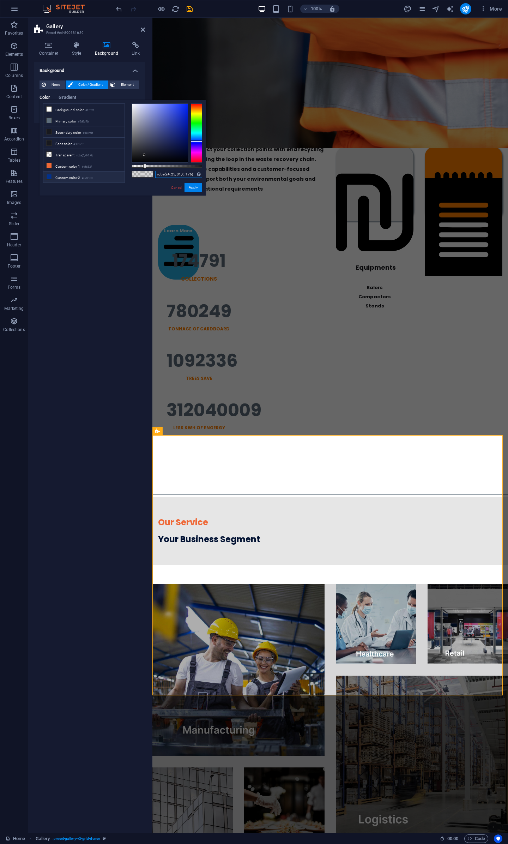
drag, startPoint x: 194, startPoint y: 175, endPoint x: 48, endPoint y: 178, distance: 145.8
click at [48, 178] on div "less Background color #ffffff Primary color #5d6d7b Secondary color #18191f Fon…" at bounding box center [123, 148] width 166 height 96
paste input "58, 60, 59, 0.125"
type input "rgba(58, 60, 59, 0.125)"
drag, startPoint x: 196, startPoint y: 189, endPoint x: 43, endPoint y: 168, distance: 153.9
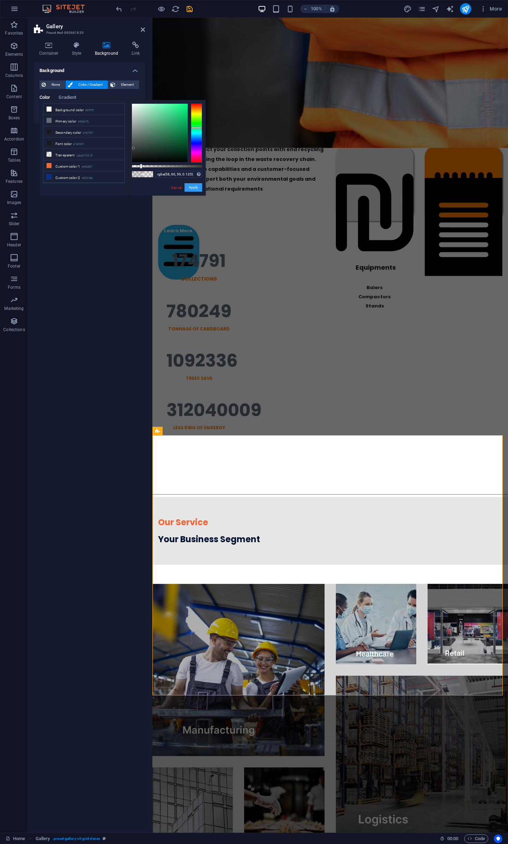
click at [196, 189] on button "Apply" at bounding box center [194, 187] width 18 height 8
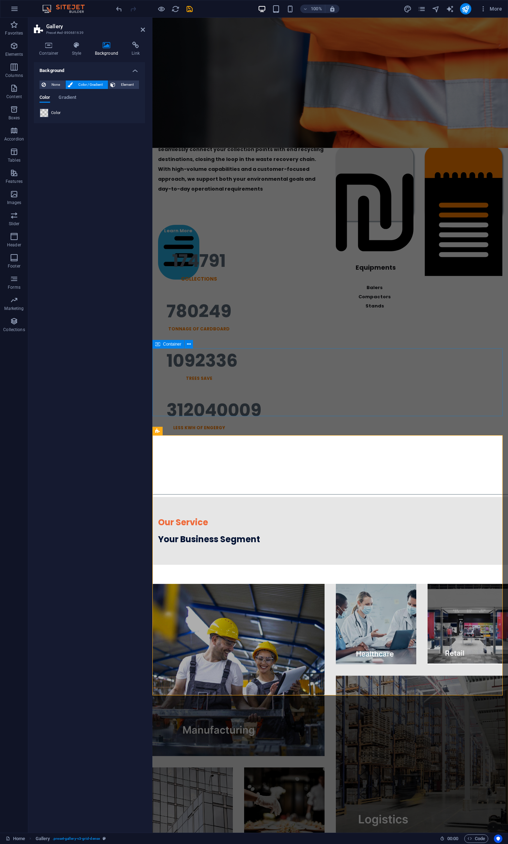
click at [346, 392] on div "Our Service Your Business Segment" at bounding box center [330, 531] width 356 height 68
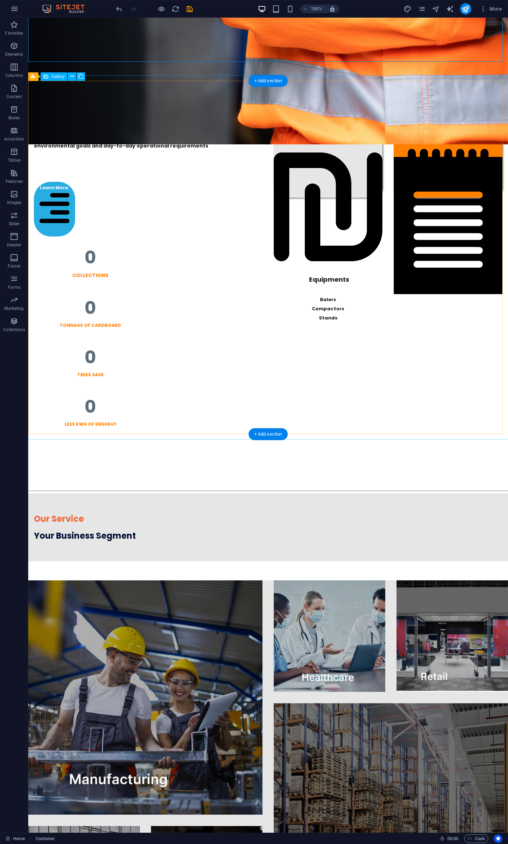
scroll to position [1085, 0]
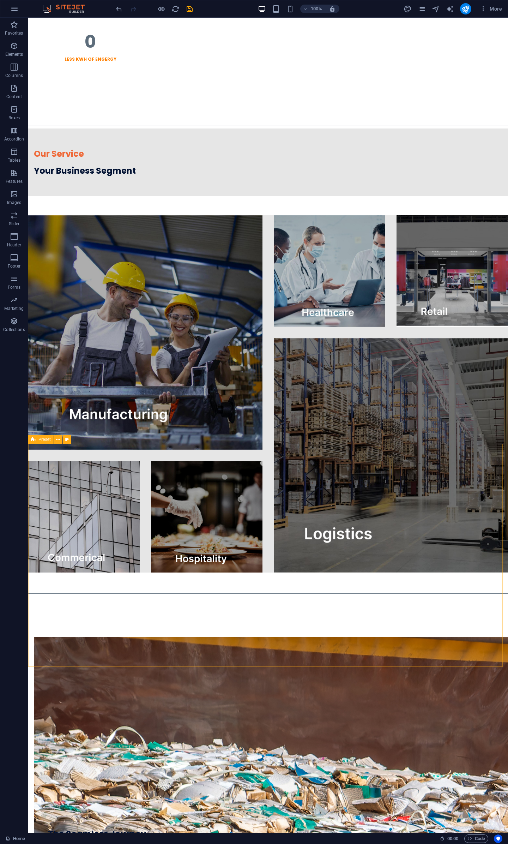
click at [47, 392] on span "Preset" at bounding box center [44, 439] width 12 height 4
drag, startPoint x: 47, startPoint y: 437, endPoint x: 85, endPoint y: 288, distance: 153.8
click at [47, 392] on span "Preset" at bounding box center [44, 439] width 12 height 4
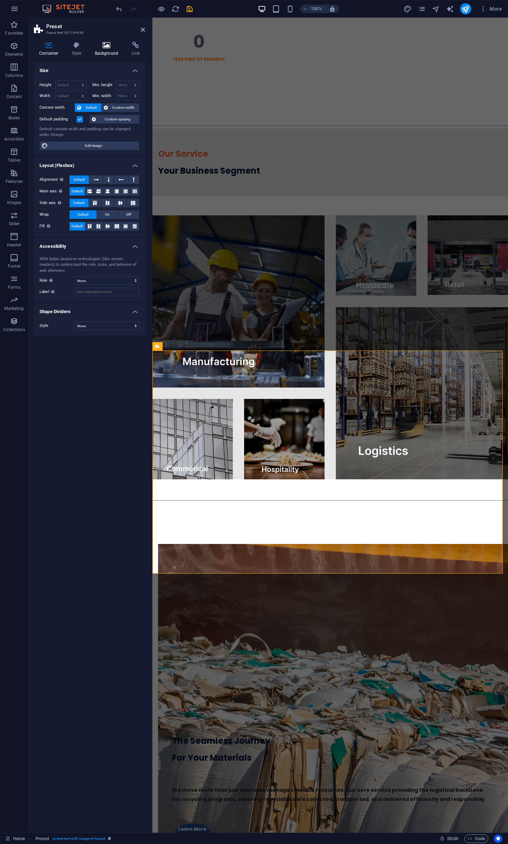
click at [107, 56] on h4 "Background" at bounding box center [108, 49] width 37 height 15
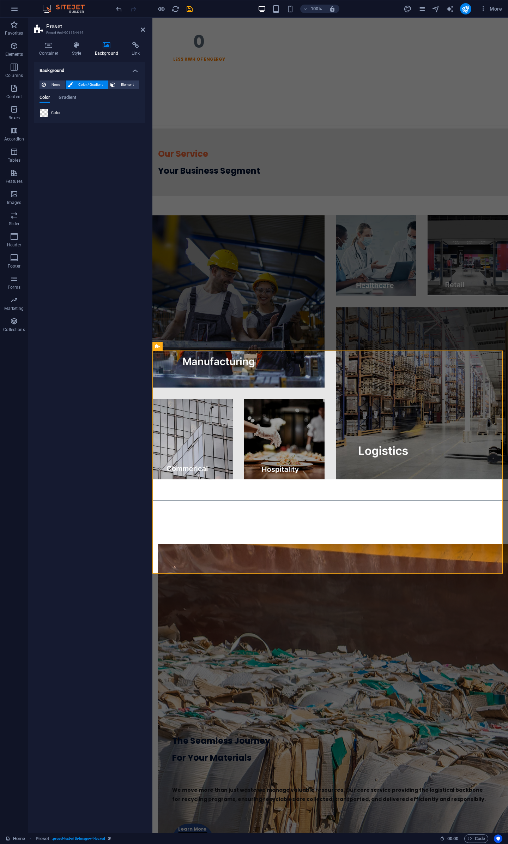
click at [41, 113] on span at bounding box center [44, 113] width 8 height 8
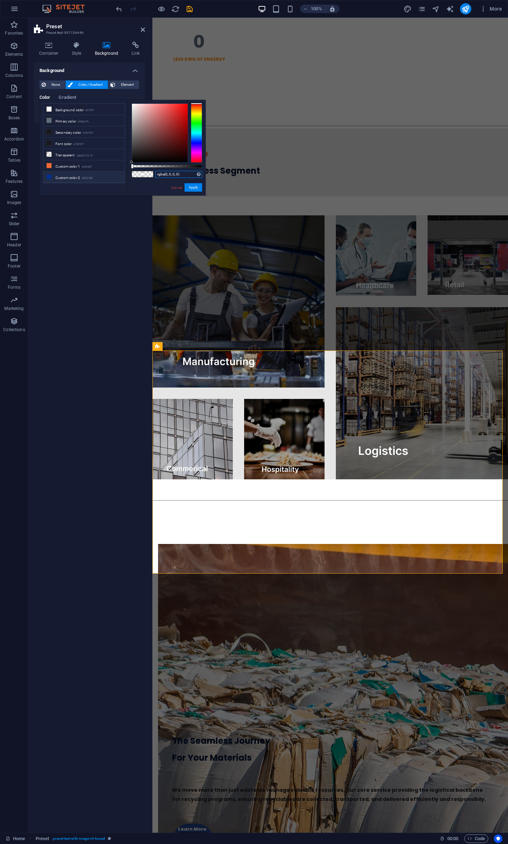
drag, startPoint x: 192, startPoint y: 176, endPoint x: 92, endPoint y: 178, distance: 100.6
click at [92, 178] on div "less Background color #ffffff Primary color #5d6d7b Secondary color #18191f Fon…" at bounding box center [123, 148] width 166 height 96
paste input "58, 60, 59, 0.125"
type input "rgba(58, 60, 59, 0.125)"
click at [196, 192] on div "rgba(58, 60, 59, 0.125) Supported formats #0852ed rgb(8, 82, 237) rgba(8, 82, 2…" at bounding box center [167, 199] width 78 height 198
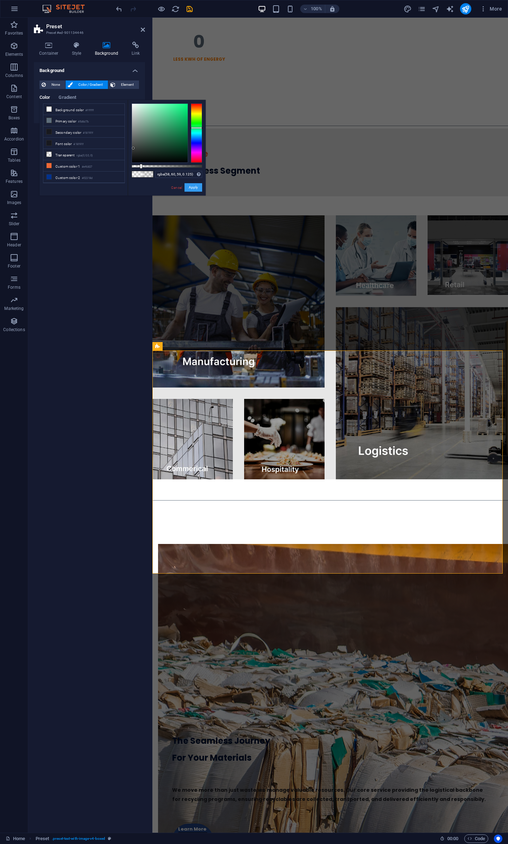
click at [195, 187] on button "Apply" at bounding box center [194, 187] width 18 height 8
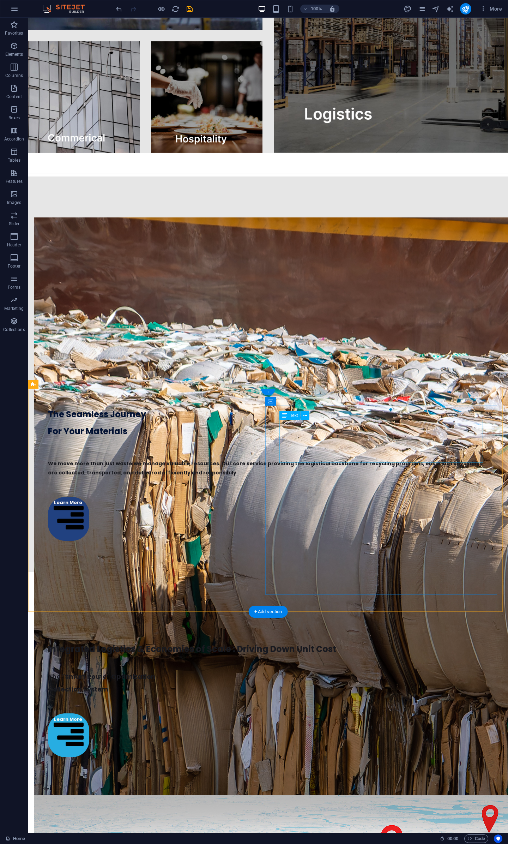
scroll to position [1140, 0]
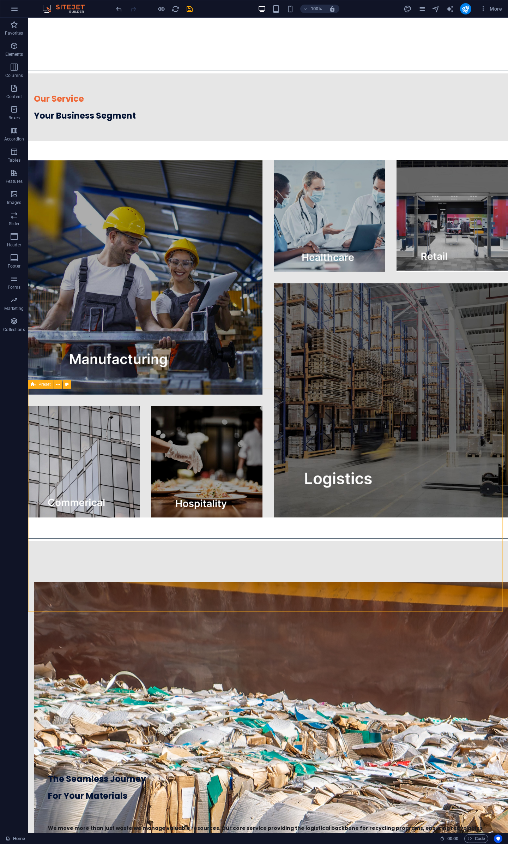
click at [50, 384] on span "Preset" at bounding box center [44, 384] width 12 height 4
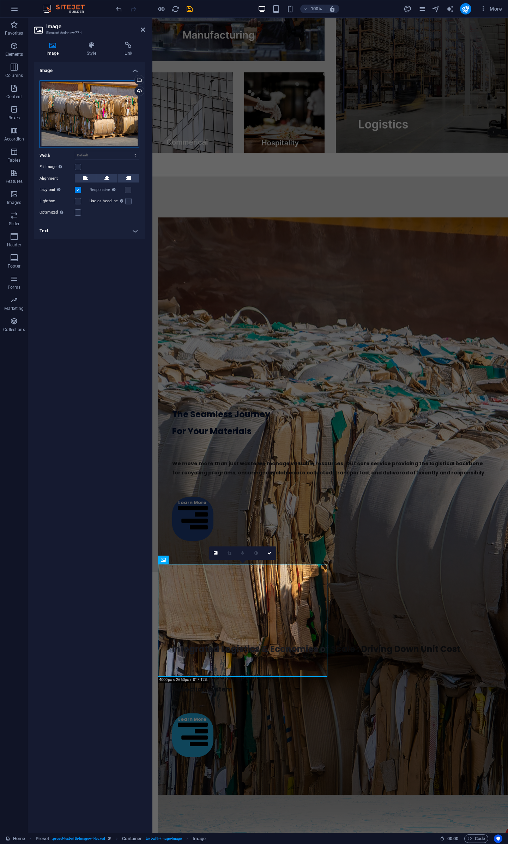
click at [97, 132] on div "Drag files here, click to choose files or select files from Files or our free s…" at bounding box center [90, 114] width 100 height 68
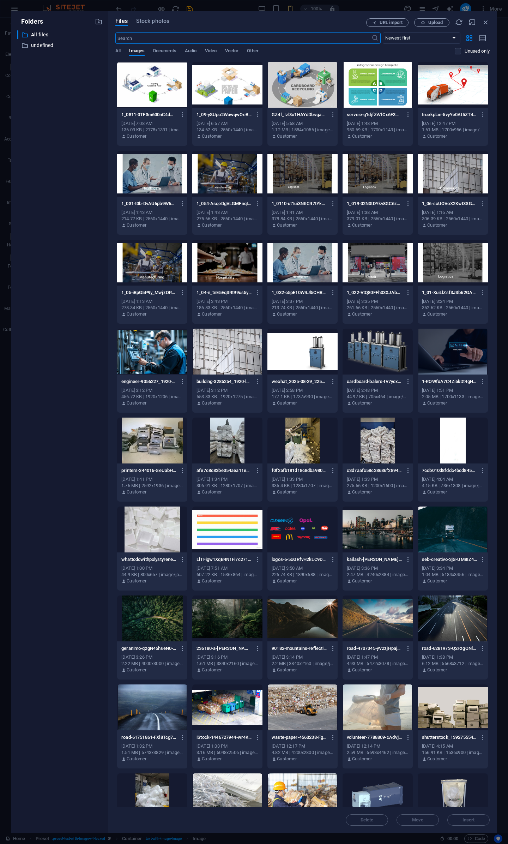
scroll to position [2081, 0]
click at [436, 24] on span "Upload" at bounding box center [435, 22] width 14 height 4
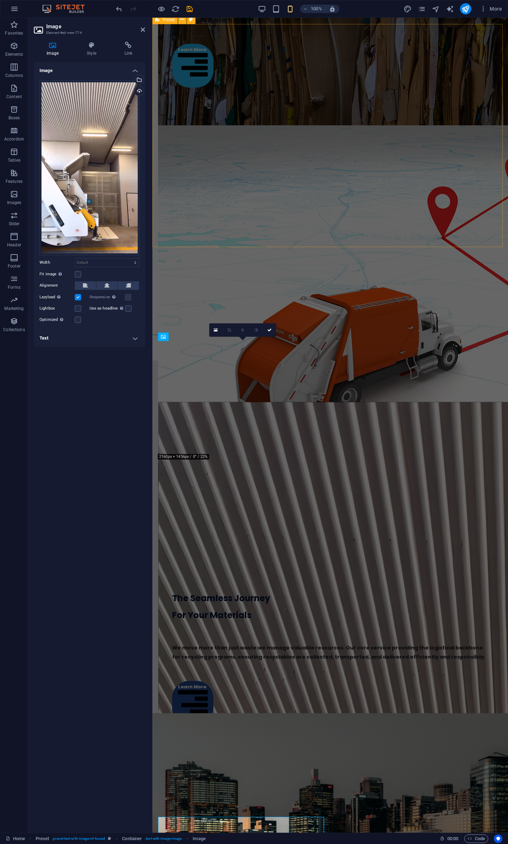
scroll to position [1635, 0]
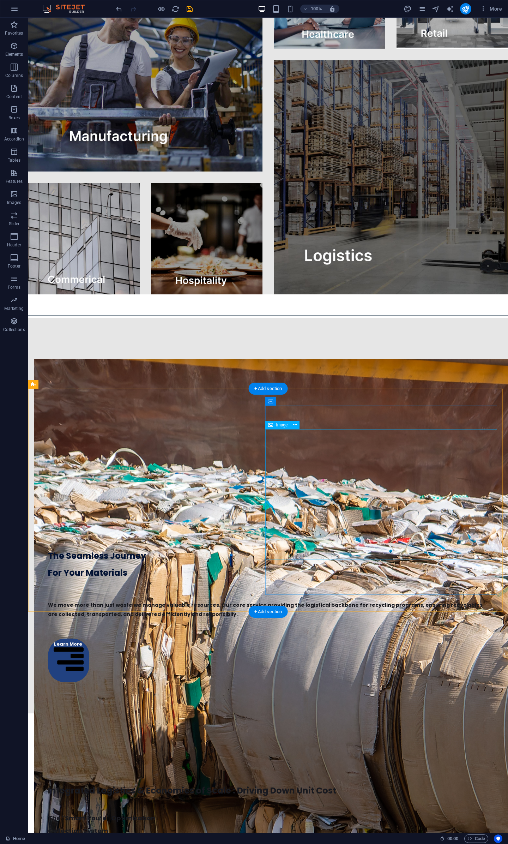
scroll to position [1728, 0]
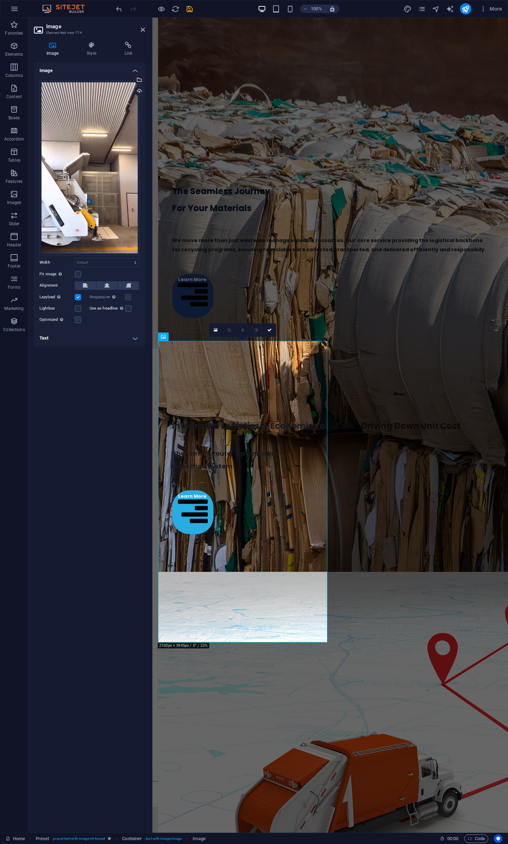
click at [78, 321] on label at bounding box center [78, 320] width 6 height 6
click at [0, 0] on input "Optimized Images are compressed to improve page speed." at bounding box center [0, 0] width 0 height 0
click at [219, 332] on link at bounding box center [215, 329] width 13 height 13
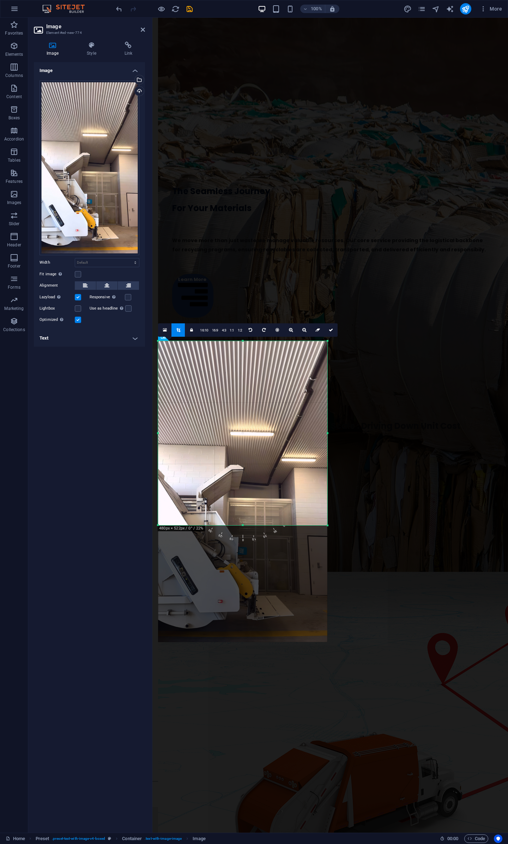
drag, startPoint x: 244, startPoint y: 641, endPoint x: 246, endPoint y: 524, distance: 117.2
click at [246, 392] on div at bounding box center [242, 525] width 169 height 2
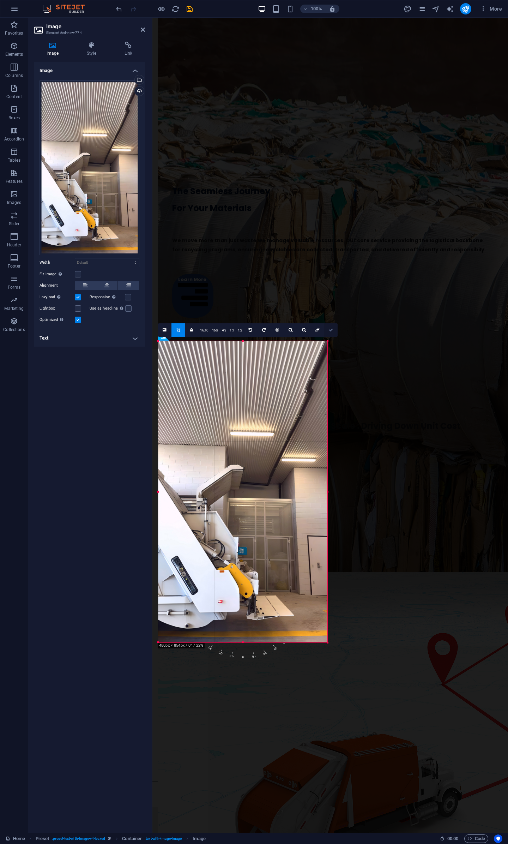
click at [329, 332] on link at bounding box center [330, 329] width 13 height 13
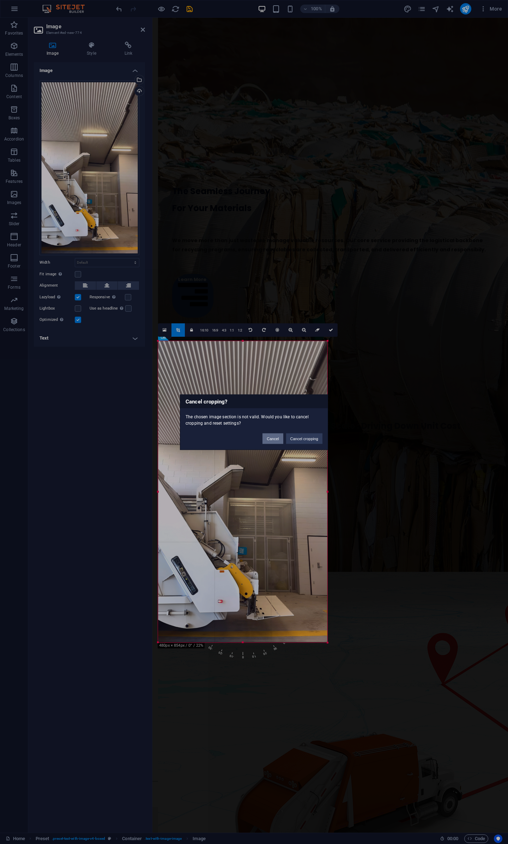
click at [278, 392] on button "Cancel" at bounding box center [273, 438] width 20 height 11
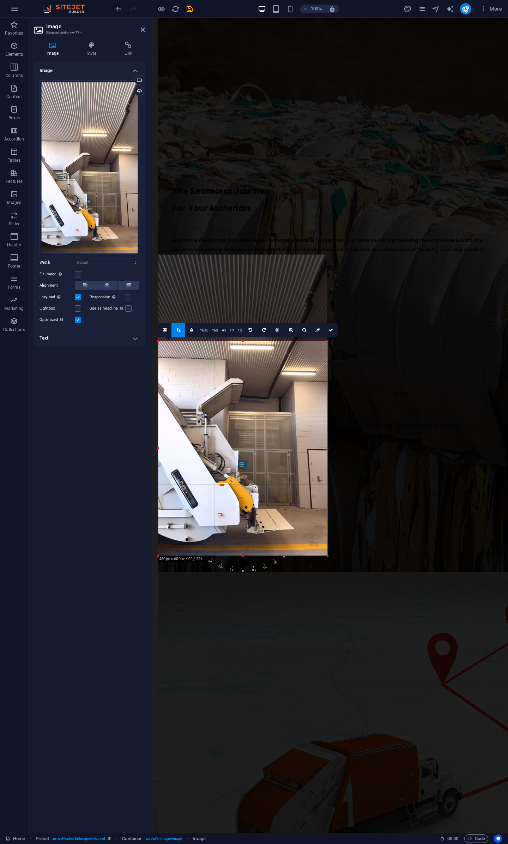
drag, startPoint x: 243, startPoint y: 341, endPoint x: 251, endPoint y: 427, distance: 86.8
click at [251, 392] on div "180 170 160 150 140 130 120 110 100 90 80 70 60 50 40 30 20 10 0 -10 -20 -30 -4…" at bounding box center [242, 448] width 169 height 215
click at [251, 392] on div at bounding box center [242, 404] width 169 height 301
click at [329, 333] on link at bounding box center [330, 329] width 13 height 13
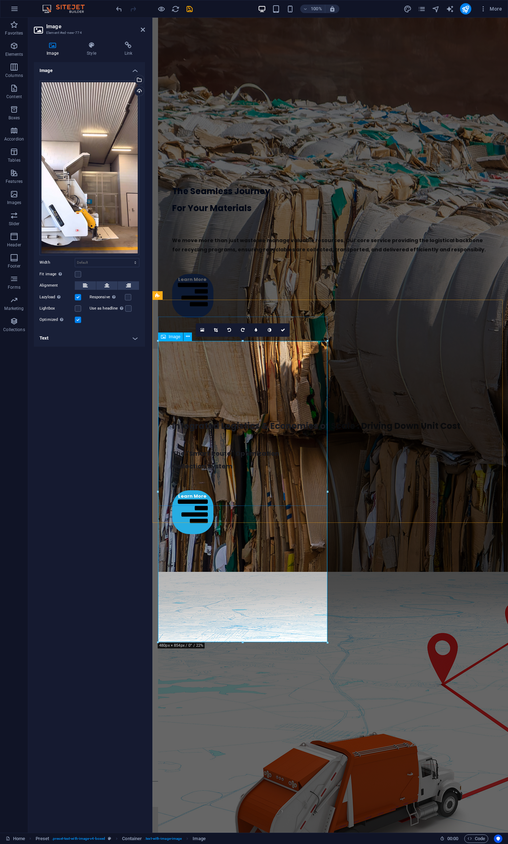
click at [213, 331] on link at bounding box center [215, 329] width 13 height 13
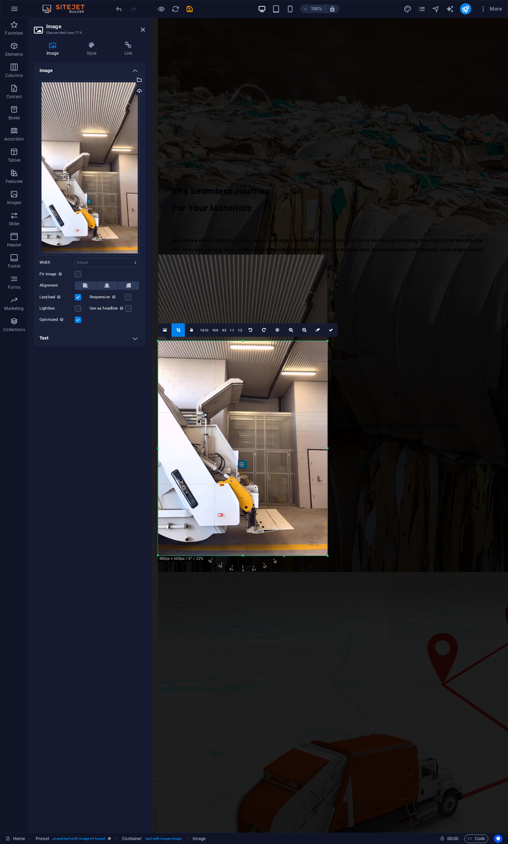
drag, startPoint x: 242, startPoint y: 643, endPoint x: 255, endPoint y: 555, distance: 88.4
click at [255, 392] on div at bounding box center [242, 556] width 169 height 2
click at [329, 328] on icon at bounding box center [331, 330] width 4 height 4
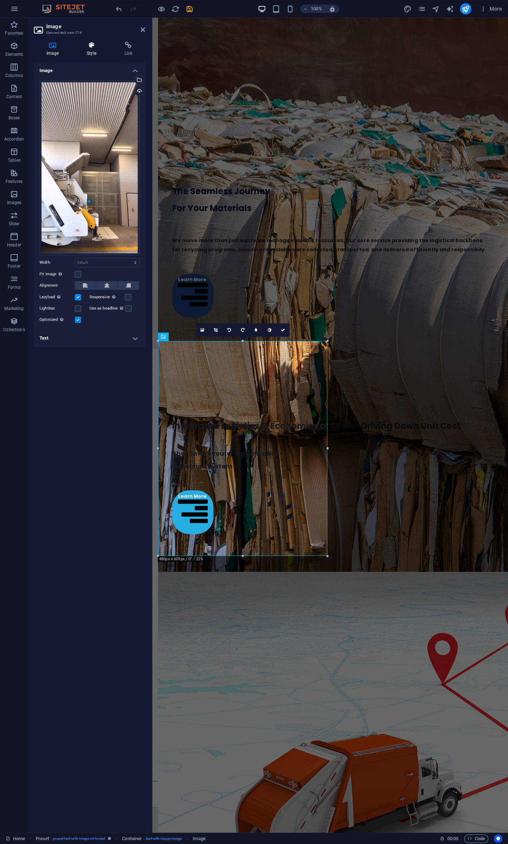
click at [90, 50] on h4 "Style" at bounding box center [92, 49] width 37 height 15
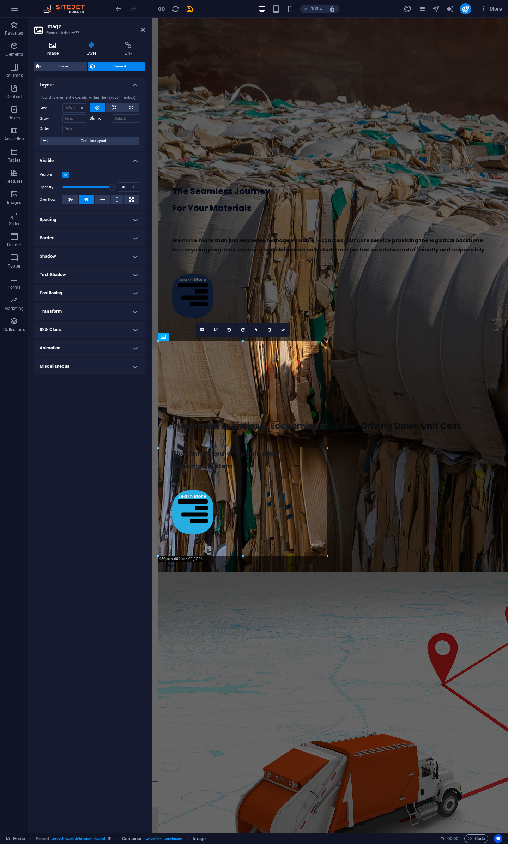
click at [52, 47] on icon at bounding box center [52, 45] width 37 height 7
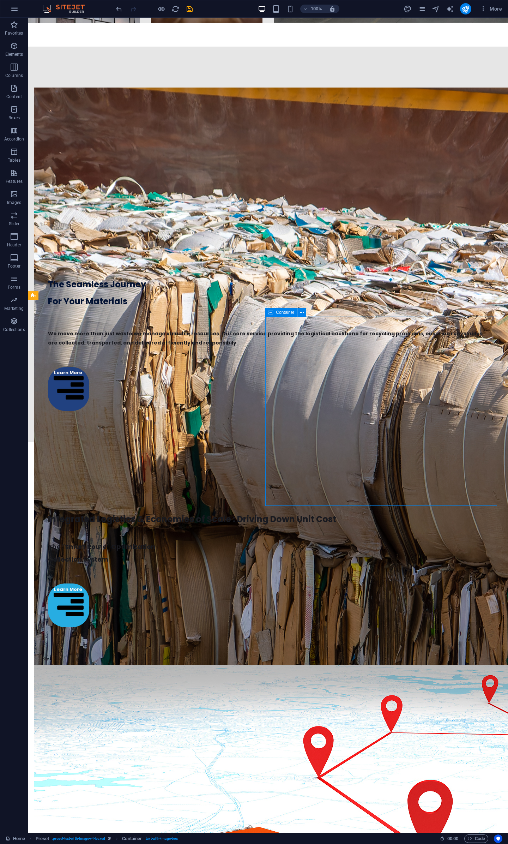
scroll to position [1728, 0]
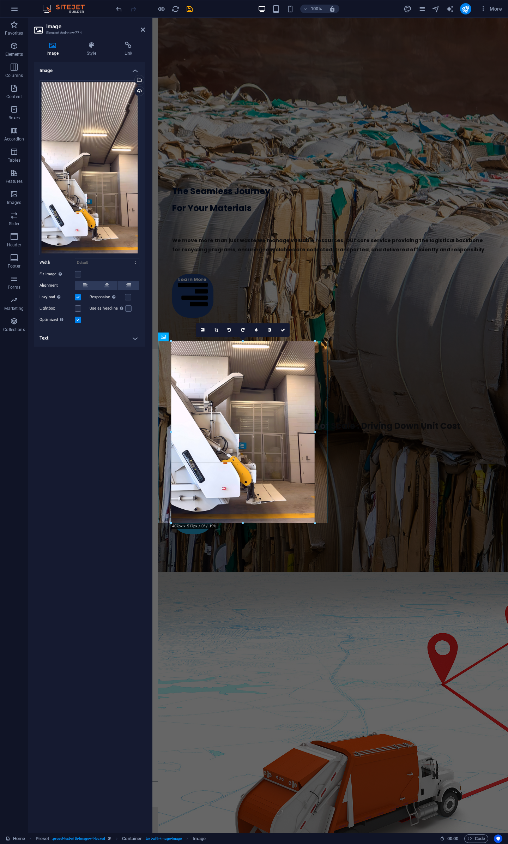
drag, startPoint x: 243, startPoint y: 556, endPoint x: 180, endPoint y: 472, distance: 105.1
type input "406"
select select "px"
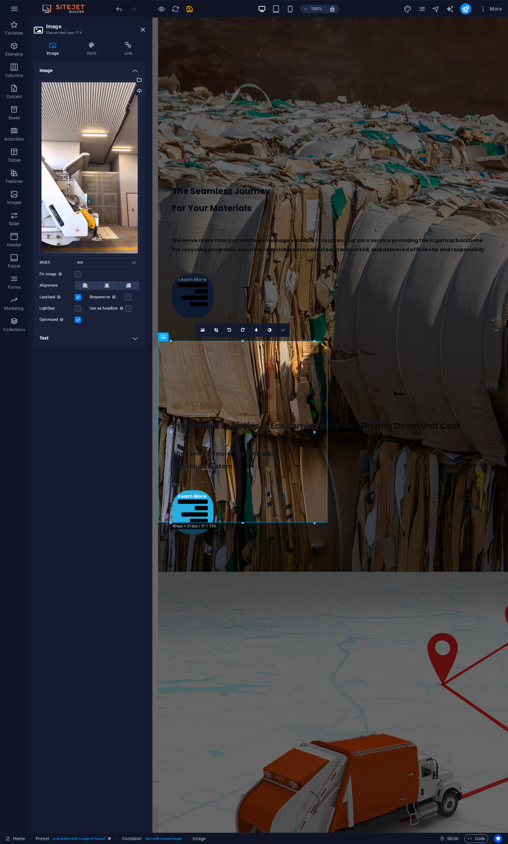
click at [284, 330] on icon at bounding box center [283, 330] width 4 height 4
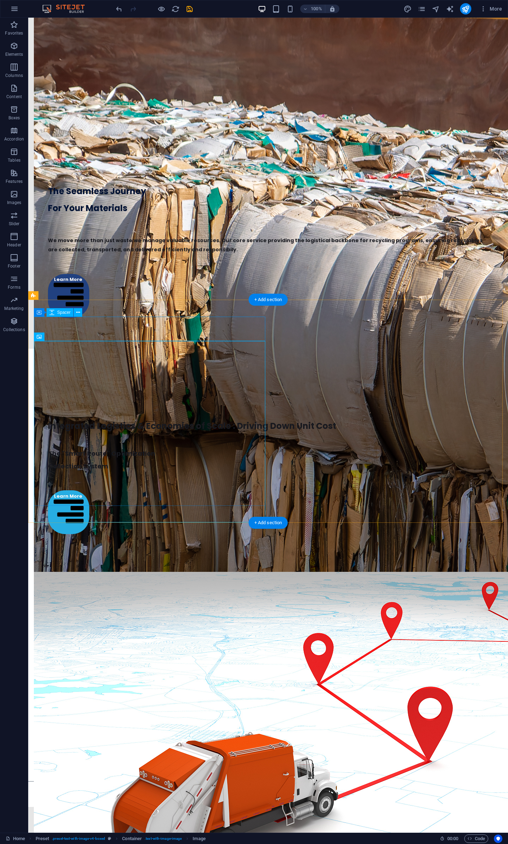
click at [138, 392] on div at bounding box center [268, 836] width 469 height 24
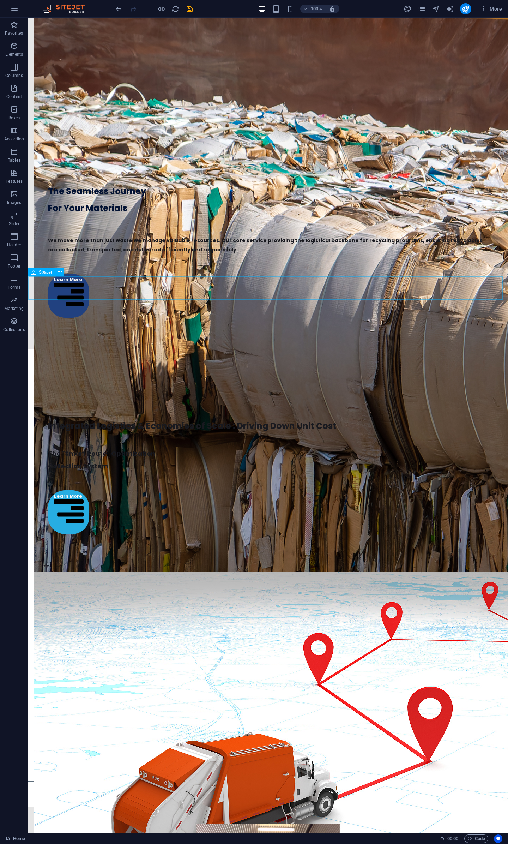
click at [36, 273] on icon at bounding box center [33, 272] width 5 height 8
click at [38, 295] on div "Preset" at bounding box center [40, 295] width 25 height 8
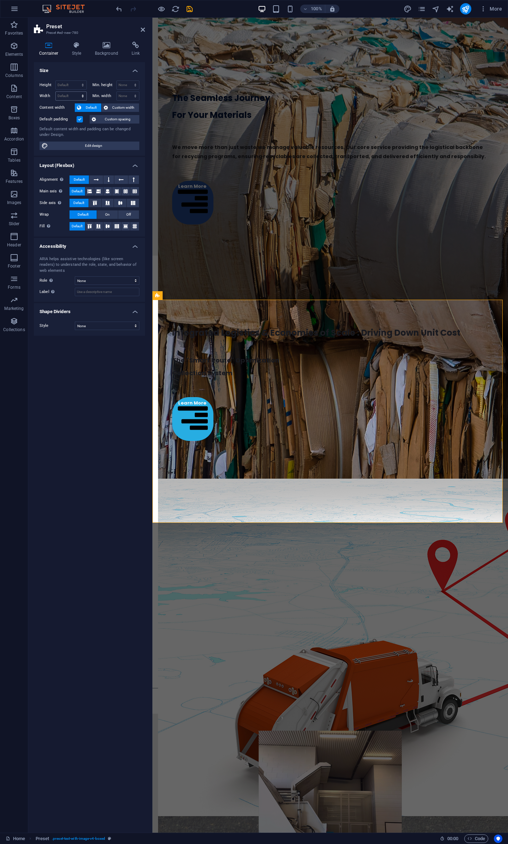
scroll to position [1635, 0]
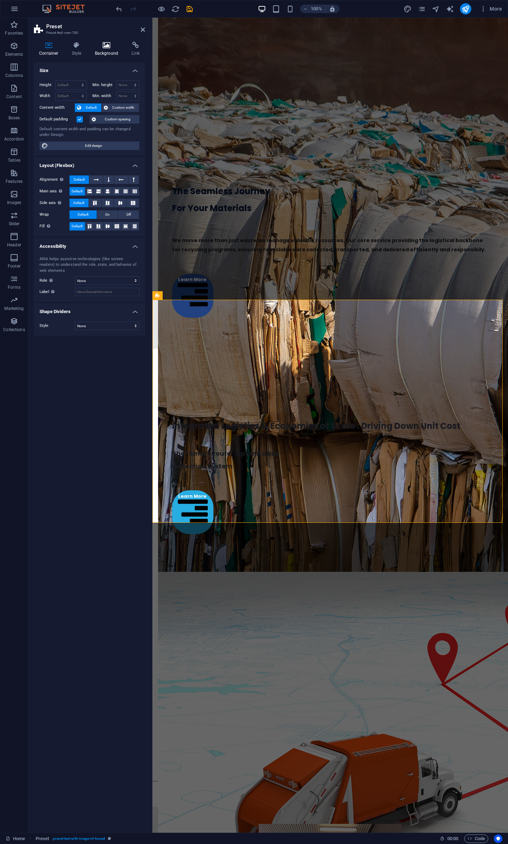
click at [103, 46] on icon at bounding box center [107, 45] width 34 height 7
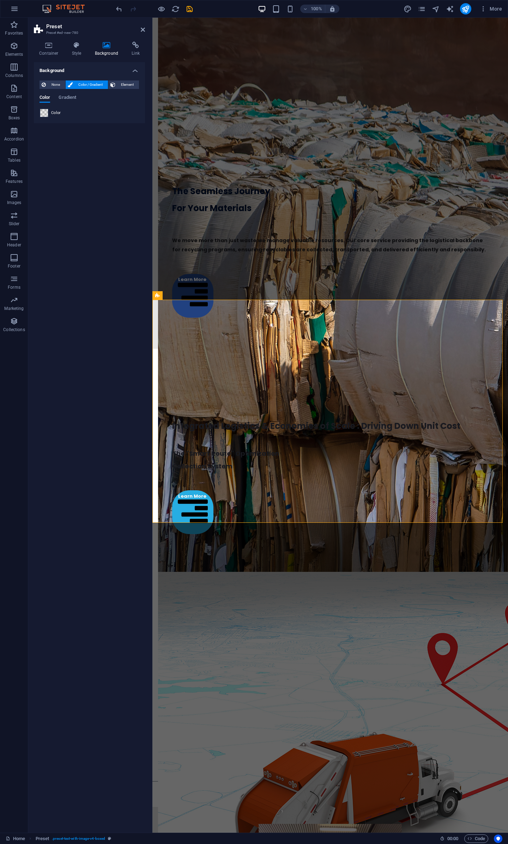
click at [47, 113] on span at bounding box center [44, 113] width 8 height 8
type input "rgba(58, 60, 59, 0.125)"
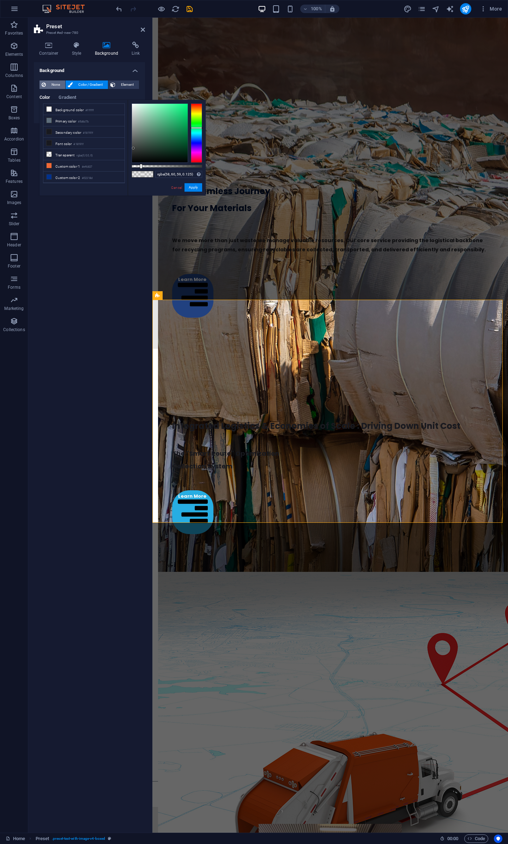
click at [48, 82] on button "None" at bounding box center [53, 84] width 26 height 8
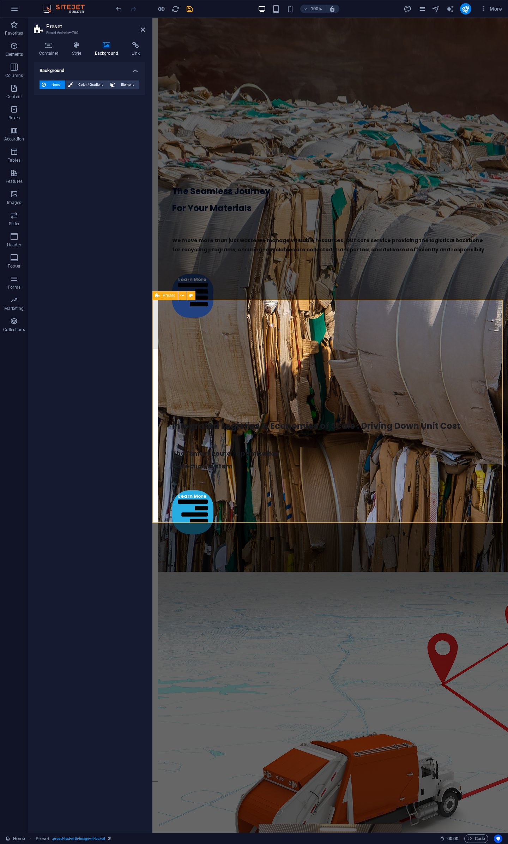
click at [400, 392] on div at bounding box center [330, 795] width 356 height 23
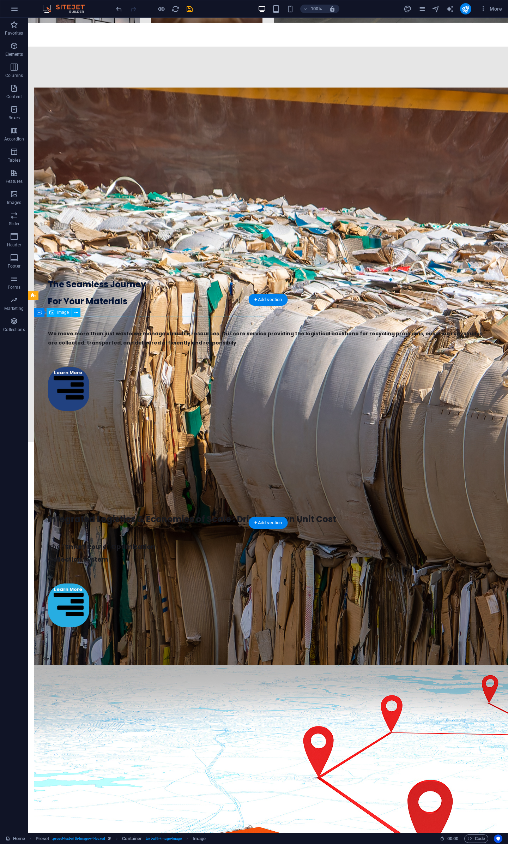
select select "px"
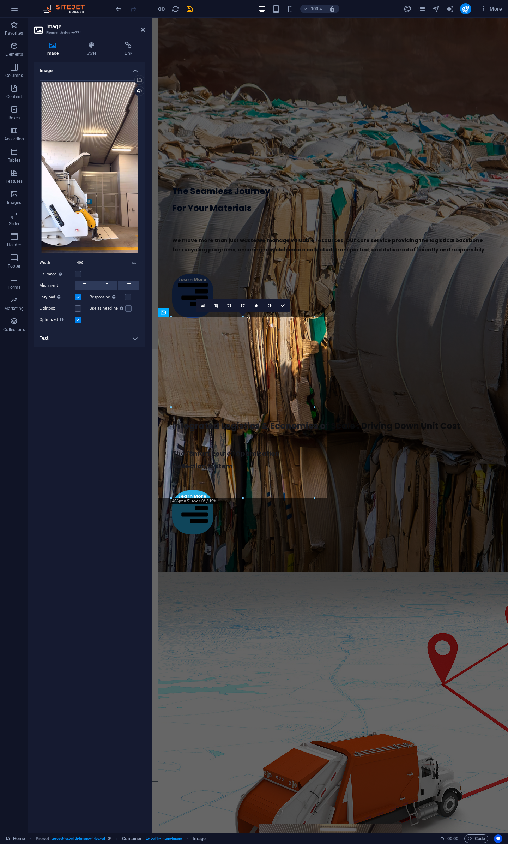
click at [75, 319] on label at bounding box center [78, 320] width 6 height 6
click at [0, 0] on input "Optimized Images are compressed to improve page speed." at bounding box center [0, 0] width 0 height 0
click at [273, 305] on link at bounding box center [269, 305] width 13 height 13
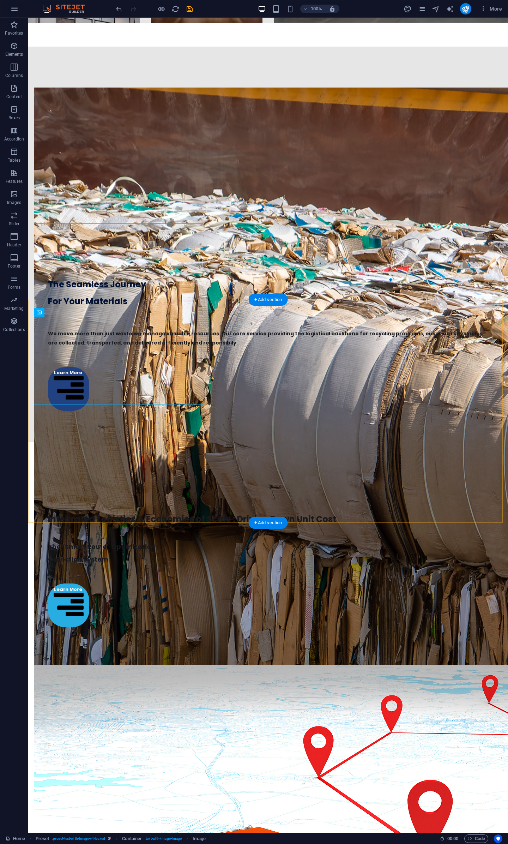
scroll to position [1728, 0]
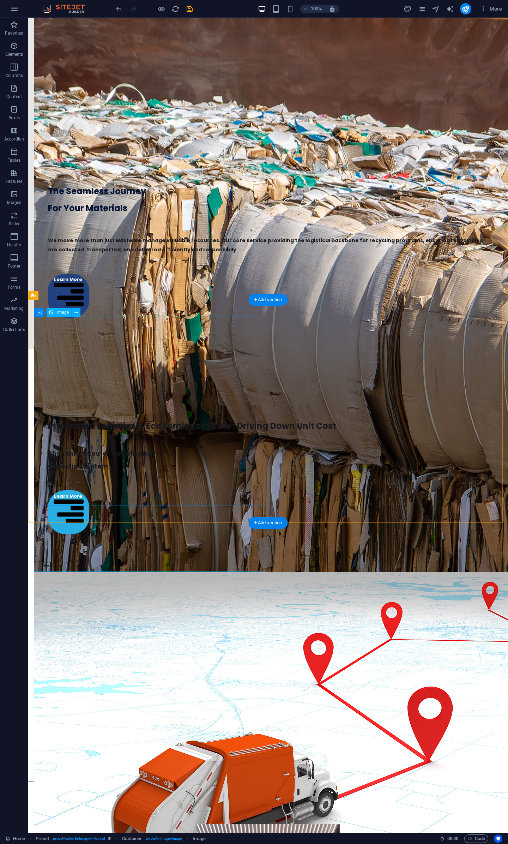
select select "px"
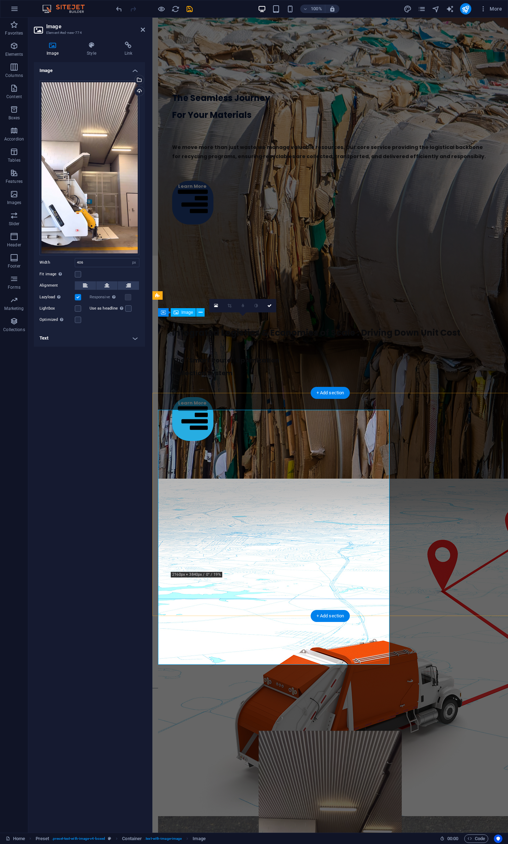
scroll to position [1635, 0]
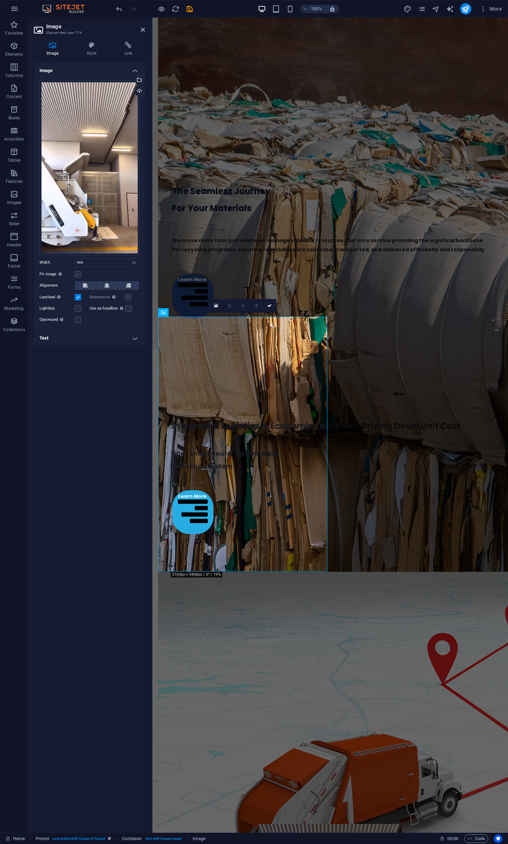
click at [78, 272] on label at bounding box center [78, 274] width 6 height 6
click at [0, 0] on input "Fit image Automatically fit image to a fixed width and height" at bounding box center [0, 0] width 0 height 0
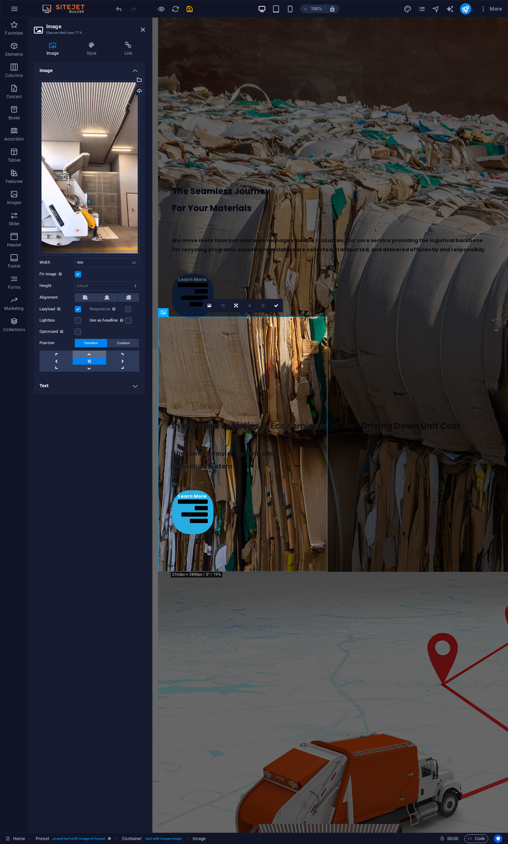
click at [88, 352] on link at bounding box center [89, 353] width 33 height 7
click at [93, 360] on link at bounding box center [89, 361] width 33 height 7
click at [92, 366] on link at bounding box center [89, 368] width 33 height 7
click at [94, 360] on link at bounding box center [89, 361] width 33 height 7
click at [237, 305] on icon at bounding box center [236, 306] width 4 height 4
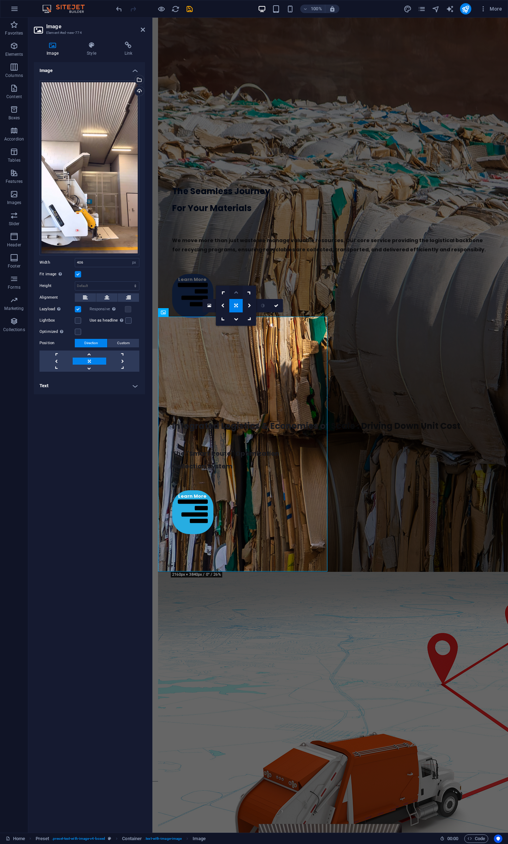
click at [238, 294] on link at bounding box center [235, 292] width 13 height 13
click at [78, 330] on label at bounding box center [78, 332] width 6 height 6
click at [0, 0] on input "Optimized Images are compressed to improve page speed." at bounding box center [0, 0] width 0 height 0
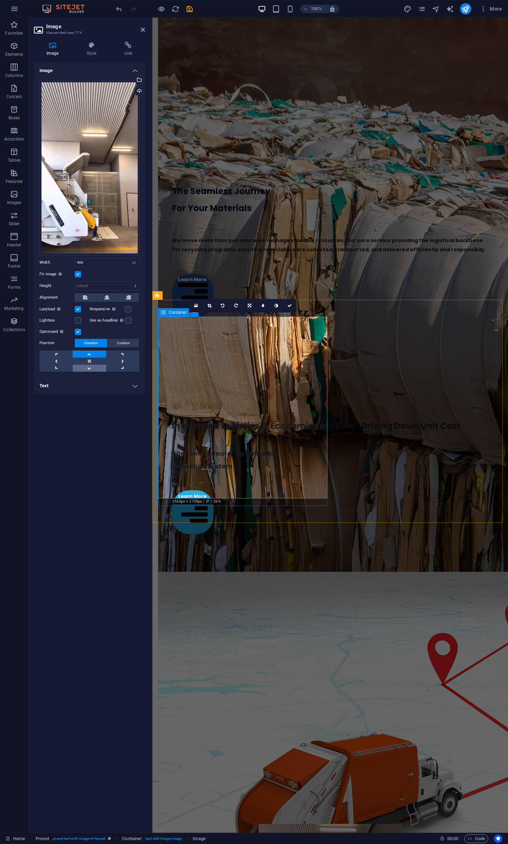
click at [92, 369] on link at bounding box center [89, 368] width 33 height 7
click at [92, 361] on link at bounding box center [89, 361] width 33 height 7
click at [80, 331] on label at bounding box center [78, 332] width 6 height 6
click at [0, 0] on input "Optimized Images are compressed to improve page speed." at bounding box center [0, 0] width 0 height 0
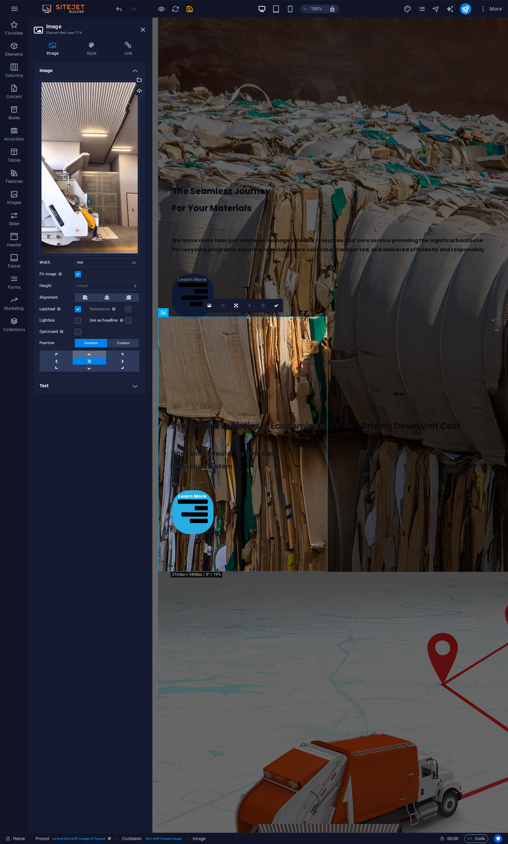
click at [92, 354] on link at bounding box center [89, 353] width 33 height 7
drag, startPoint x: 95, startPoint y: 262, endPoint x: -40, endPoint y: 267, distance: 135.3
click at [0, 267] on html "JK Recycling Solutions Pty Ltd Home Favorites Elements Columns Content Boxes Ac…" at bounding box center [254, 422] width 508 height 844
drag, startPoint x: 98, startPoint y: 263, endPoint x: -62, endPoint y: 269, distance: 160.0
click at [0, 269] on html "JK Recycling Solutions Pty Ltd Home Favorites Elements Columns Content Boxes Ac…" at bounding box center [254, 422] width 508 height 844
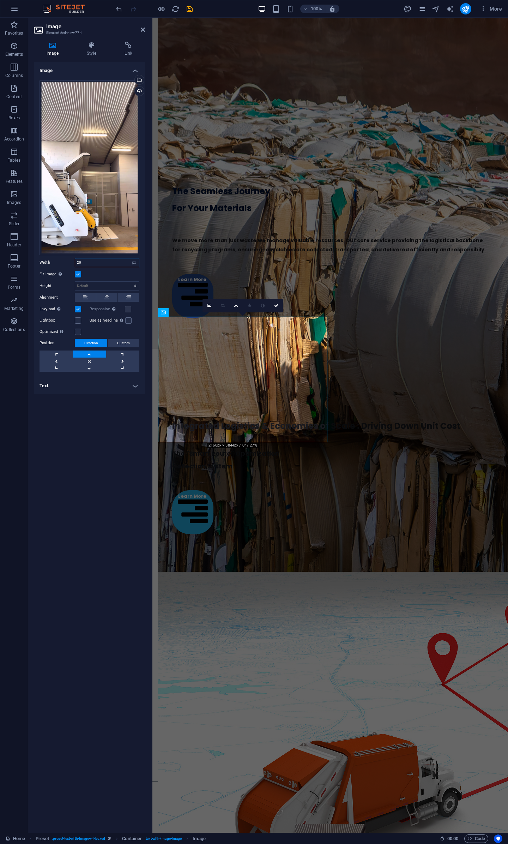
type input "2"
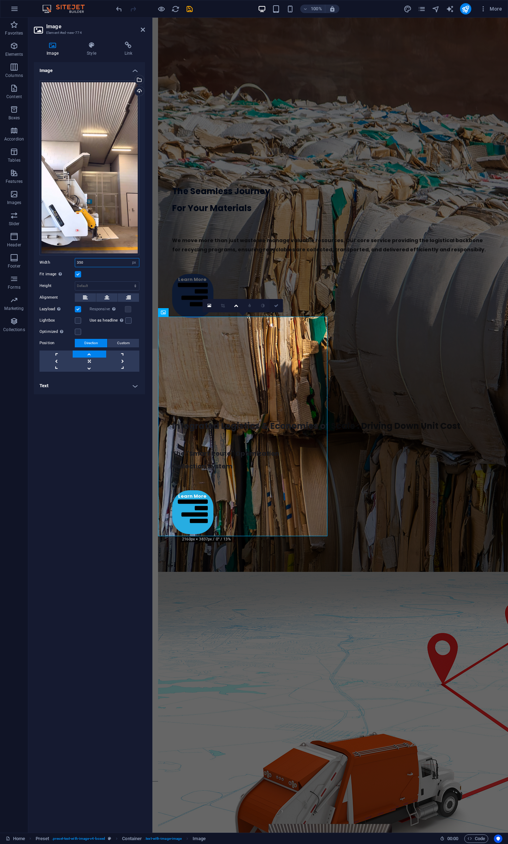
type input "350"
click at [279, 306] on link at bounding box center [276, 305] width 13 height 13
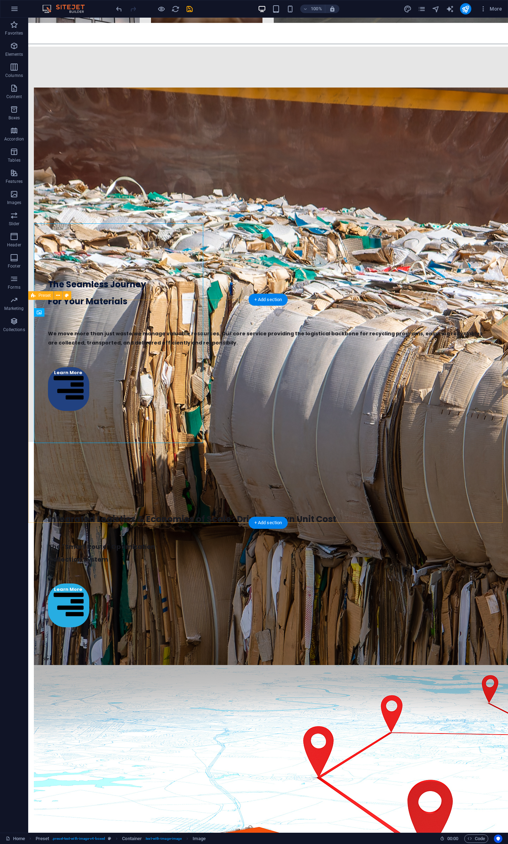
scroll to position [1728, 0]
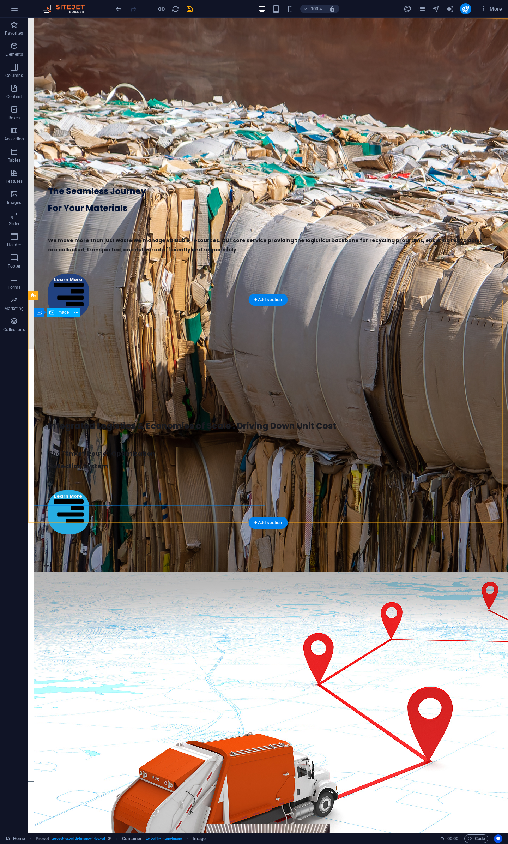
select select "px"
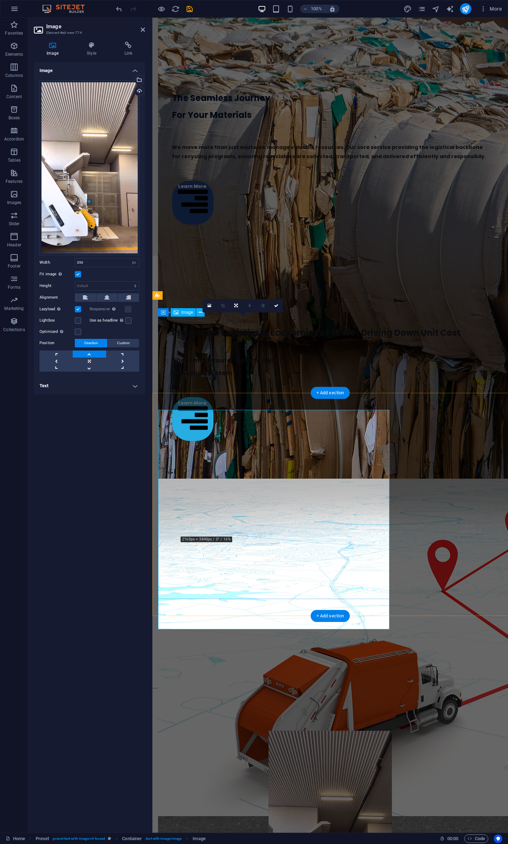
scroll to position [1635, 0]
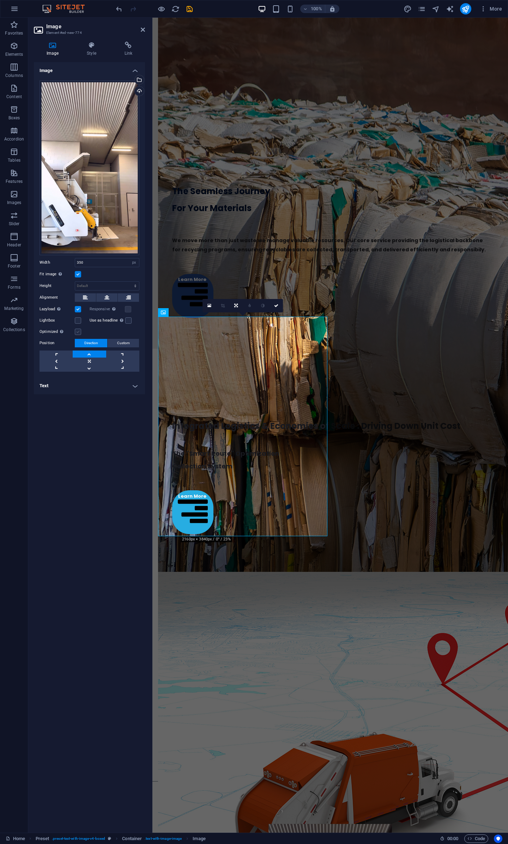
drag, startPoint x: 77, startPoint y: 330, endPoint x: 23, endPoint y: 306, distance: 59.0
click at [77, 330] on label at bounding box center [78, 332] width 6 height 6
click at [0, 0] on input "Optimized Images are compressed to improve page speed." at bounding box center [0, 0] width 0 height 0
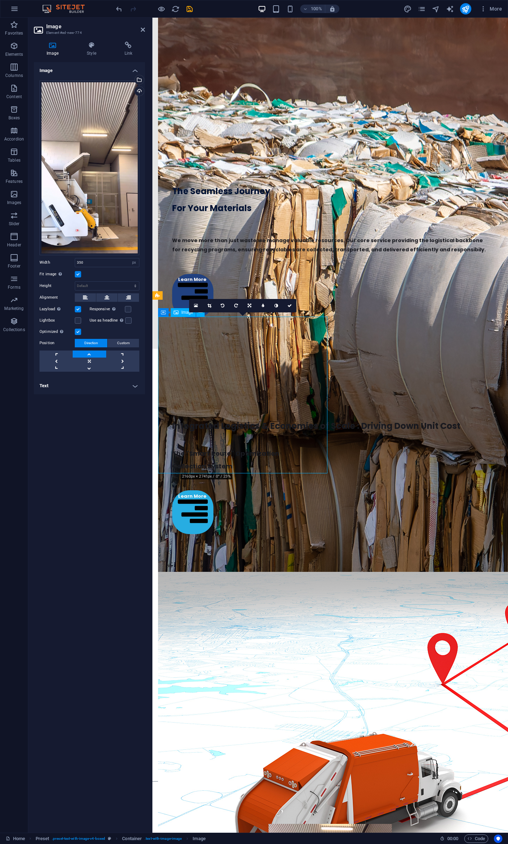
drag, startPoint x: 239, startPoint y: 399, endPoint x: 237, endPoint y: 388, distance: 11.9
click at [289, 307] on icon at bounding box center [290, 306] width 4 height 4
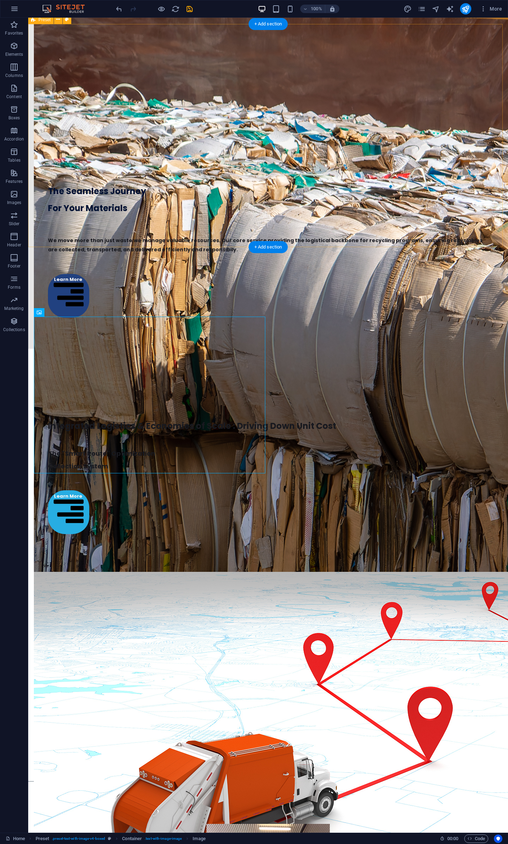
click at [190, 349] on div "Integrated Logistics & Economies of Scale : Driving Down Unit Cost The "Smart R…" at bounding box center [268, 552] width 480 height 406
click at [58, 313] on span "Image" at bounding box center [63, 312] width 12 height 4
select select "px"
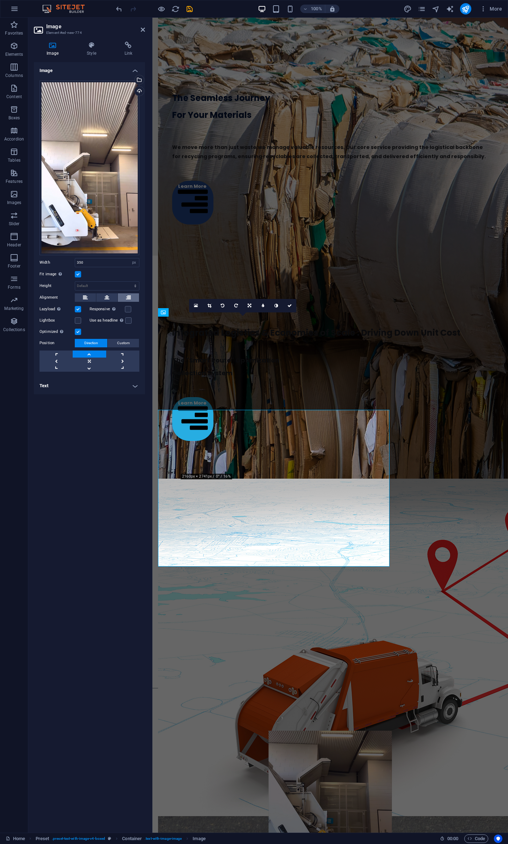
scroll to position [1635, 0]
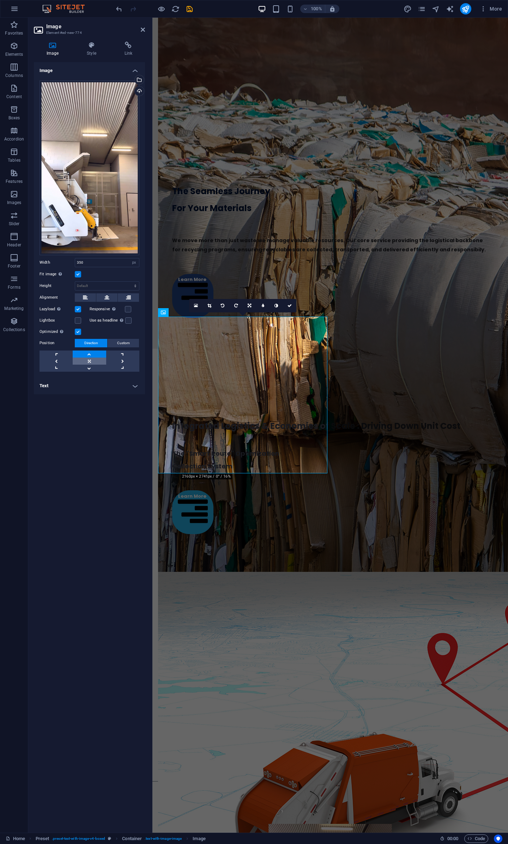
click at [84, 359] on link at bounding box center [89, 361] width 33 height 7
click at [80, 329] on label at bounding box center [78, 332] width 6 height 6
click at [0, 0] on input "Optimized Images are compressed to improve page speed." at bounding box center [0, 0] width 0 height 0
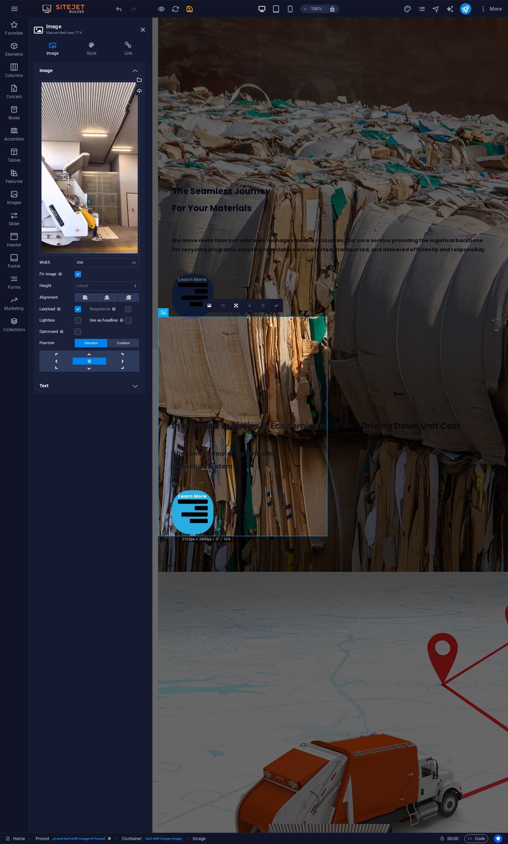
drag, startPoint x: 278, startPoint y: 306, endPoint x: 253, endPoint y: 288, distance: 29.9
click at [278, 306] on icon at bounding box center [276, 306] width 4 height 4
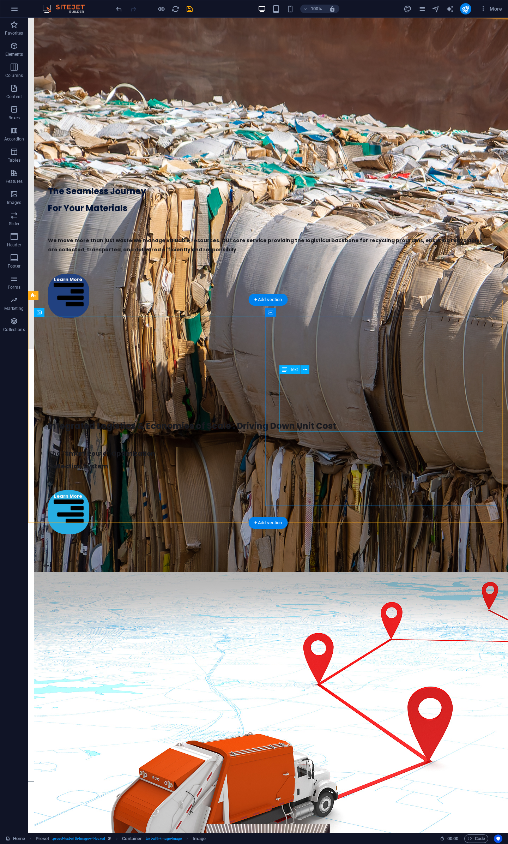
click at [116, 11] on icon "undo" at bounding box center [119, 9] width 8 height 8
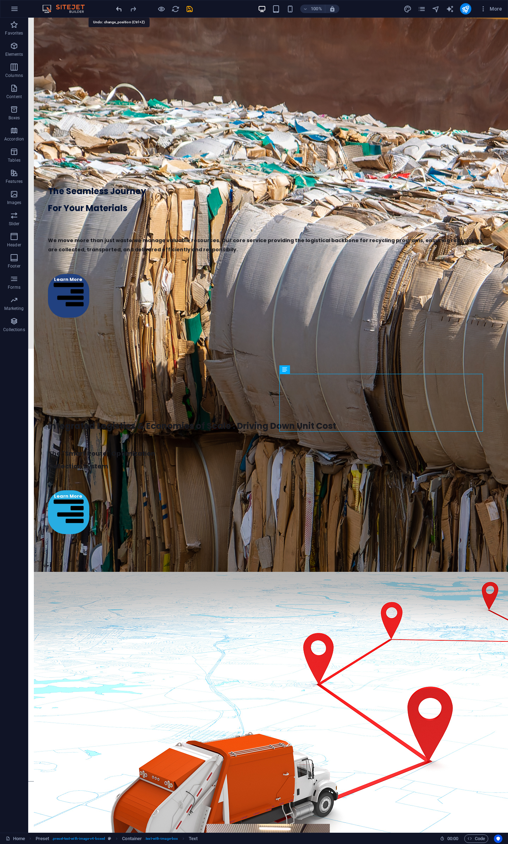
click at [116, 11] on icon "undo" at bounding box center [119, 9] width 8 height 8
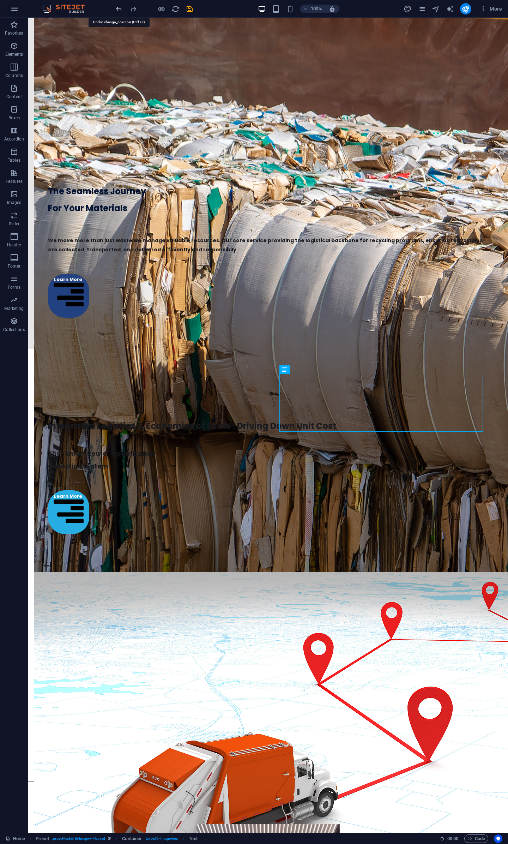
click at [116, 11] on icon "undo" at bounding box center [119, 9] width 8 height 8
click at [431, 392] on div at bounding box center [268, 795] width 480 height 23
click at [190, 10] on icon "save" at bounding box center [190, 9] width 8 height 8
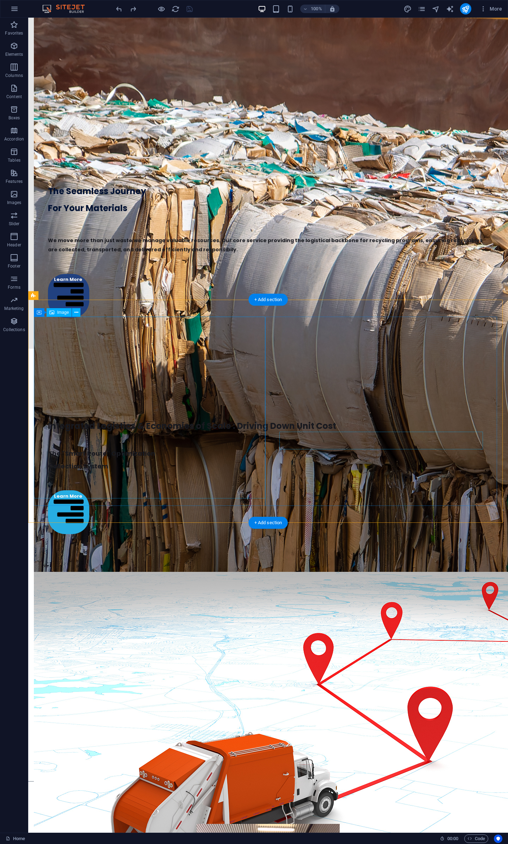
select select "px"
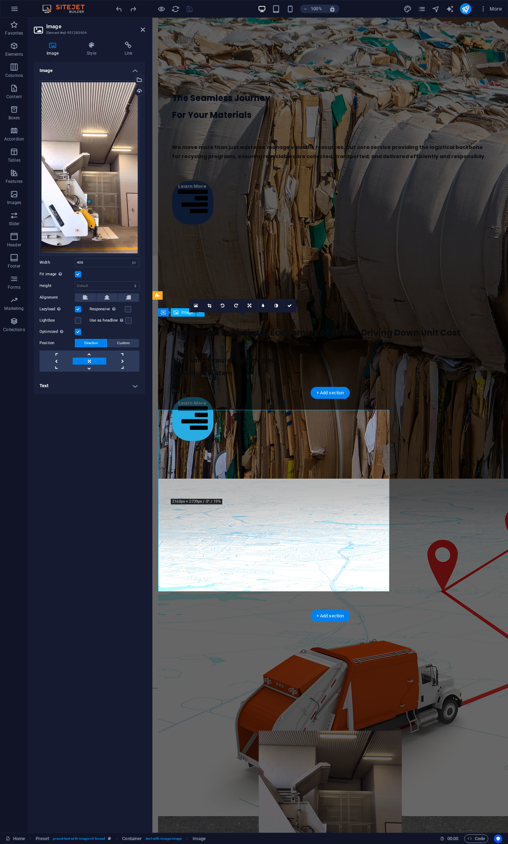
scroll to position [1635, 0]
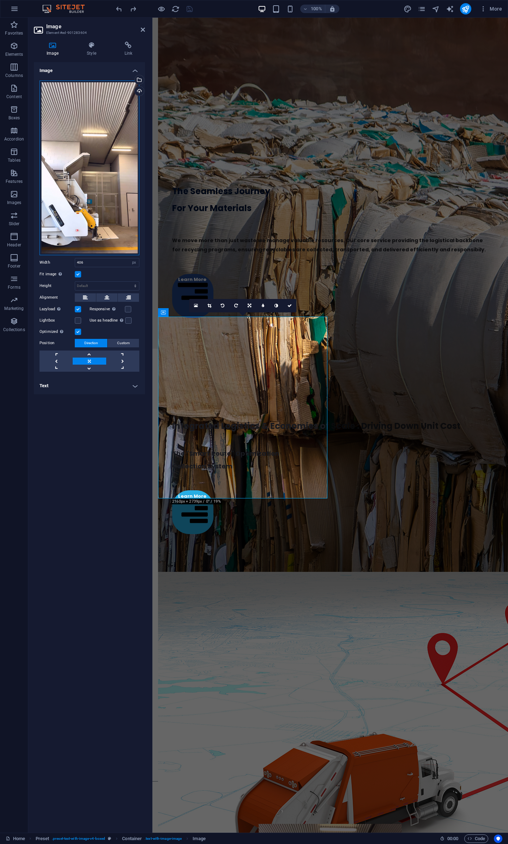
click at [117, 183] on div "Drag files here, click to choose files or select files from Files or our free s…" at bounding box center [90, 167] width 100 height 175
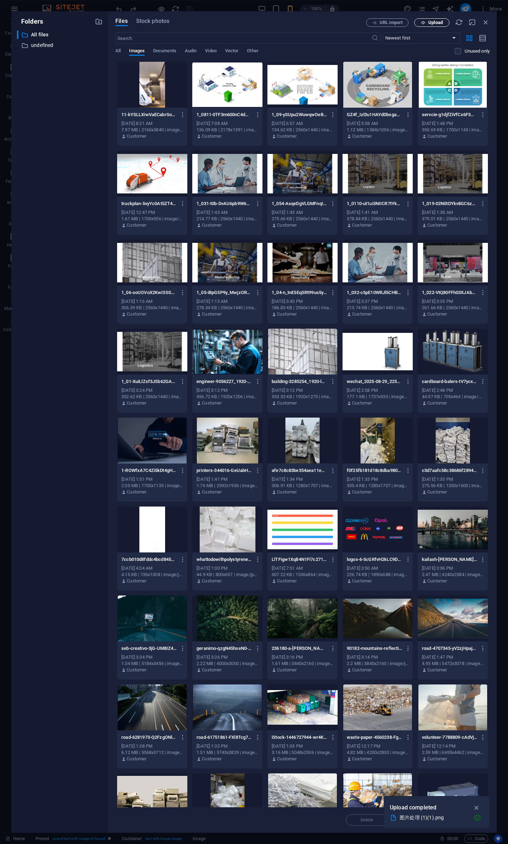
click at [443, 25] on span "Upload" at bounding box center [435, 22] width 14 height 4
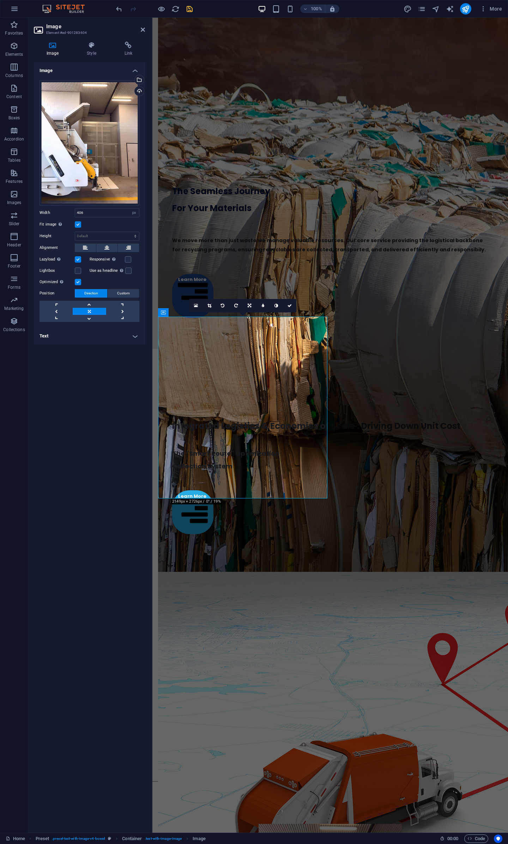
click at [79, 281] on label at bounding box center [78, 282] width 6 height 6
click at [0, 0] on input "Optimized Images are compressed to improve page speed." at bounding box center [0, 0] width 0 height 0
drag, startPoint x: 101, startPoint y: 215, endPoint x: -59, endPoint y: 218, distance: 160.3
click at [0, 218] on html "JK Recycling Solutions Pty Ltd Home Favorites Elements Columns Content Boxes Ac…" at bounding box center [254, 422] width 508 height 844
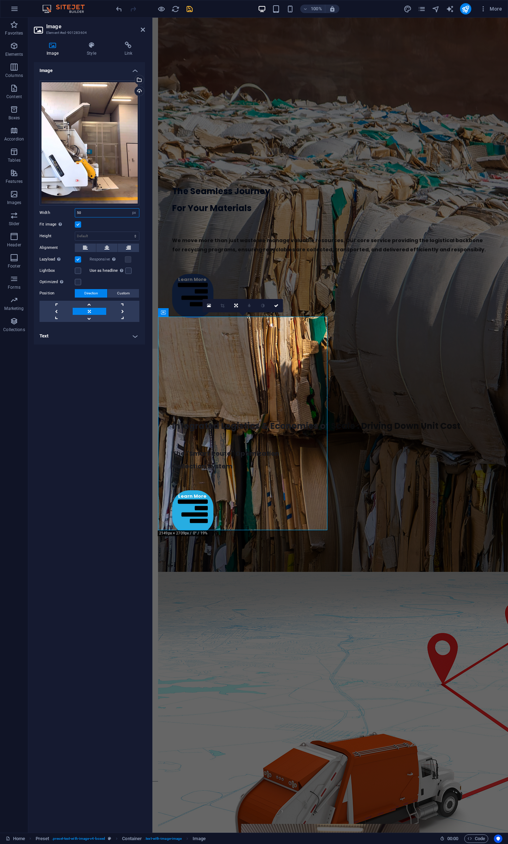
type input "5"
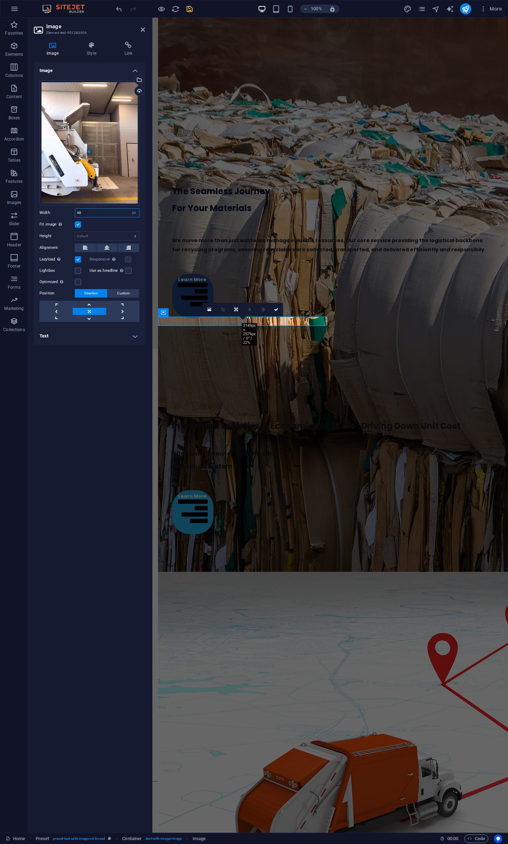
type input "480"
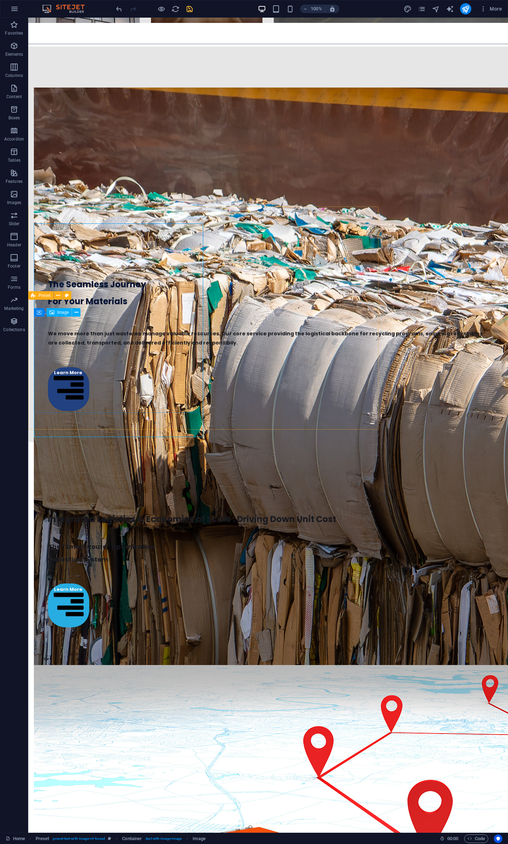
scroll to position [1728, 0]
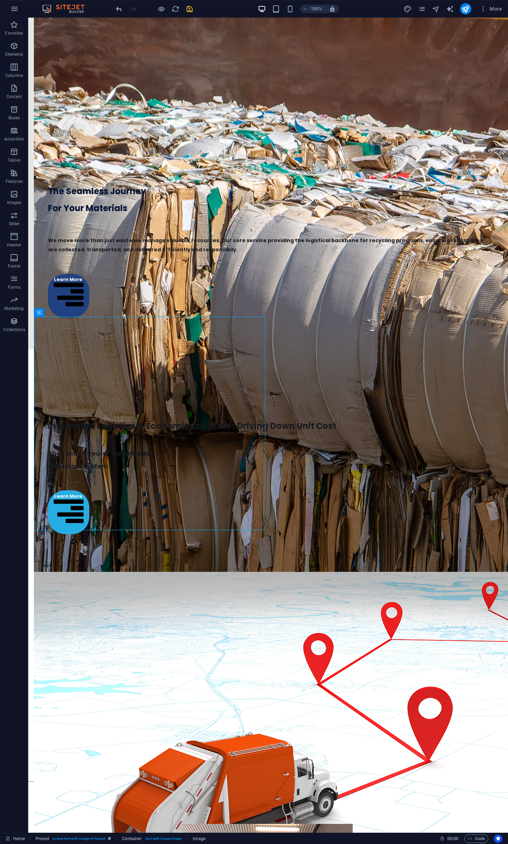
click at [118, 6] on icon "undo" at bounding box center [119, 9] width 8 height 8
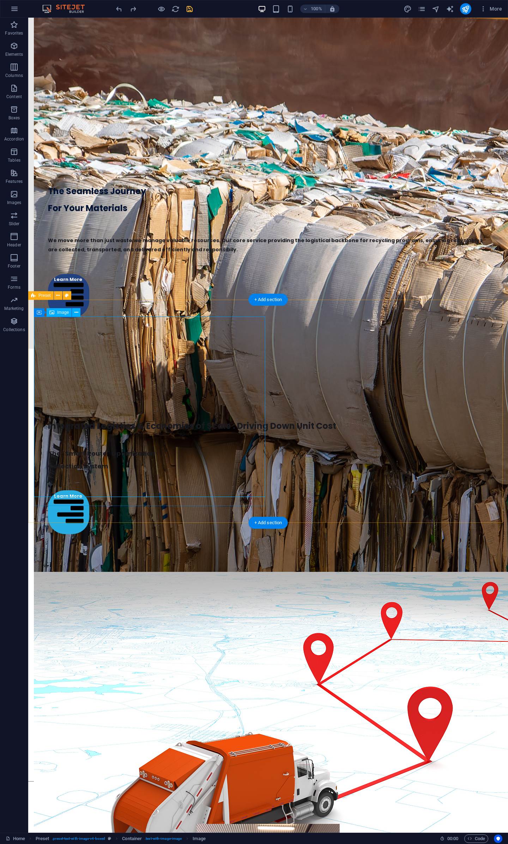
scroll to position [1635, 0]
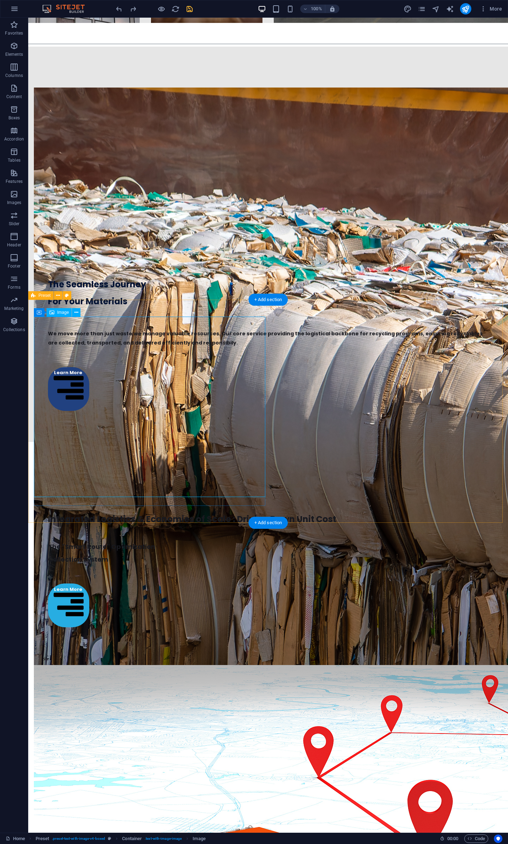
select select "px"
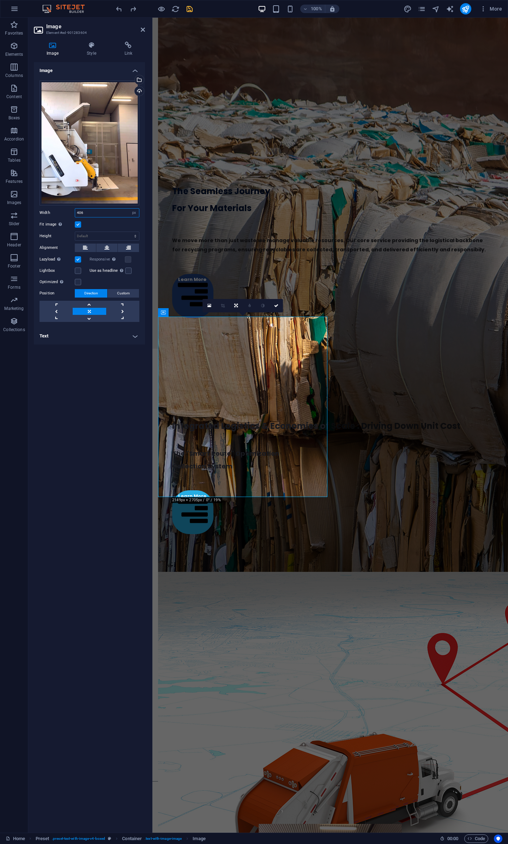
drag, startPoint x: 95, startPoint y: 212, endPoint x: -10, endPoint y: 214, distance: 105.2
click at [0, 214] on html "JK Recycling Solutions Pty Ltd Home Favorites Elements Columns Content Boxes Ac…" at bounding box center [254, 422] width 508 height 844
type input "440"
click at [275, 306] on icon at bounding box center [276, 306] width 4 height 4
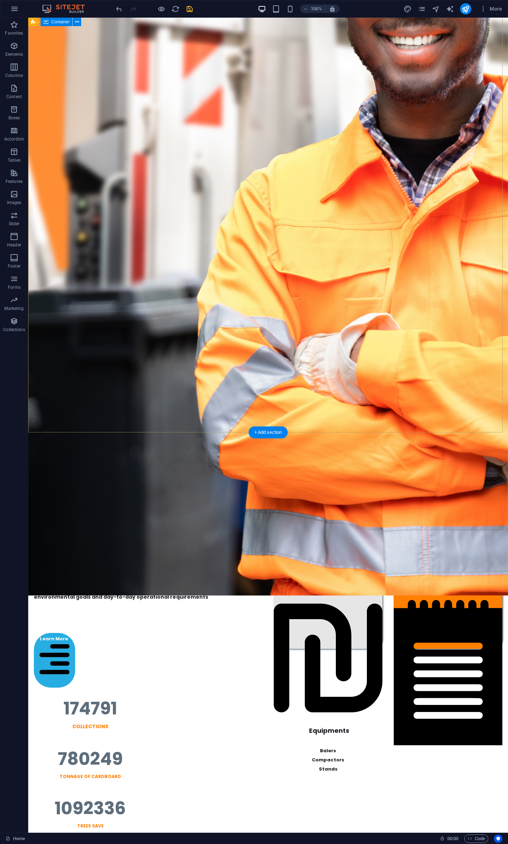
scroll to position [634, 0]
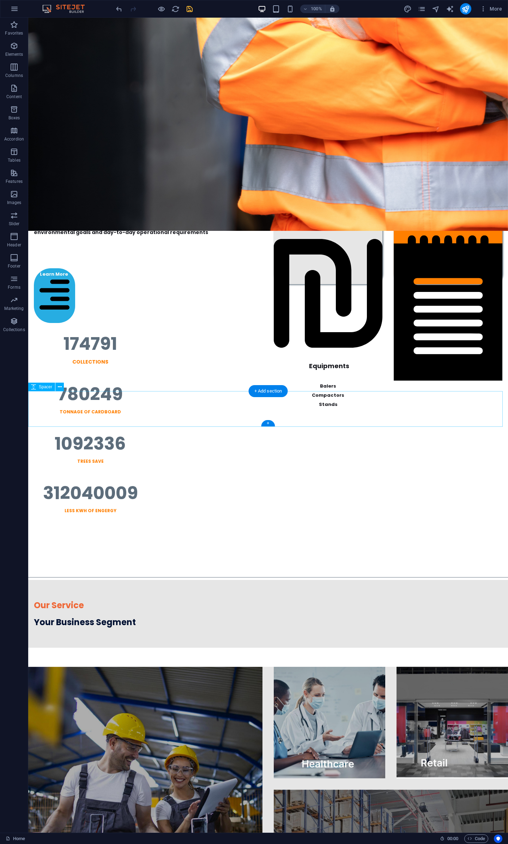
click at [243, 392] on div at bounding box center [268, 557] width 480 height 36
select select "px"
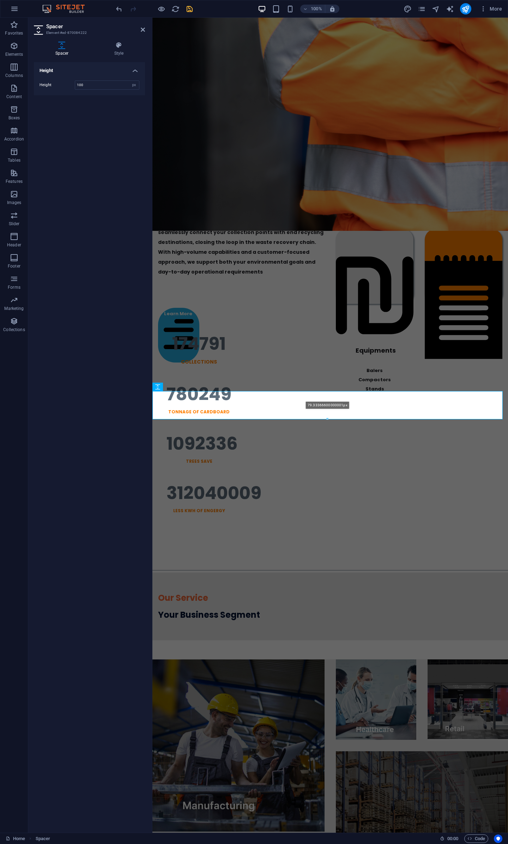
drag, startPoint x: 328, startPoint y: 426, endPoint x: 329, endPoint y: 415, distance: 10.6
click at [329, 392] on div at bounding box center [328, 419] width 350 height 2
type input "69"
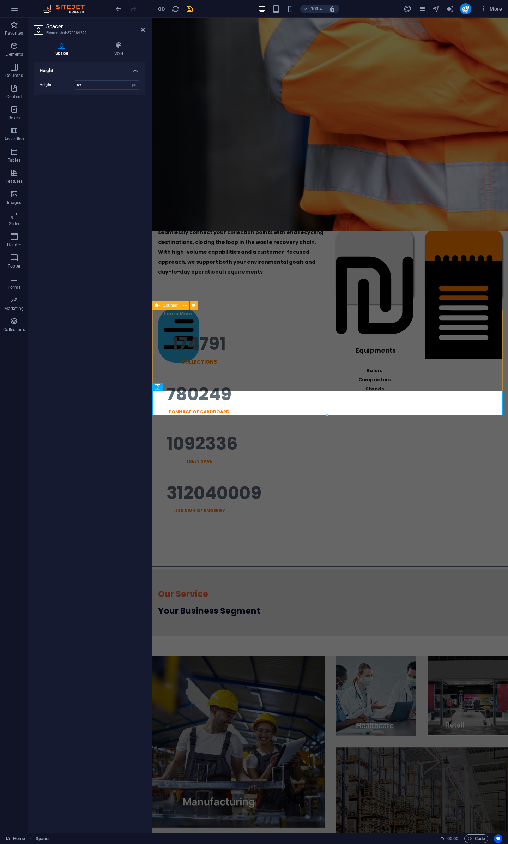
click at [358, 380] on div "174791 Collections 780249 TONNAGE OF CARDBOARD 1092336 TREES SAVE 312040009 Les…" at bounding box center [330, 425] width 356 height 230
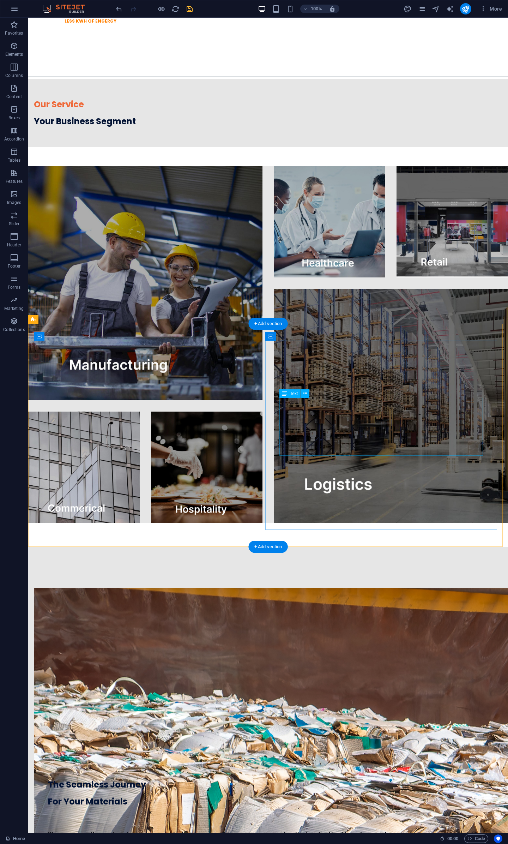
scroll to position [987, 0]
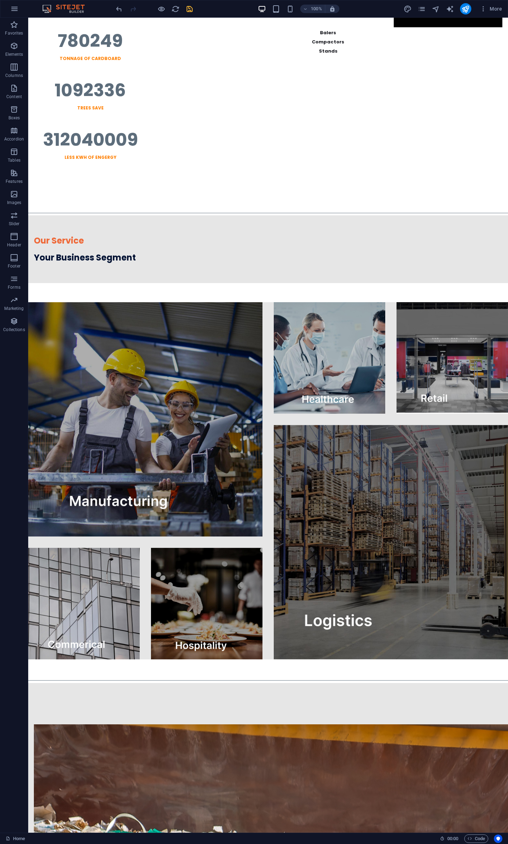
click at [188, 14] on div "100% More" at bounding box center [254, 8] width 508 height 17
click at [188, 13] on div at bounding box center [154, 8] width 79 height 11
click at [189, 10] on icon "save" at bounding box center [190, 9] width 8 height 8
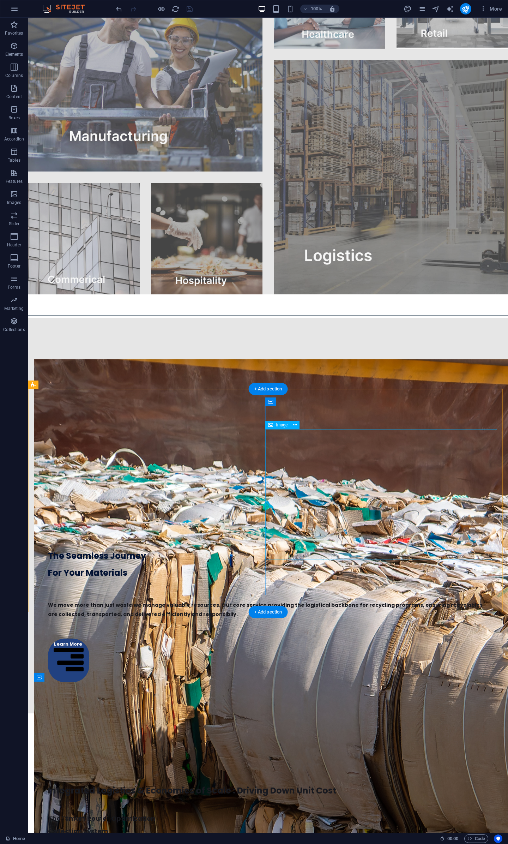
scroll to position [1716, 0]
